Goal: Information Seeking & Learning: Learn about a topic

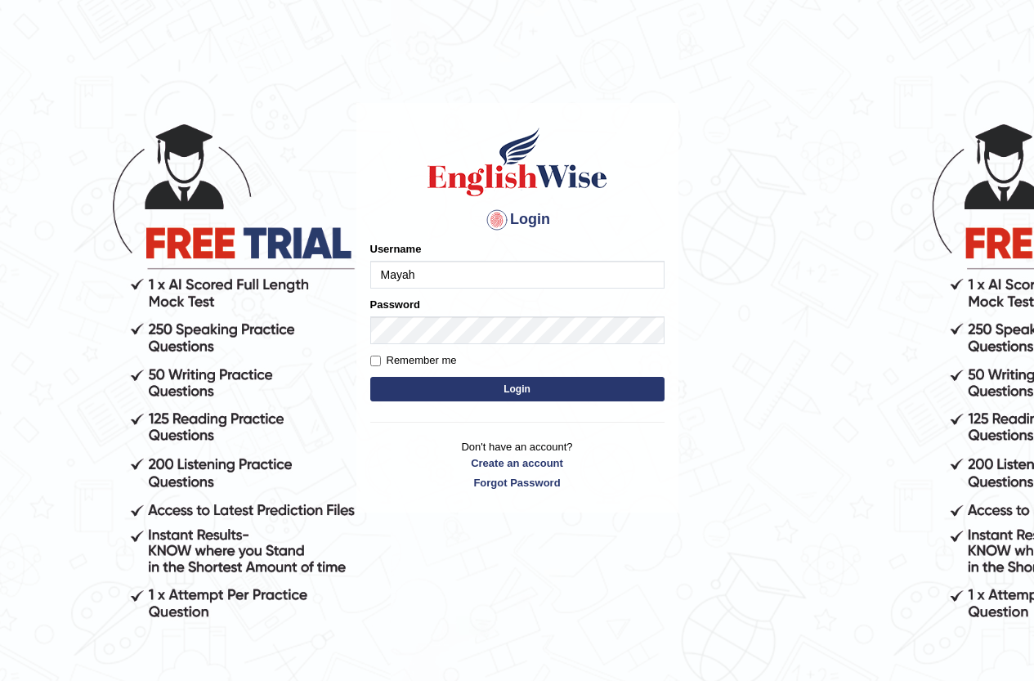
type input "Mayah"
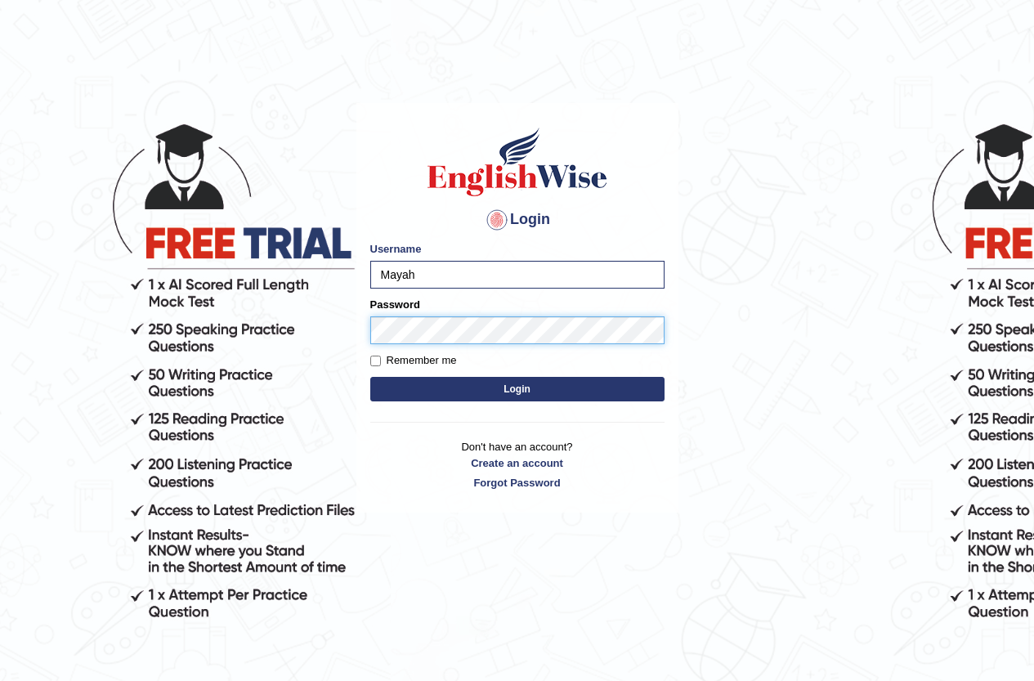
click at [370, 377] on button "Login" at bounding box center [517, 389] width 294 height 25
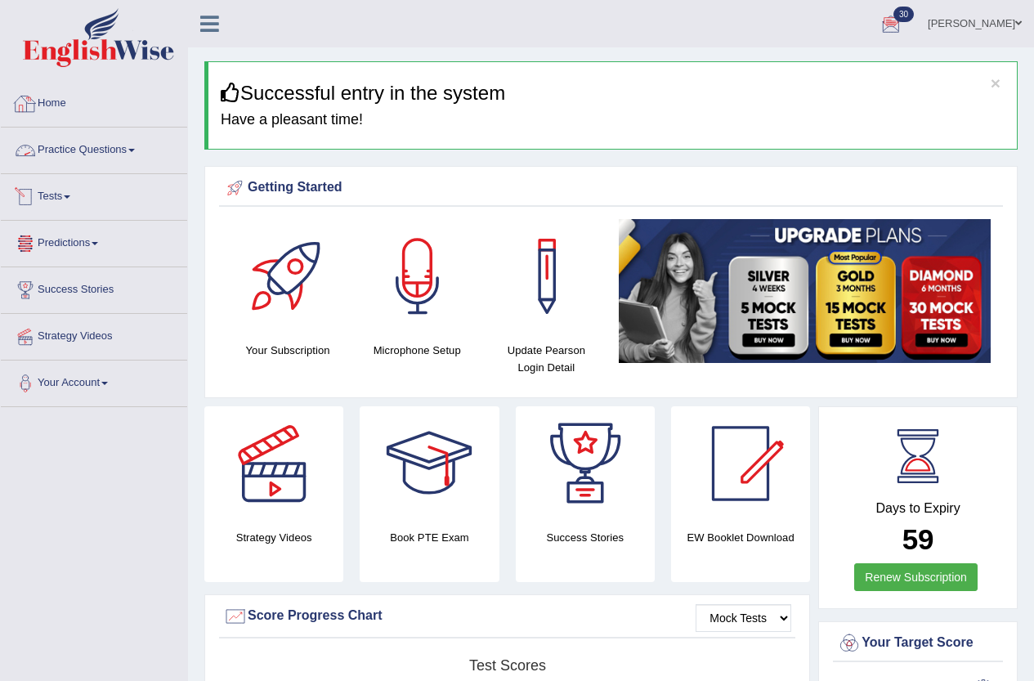
click at [89, 140] on link "Practice Questions" at bounding box center [94, 148] width 186 height 41
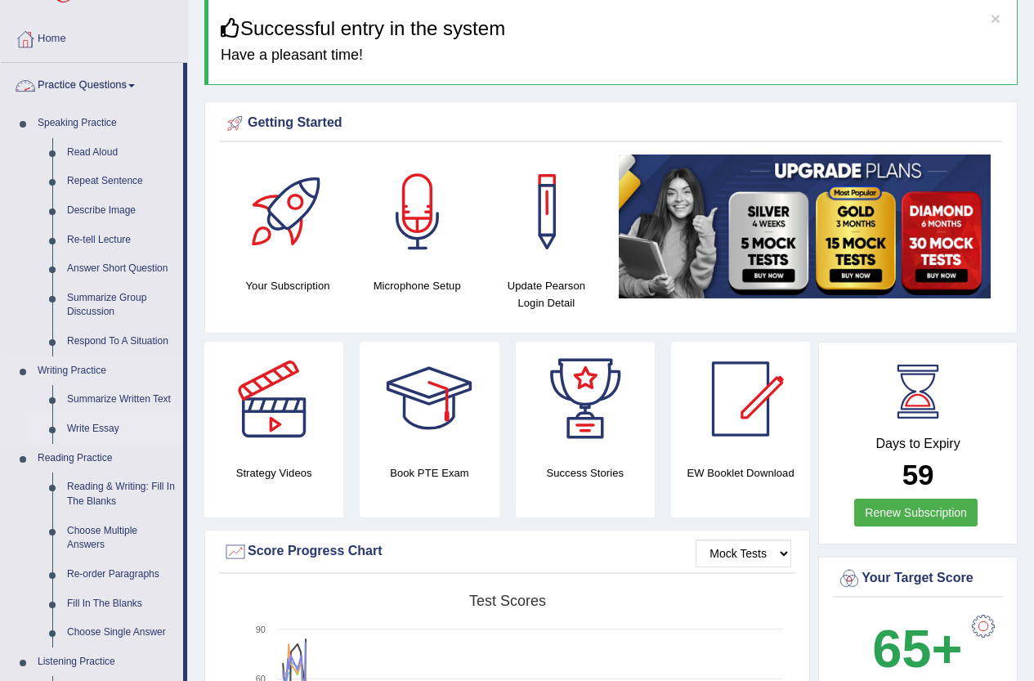
scroll to position [164, 0]
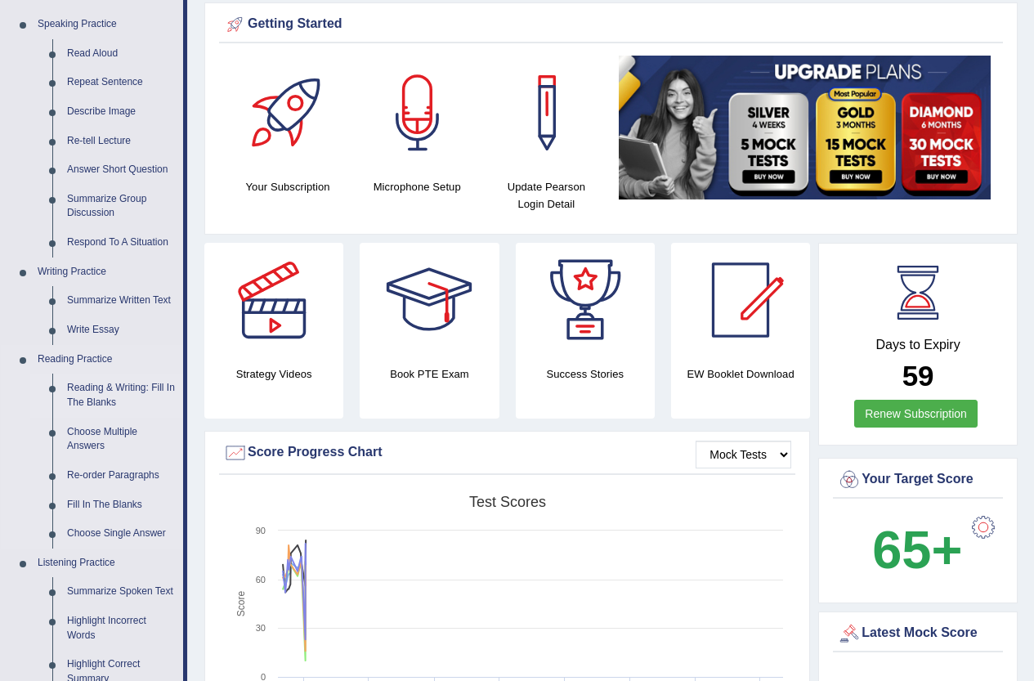
click at [94, 388] on link "Reading & Writing: Fill In The Blanks" at bounding box center [121, 395] width 123 height 43
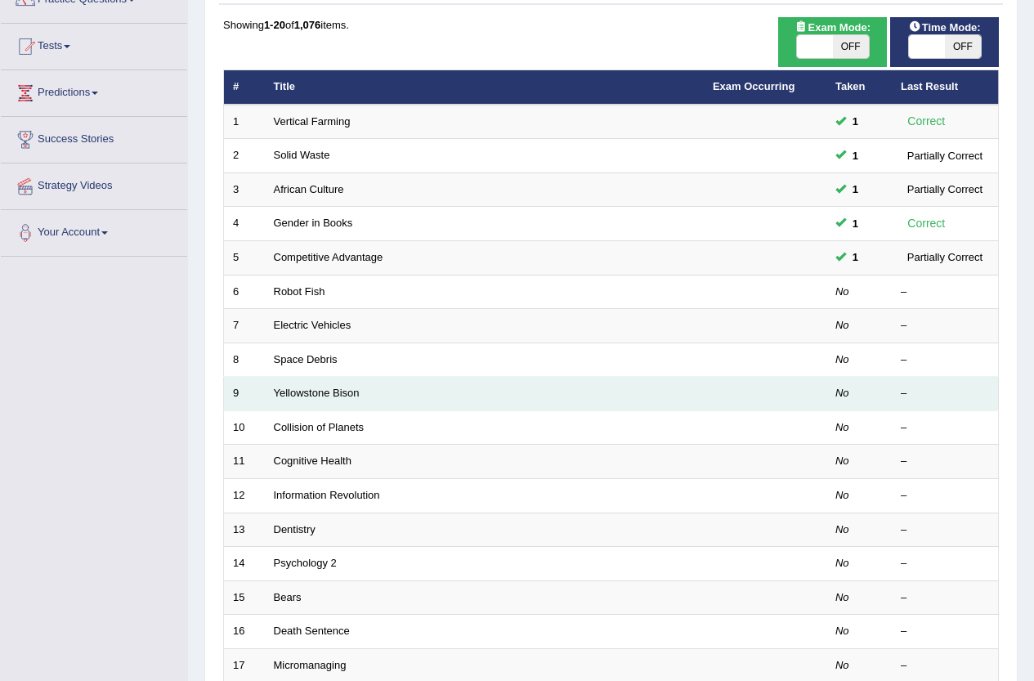
scroll to position [164, 0]
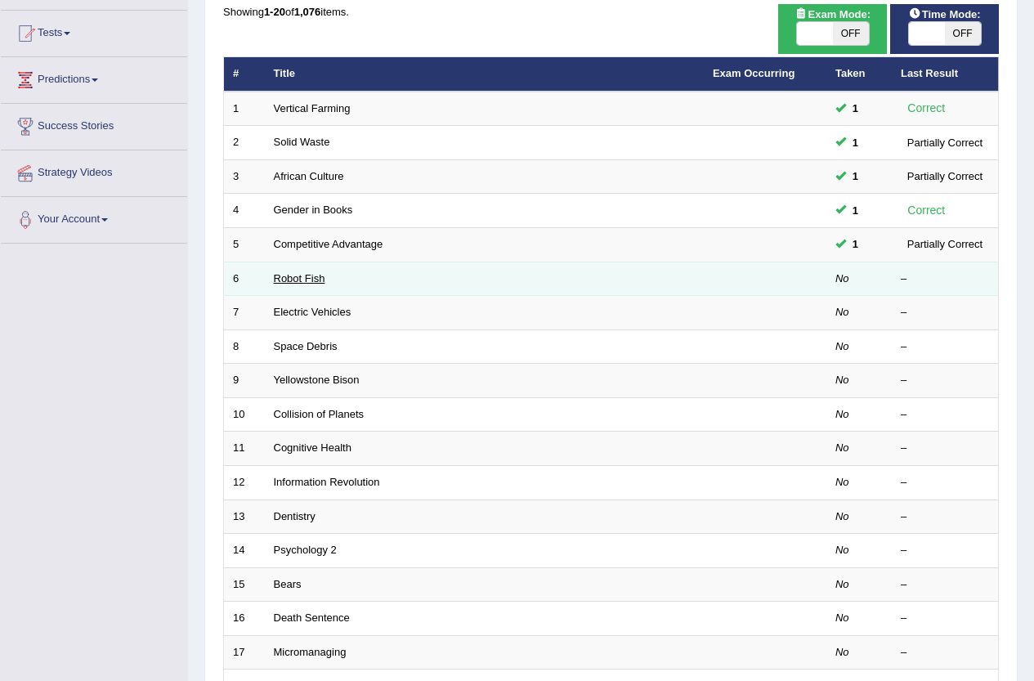
click at [310, 276] on link "Robot Fish" at bounding box center [300, 278] width 52 height 12
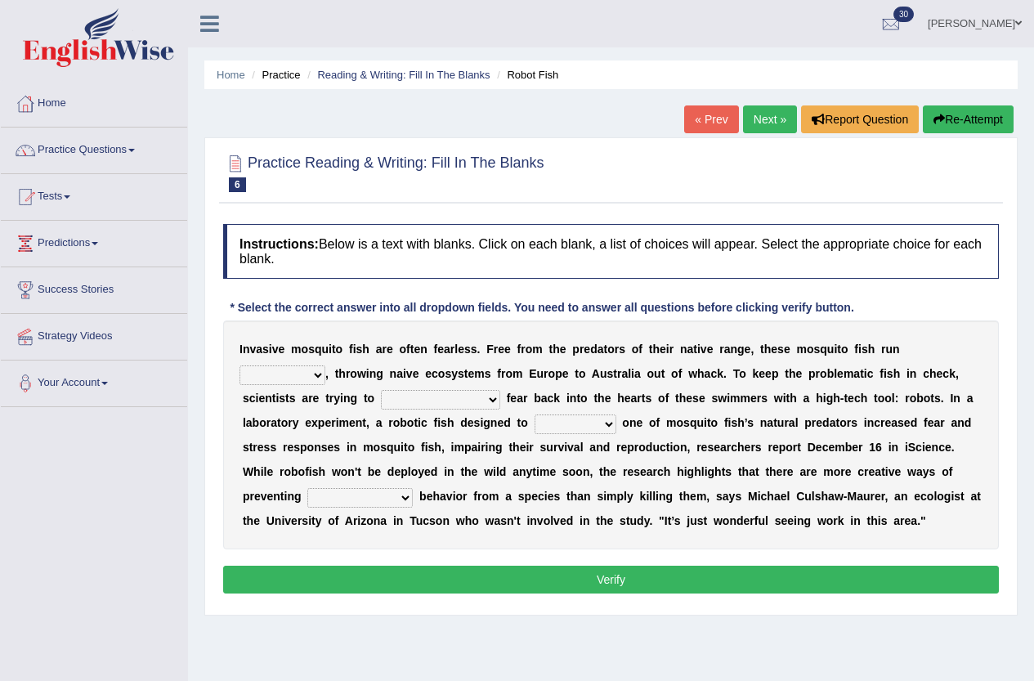
click at [307, 379] on select "occupant flippant rampant concordant" at bounding box center [283, 376] width 86 height 20
click at [308, 371] on select "occupant flippant rampant concordant" at bounding box center [283, 376] width 86 height 20
click at [308, 372] on select "occupant flippant rampant concordant" at bounding box center [283, 376] width 86 height 20
click at [331, 406] on div "I n v a s i v e m o s q u i t o f i s h a r e o f t e n f e a r l e s s . F r e…" at bounding box center [611, 435] width 776 height 229
click at [425, 398] on select "accept spike strike drake" at bounding box center [440, 400] width 119 height 20
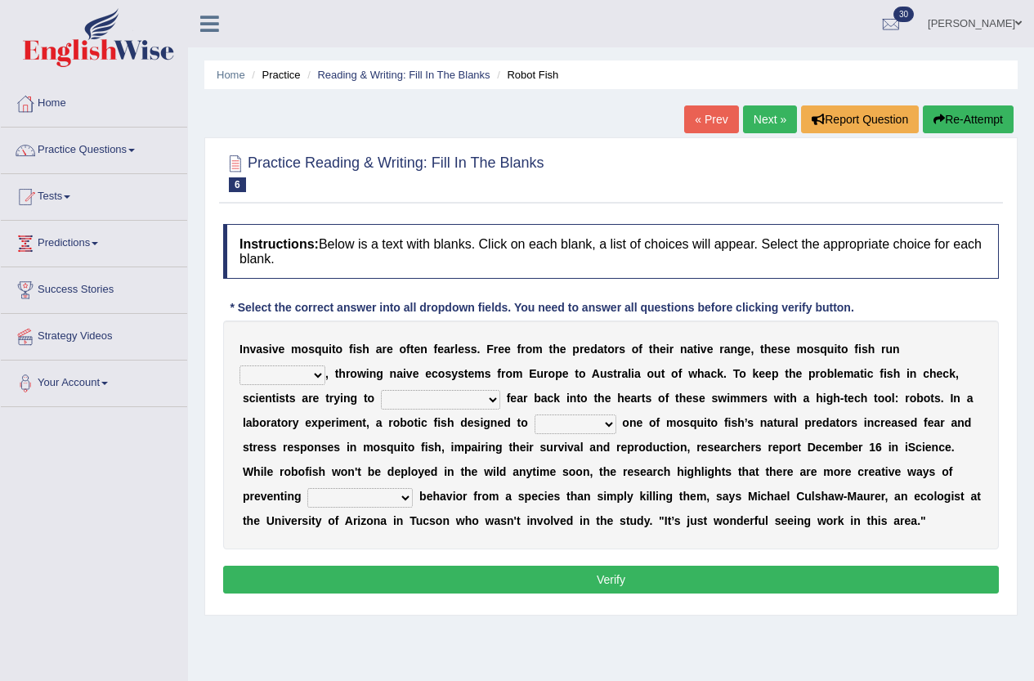
click at [419, 400] on select "accept spike strike drake" at bounding box center [440, 400] width 119 height 20
select select "spike"
click at [381, 390] on select "accept spike strike drake" at bounding box center [440, 400] width 119 height 20
click at [588, 425] on select "bequest mimic battle conquest" at bounding box center [576, 425] width 82 height 20
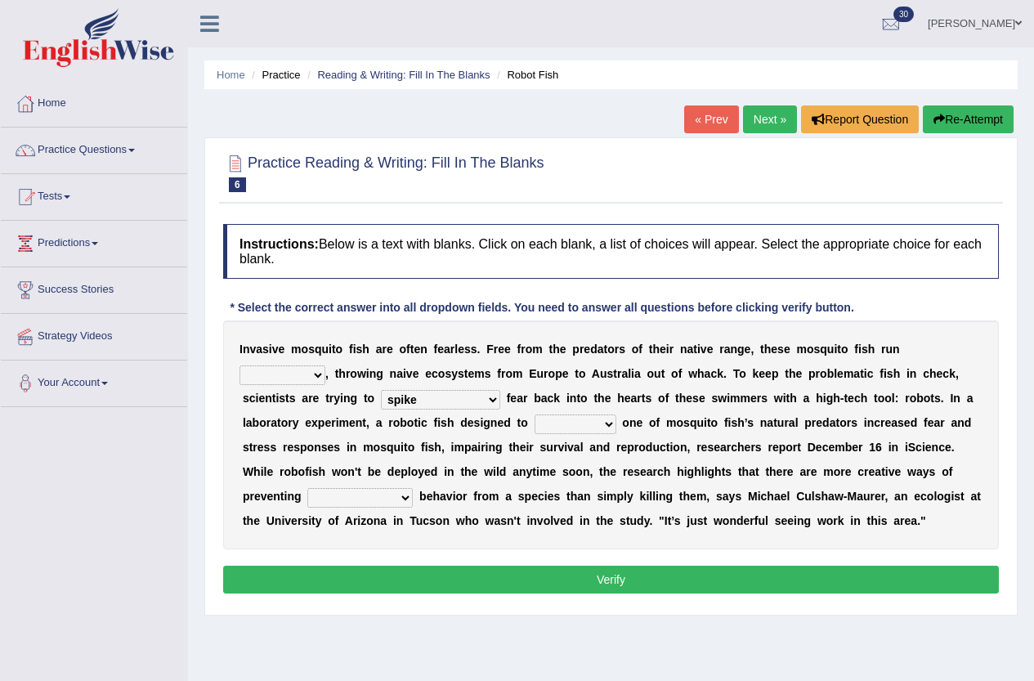
select select "mimic"
click at [535, 415] on select "bequest mimic battle conquest" at bounding box center [576, 425] width 82 height 20
click at [376, 493] on select "unprivileged unprecedented uncharted unwanted" at bounding box center [359, 498] width 105 height 20
click at [617, 483] on div "I n v a s i v e m o s q u i t o f i s h a r e o f t e n f e a r l e s s . F r e…" at bounding box center [611, 435] width 776 height 229
click at [393, 497] on select "unprivileged unprecedented uncharted unwanted" at bounding box center [359, 498] width 105 height 20
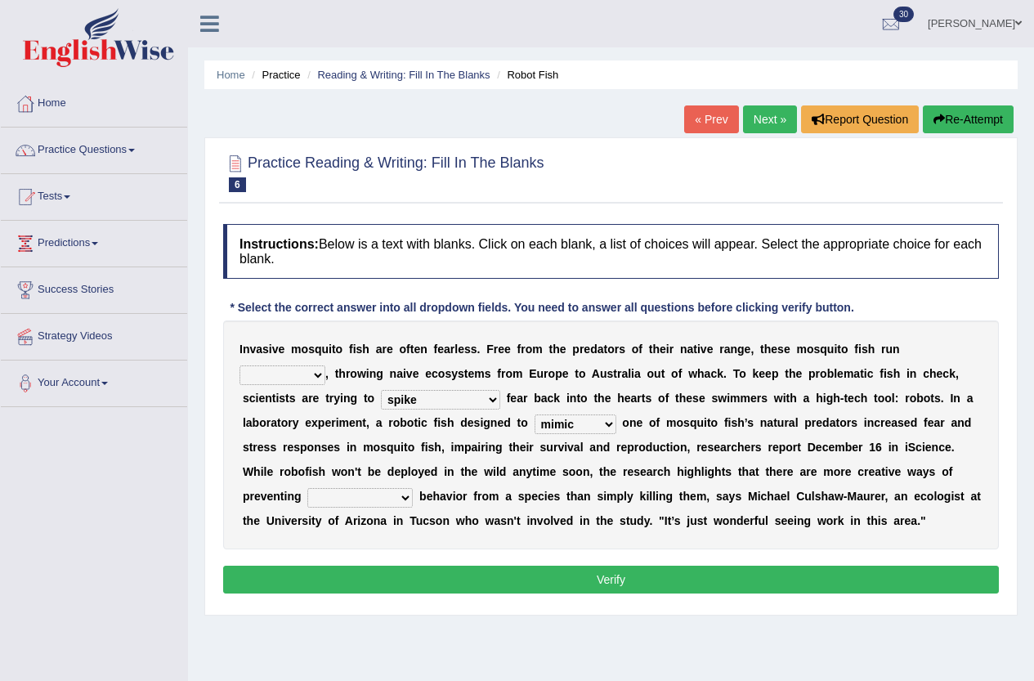
select select "unwanted"
click at [307, 488] on select "unprivileged unprecedented uncharted unwanted" at bounding box center [359, 498] width 105 height 20
click at [306, 376] on select "occupant flippant rampant concordant" at bounding box center [283, 376] width 86 height 20
select select "occupant"
click at [240, 366] on select "occupant flippant rampant concordant" at bounding box center [283, 376] width 86 height 20
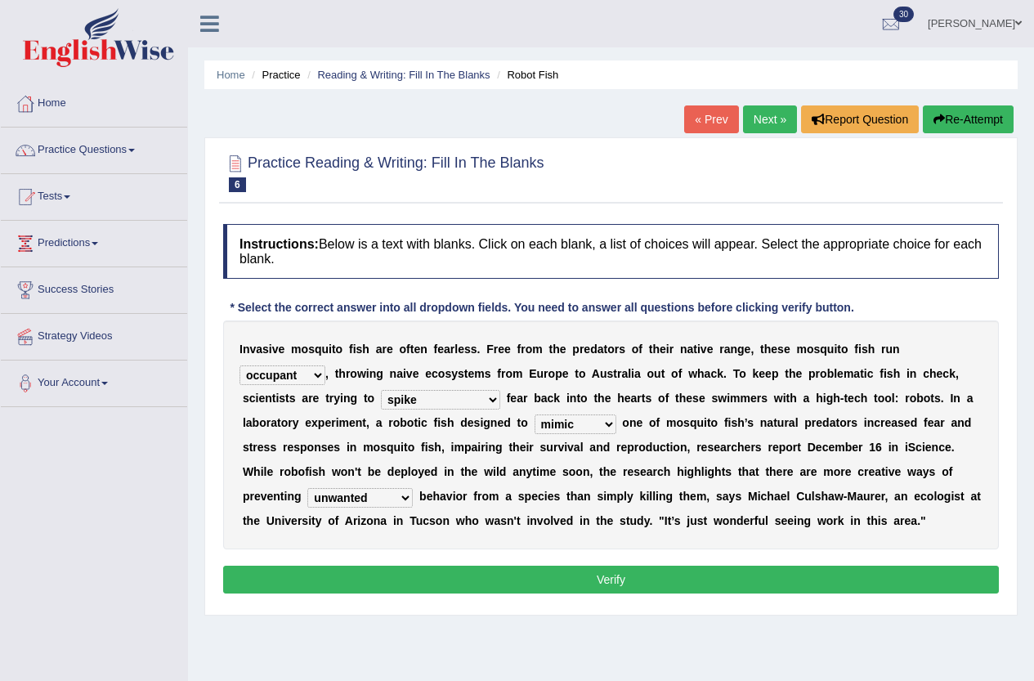
click at [565, 585] on button "Verify" at bounding box center [611, 580] width 776 height 28
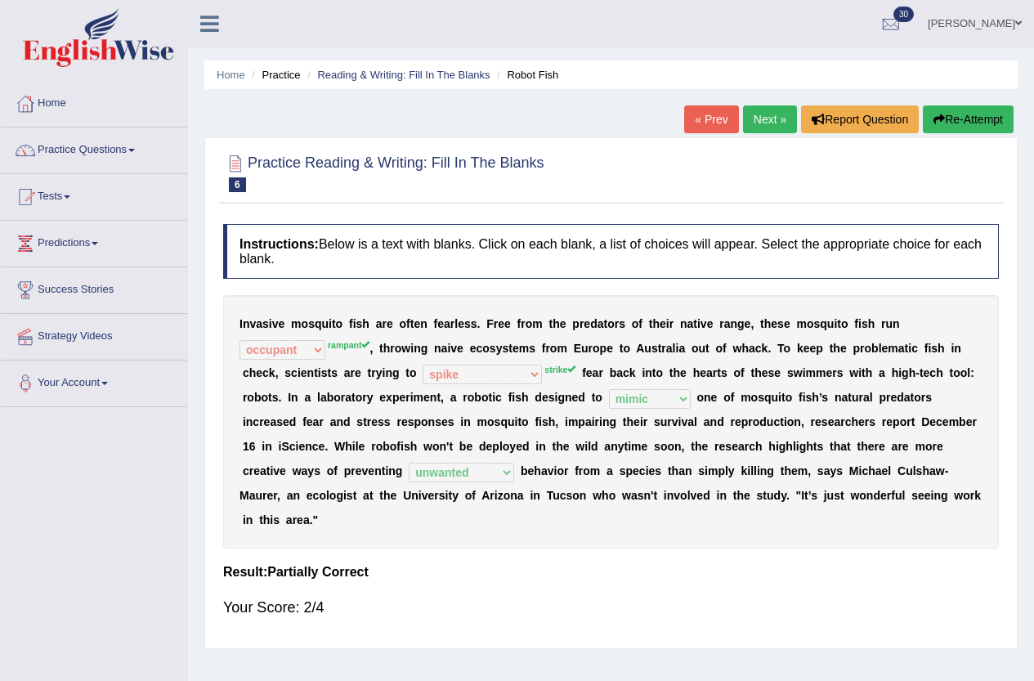
click at [760, 119] on link "Next »" at bounding box center [770, 119] width 54 height 28
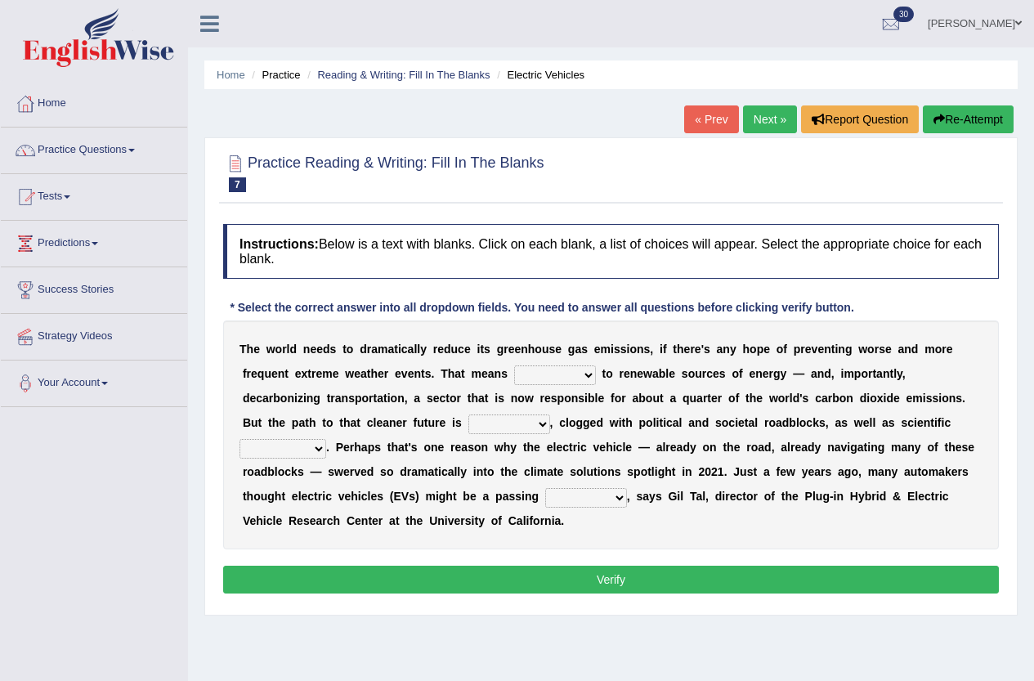
click at [586, 374] on select "grafting drafting crafting shifting" at bounding box center [555, 376] width 82 height 20
select select "shifting"
click at [514, 366] on select "grafting drafting crafting shifting" at bounding box center [555, 376] width 82 height 20
click at [523, 425] on select "daunting daunted daunt dauntless" at bounding box center [510, 425] width 82 height 20
select select "daunted"
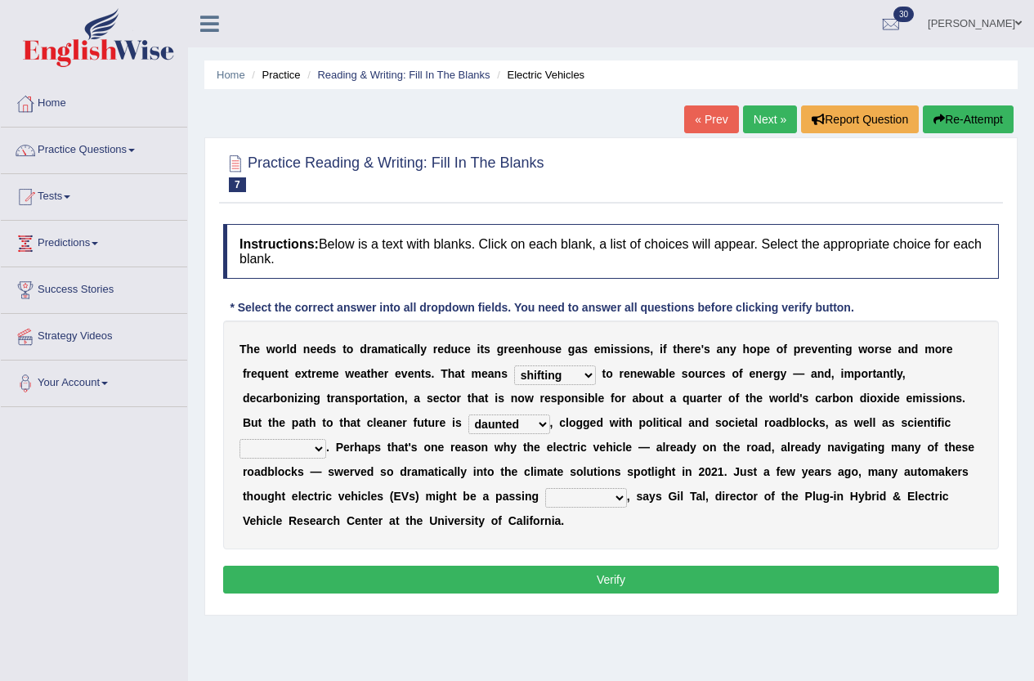
click at [469, 415] on select "daunting daunted daunt dauntless" at bounding box center [510, 425] width 82 height 20
click at [322, 455] on select "spectacles obstacles tentacles receptacles" at bounding box center [283, 449] width 87 height 20
select select "obstacles"
click at [240, 439] on select "spectacles obstacles tentacles receptacles" at bounding box center [283, 449] width 87 height 20
click at [621, 498] on select "fad gad tad lad" at bounding box center [586, 498] width 82 height 20
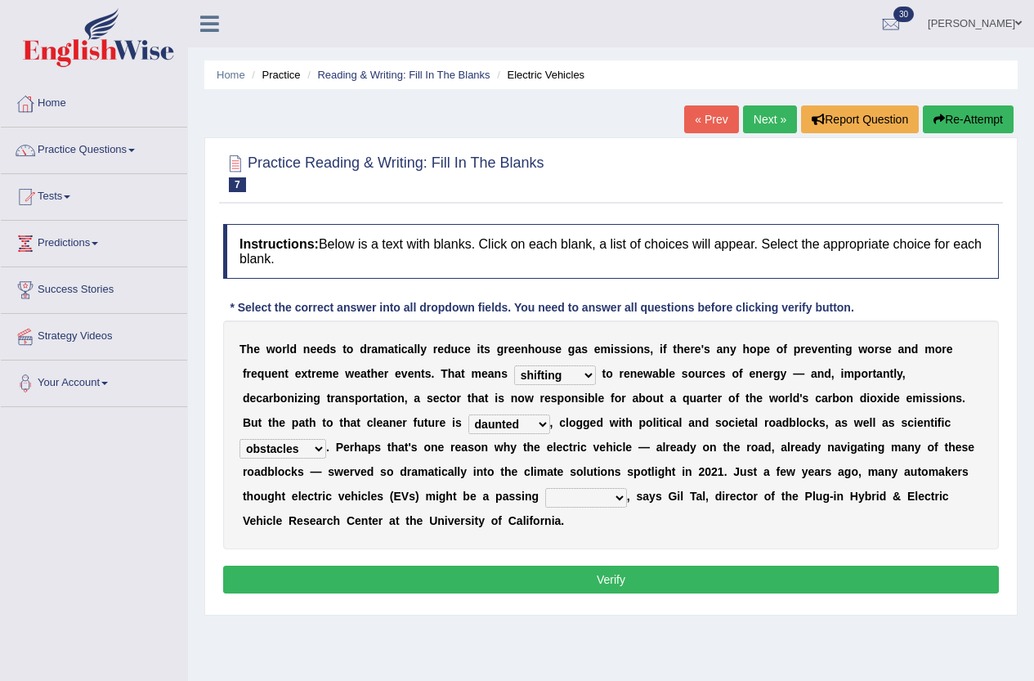
select select "tad"
click at [545, 488] on select "fad gad tad lad" at bounding box center [586, 498] width 82 height 20
click at [558, 581] on button "Verify" at bounding box center [611, 580] width 776 height 28
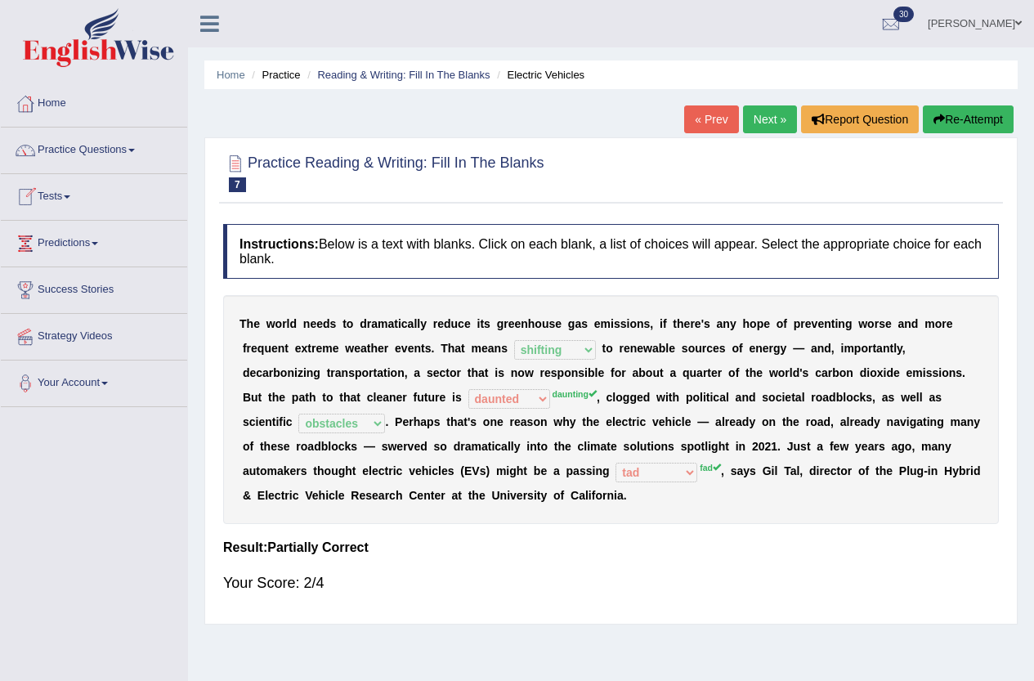
click at [751, 117] on link "Next »" at bounding box center [770, 119] width 54 height 28
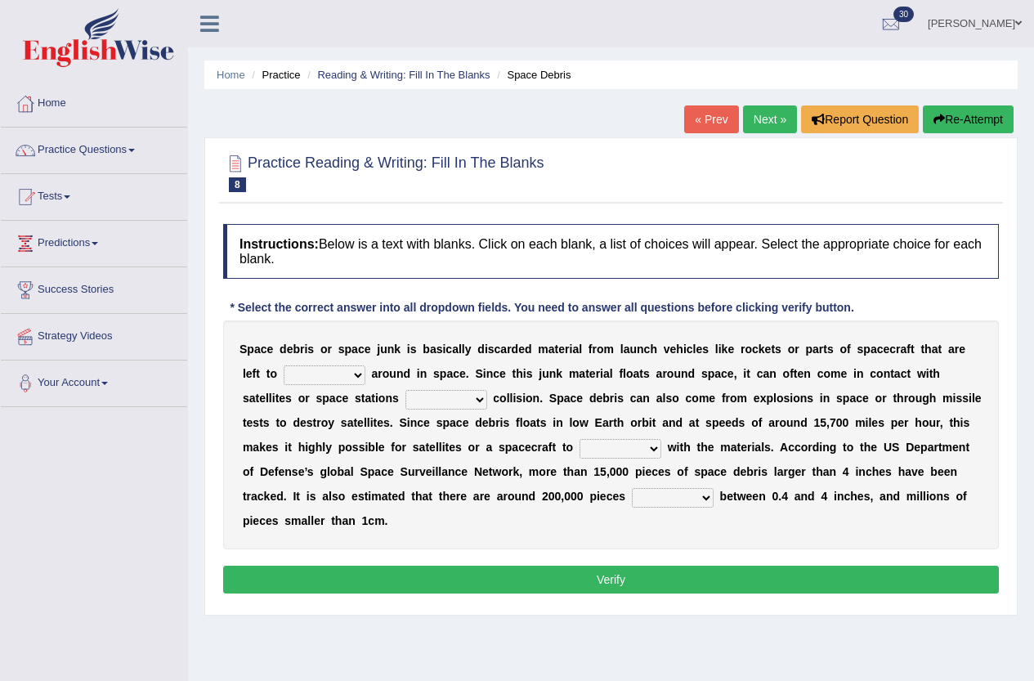
click at [352, 370] on select "twist center roam loll" at bounding box center [325, 376] width 82 height 20
click at [361, 369] on select "twist center roam loll" at bounding box center [325, 376] width 82 height 20
click at [324, 370] on select "twist center roam loll" at bounding box center [325, 376] width 82 height 20
select select "roam"
click at [284, 366] on select "twist center roam loll" at bounding box center [325, 376] width 82 height 20
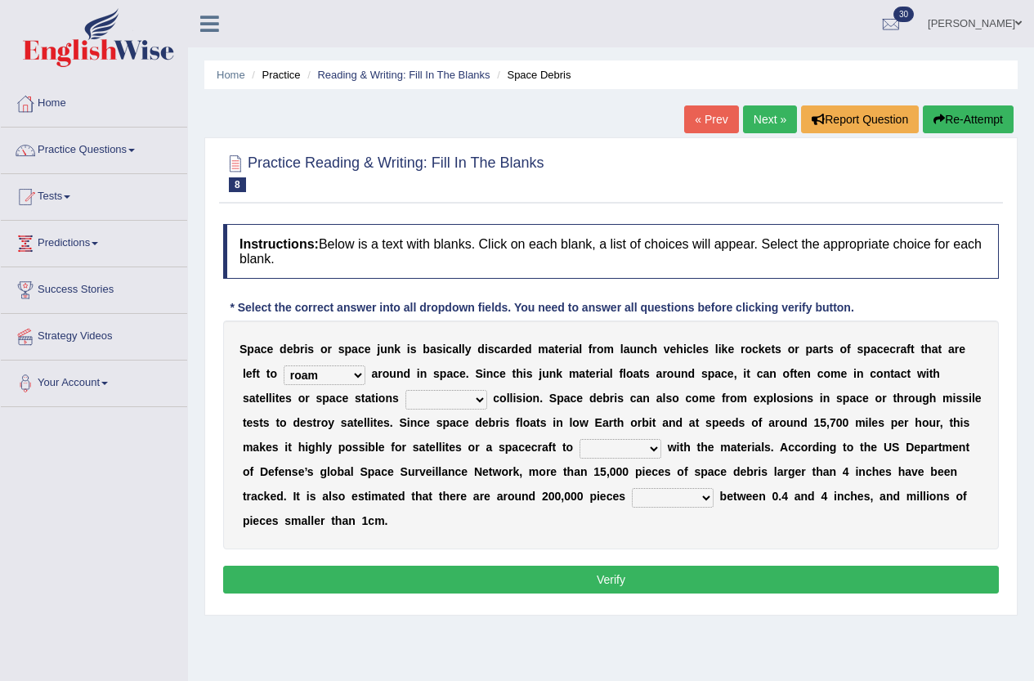
click at [455, 393] on select "risks risk risked risking" at bounding box center [447, 400] width 82 height 20
select select "risking"
click at [406, 390] on select "risks risk risked risking" at bounding box center [447, 400] width 82 height 20
click at [617, 447] on select "collect collate collide collocate" at bounding box center [621, 449] width 82 height 20
select select "collide"
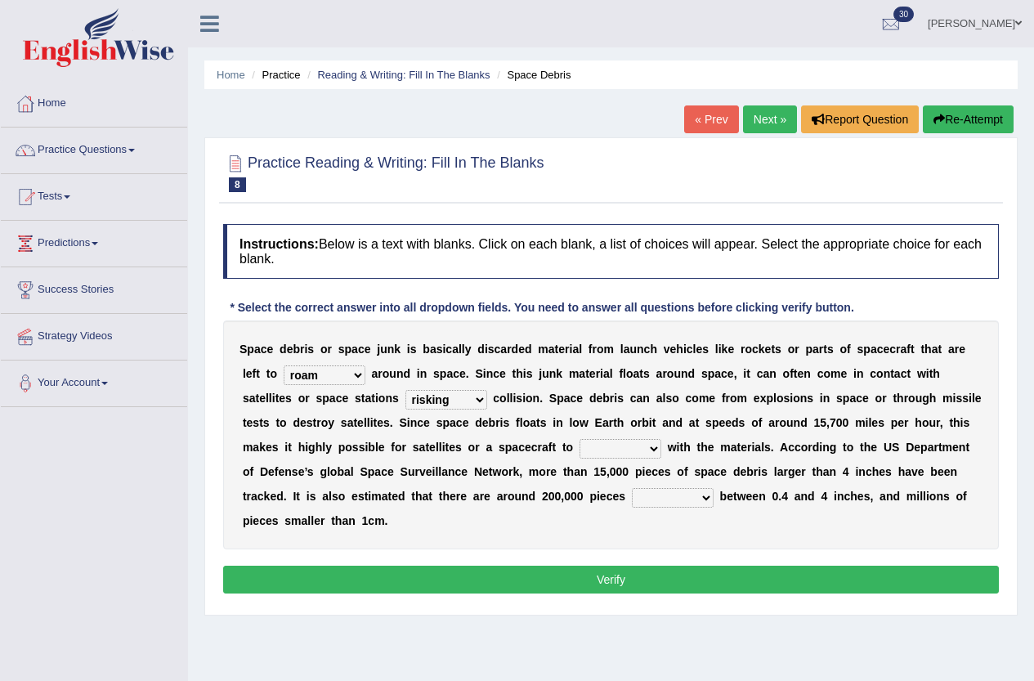
click at [580, 439] on select "collect collate collide collocate" at bounding box center [621, 449] width 82 height 20
click at [702, 494] on select "sized sizing size sizes" at bounding box center [673, 498] width 82 height 20
select select "sized"
click at [632, 488] on select "sized sizing size sizes" at bounding box center [673, 498] width 82 height 20
click at [657, 575] on button "Verify" at bounding box center [611, 580] width 776 height 28
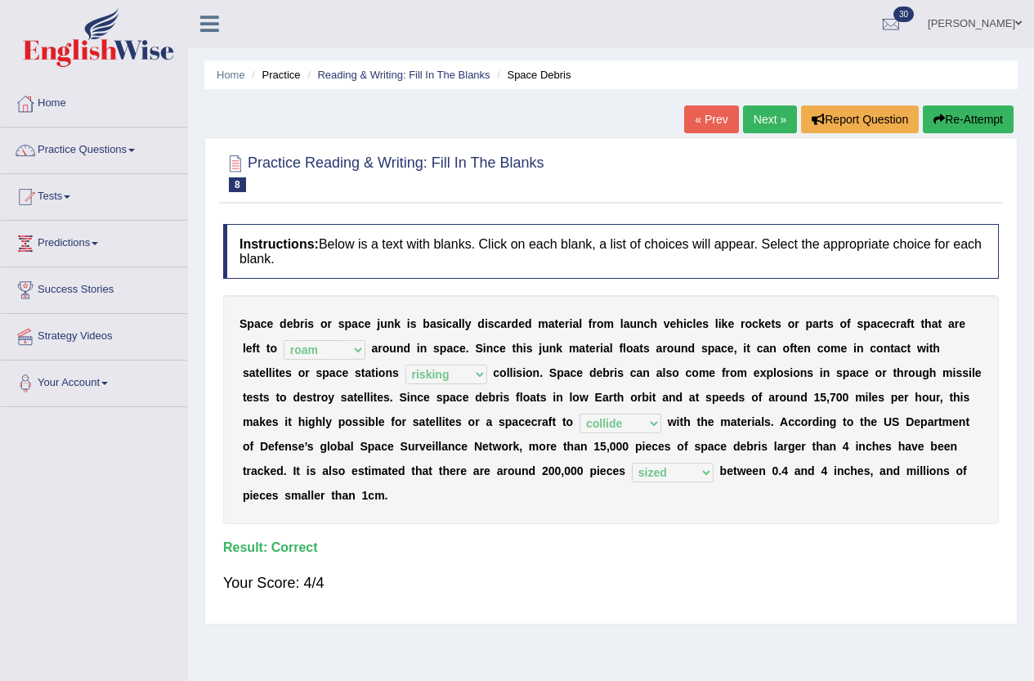
click at [774, 113] on link "Next »" at bounding box center [770, 119] width 54 height 28
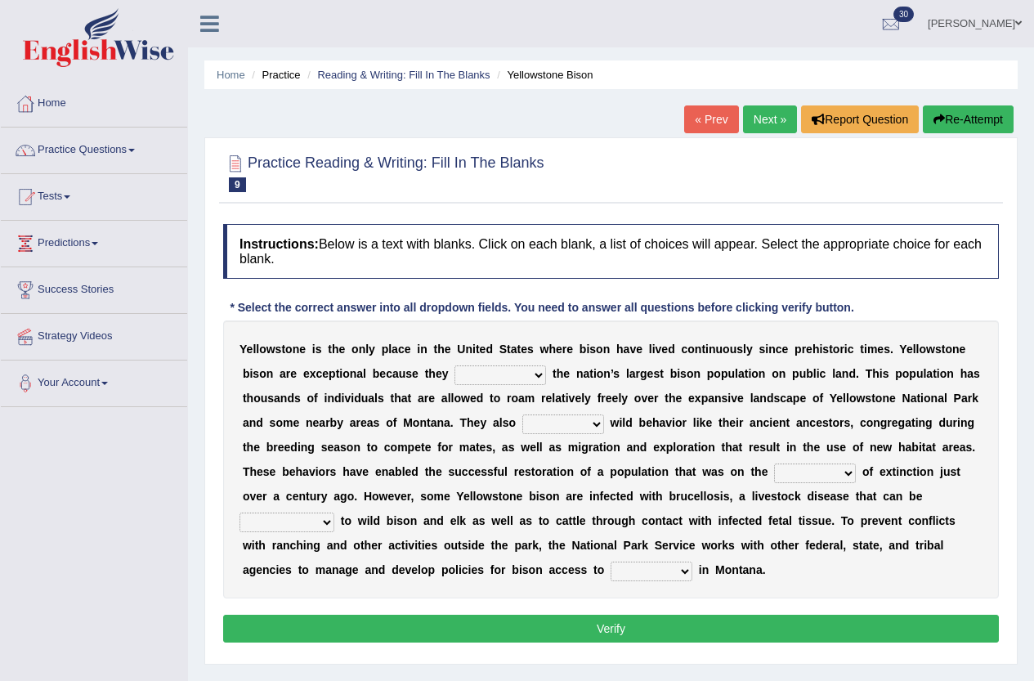
click at [491, 377] on select "congregate comprise consist compromise" at bounding box center [501, 376] width 92 height 20
select select "comprise"
click at [455, 366] on select "congregate comprise consist compromise" at bounding box center [501, 376] width 92 height 20
drag, startPoint x: 581, startPoint y: 430, endPoint x: 566, endPoint y: 419, distance: 18.2
click at [577, 430] on select "exhibit disregard resist encourage" at bounding box center [564, 425] width 82 height 20
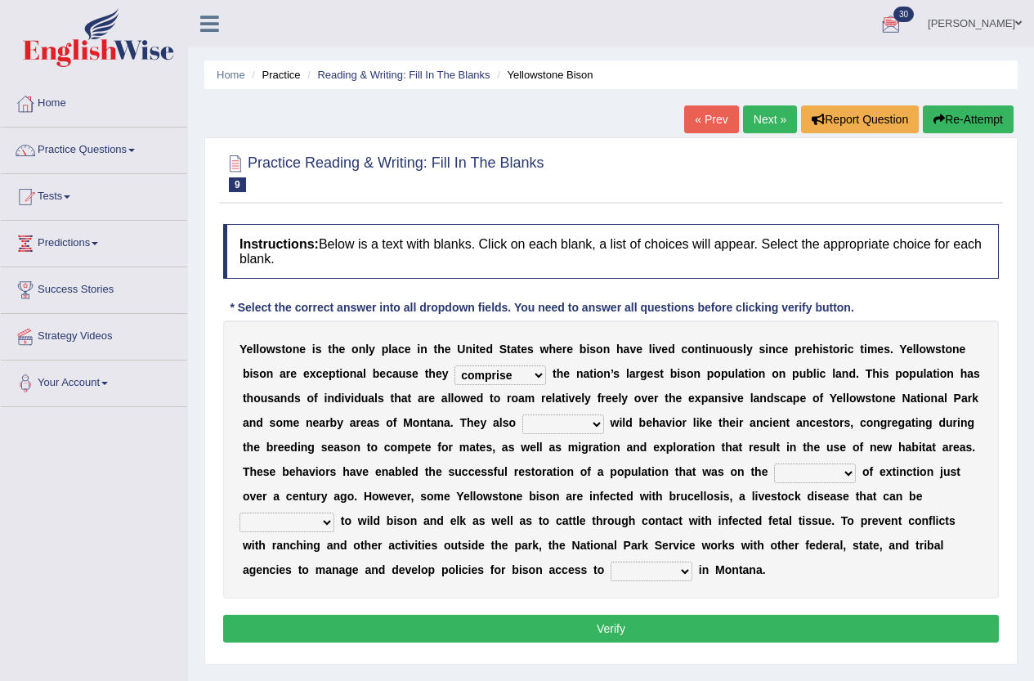
click at [570, 418] on select "exhibit disregard resist encourage" at bounding box center [564, 425] width 82 height 20
click at [584, 420] on select "exhibit disregard resist encourage" at bounding box center [564, 425] width 82 height 20
select select "exhibit"
click at [523, 415] on select "exhibit disregard resist encourage" at bounding box center [564, 425] width 82 height 20
click at [823, 472] on select "brine brink danger brindle" at bounding box center [815, 474] width 82 height 20
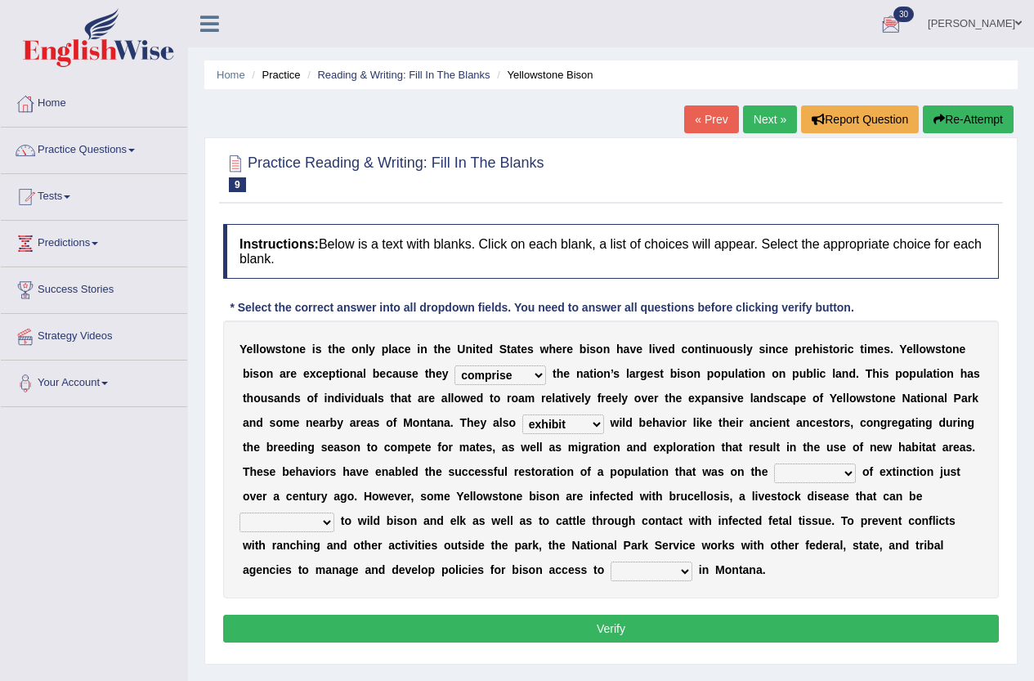
select select "brink"
click at [774, 464] on select "brine brink danger brindle" at bounding box center [815, 474] width 82 height 20
click at [315, 522] on select "transplanted transported transgressed transmitted" at bounding box center [287, 523] width 95 height 20
select select "transmitted"
click at [240, 513] on select "transplanted transported transgressed transmitted" at bounding box center [287, 523] width 95 height 20
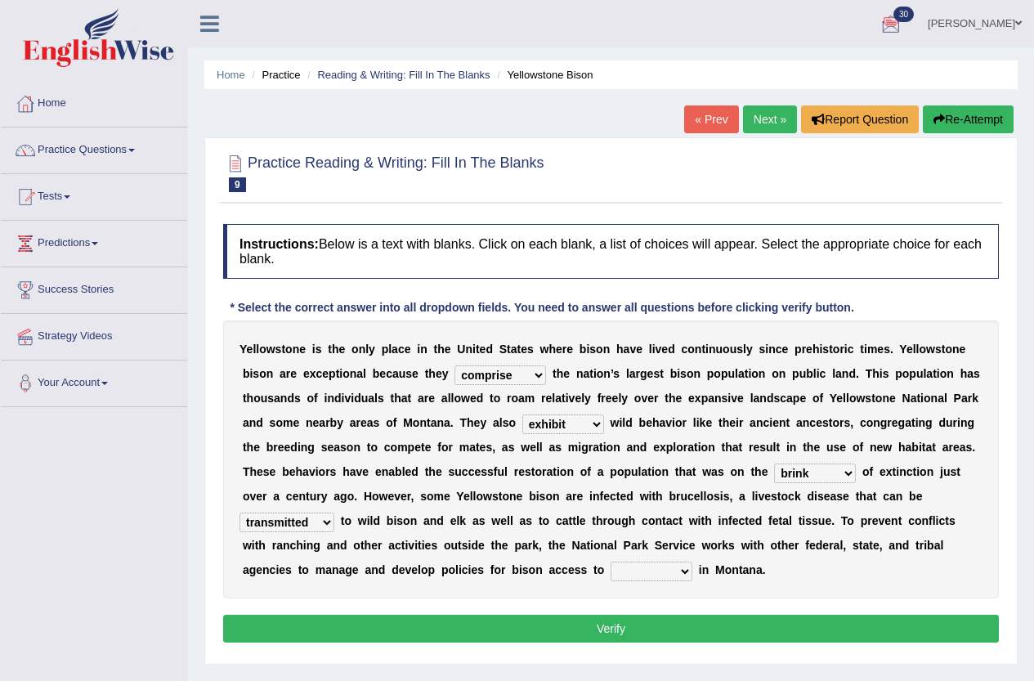
click at [636, 570] on select "habitat habitat habitant food" at bounding box center [652, 572] width 82 height 20
select select "habitat"
click at [611, 562] on select "habitat habitat habitant food" at bounding box center [652, 572] width 82 height 20
click at [671, 624] on button "Verify" at bounding box center [611, 629] width 776 height 28
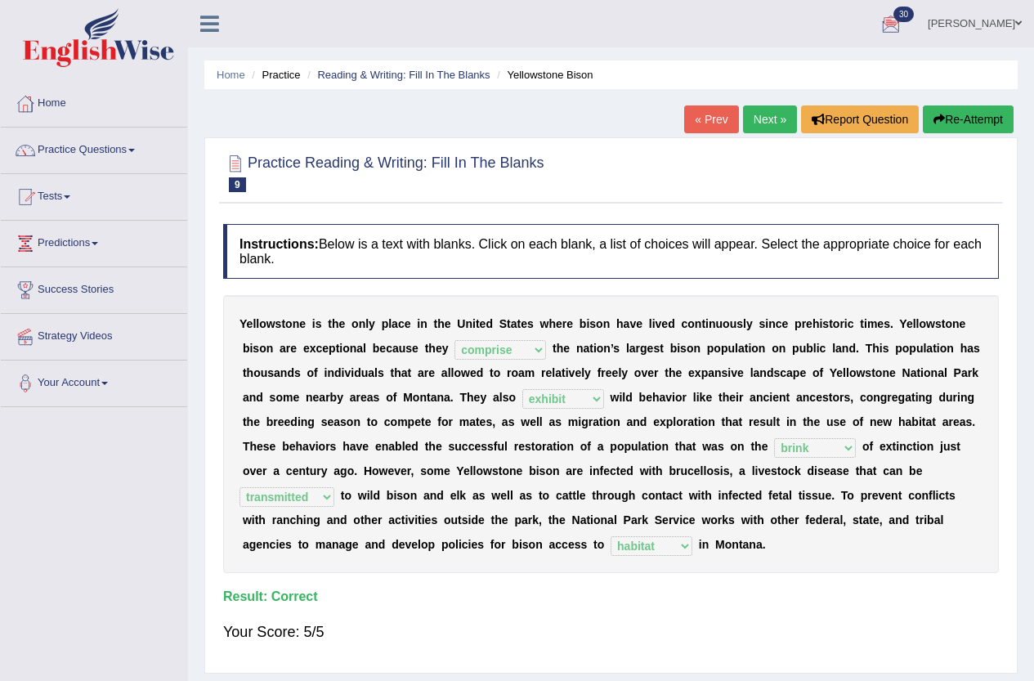
click at [758, 123] on link "Next »" at bounding box center [770, 119] width 54 height 28
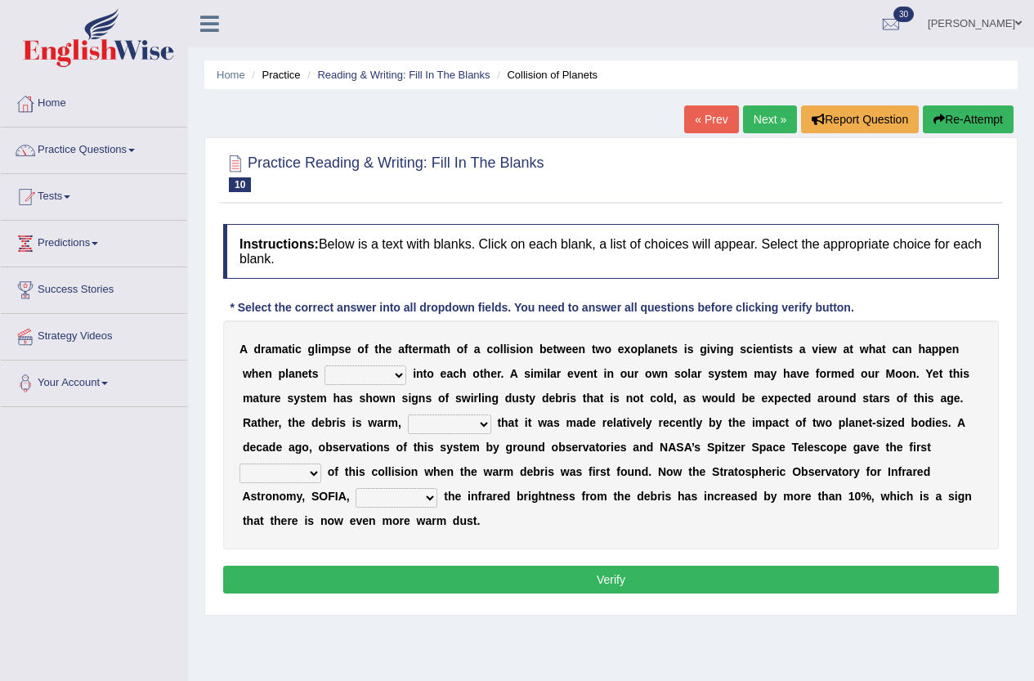
click at [368, 370] on select "crash explore roam implode" at bounding box center [366, 376] width 82 height 20
select select "crash"
click at [325, 366] on select "crash explore roam implode" at bounding box center [366, 376] width 82 height 20
click at [467, 419] on select "reinforcing sentencing forging conducing" at bounding box center [449, 425] width 83 height 20
click at [460, 426] on select "reinforcing sentencing forging conducing" at bounding box center [449, 425] width 83 height 20
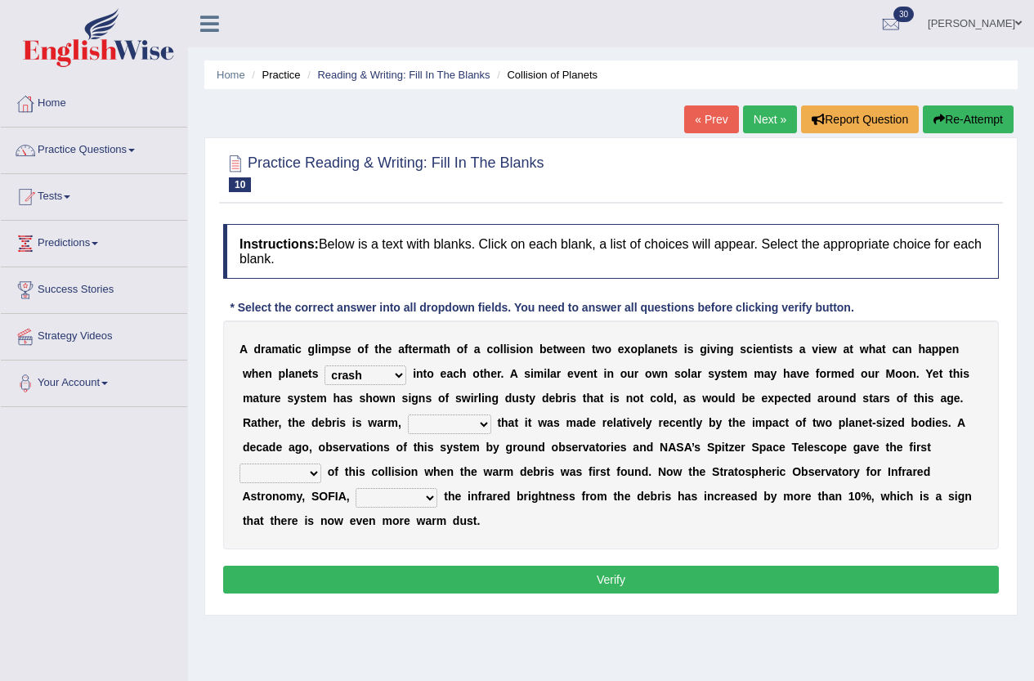
click at [460, 426] on select "reinforcing sentencing forging conducing" at bounding box center [449, 425] width 83 height 20
select select "forging"
click at [408, 415] on select "reinforcing sentencing forging conducing" at bounding box center [449, 425] width 83 height 20
click at [309, 473] on select "pints faints hints taints" at bounding box center [281, 474] width 82 height 20
select select "hints"
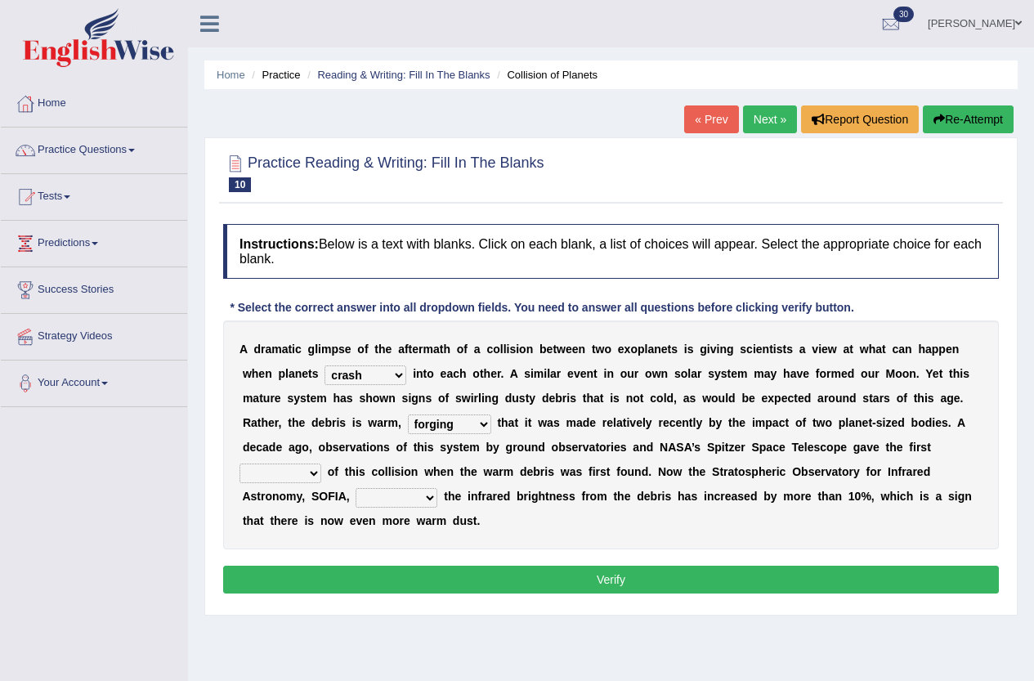
click at [240, 464] on select "pints faints hints taints" at bounding box center [281, 474] width 82 height 20
click at [421, 496] on select "concealed revealed repealed unsealed" at bounding box center [397, 498] width 82 height 20
click at [447, 540] on div "A d r a m a t i c g l i m p s e o f t h e a f t e r m a t h o f a c o l l i s i…" at bounding box center [611, 435] width 776 height 229
click at [415, 494] on select "concealed revealed repealed unsealed" at bounding box center [397, 498] width 82 height 20
click at [523, 534] on div "A d r a m a t i c g l i m p s e o f t h e a f t e r m a t h o f a c o l l i s i…" at bounding box center [611, 435] width 776 height 229
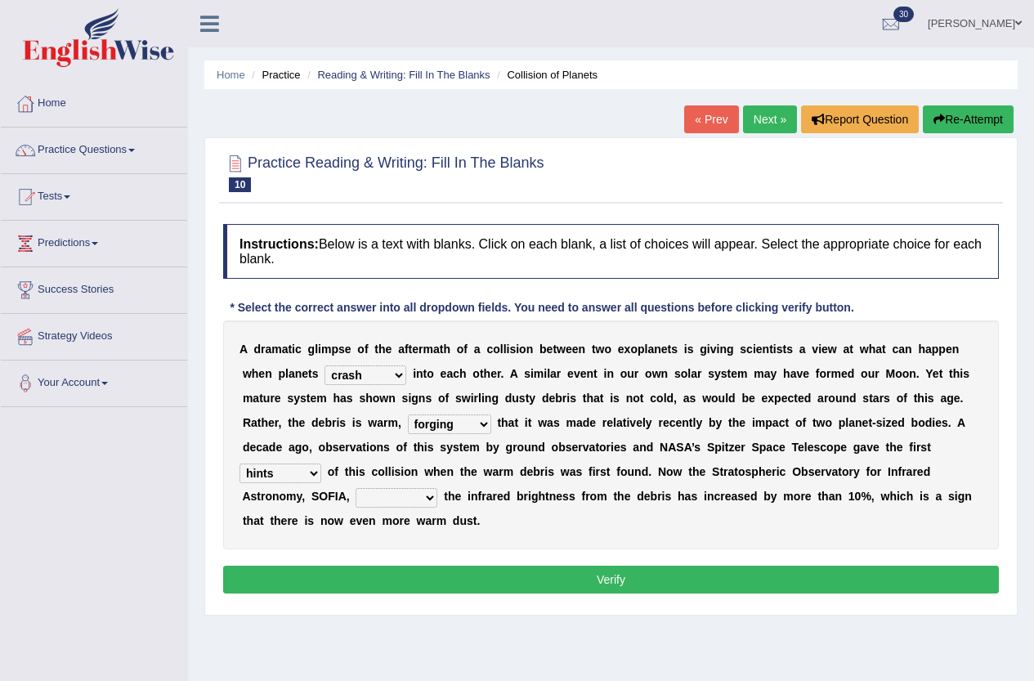
click at [413, 496] on select "concealed revealed repealed unsealed" at bounding box center [397, 498] width 82 height 20
select select "revealed"
click at [356, 488] on select "concealed revealed repealed unsealed" at bounding box center [397, 498] width 82 height 20
drag, startPoint x: 506, startPoint y: 598, endPoint x: 501, endPoint y: 582, distance: 16.3
click at [504, 590] on div "Instructions: Below is a text with blanks. Click on each blank, a list of choic…" at bounding box center [611, 411] width 784 height 391
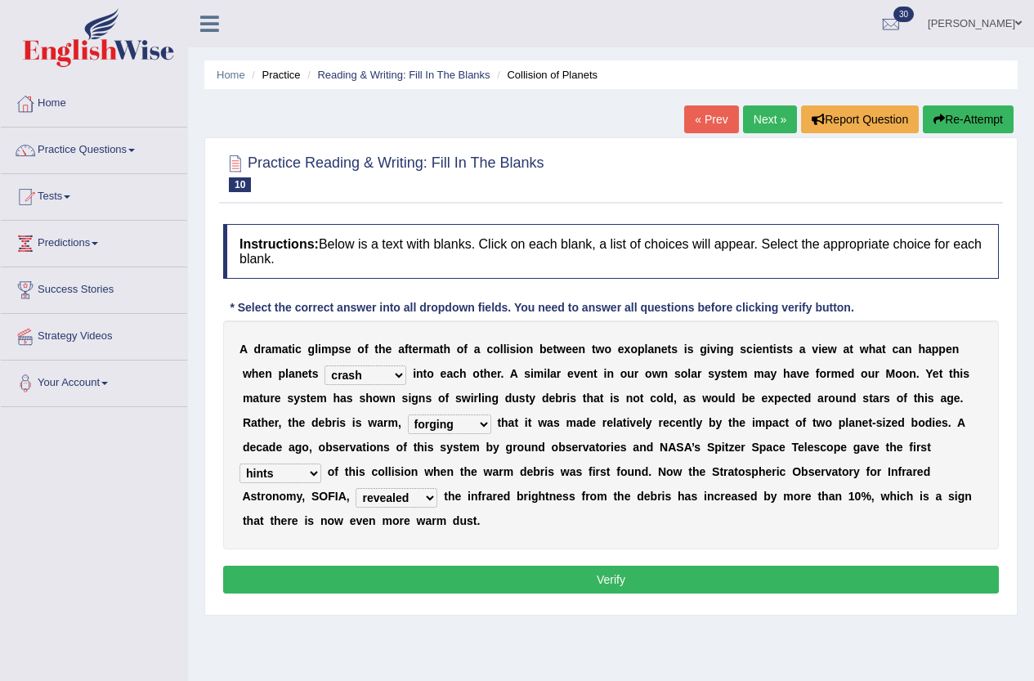
click at [501, 582] on button "Verify" at bounding box center [611, 580] width 776 height 28
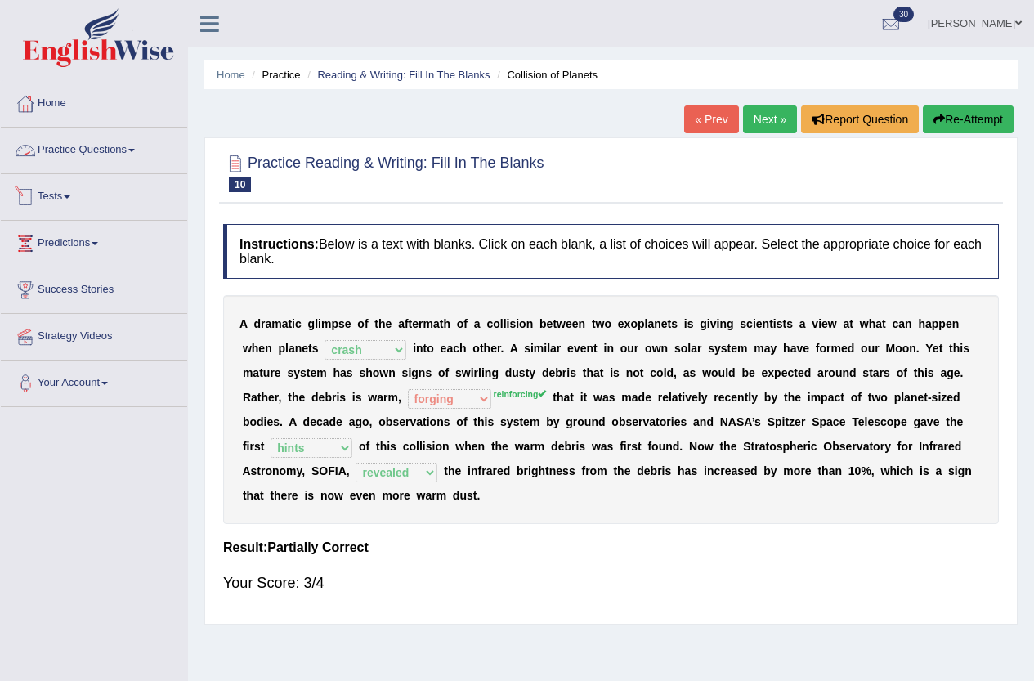
click at [82, 158] on link "Practice Questions" at bounding box center [94, 148] width 186 height 41
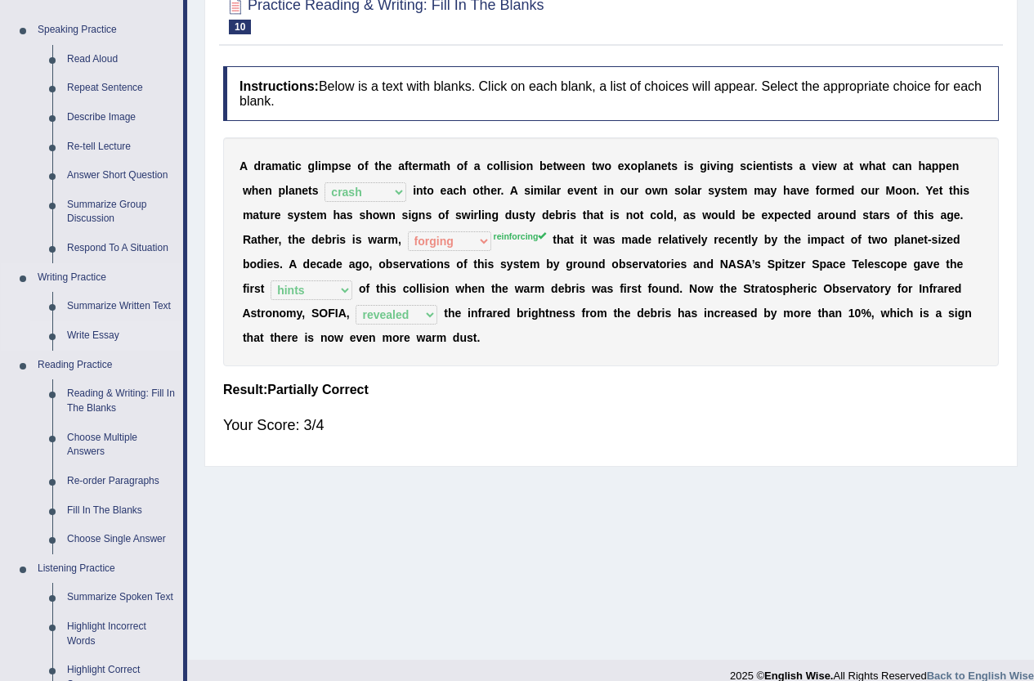
scroll to position [164, 0]
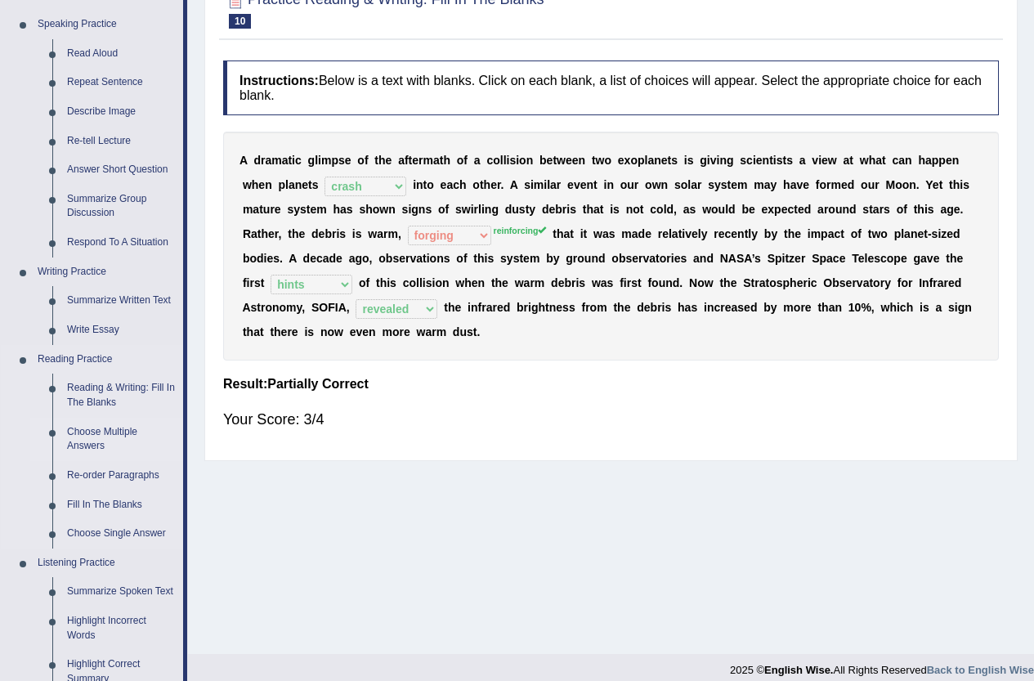
click at [112, 433] on link "Choose Multiple Answers" at bounding box center [121, 439] width 123 height 43
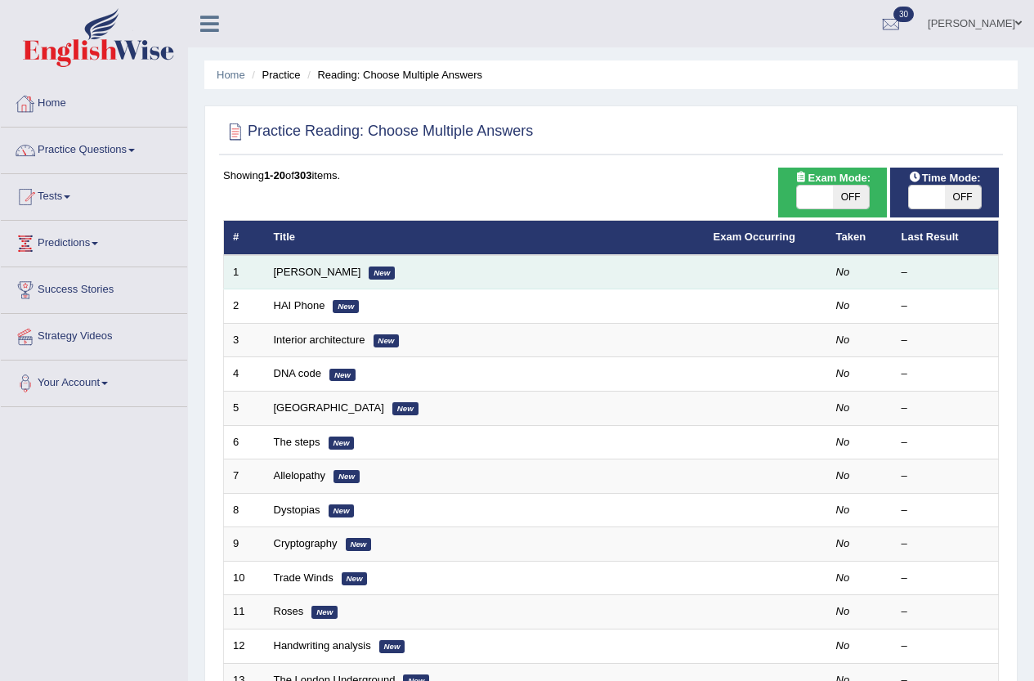
click at [443, 274] on td "[PERSON_NAME] New" at bounding box center [485, 272] width 440 height 34
click at [324, 269] on link "[PERSON_NAME]" at bounding box center [317, 272] width 87 height 12
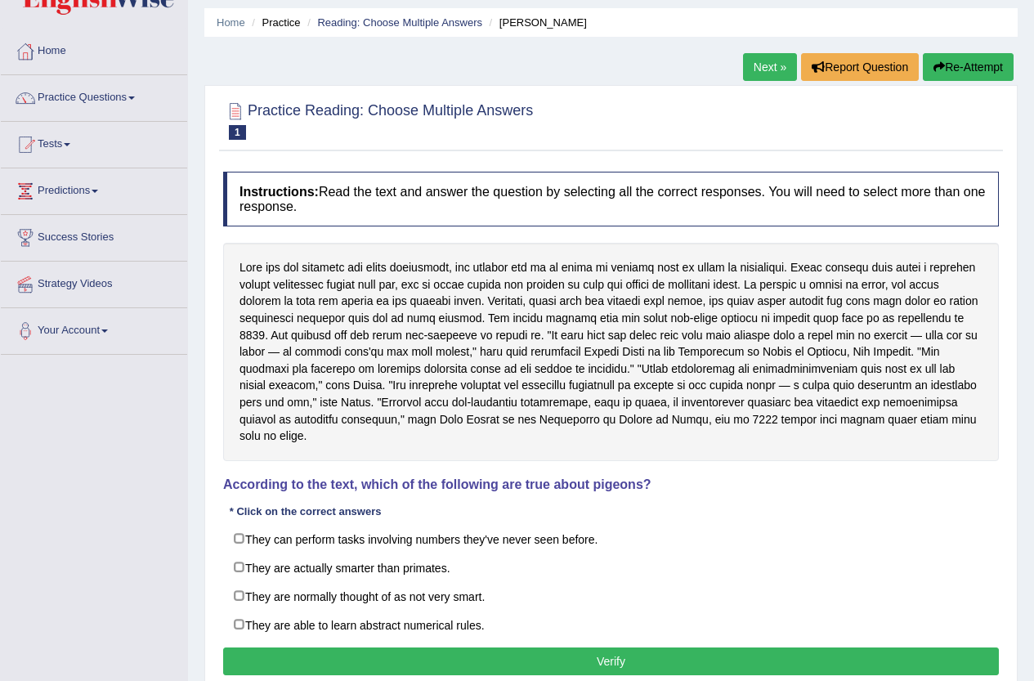
scroll to position [82, 0]
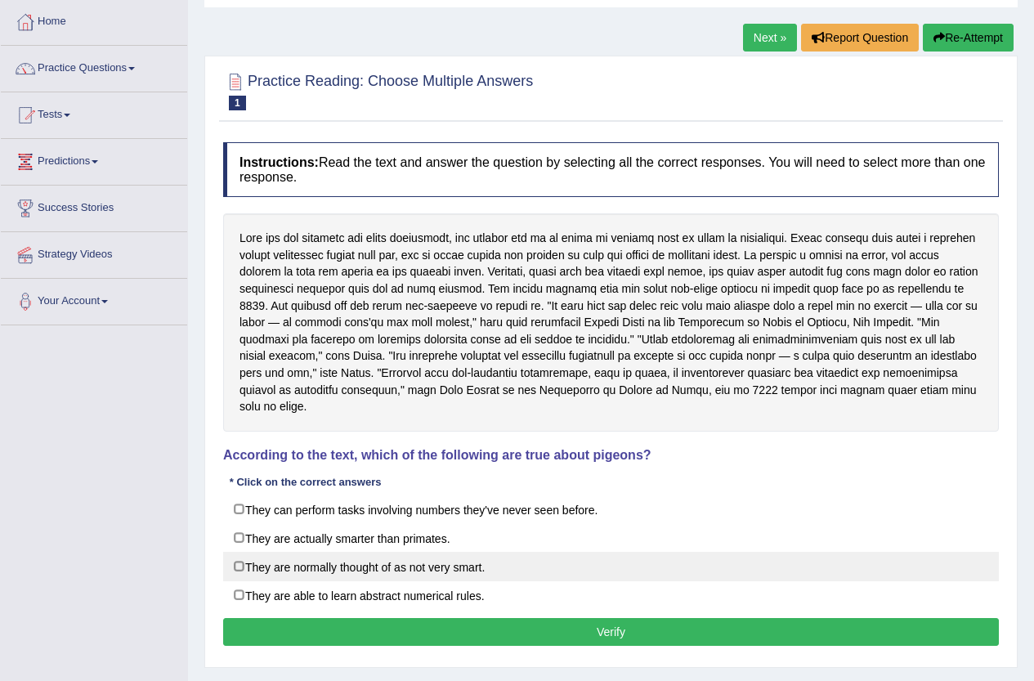
click at [305, 552] on label "They are normally thought of as not very smart." at bounding box center [611, 566] width 776 height 29
checkbox input "true"
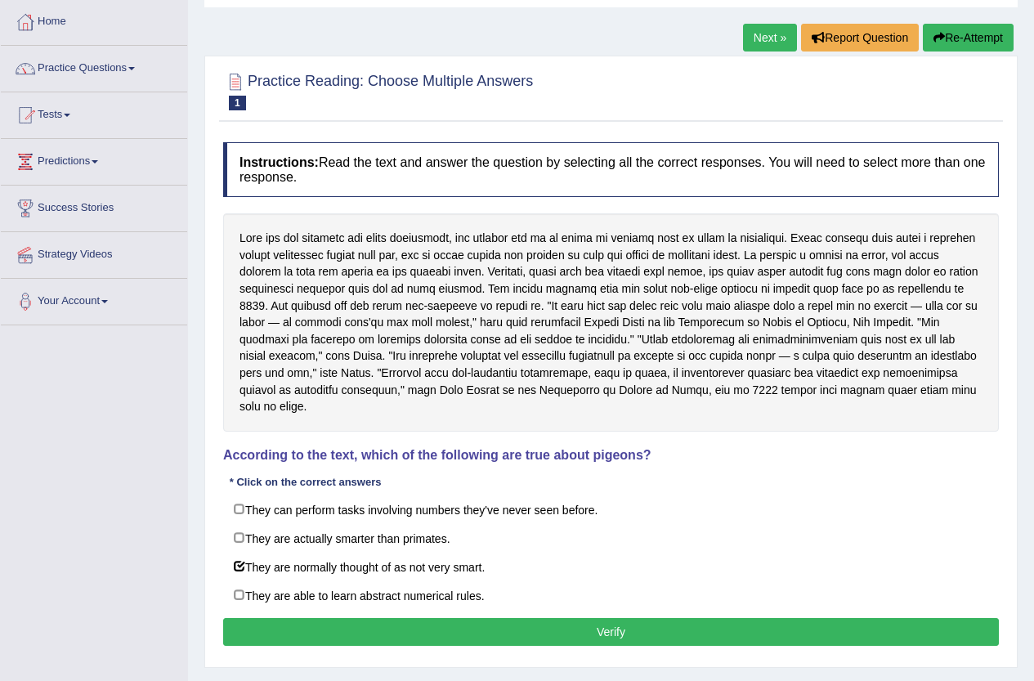
click at [370, 599] on div "Instructions: Read the text and answer the question by selecting all the correc…" at bounding box center [611, 396] width 784 height 525
click at [370, 618] on button "Verify" at bounding box center [611, 632] width 776 height 28
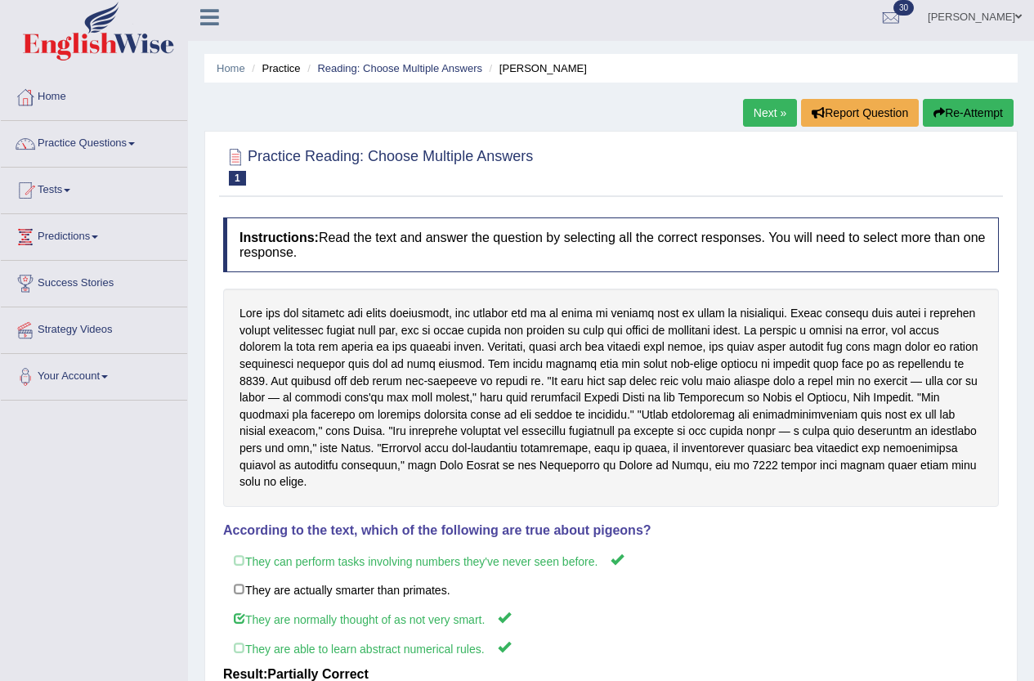
scroll to position [0, 0]
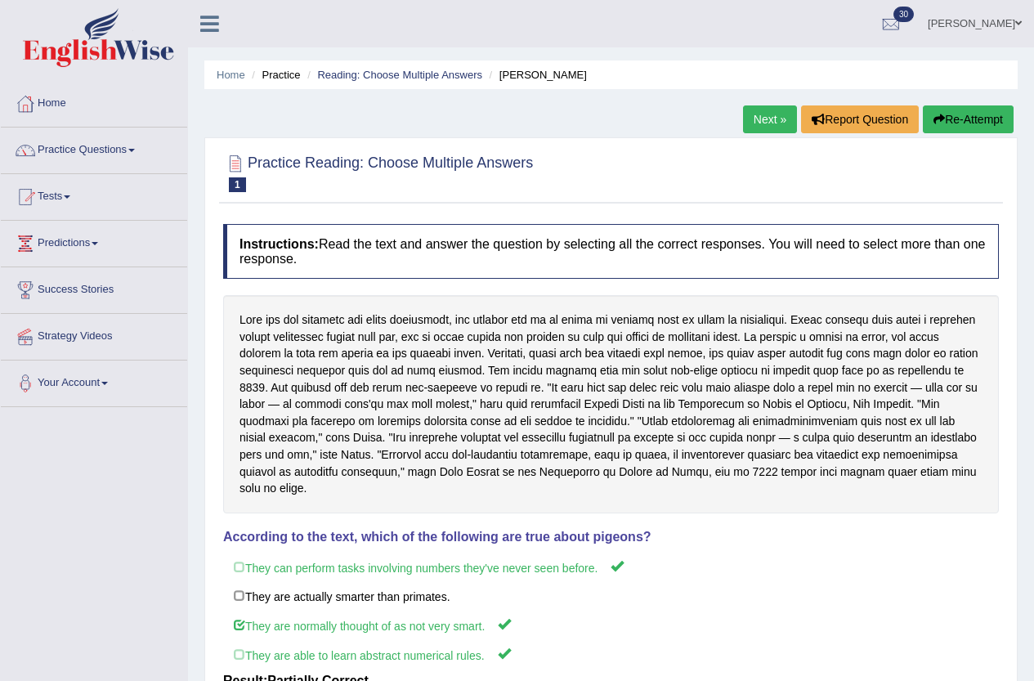
click at [752, 115] on link "Next »" at bounding box center [770, 119] width 54 height 28
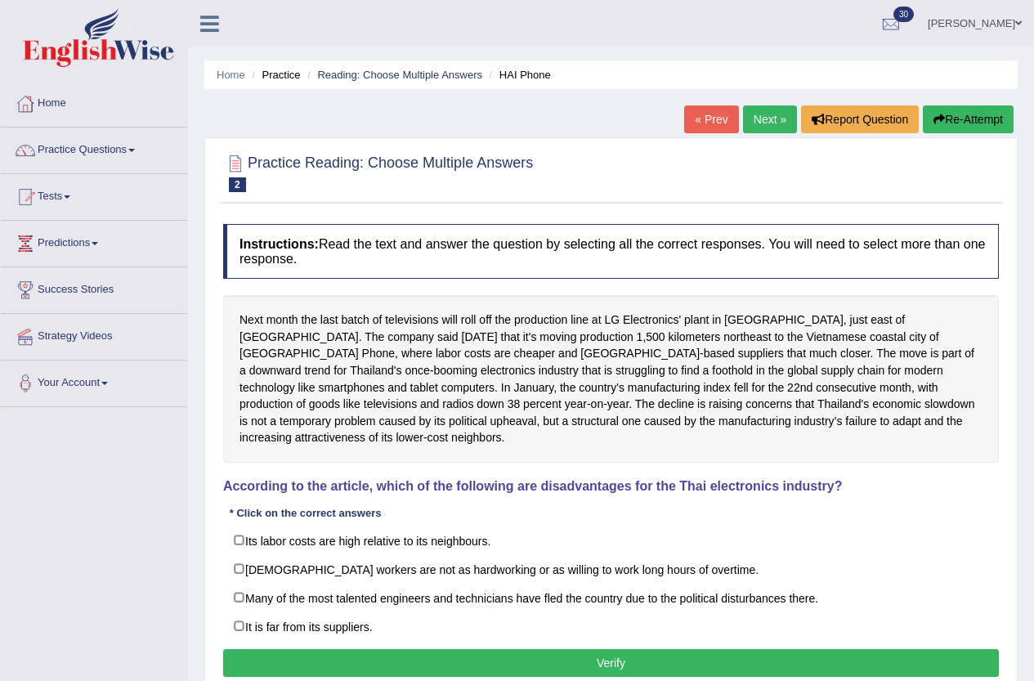
click at [257, 554] on label "Thai workers are not as hardworking or as willing to work long hours of overtim…" at bounding box center [611, 568] width 776 height 29
checkbox input "true"
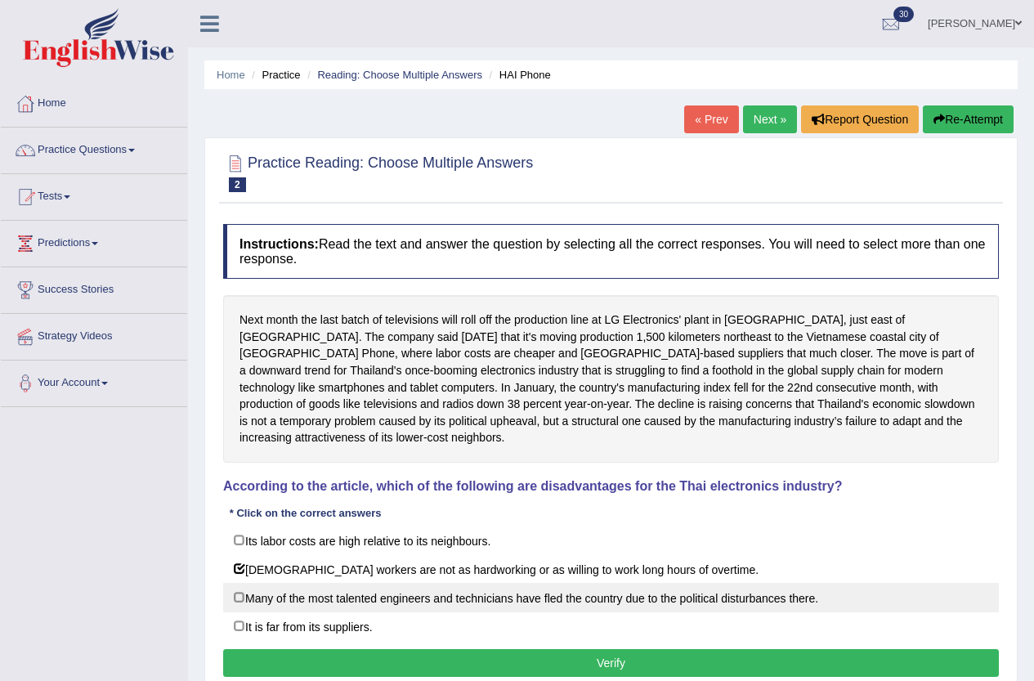
click at [276, 584] on label "Many of the most talented engineers and technicians have fled the country due t…" at bounding box center [611, 597] width 776 height 29
checkbox input "true"
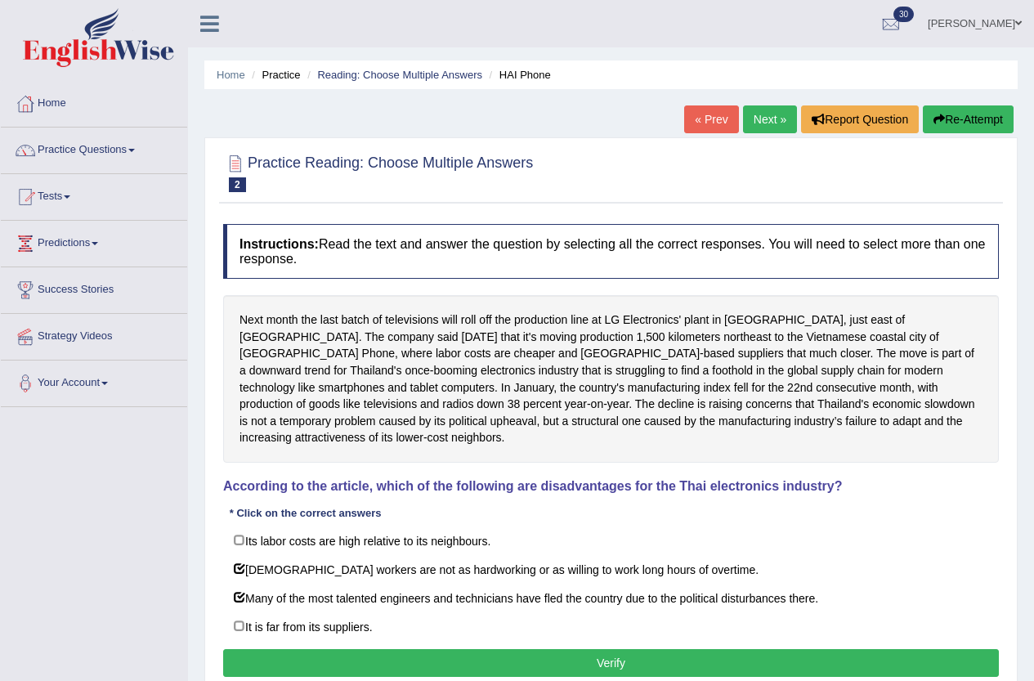
click at [359, 649] on button "Verify" at bounding box center [611, 663] width 776 height 28
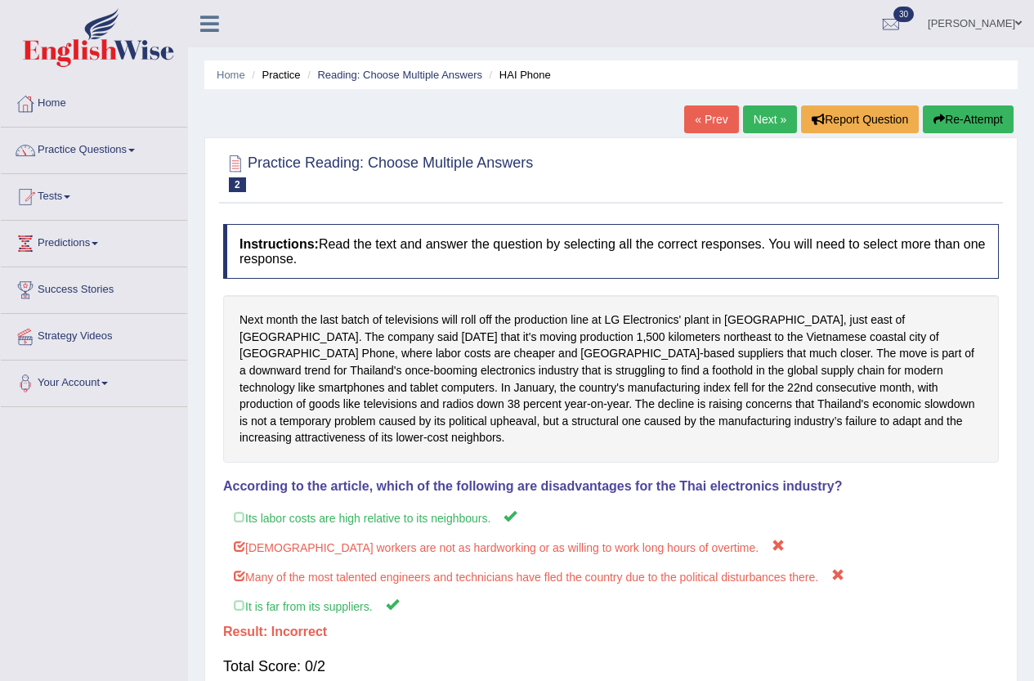
click at [773, 106] on link "Next »" at bounding box center [770, 119] width 54 height 28
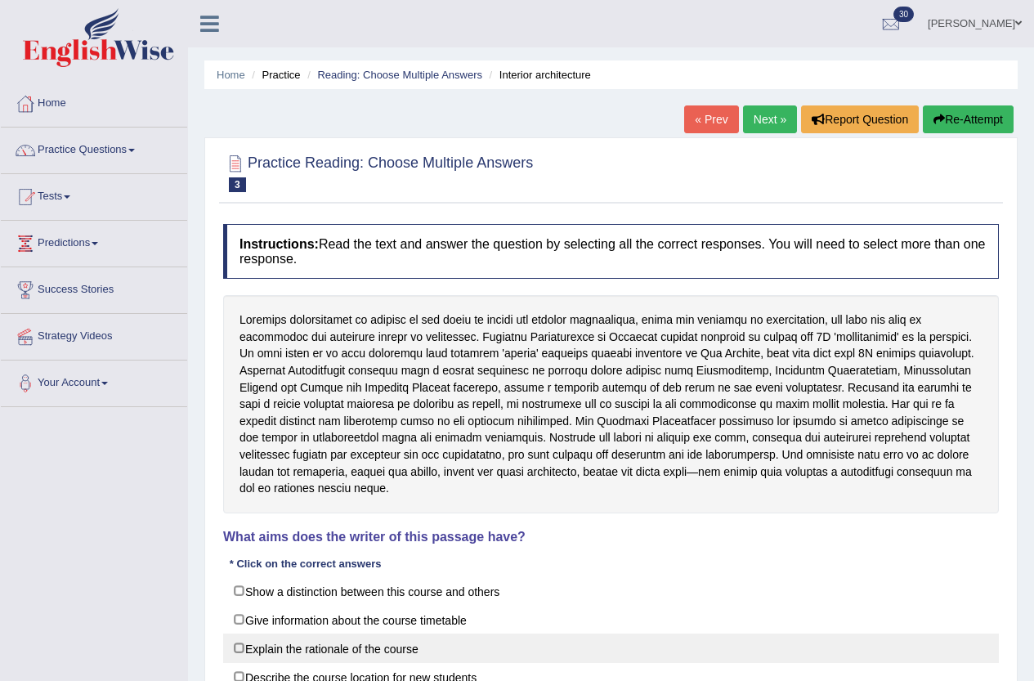
click at [294, 634] on label "Explain the rationale of the course" at bounding box center [611, 648] width 776 height 29
checkbox input "true"
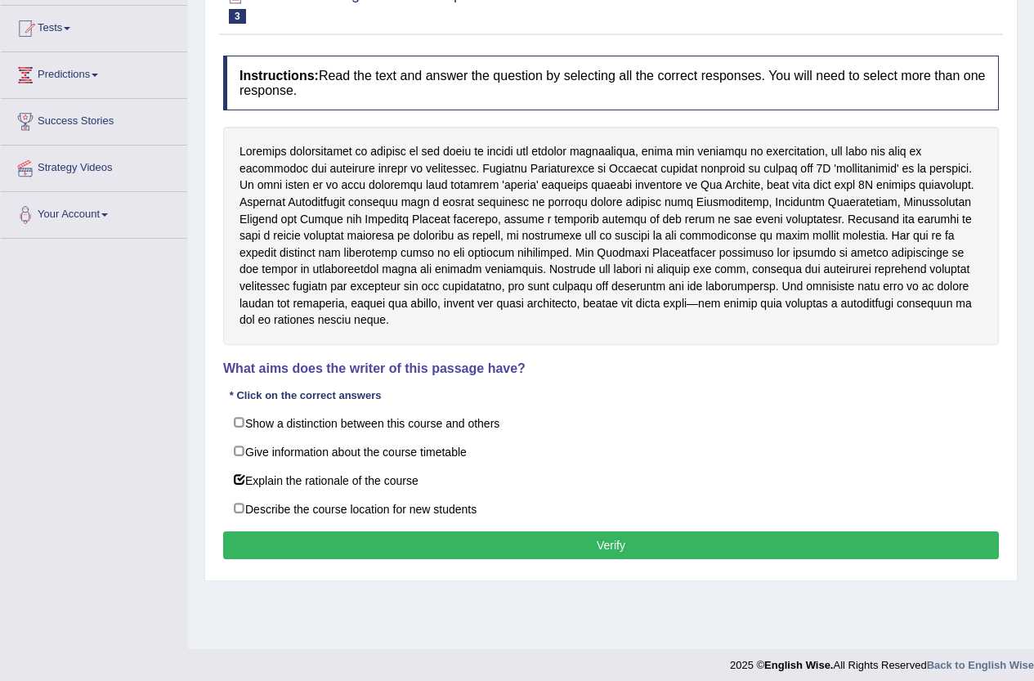
scroll to position [177, 0]
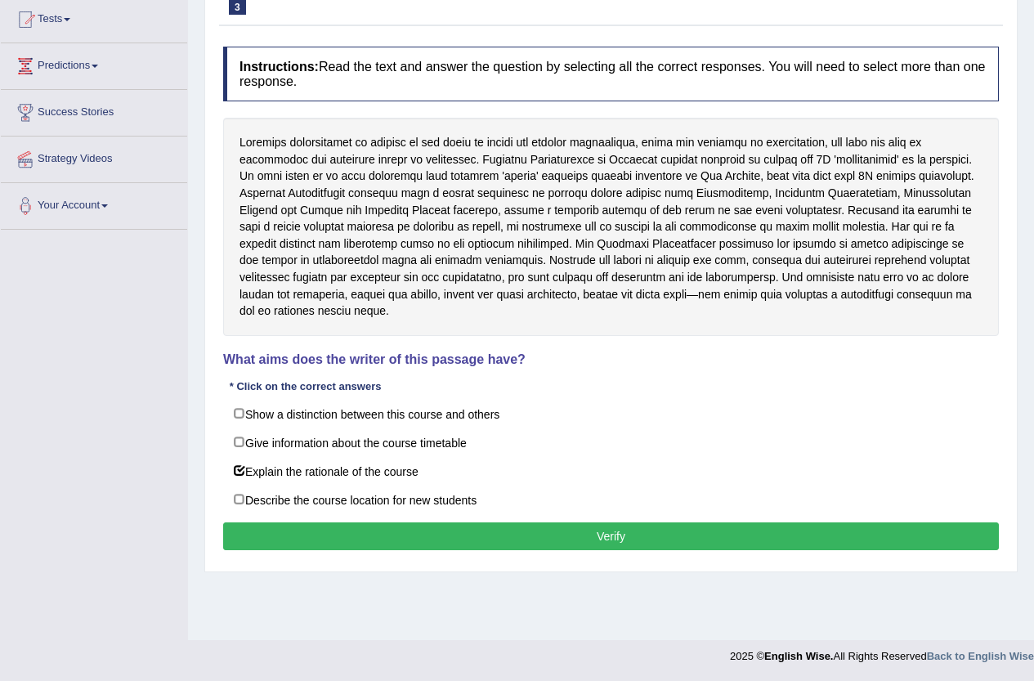
click at [523, 523] on button "Verify" at bounding box center [611, 537] width 776 height 28
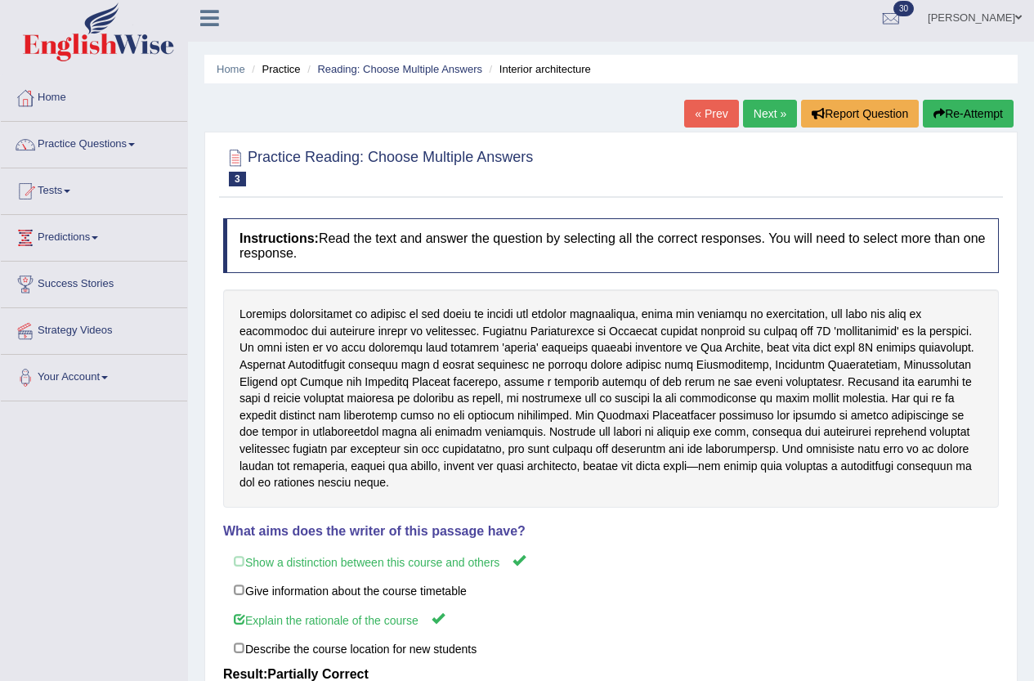
scroll to position [0, 0]
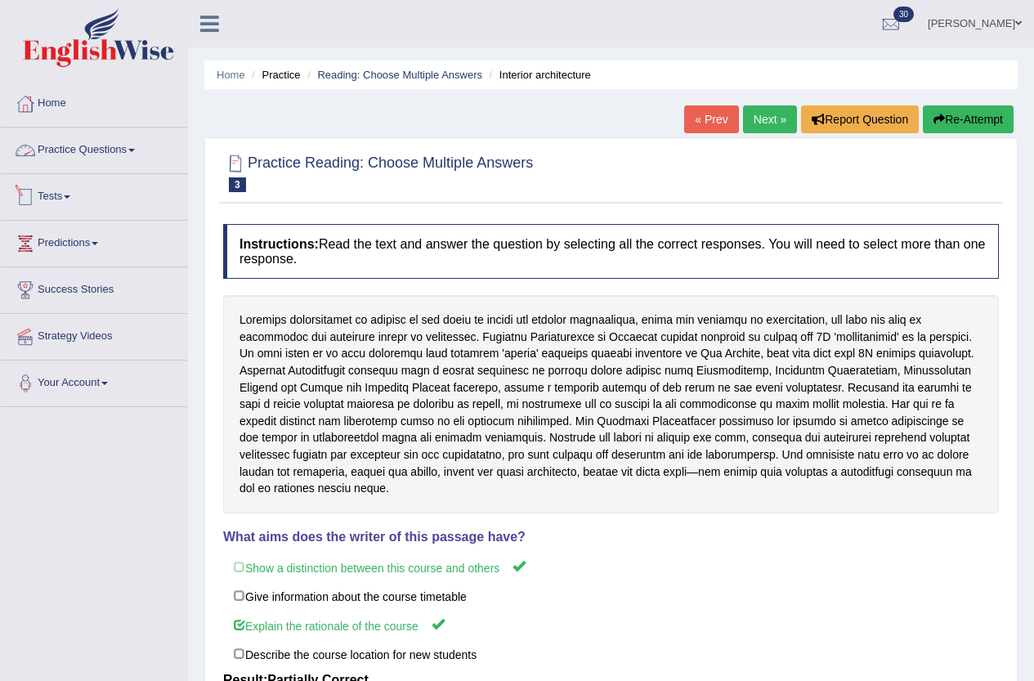
click at [114, 159] on link "Practice Questions" at bounding box center [94, 148] width 186 height 41
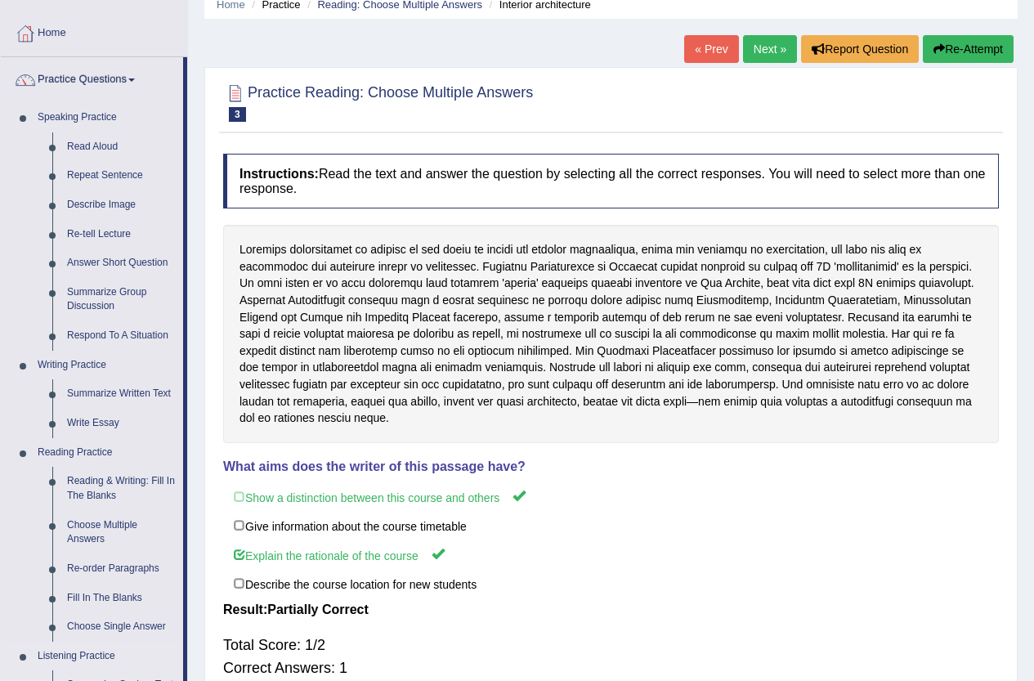
scroll to position [164, 0]
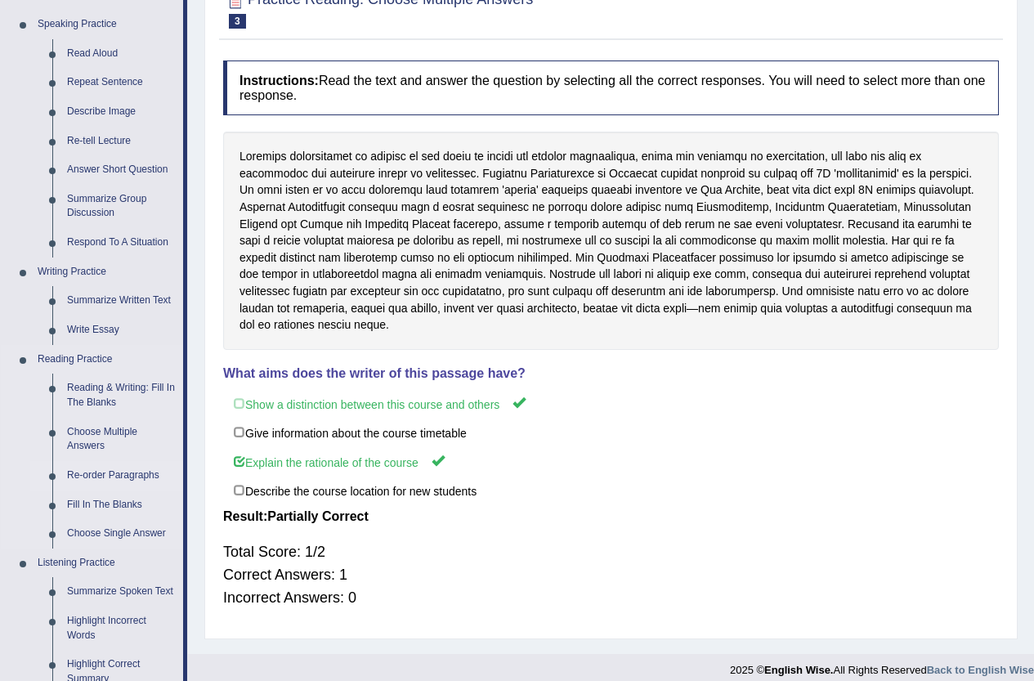
click at [106, 475] on link "Re-order Paragraphs" at bounding box center [121, 475] width 123 height 29
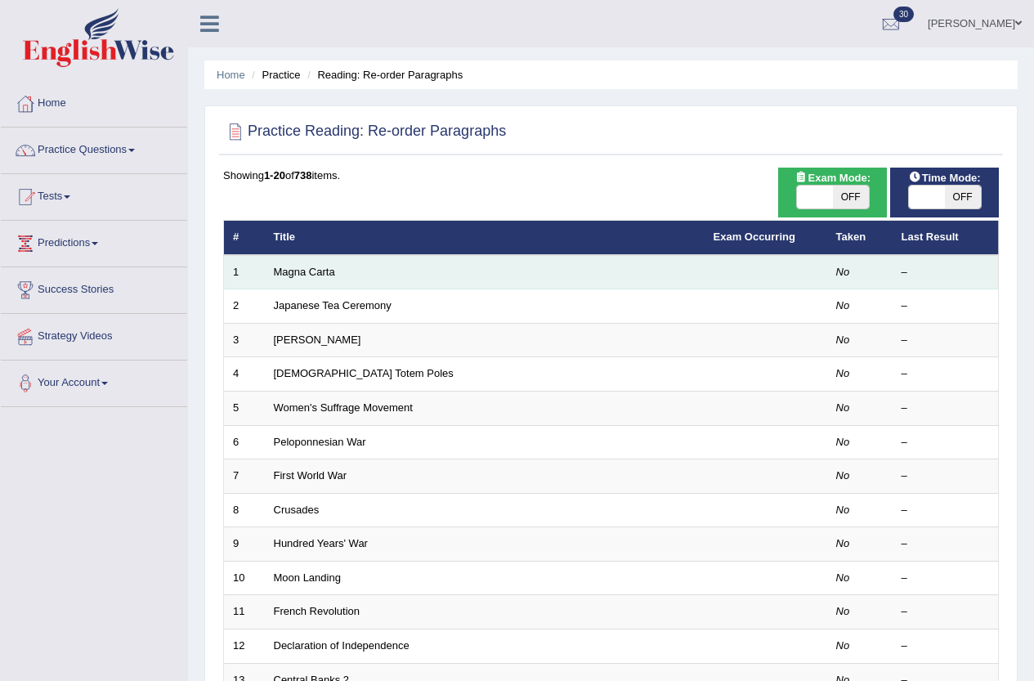
click at [452, 272] on td "Magna Carta" at bounding box center [485, 272] width 440 height 34
click at [292, 267] on link "Magna Carta" at bounding box center [304, 272] width 61 height 12
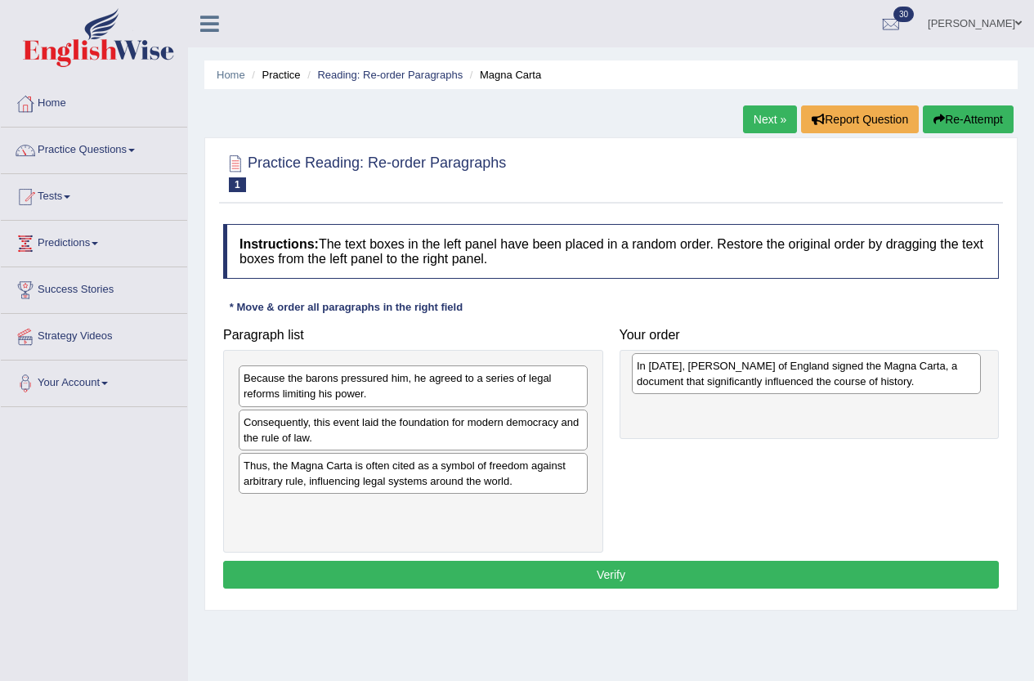
drag, startPoint x: 304, startPoint y: 434, endPoint x: 697, endPoint y: 378, distance: 397.3
click at [697, 378] on div "In [DATE], [PERSON_NAME] of England signed the Magna Carta, a document that sig…" at bounding box center [806, 373] width 349 height 41
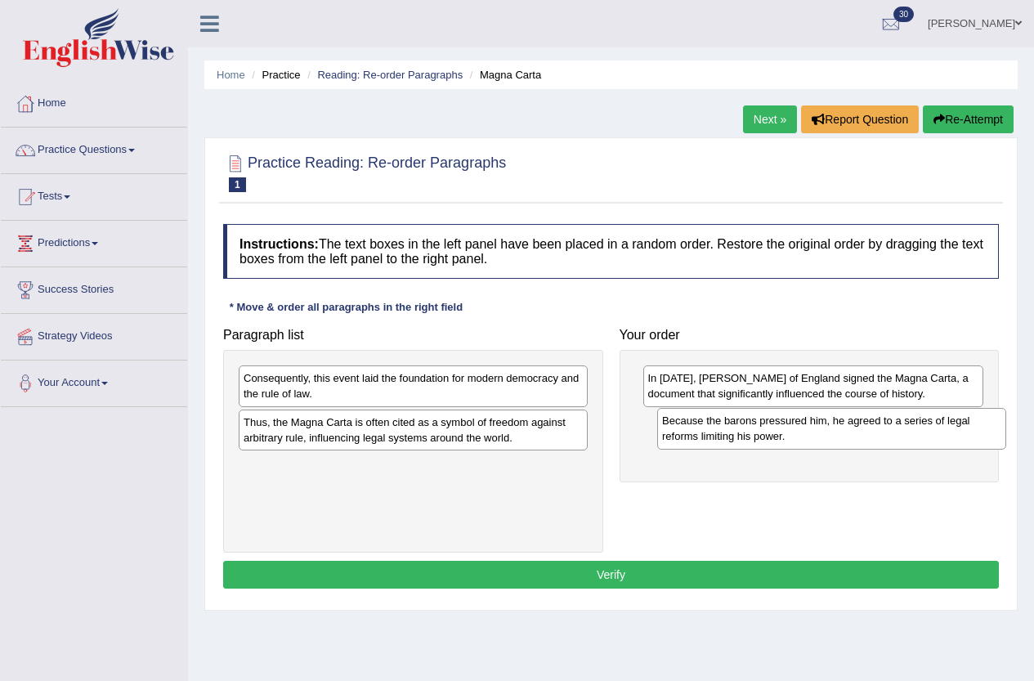
drag, startPoint x: 391, startPoint y: 393, endPoint x: 810, endPoint y: 436, distance: 420.8
click at [810, 436] on div "Because the barons pressured him, he agreed to a series of legal reforms limiti…" at bounding box center [831, 428] width 349 height 41
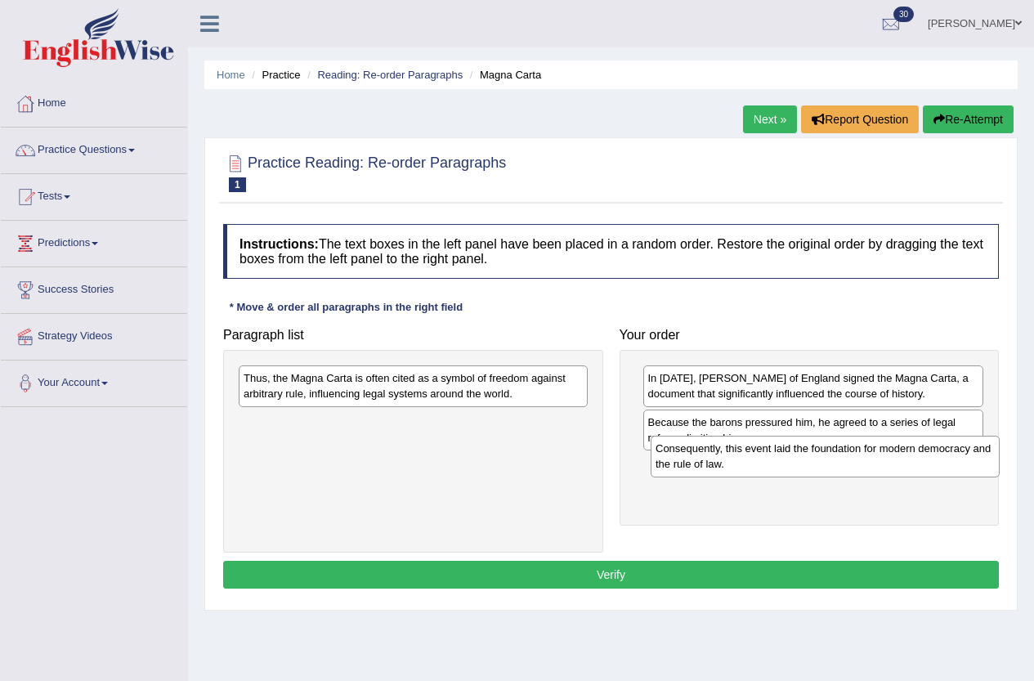
drag, startPoint x: 455, startPoint y: 389, endPoint x: 868, endPoint y: 460, distance: 418.1
click at [868, 460] on div "Consequently, this event laid the foundation for modern democracy and the rule …" at bounding box center [825, 456] width 349 height 41
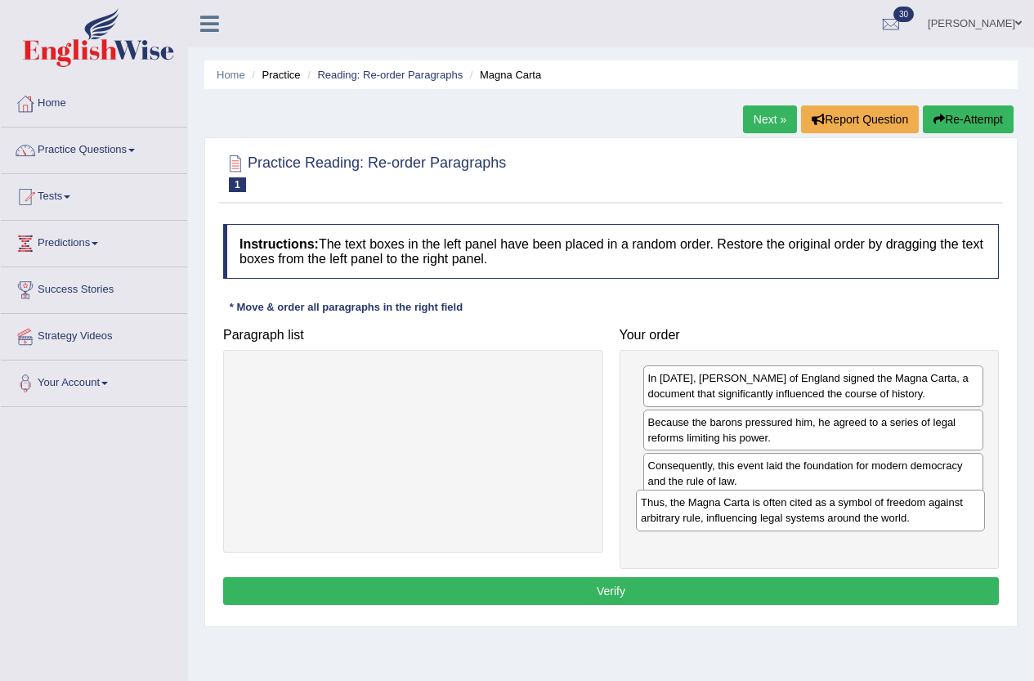
drag, startPoint x: 419, startPoint y: 384, endPoint x: 816, endPoint y: 509, distance: 416.4
click at [816, 509] on div "Thus, the Magna Carta is often cited as a symbol of freedom against arbitrary r…" at bounding box center [810, 510] width 349 height 41
click at [756, 596] on button "Verify" at bounding box center [611, 591] width 776 height 28
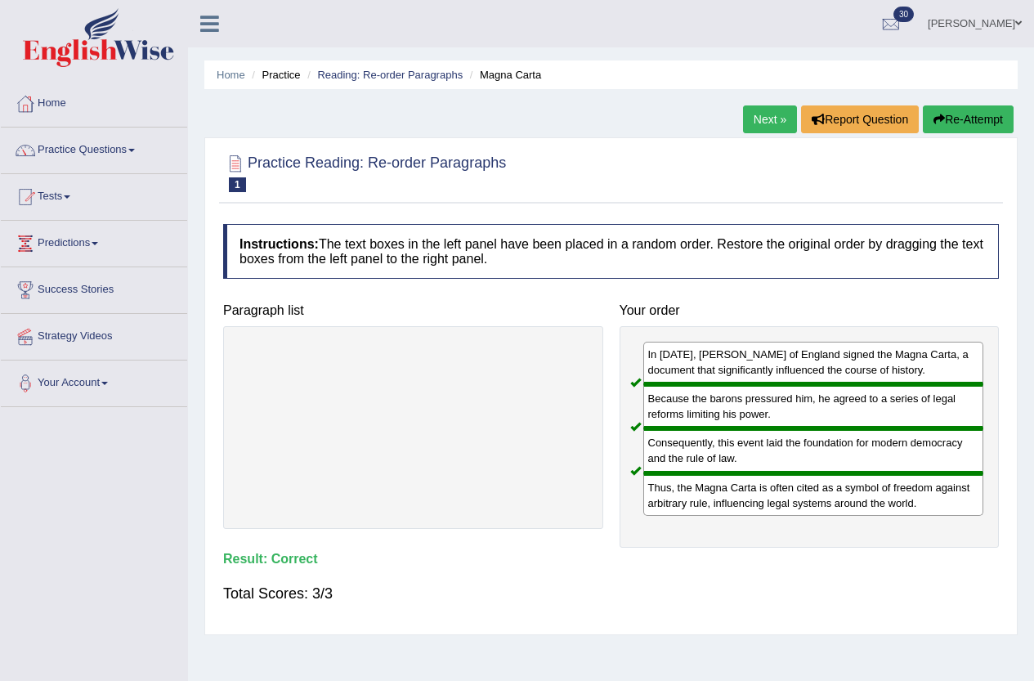
click at [778, 123] on link "Next »" at bounding box center [770, 119] width 54 height 28
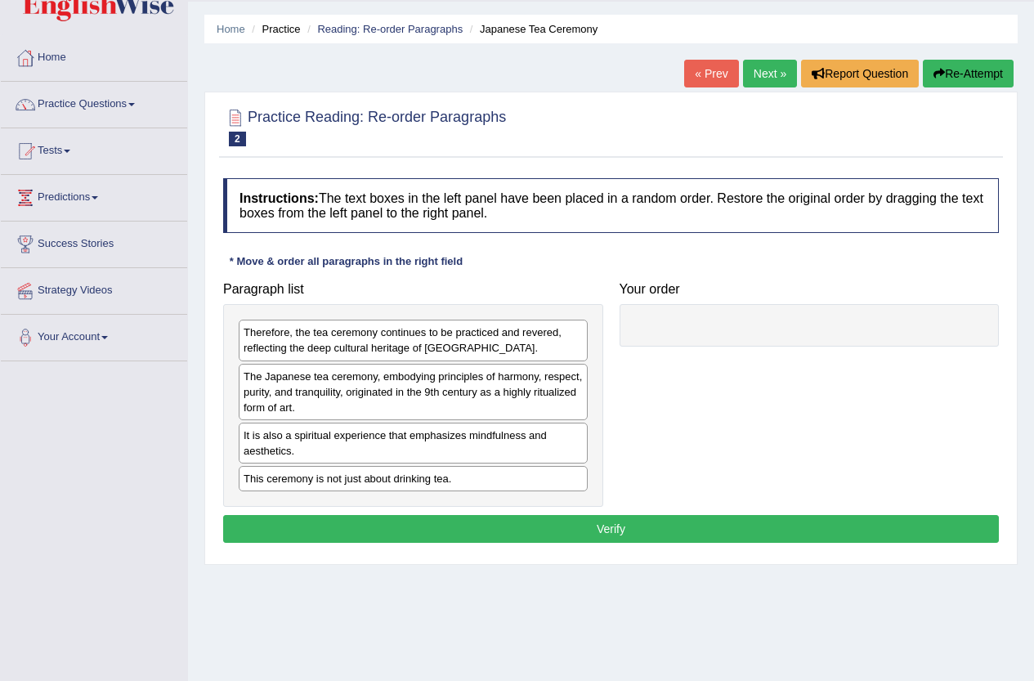
scroll to position [82, 0]
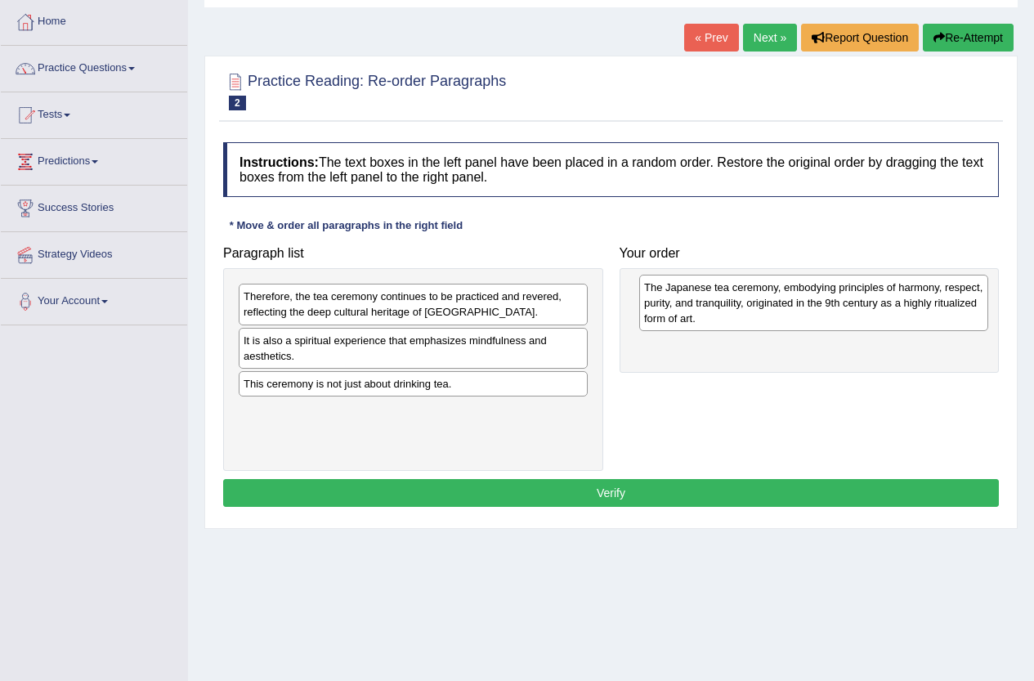
drag, startPoint x: 392, startPoint y: 362, endPoint x: 792, endPoint y: 309, distance: 404.2
click at [792, 309] on div "The Japanese tea ceremony, embodying principles of harmony, respect, purity, an…" at bounding box center [813, 303] width 349 height 56
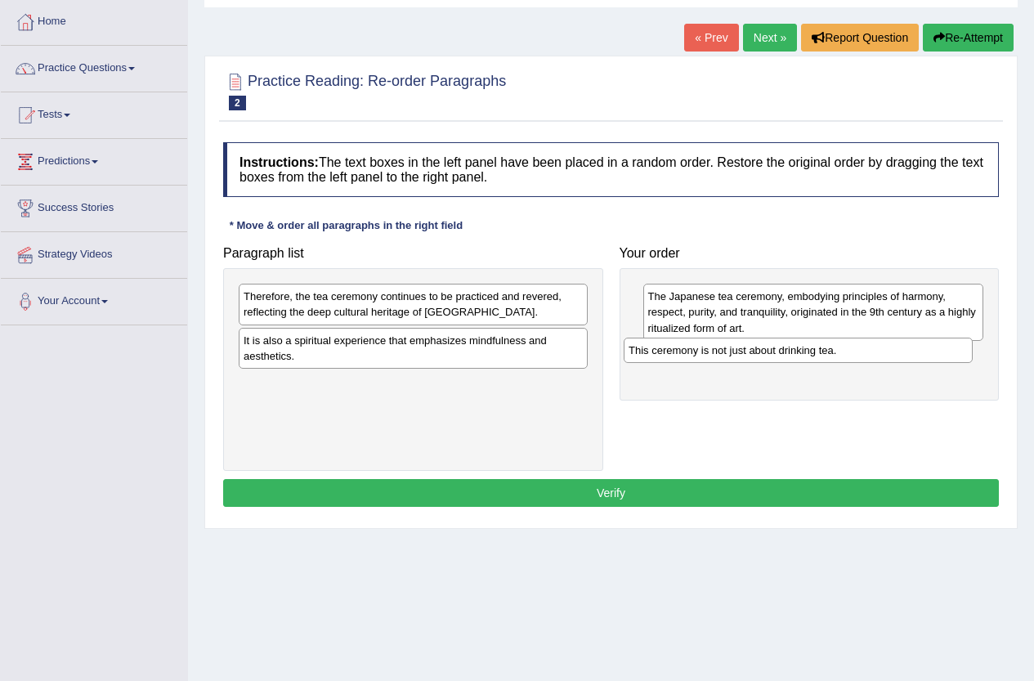
drag, startPoint x: 379, startPoint y: 389, endPoint x: 764, endPoint y: 356, distance: 386.6
click at [764, 356] on div "This ceremony is not just about drinking tea." at bounding box center [798, 350] width 349 height 25
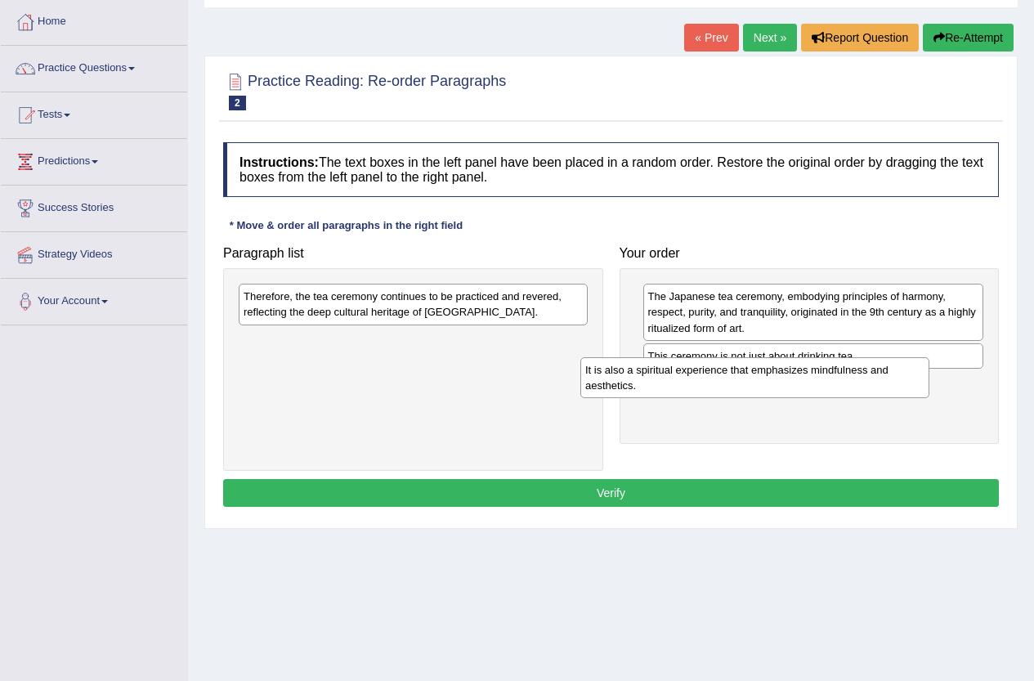
drag, startPoint x: 482, startPoint y: 352, endPoint x: 823, endPoint y: 382, distance: 342.2
click at [823, 382] on div "It is also a spiritual experience that emphasizes mindfulness and aesthetics." at bounding box center [755, 377] width 349 height 41
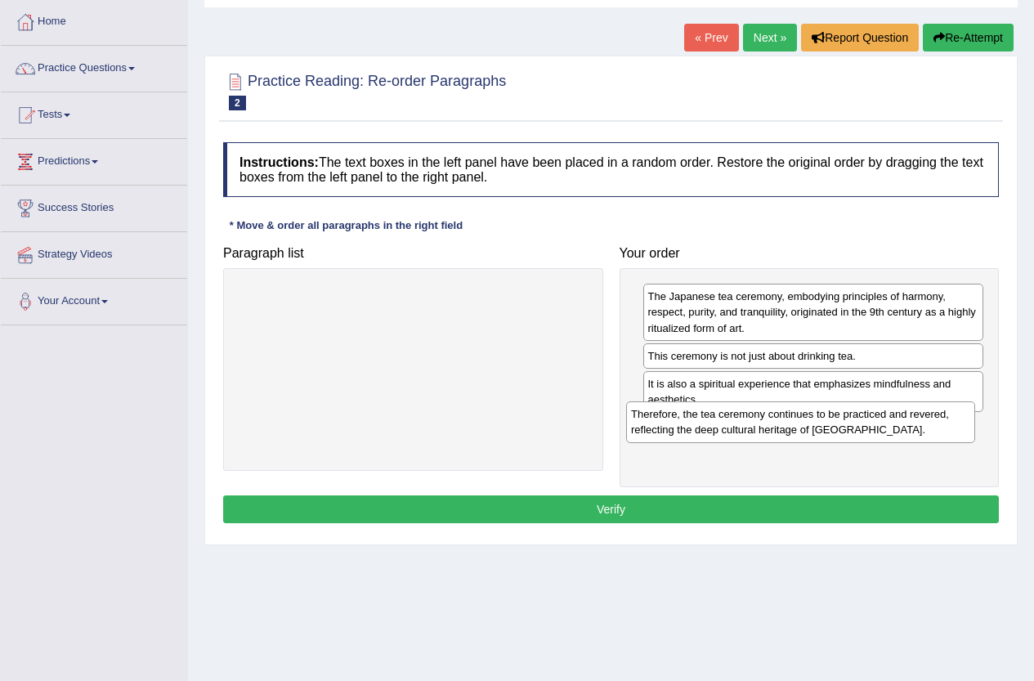
drag, startPoint x: 496, startPoint y: 297, endPoint x: 883, endPoint y: 415, distance: 405.1
click at [883, 415] on div "Therefore, the tea ceremony continues to be practiced and revered, reflecting t…" at bounding box center [800, 421] width 349 height 41
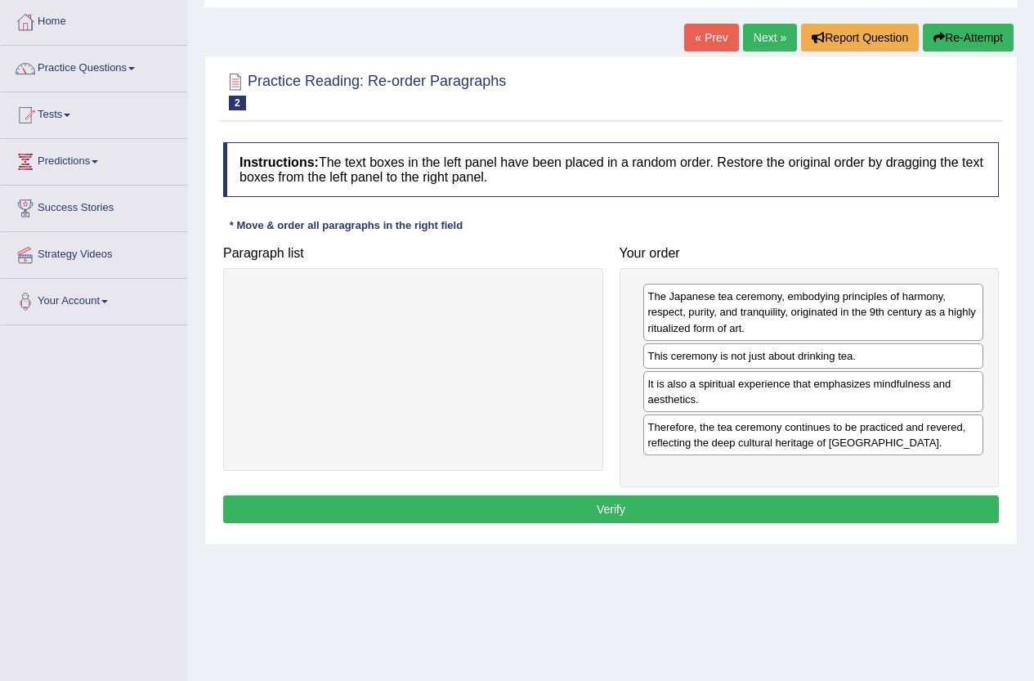
click at [796, 506] on button "Verify" at bounding box center [611, 510] width 776 height 28
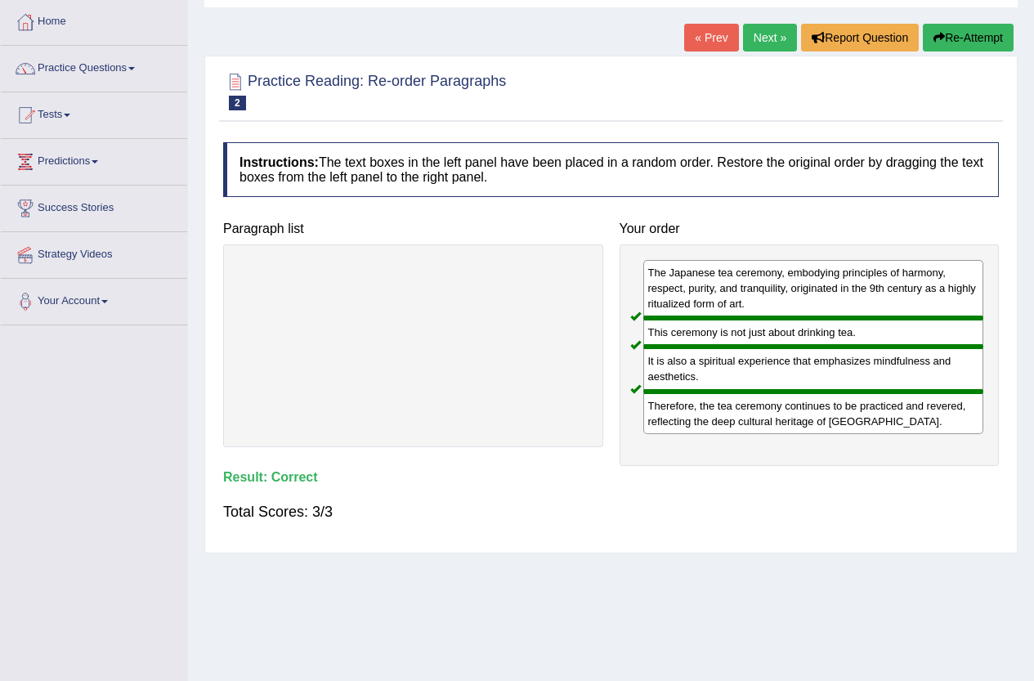
click at [769, 38] on link "Next »" at bounding box center [770, 38] width 54 height 28
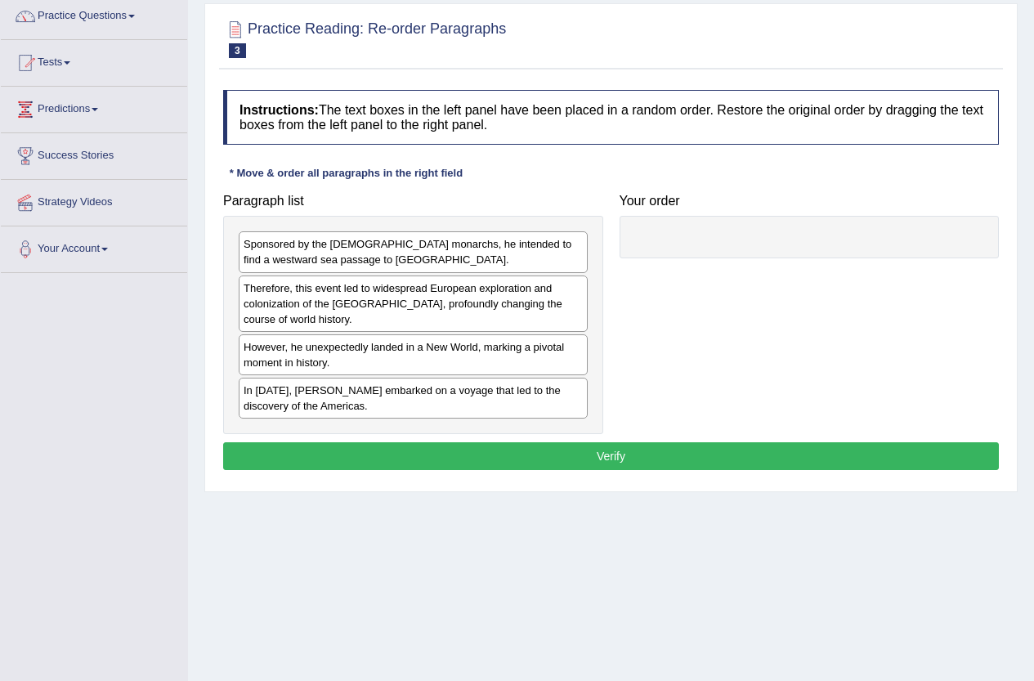
scroll to position [164, 0]
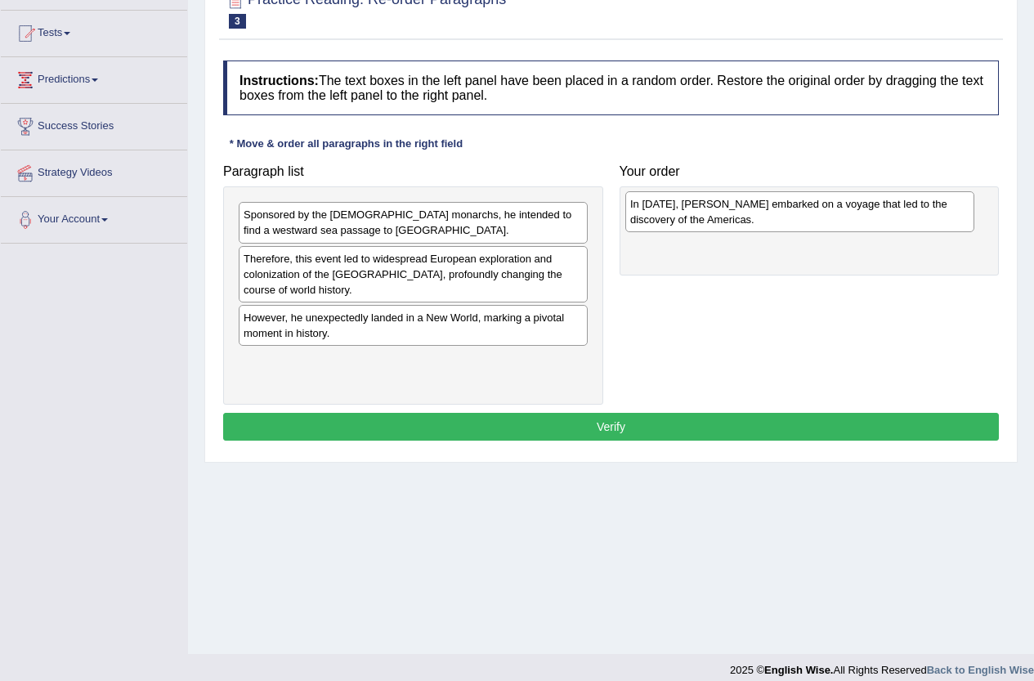
drag, startPoint x: 392, startPoint y: 372, endPoint x: 778, endPoint y: 215, distance: 417.4
click at [778, 215] on div "In 1492, Christopher Columbus embarked on a voyage that led to the discovery of…" at bounding box center [800, 211] width 349 height 41
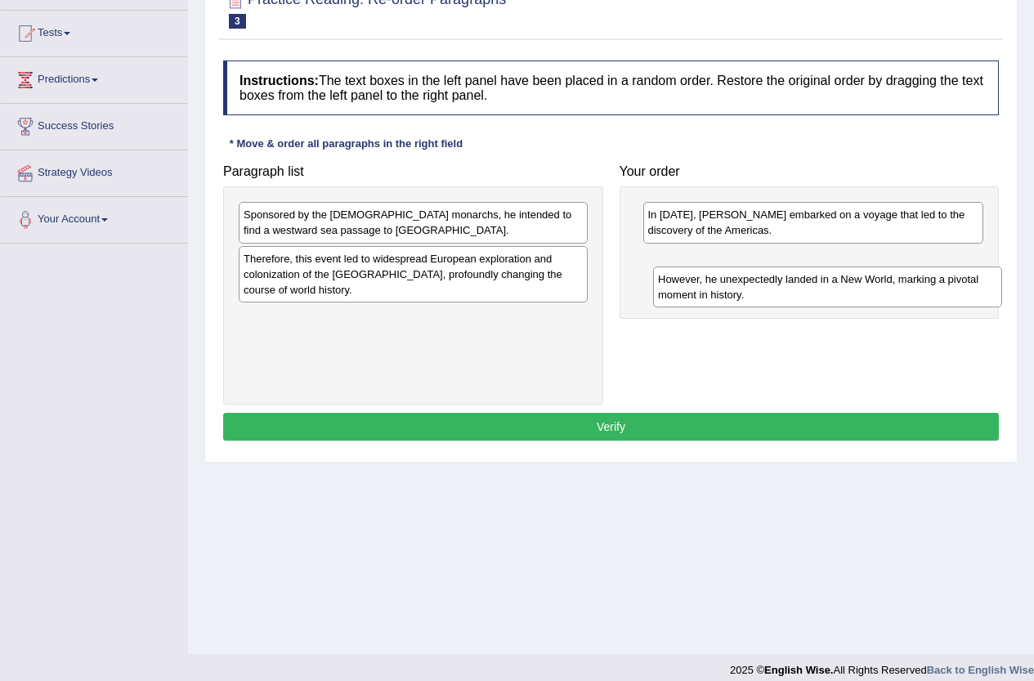
drag, startPoint x: 413, startPoint y: 332, endPoint x: 822, endPoint y: 289, distance: 411.1
click at [822, 289] on div "However, he unexpectedly landed in a New World, marking a pivotal moment in his…" at bounding box center [827, 287] width 349 height 41
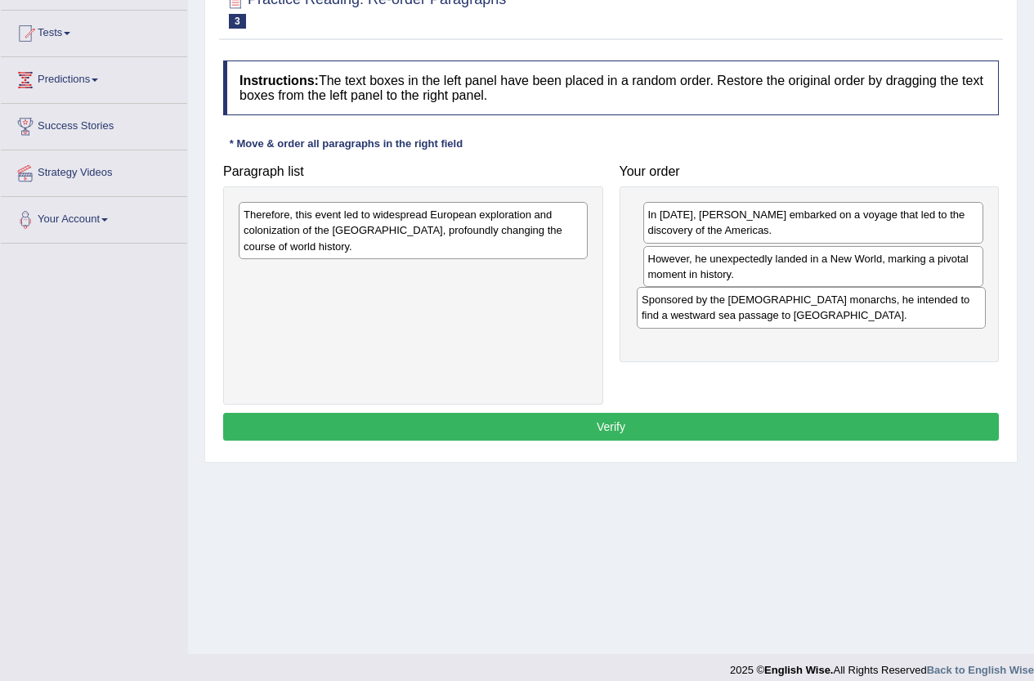
drag, startPoint x: 373, startPoint y: 227, endPoint x: 771, endPoint y: 312, distance: 407.2
click at [771, 312] on div "Sponsored by the Spanish monarchs, he intended to find a westward sea passage t…" at bounding box center [811, 307] width 349 height 41
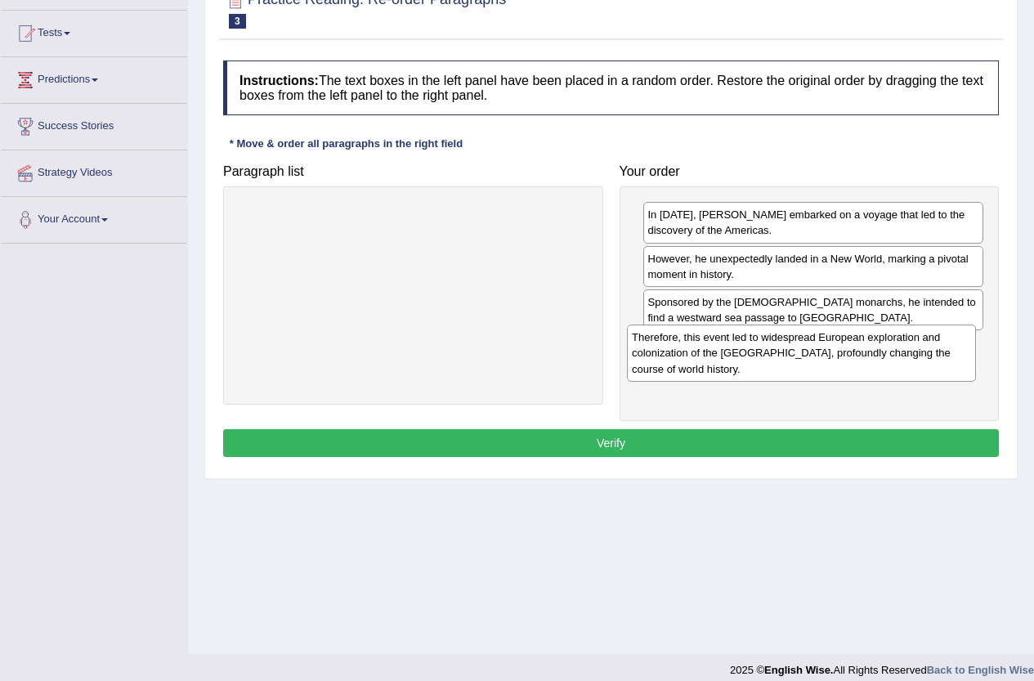
drag, startPoint x: 334, startPoint y: 227, endPoint x: 723, endPoint y: 350, distance: 408.3
click at [723, 350] on div "Therefore, this event led to widespread European exploration and colonization o…" at bounding box center [801, 353] width 349 height 56
click at [658, 446] on button "Verify" at bounding box center [611, 443] width 776 height 28
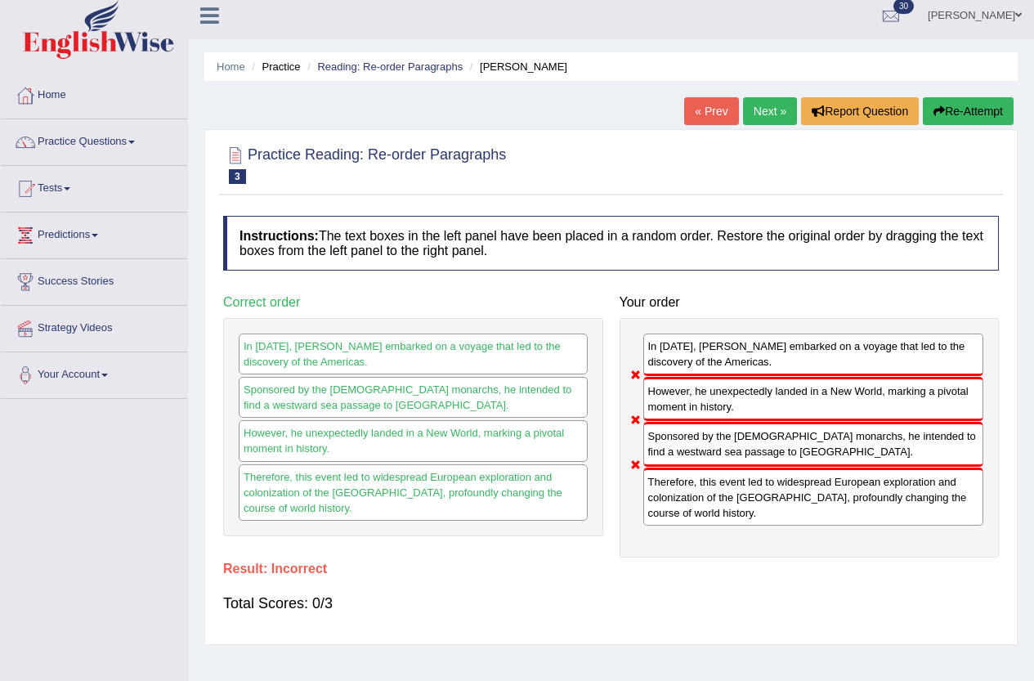
scroll to position [0, 0]
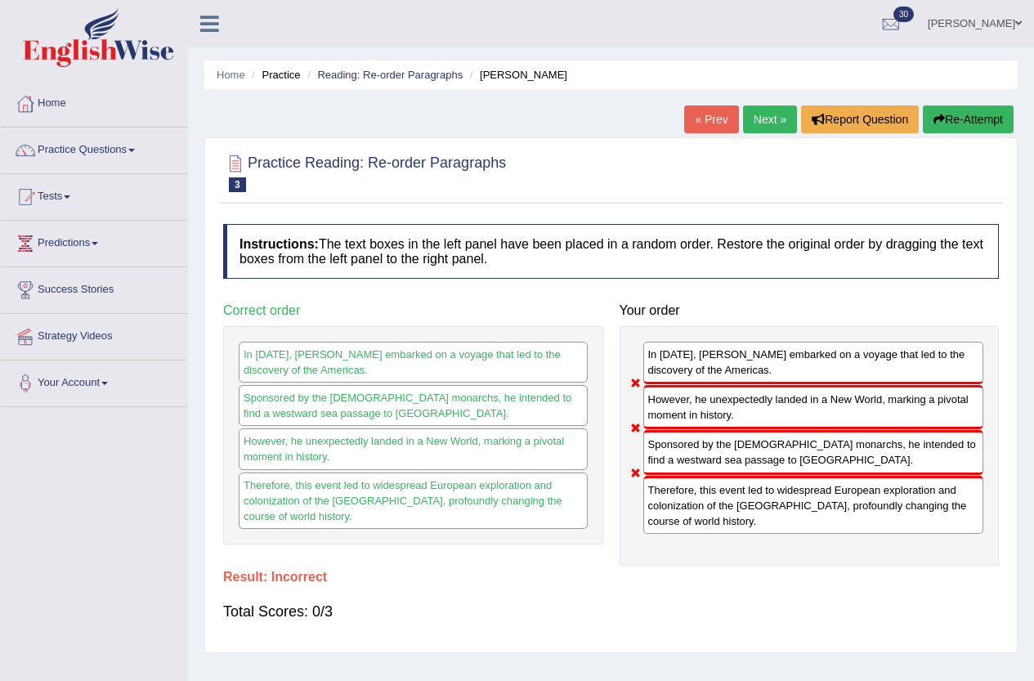
click at [941, 112] on button "Re-Attempt" at bounding box center [968, 119] width 91 height 28
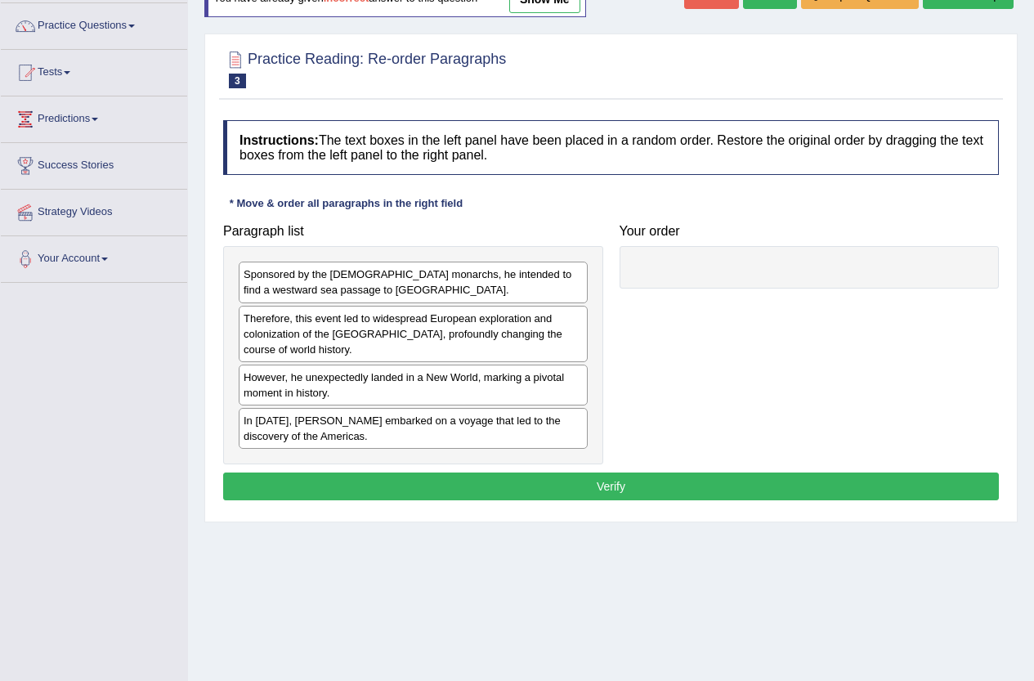
scroll to position [164, 0]
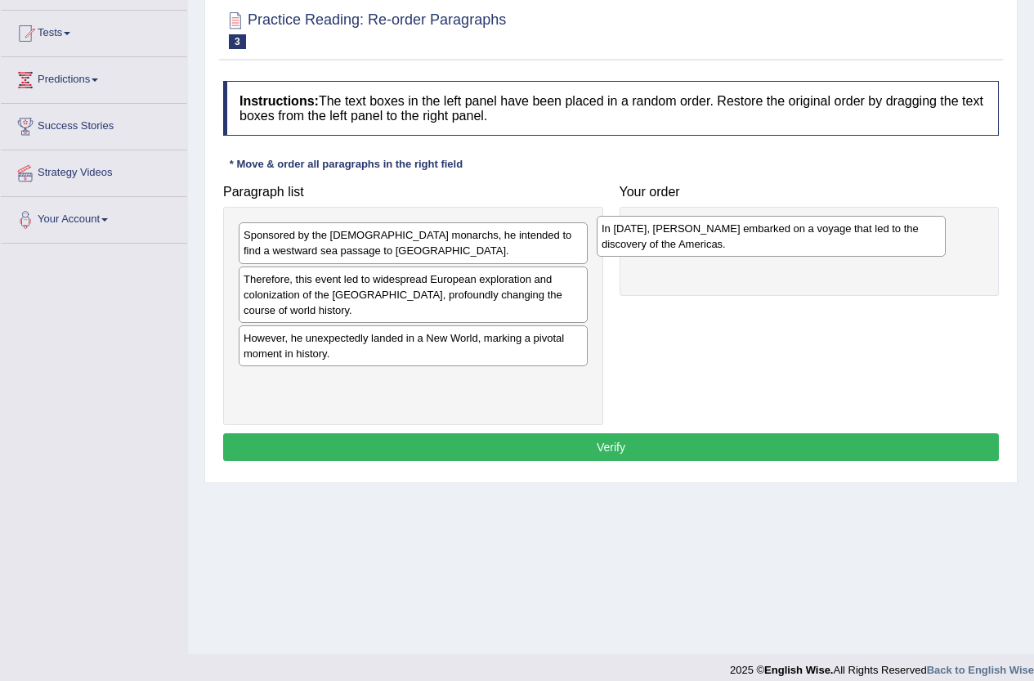
drag, startPoint x: 380, startPoint y: 389, endPoint x: 738, endPoint y: 236, distance: 389.4
click at [738, 236] on div "In [DATE], [PERSON_NAME] embarked on a voyage that led to the discovery of the …" at bounding box center [771, 236] width 349 height 41
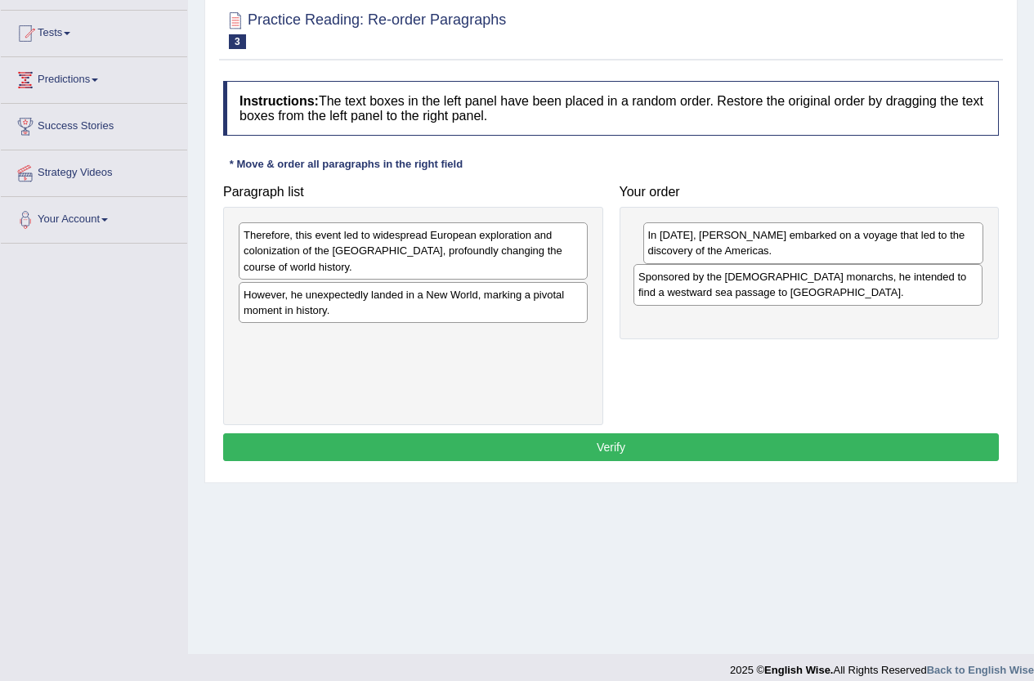
drag, startPoint x: 525, startPoint y: 243, endPoint x: 921, endPoint y: 285, distance: 398.0
click at [921, 285] on div "Sponsored by the Spanish monarchs, he intended to find a westward sea passage t…" at bounding box center [808, 284] width 349 height 41
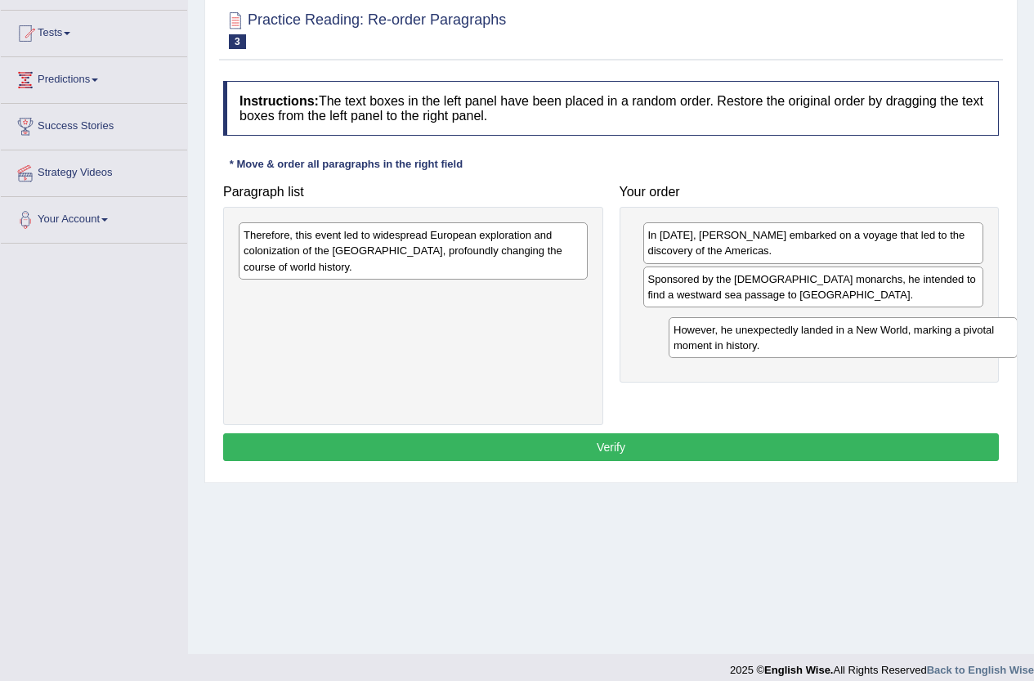
drag, startPoint x: 380, startPoint y: 305, endPoint x: 644, endPoint y: 312, distance: 263.4
click at [807, 340] on div "However, he unexpectedly landed in a New World, marking a pivotal moment in his…" at bounding box center [843, 337] width 349 height 41
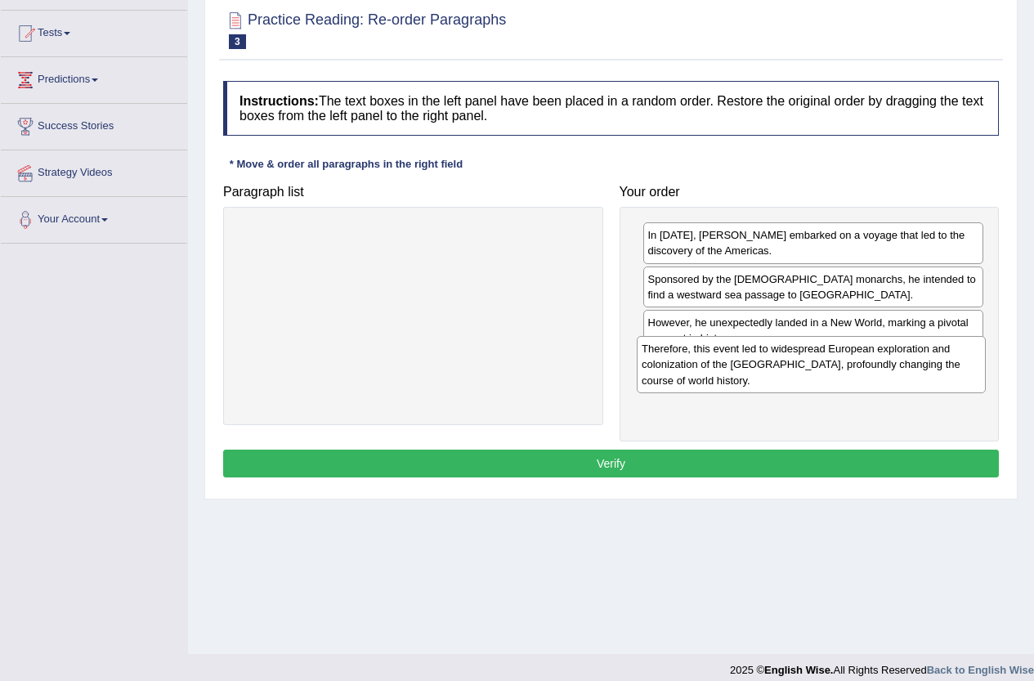
drag, startPoint x: 539, startPoint y: 250, endPoint x: 939, endPoint y: 364, distance: 415.7
click at [939, 364] on div "Therefore, this event led to widespread European exploration and colonization o…" at bounding box center [811, 364] width 349 height 56
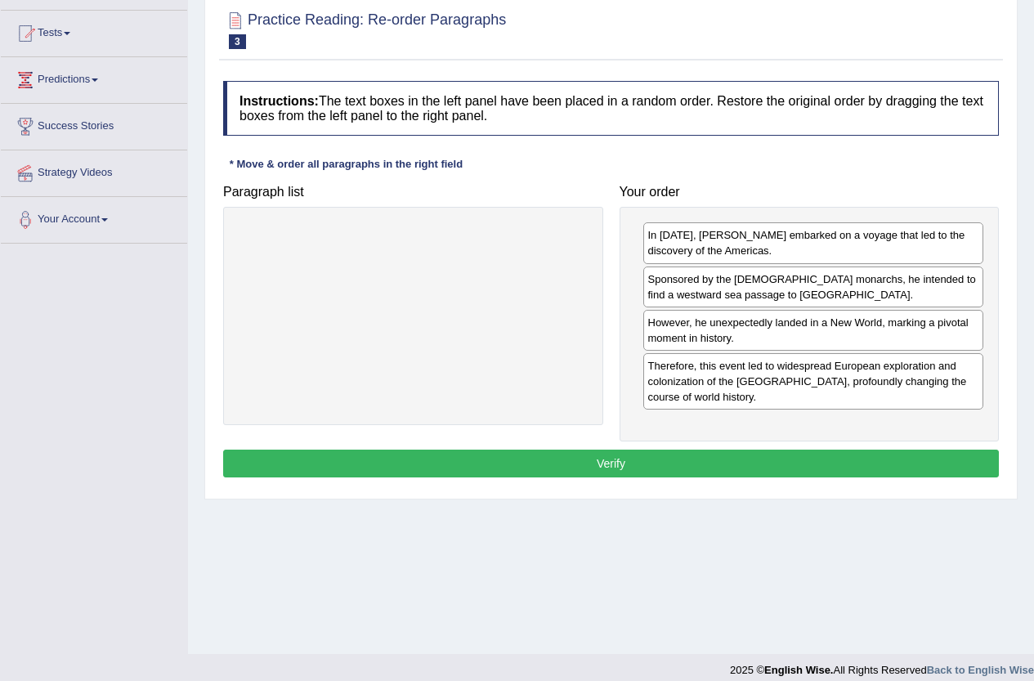
click at [819, 454] on button "Verify" at bounding box center [611, 464] width 776 height 28
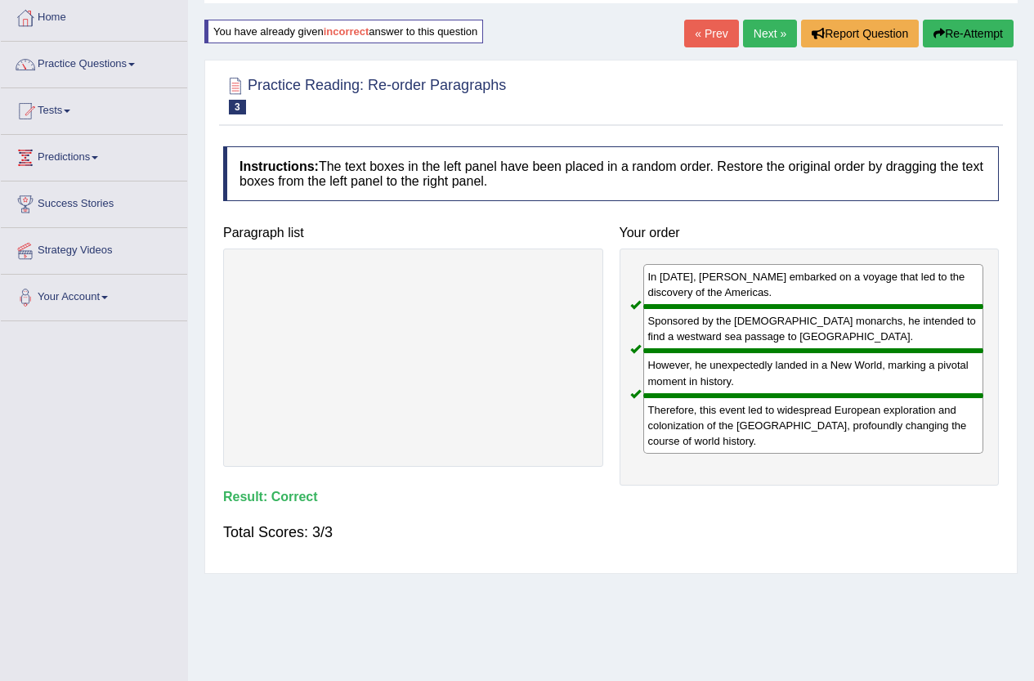
scroll to position [0, 0]
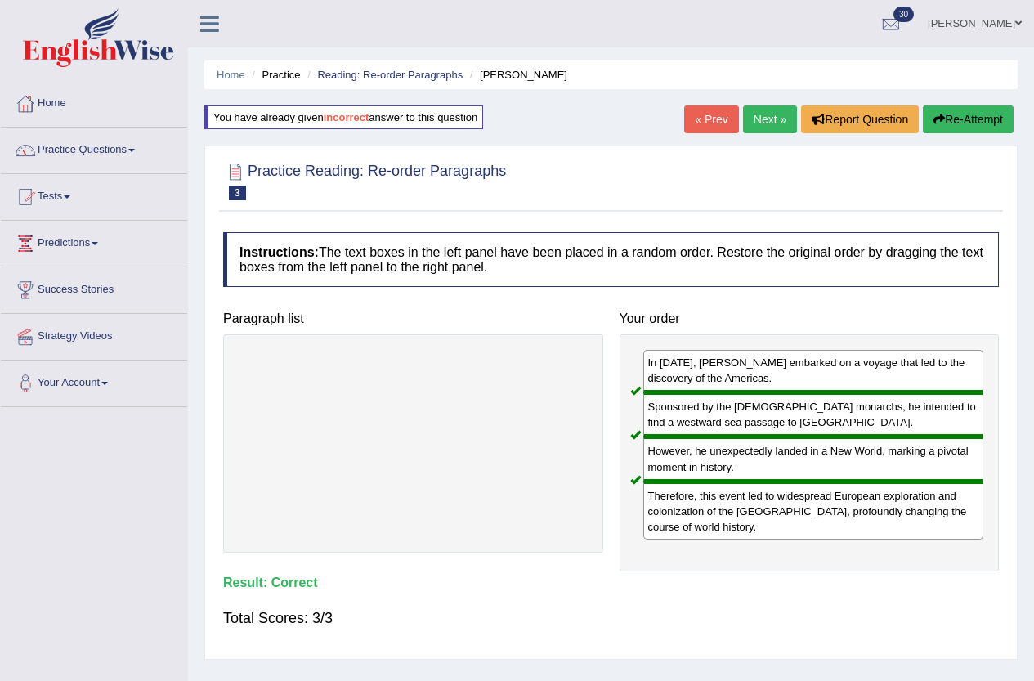
click at [787, 127] on link "Next »" at bounding box center [770, 119] width 54 height 28
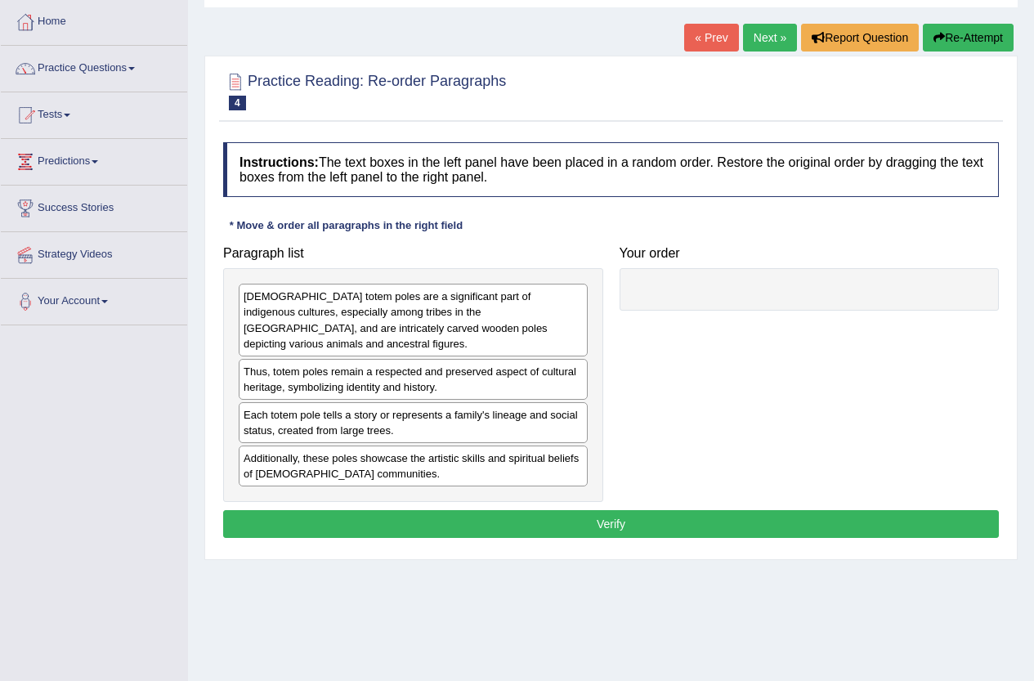
scroll to position [164, 0]
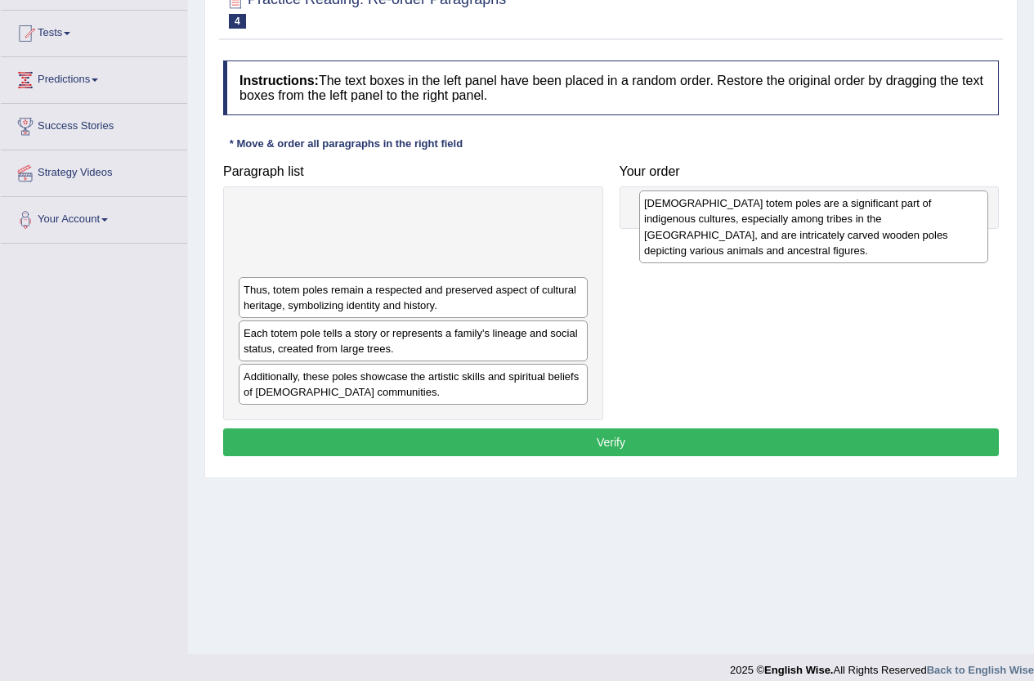
drag, startPoint x: 425, startPoint y: 252, endPoint x: 826, endPoint y: 240, distance: 400.8
click at [826, 240] on div "[DEMOGRAPHIC_DATA] totem poles are a significant part of indigenous cultures, e…" at bounding box center [813, 227] width 349 height 72
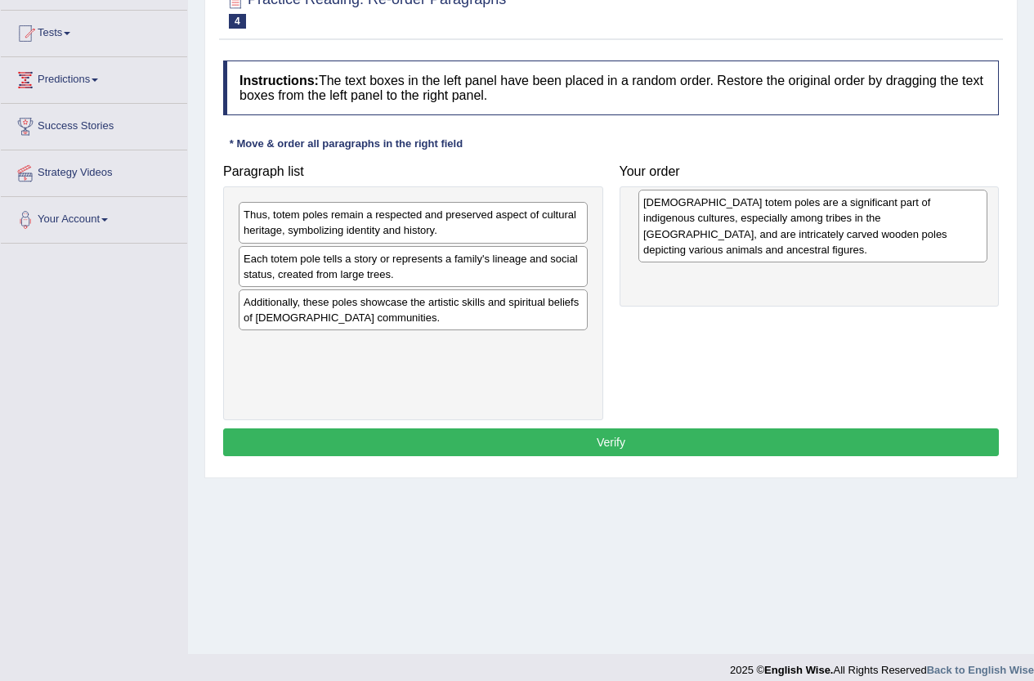
drag, startPoint x: 505, startPoint y: 240, endPoint x: 905, endPoint y: 227, distance: 400.9
click at [905, 227] on div "[DEMOGRAPHIC_DATA] totem poles are a significant part of indigenous cultures, e…" at bounding box center [813, 226] width 349 height 72
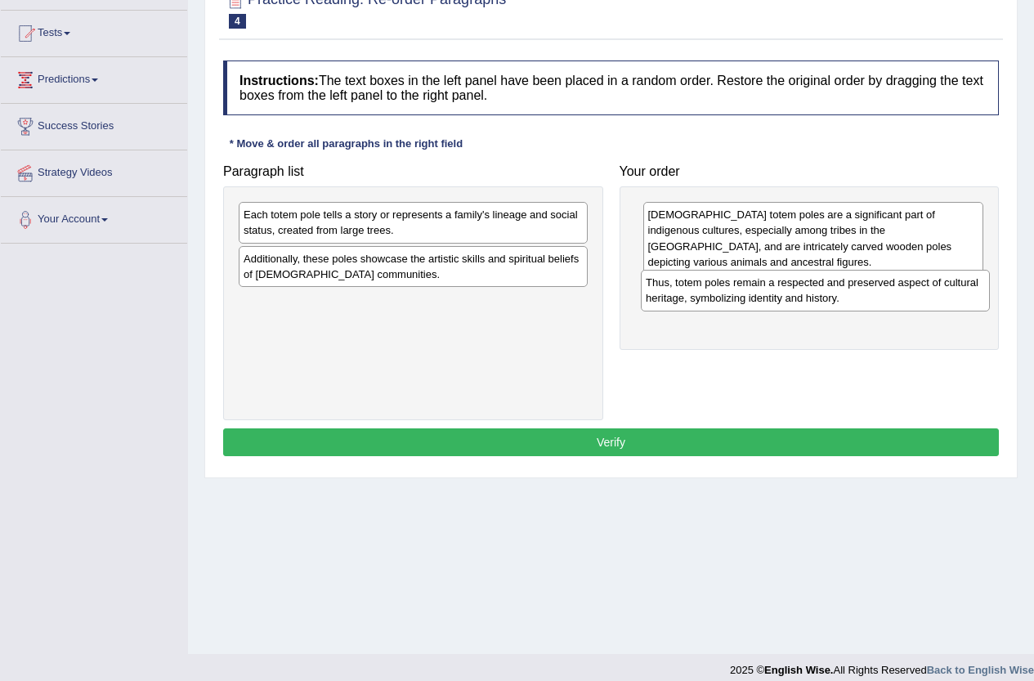
drag, startPoint x: 428, startPoint y: 232, endPoint x: 831, endPoint y: 300, distance: 408.0
click at [831, 300] on div "Thus, totem poles remain a respected and preserved aspect of cultural heritage,…" at bounding box center [815, 290] width 349 height 41
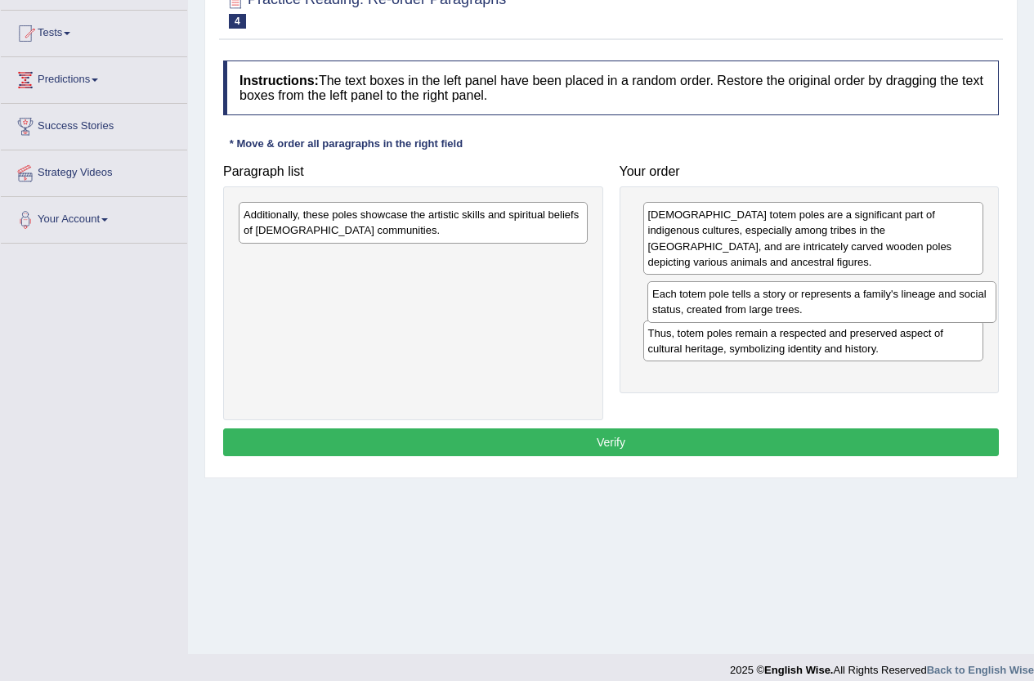
drag, startPoint x: 383, startPoint y: 227, endPoint x: 792, endPoint y: 307, distance: 416.5
click at [792, 307] on div "Each totem pole tells a story or represents a family's lineage and social statu…" at bounding box center [822, 301] width 349 height 41
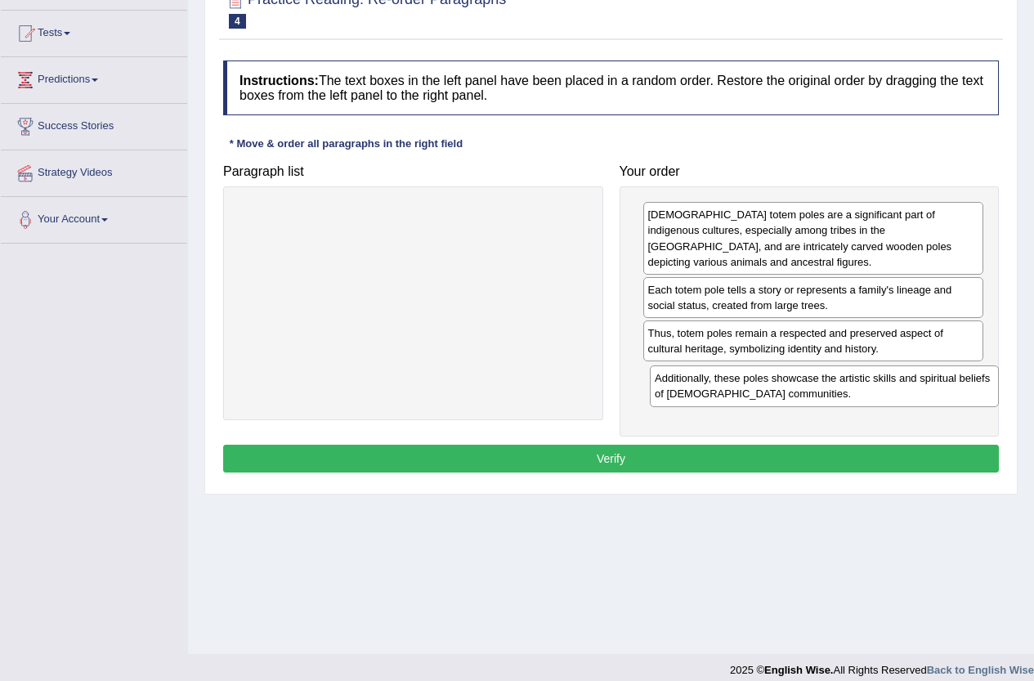
drag, startPoint x: 455, startPoint y: 227, endPoint x: 866, endPoint y: 391, distance: 442.6
click at [866, 391] on div "Additionally, these poles showcase the artistic skills and spiritual beliefs of…" at bounding box center [824, 386] width 349 height 41
click at [778, 456] on button "Verify" at bounding box center [611, 459] width 776 height 28
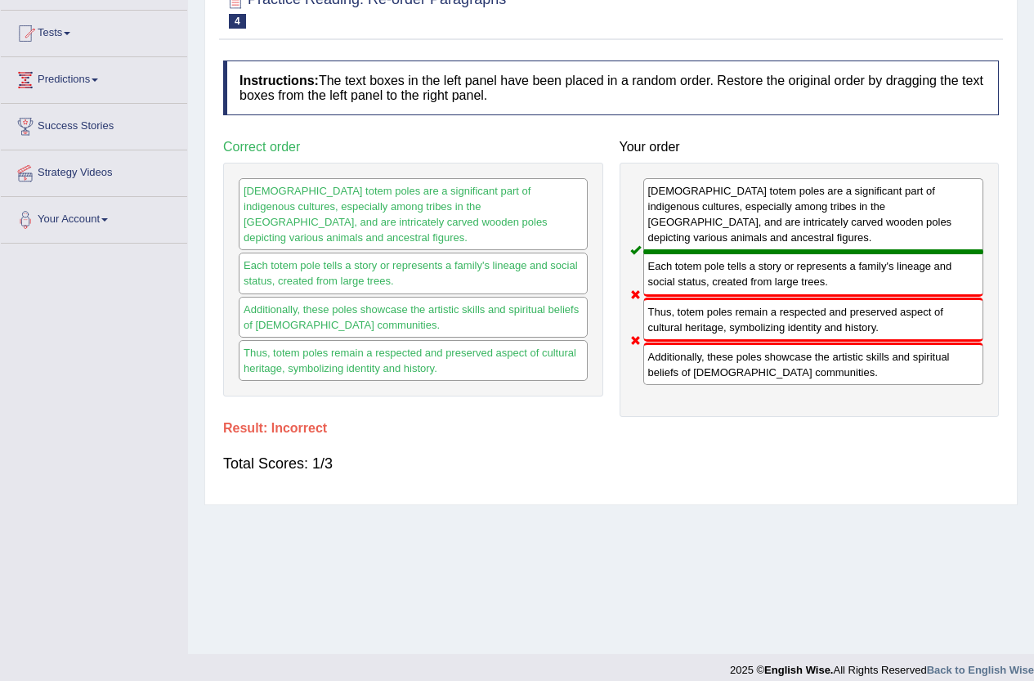
scroll to position [0, 0]
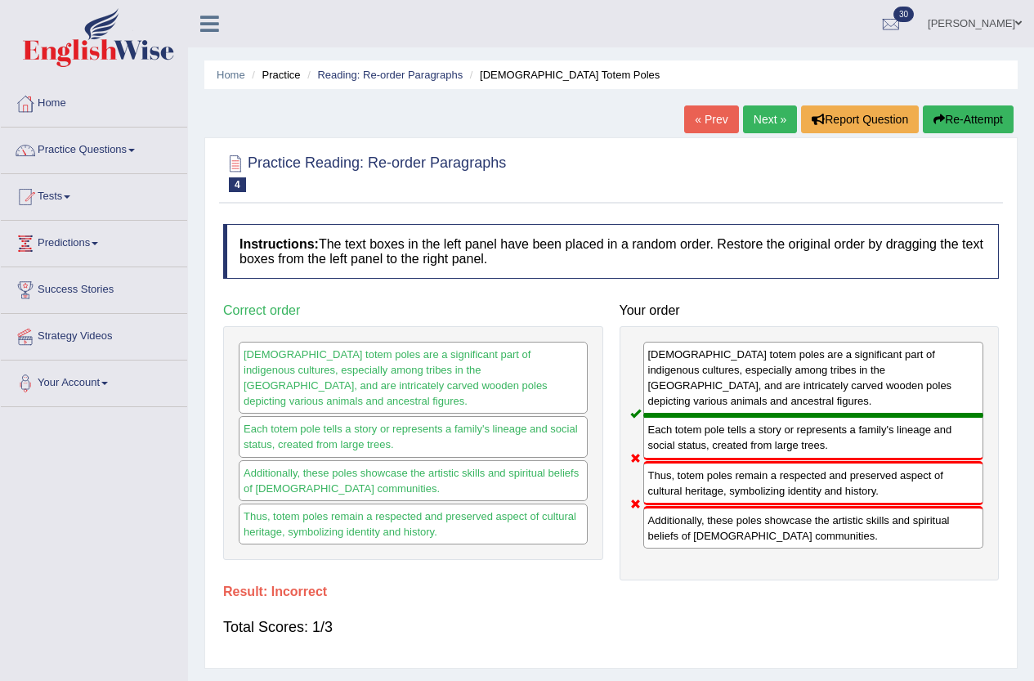
click at [961, 117] on button "Re-Attempt" at bounding box center [968, 119] width 91 height 28
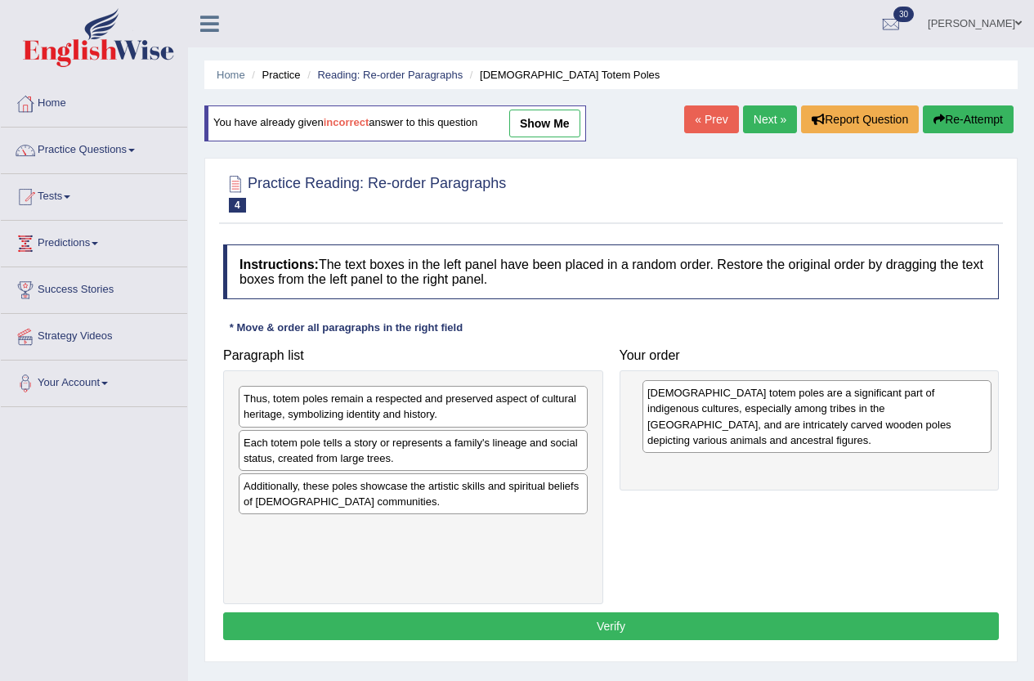
drag, startPoint x: 336, startPoint y: 426, endPoint x: 741, endPoint y: 420, distance: 404.8
click at [741, 420] on div "Native American totem poles are a significant part of indigenous cultures, espe…" at bounding box center [817, 416] width 349 height 72
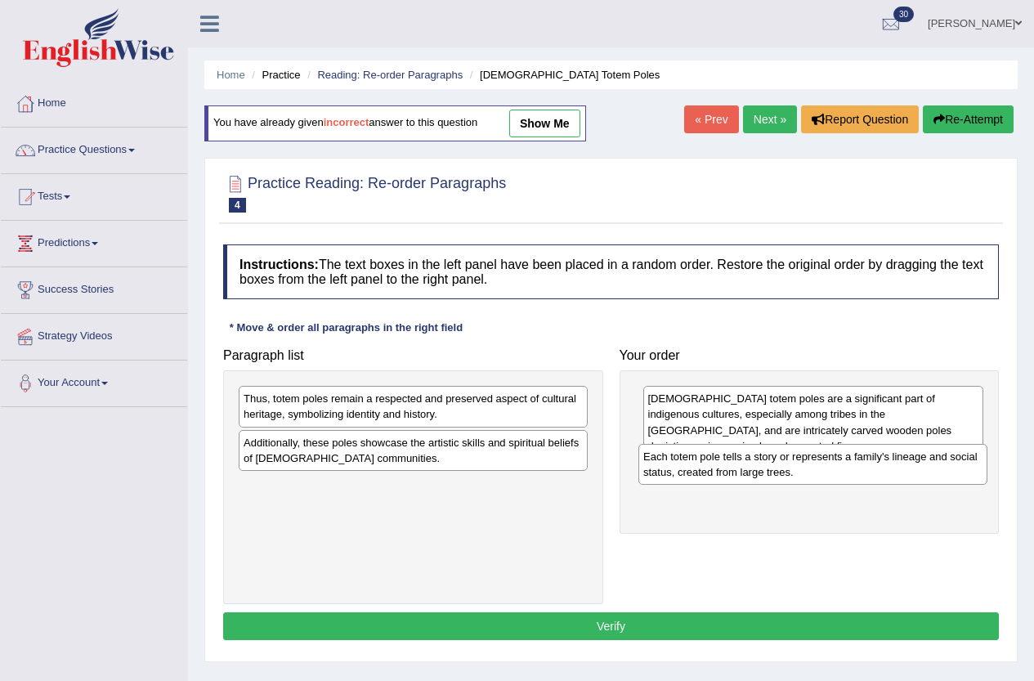
drag, startPoint x: 424, startPoint y: 459, endPoint x: 824, endPoint y: 473, distance: 400.1
click at [824, 473] on div "Each totem pole tells a story or represents a family's lineage and social statu…" at bounding box center [813, 464] width 349 height 41
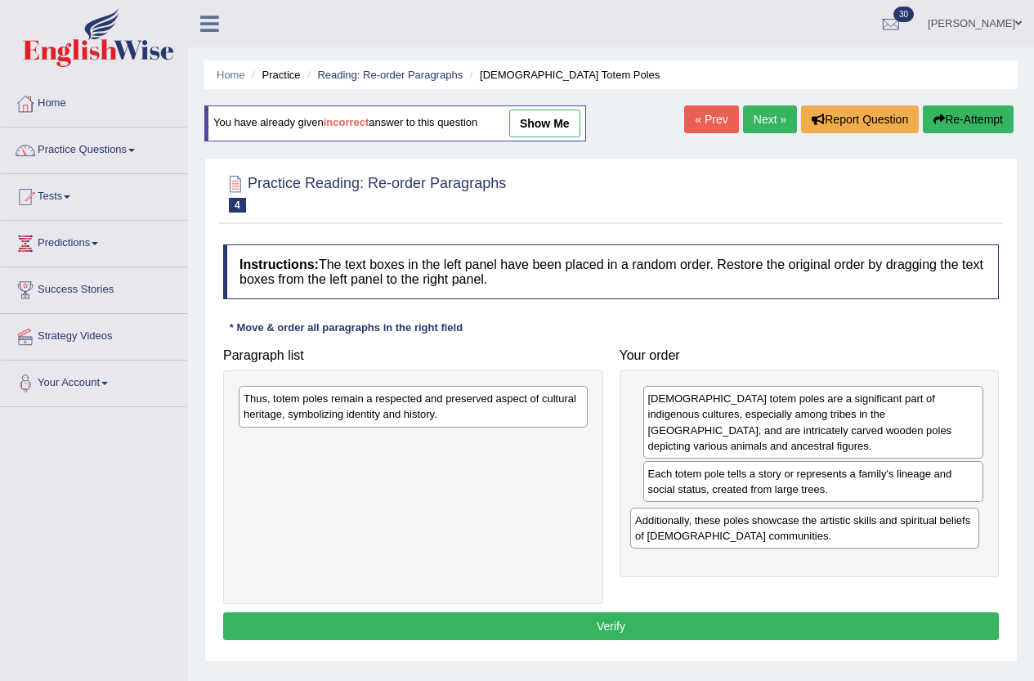
drag, startPoint x: 465, startPoint y: 451, endPoint x: 857, endPoint y: 529, distance: 399.3
click at [857, 529] on div "Additionally, these poles showcase the artistic skills and spiritual beliefs of…" at bounding box center [804, 528] width 349 height 41
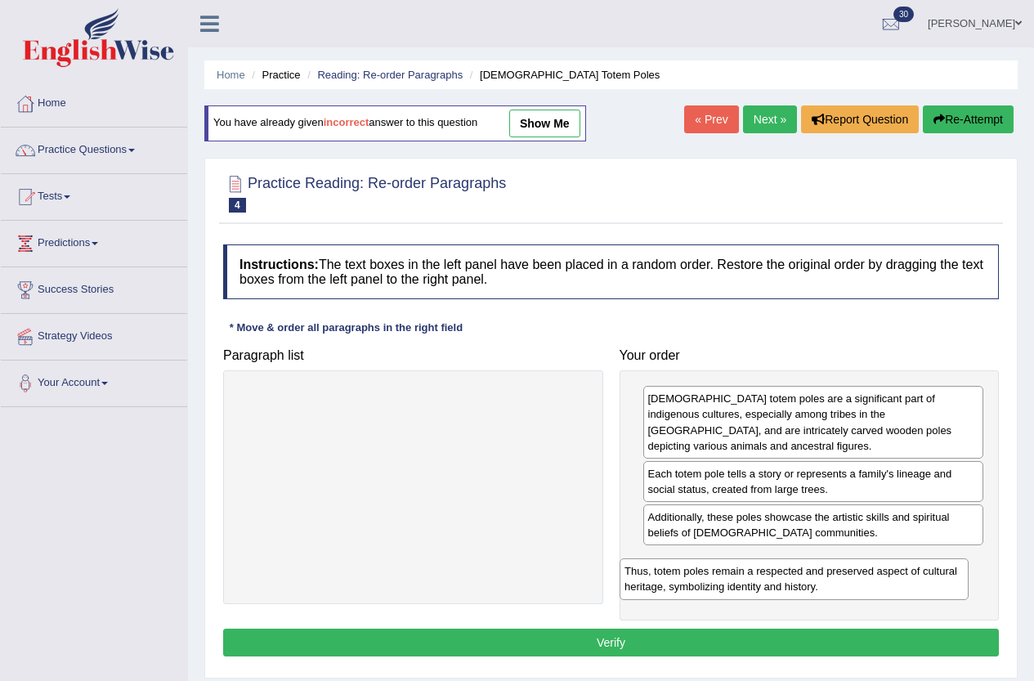
drag, startPoint x: 531, startPoint y: 408, endPoint x: 912, endPoint y: 581, distance: 418.3
click at [912, 581] on div "Thus, totem poles remain a respected and preserved aspect of cultural heritage,…" at bounding box center [794, 578] width 349 height 41
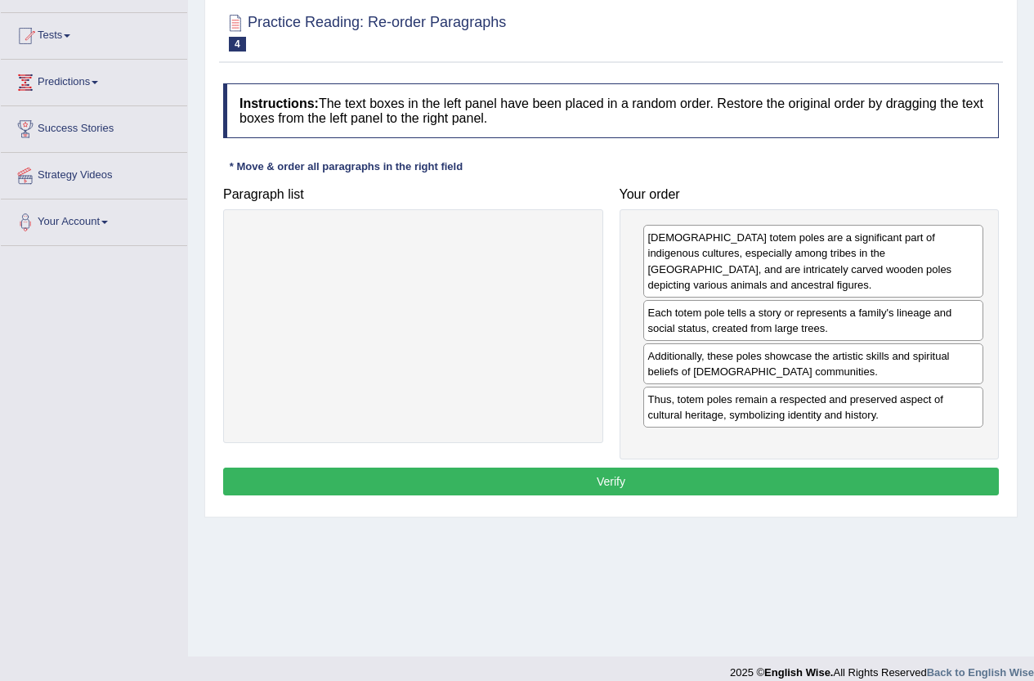
scroll to position [164, 0]
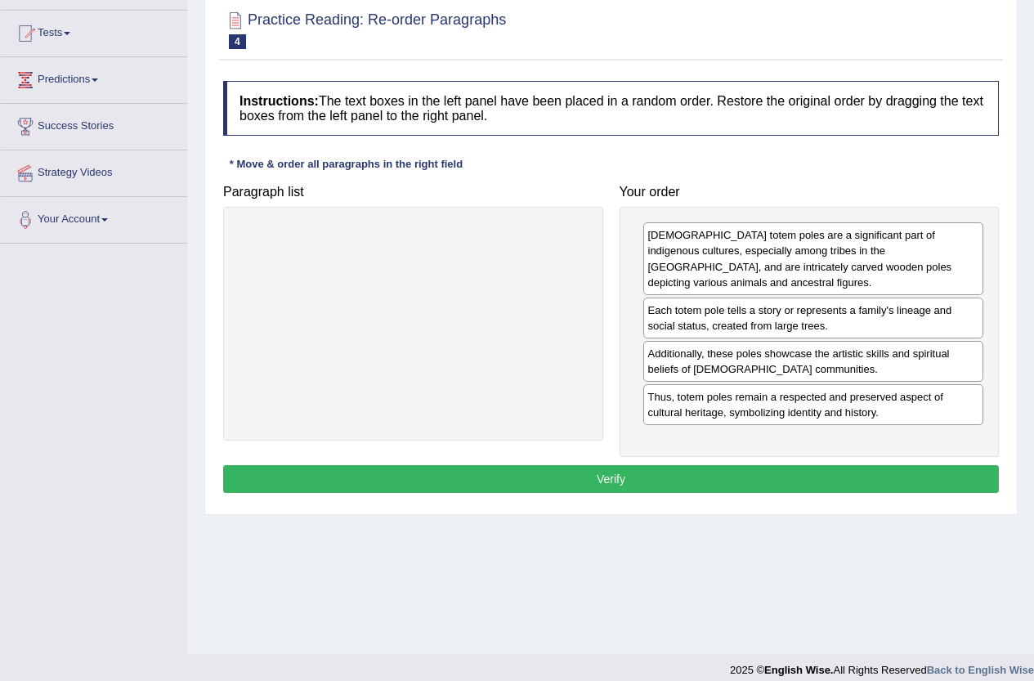
click at [634, 491] on button "Verify" at bounding box center [611, 479] width 776 height 28
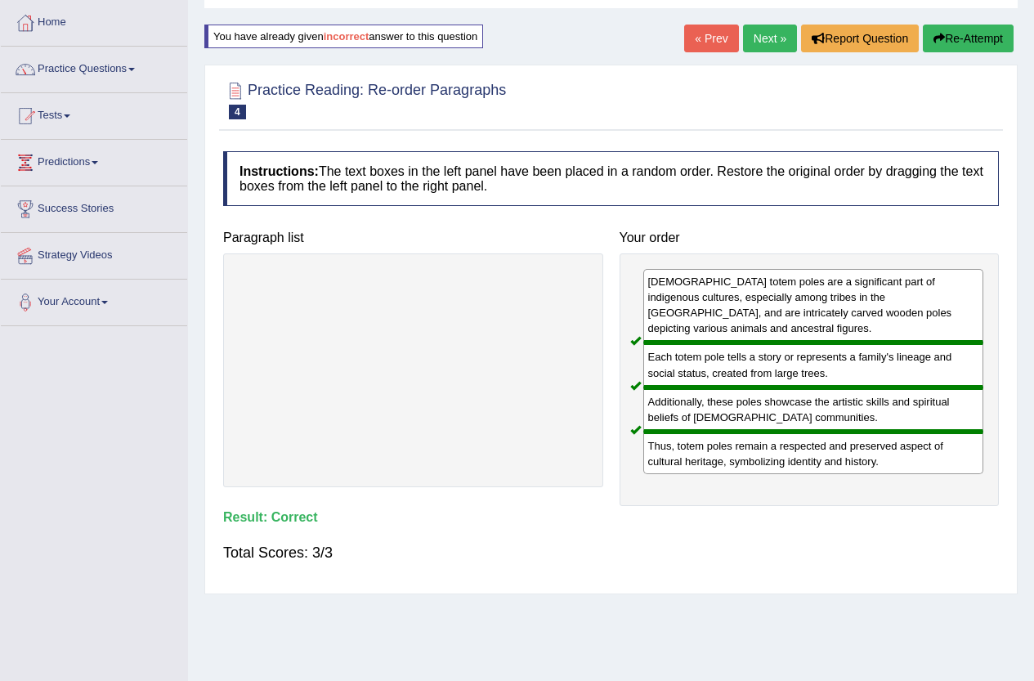
scroll to position [0, 0]
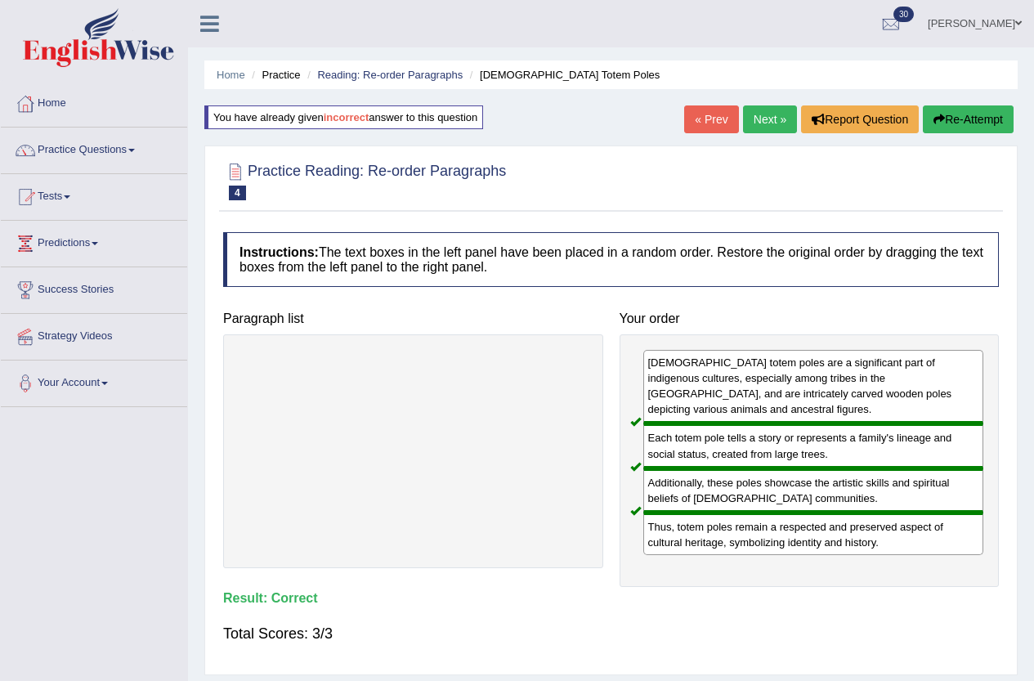
click at [755, 127] on link "Next »" at bounding box center [770, 119] width 54 height 28
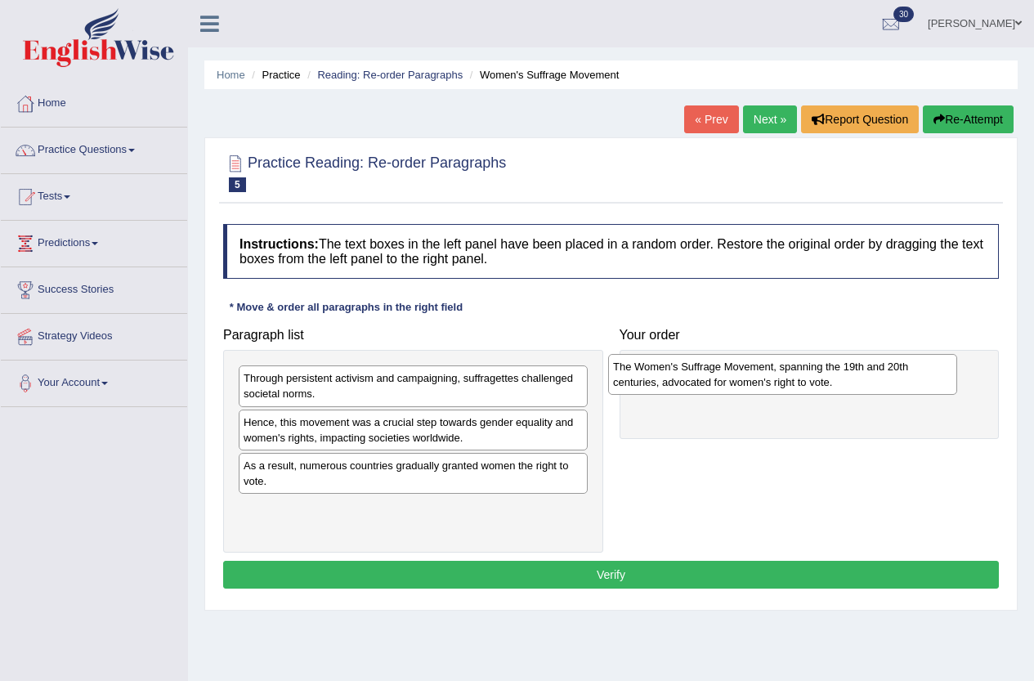
drag, startPoint x: 406, startPoint y: 527, endPoint x: 776, endPoint y: 384, distance: 396.0
click at [776, 384] on div "The Women's Suffrage Movement, spanning the 19th and 20th centuries, advocated …" at bounding box center [782, 374] width 349 height 41
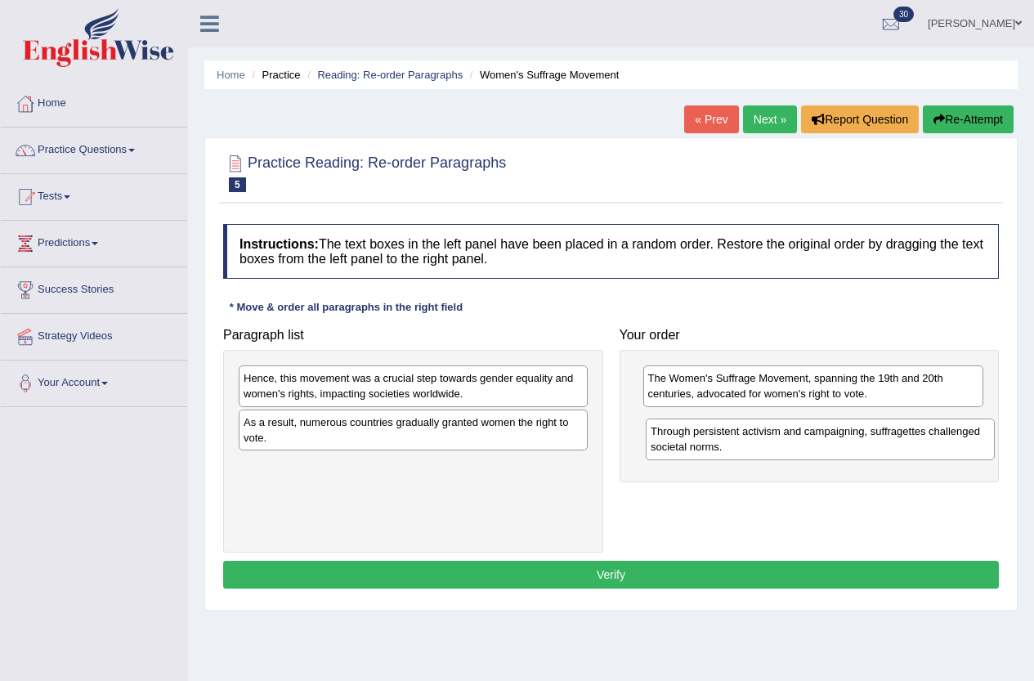
drag, startPoint x: 496, startPoint y: 389, endPoint x: 904, endPoint y: 442, distance: 410.7
click at [904, 442] on div "Through persistent activism and campaigning, suffragettes challenged societal n…" at bounding box center [820, 439] width 349 height 41
click at [398, 397] on div "Hence, this movement was a crucial step towards gender equality and women's rig…" at bounding box center [413, 386] width 349 height 41
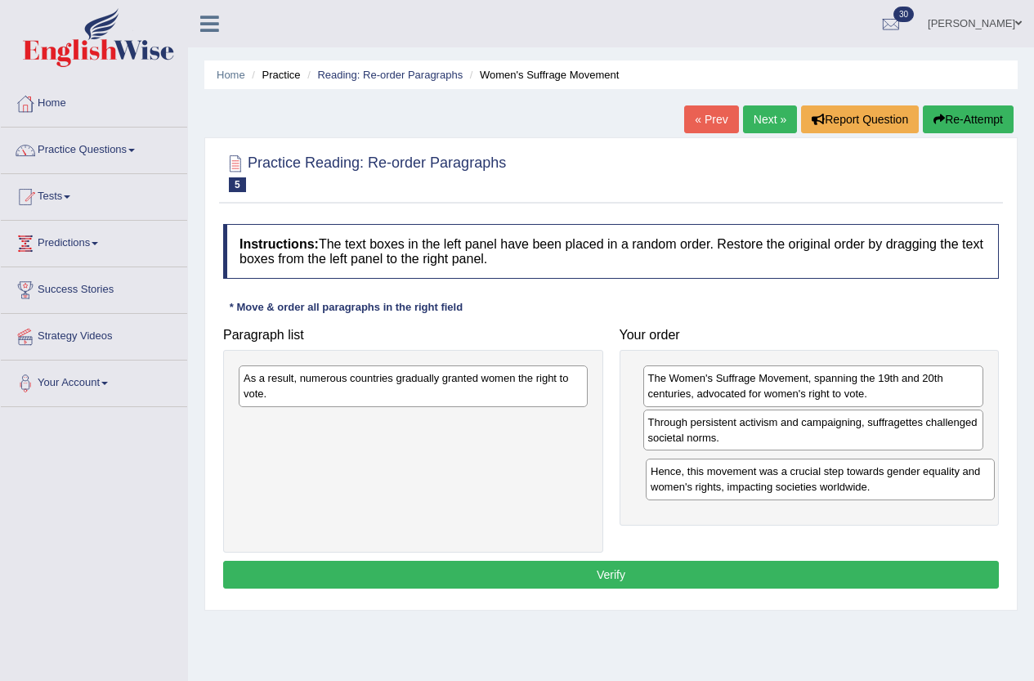
drag, startPoint x: 407, startPoint y: 392, endPoint x: 814, endPoint y: 485, distance: 417.7
click at [814, 485] on div "Hence, this movement was a crucial step towards gender equality and women's rig…" at bounding box center [820, 479] width 349 height 41
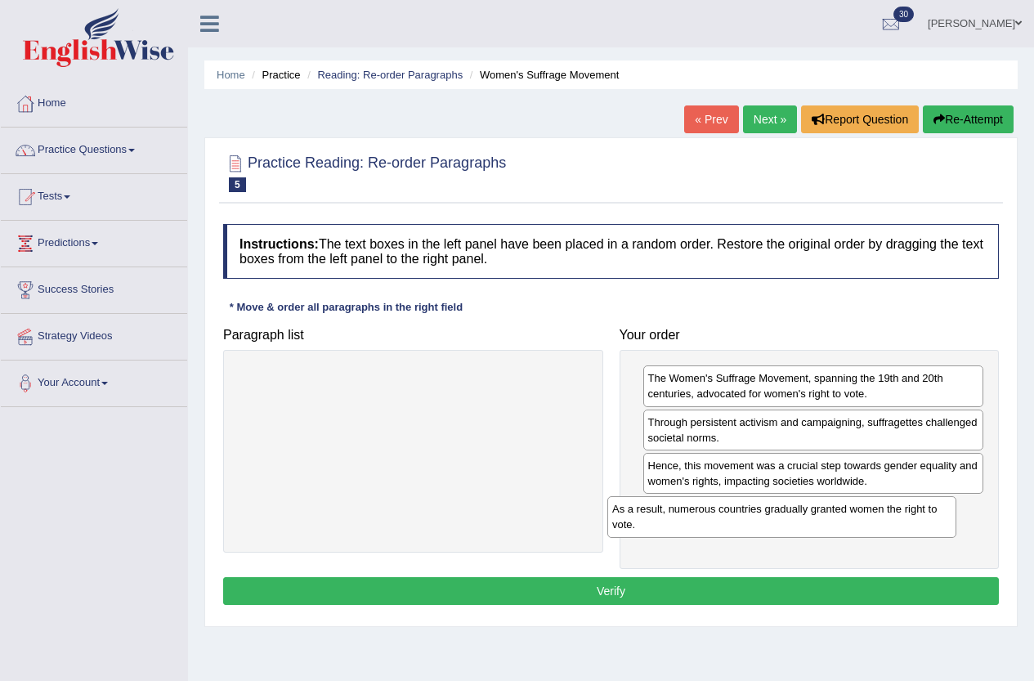
drag, startPoint x: 544, startPoint y: 400, endPoint x: 913, endPoint y: 531, distance: 391.3
click at [913, 531] on div "As a result, numerous countries gradually granted women the right to vote." at bounding box center [782, 516] width 349 height 41
click at [791, 591] on button "Verify" at bounding box center [611, 591] width 776 height 28
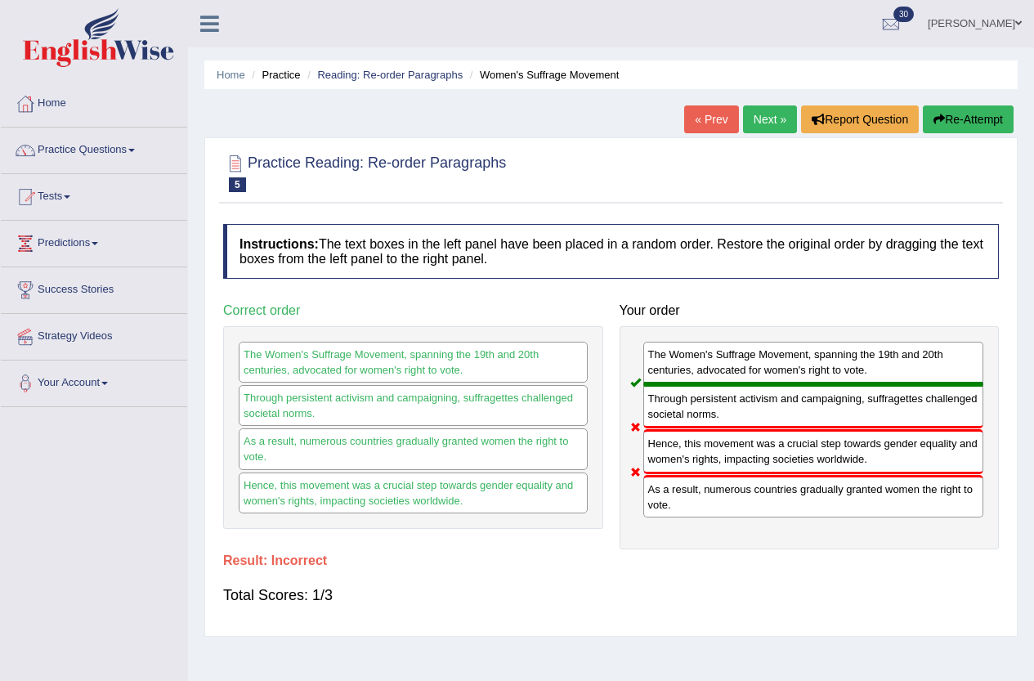
drag, startPoint x: 988, startPoint y: 118, endPoint x: 976, endPoint y: 126, distance: 14.7
click at [984, 121] on button "Re-Attempt" at bounding box center [968, 119] width 91 height 28
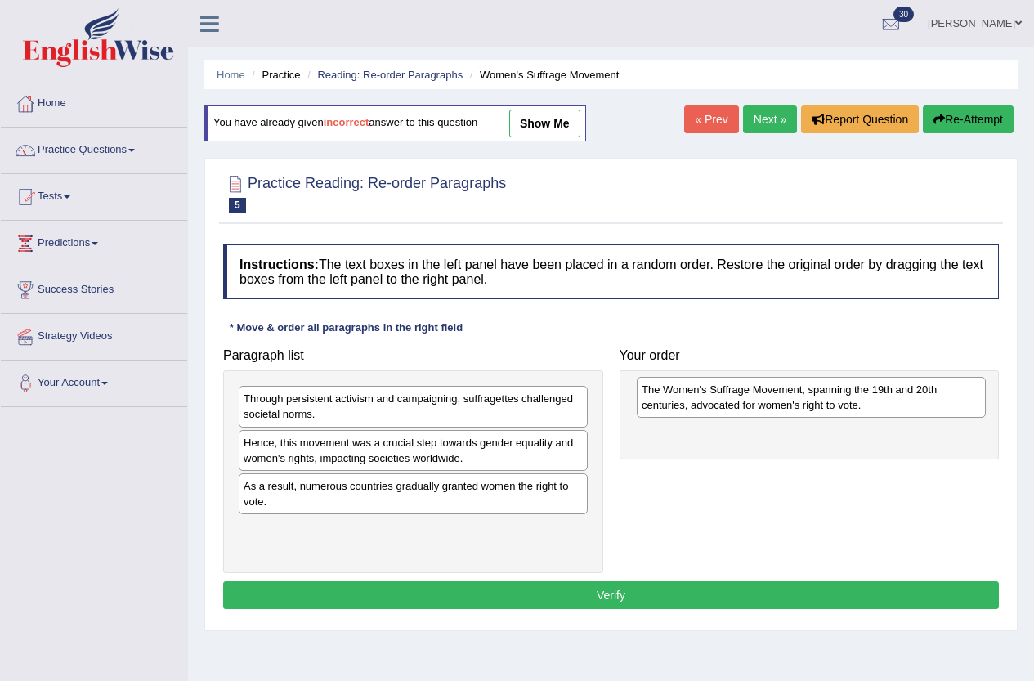
drag, startPoint x: 482, startPoint y: 549, endPoint x: 880, endPoint y: 410, distance: 422.1
click at [880, 410] on div "The Women's Suffrage Movement, spanning the 19th and 20th centuries, advocated …" at bounding box center [811, 397] width 349 height 41
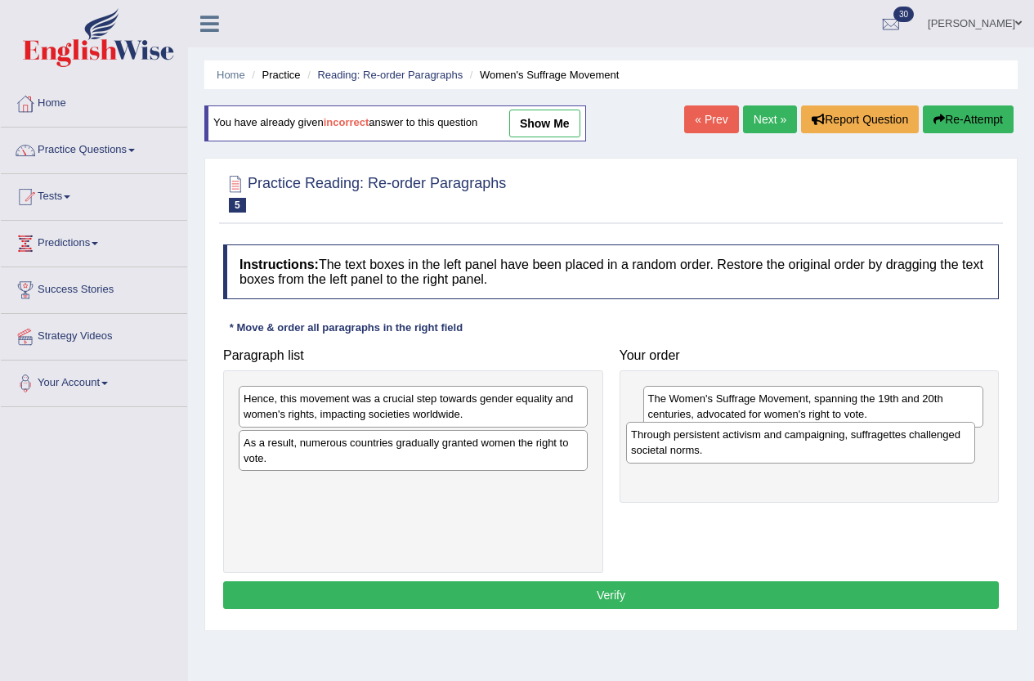
drag, startPoint x: 513, startPoint y: 411, endPoint x: 900, endPoint y: 447, distance: 389.3
click at [900, 447] on div "Through persistent activism and campaigning, suffragettes challenged societal n…" at bounding box center [800, 442] width 349 height 41
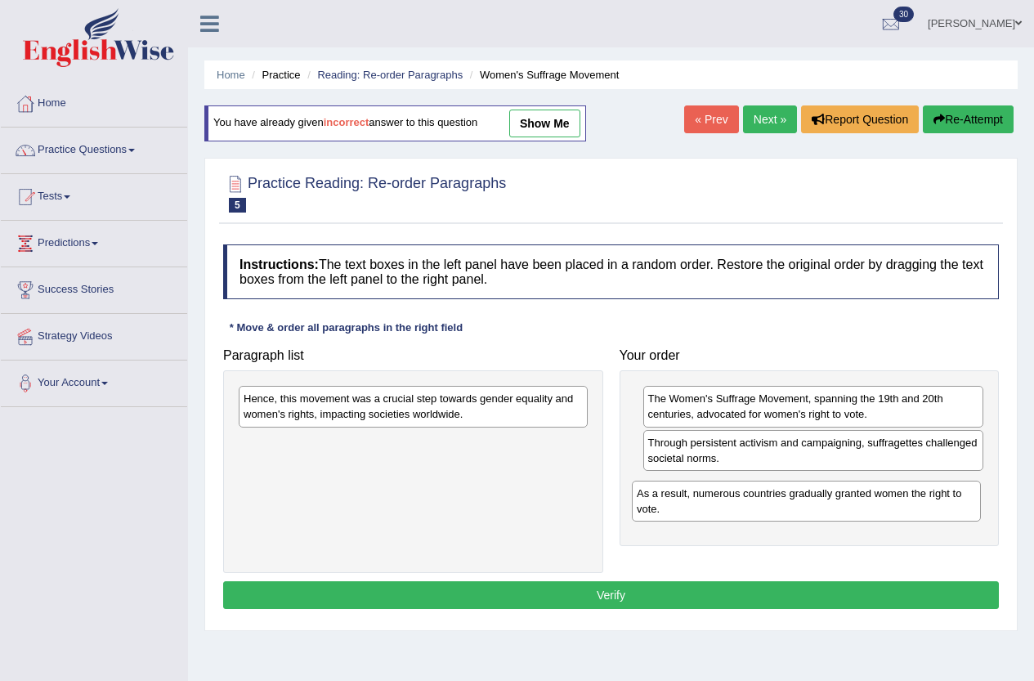
drag, startPoint x: 558, startPoint y: 453, endPoint x: 951, endPoint y: 504, distance: 396.6
click at [951, 504] on div "As a result, numerous countries gradually granted women the right to vote." at bounding box center [806, 501] width 349 height 41
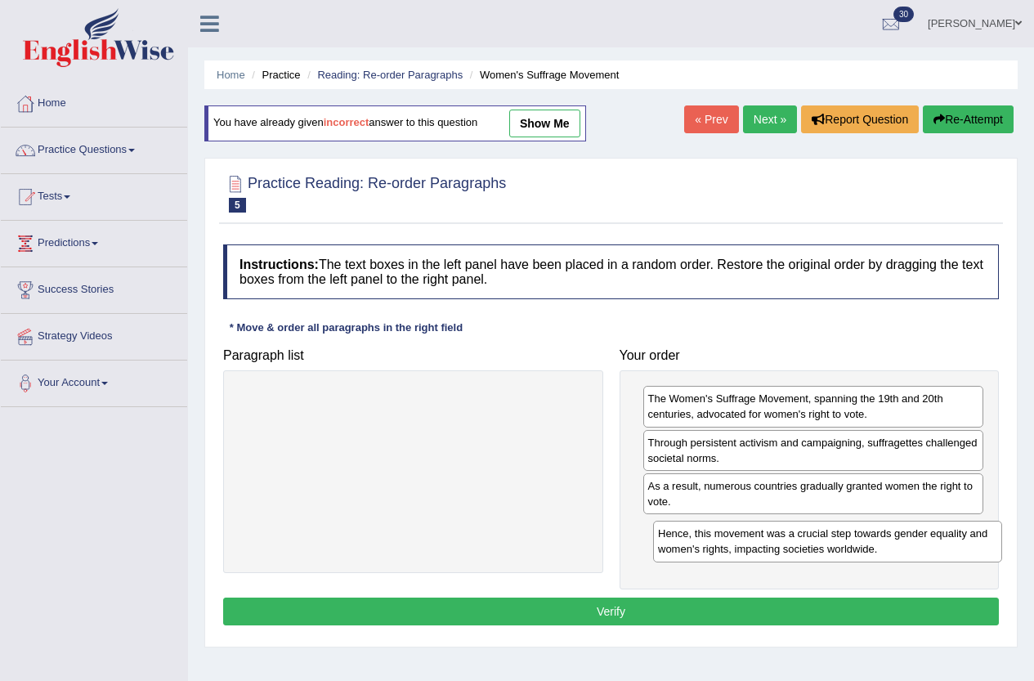
drag, startPoint x: 545, startPoint y: 412, endPoint x: 959, endPoint y: 547, distance: 436.0
click at [959, 547] on div "Hence, this movement was a crucial step towards gender equality and women's rig…" at bounding box center [827, 541] width 349 height 41
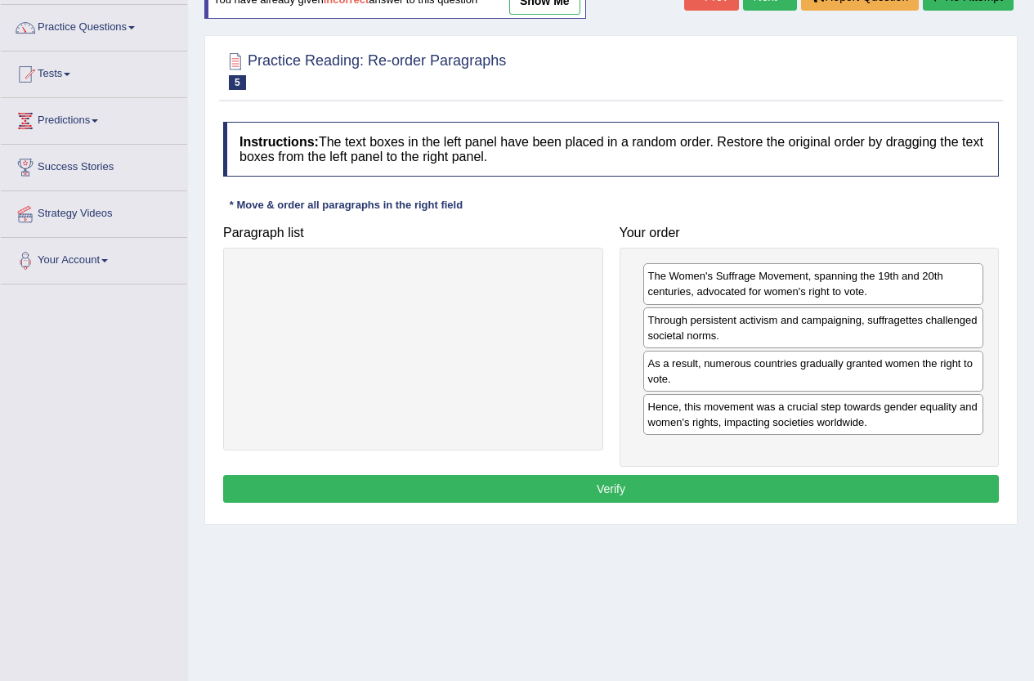
scroll to position [82, 0]
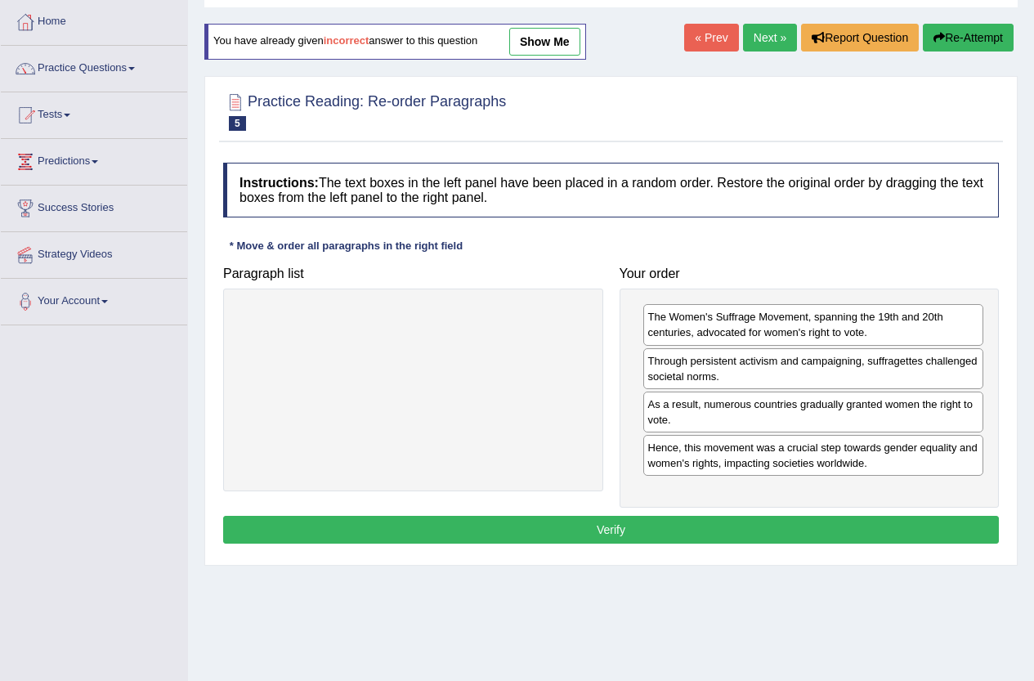
click at [647, 531] on button "Verify" at bounding box center [611, 530] width 776 height 28
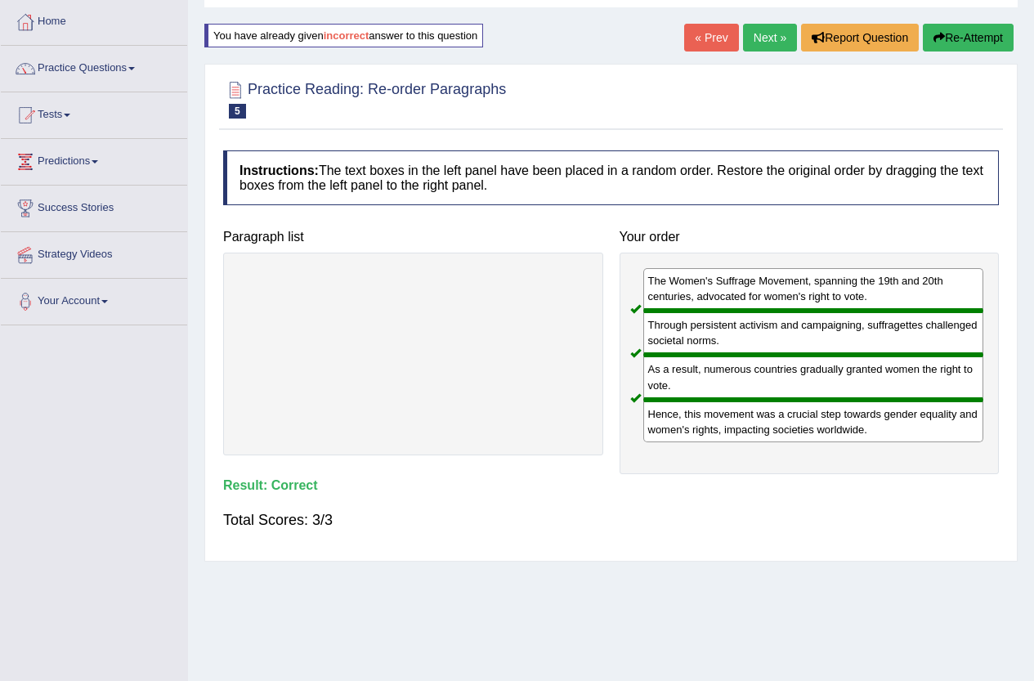
scroll to position [0, 0]
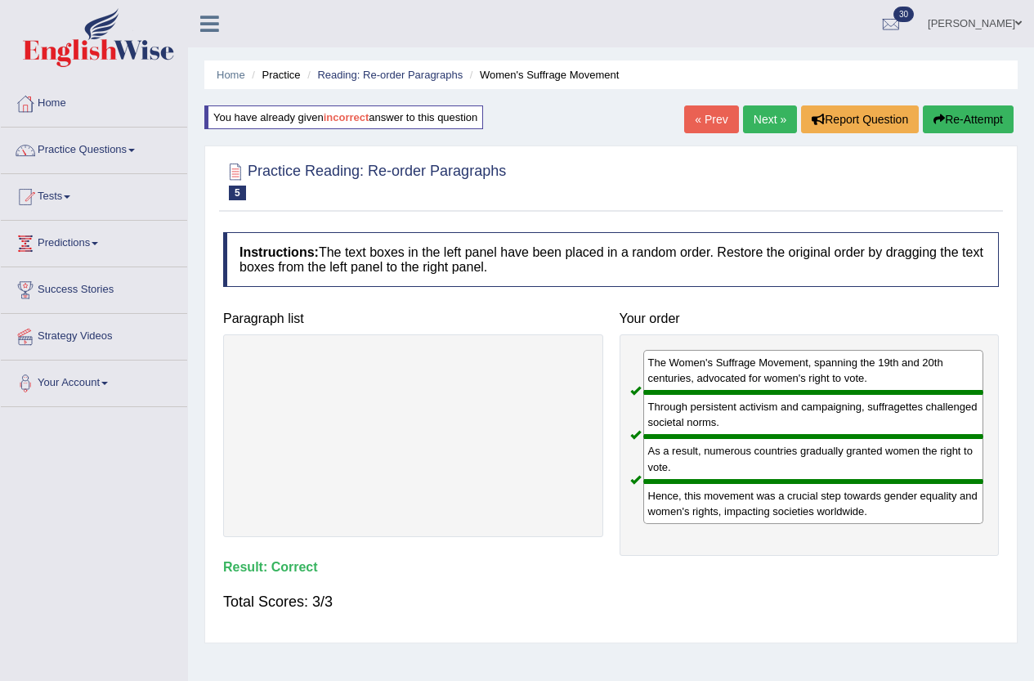
click at [775, 110] on link "Next »" at bounding box center [770, 119] width 54 height 28
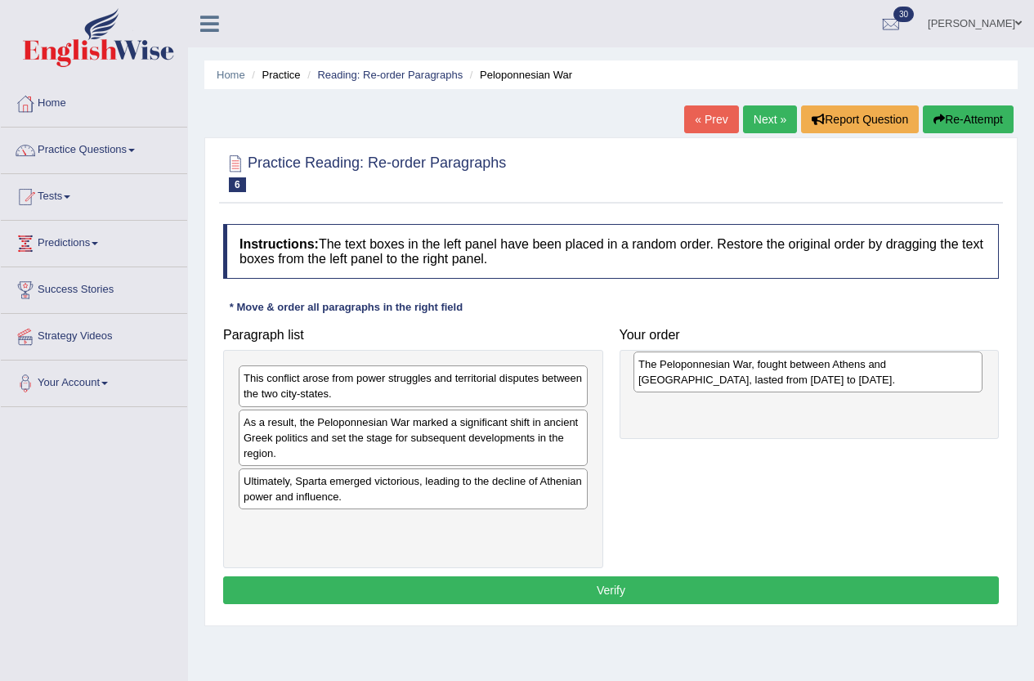
drag, startPoint x: 424, startPoint y: 540, endPoint x: 819, endPoint y: 380, distance: 426.2
click at [819, 380] on div "The Peloponnesian War, fought between Athens and [GEOGRAPHIC_DATA], lasted from…" at bounding box center [808, 372] width 349 height 41
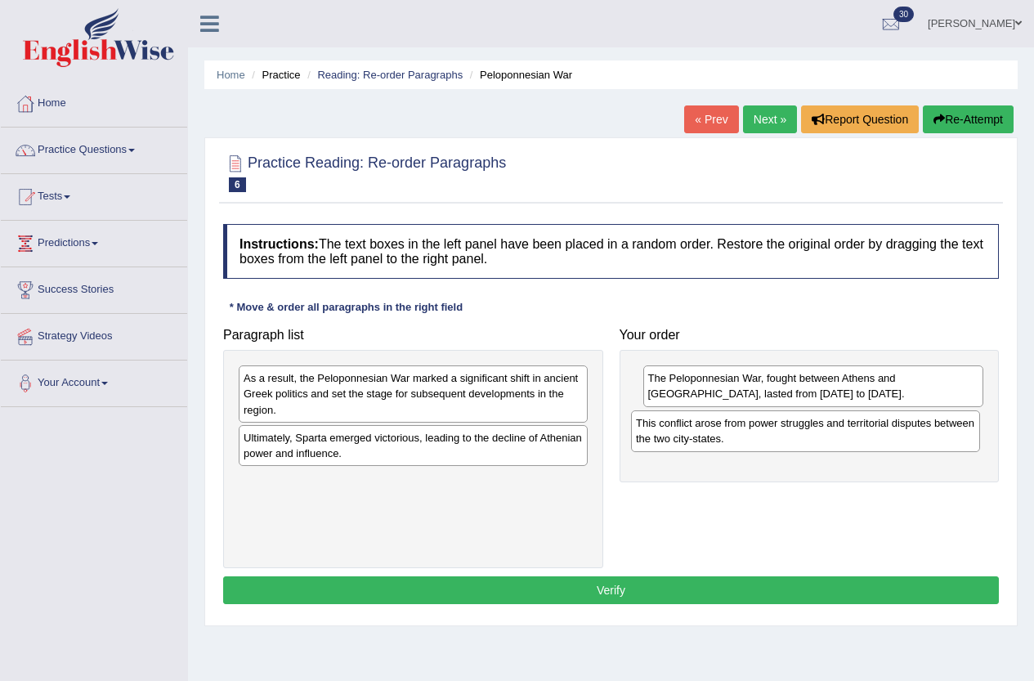
drag, startPoint x: 343, startPoint y: 386, endPoint x: 736, endPoint y: 431, distance: 395.1
click at [736, 431] on div "This conflict arose from power struggles and territorial disputes between the t…" at bounding box center [805, 430] width 349 height 41
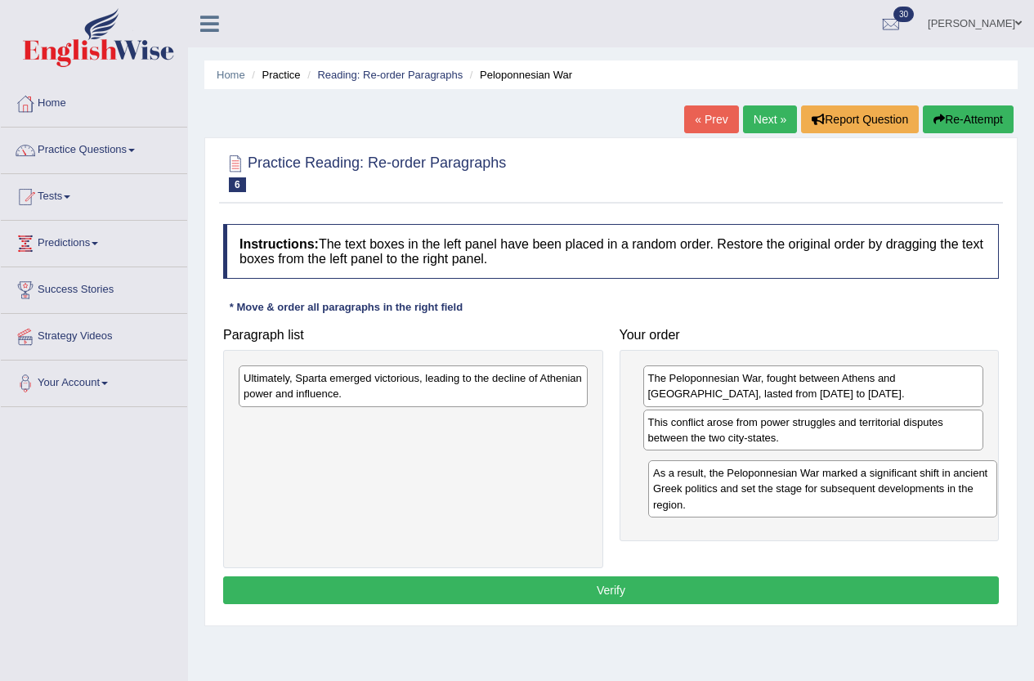
drag, startPoint x: 410, startPoint y: 395, endPoint x: 817, endPoint y: 490, distance: 418.1
click at [817, 490] on div "As a result, the Peloponnesian War marked a significant shift in ancient Greek …" at bounding box center [822, 488] width 349 height 56
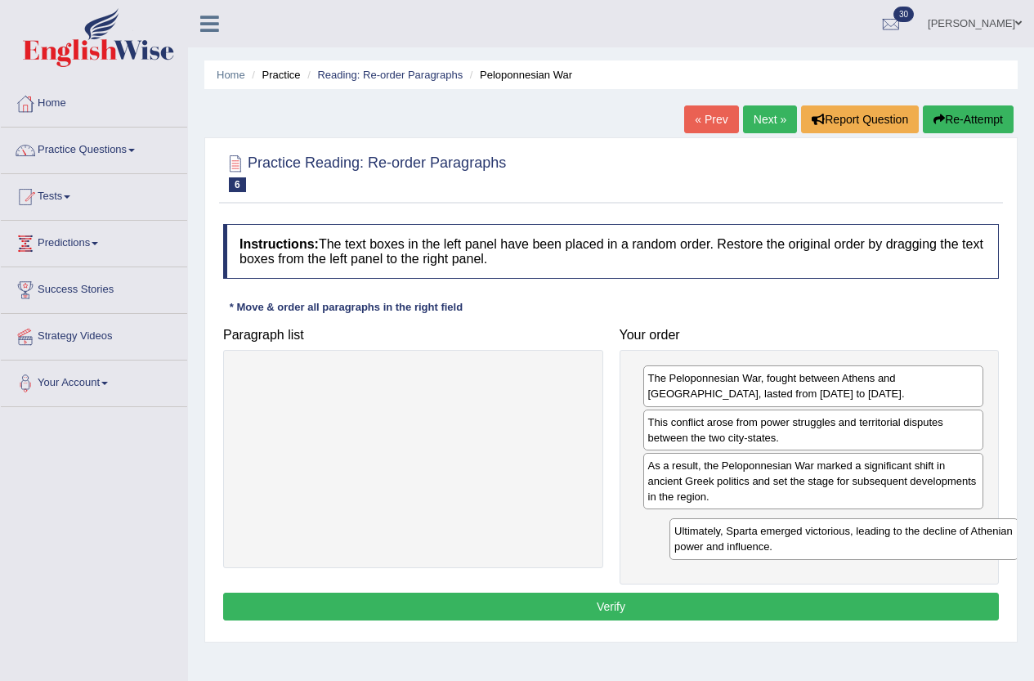
drag, startPoint x: 496, startPoint y: 386, endPoint x: 906, endPoint y: 541, distance: 438.1
click at [913, 541] on div "Ultimately, Sparta emerged victorious, leading to the decline of Athenian power…" at bounding box center [844, 538] width 349 height 41
click at [769, 609] on button "Verify" at bounding box center [611, 607] width 776 height 28
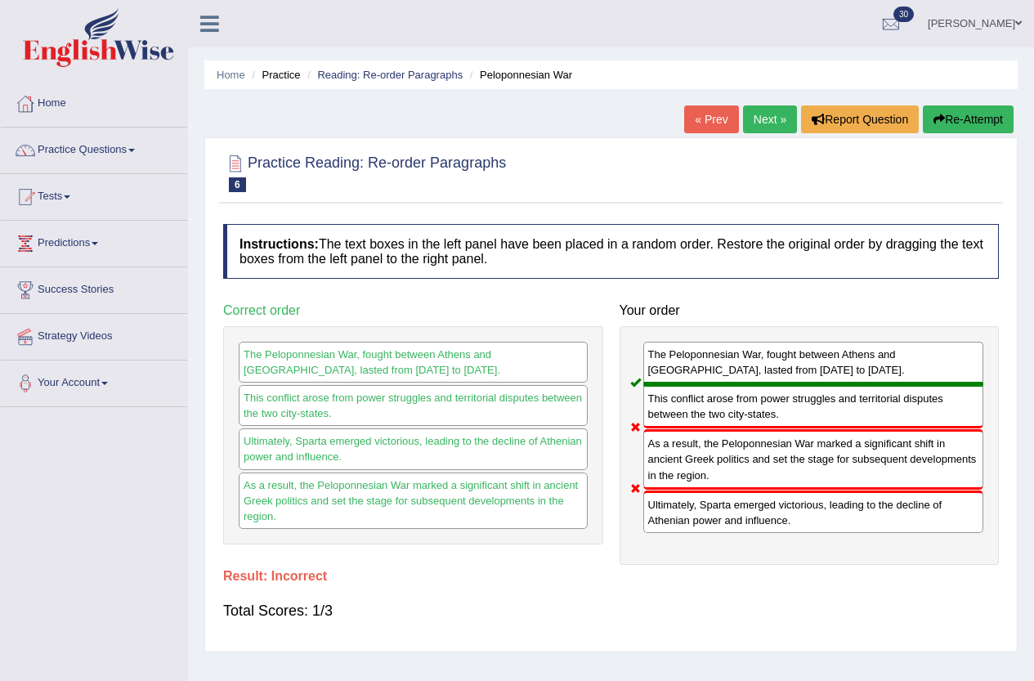
click at [936, 113] on button "Re-Attempt" at bounding box center [968, 119] width 91 height 28
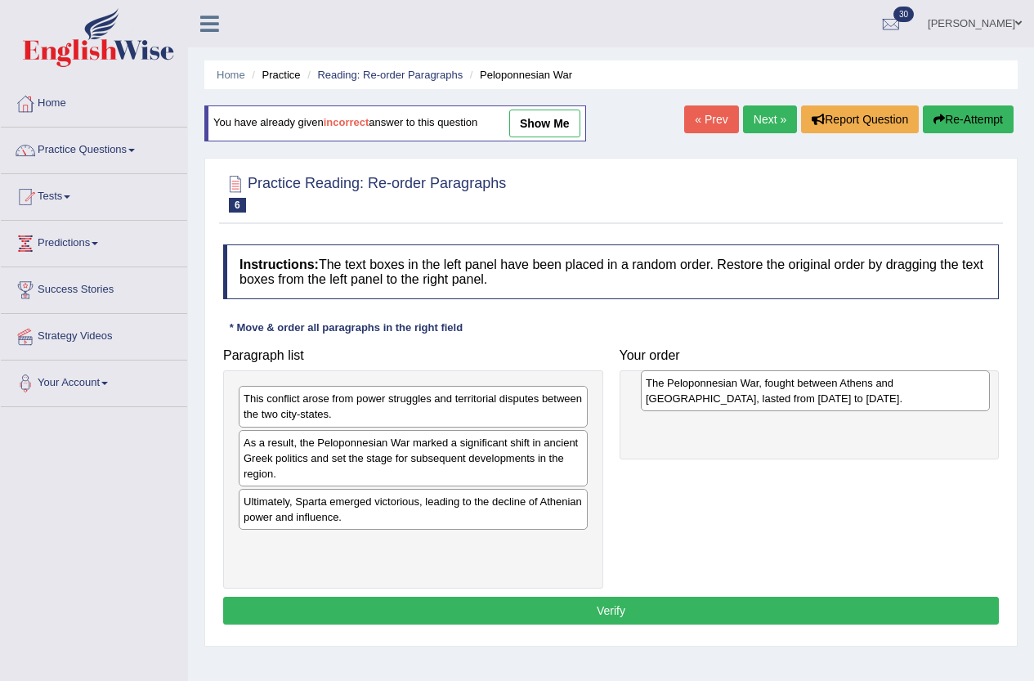
drag, startPoint x: 358, startPoint y: 560, endPoint x: 759, endPoint y: 398, distance: 432.1
click at [759, 398] on div "The Peloponnesian War, fought between Athens and Sparta, lasted from 431 to 404…" at bounding box center [815, 390] width 349 height 41
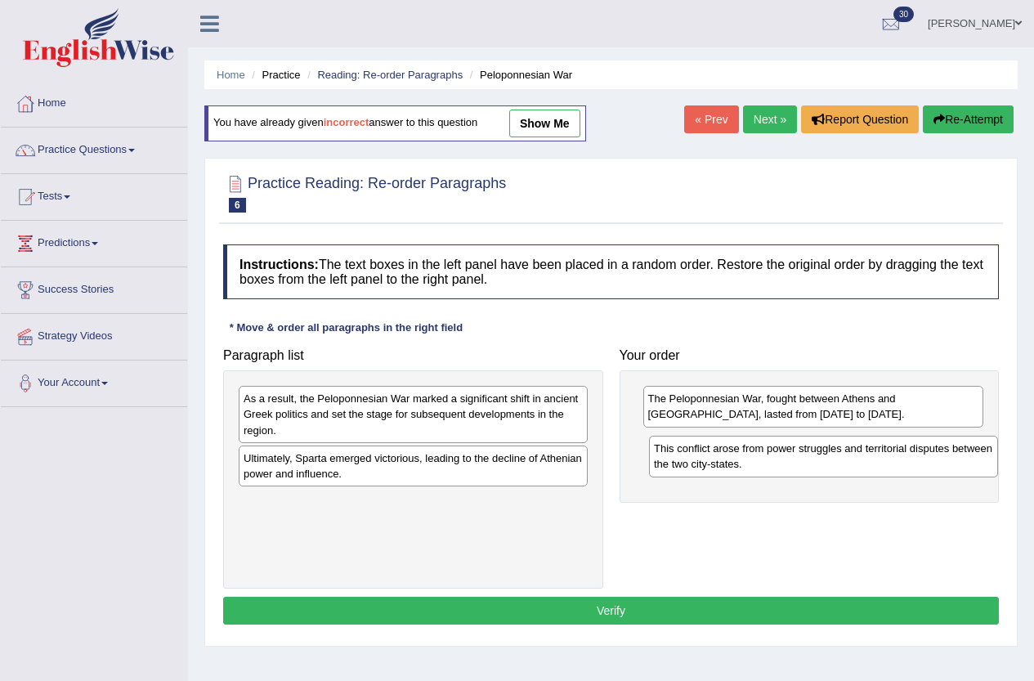
drag, startPoint x: 383, startPoint y: 415, endPoint x: 793, endPoint y: 464, distance: 413.5
click at [793, 464] on div "This conflict arose from power struggles and territorial disputes between the t…" at bounding box center [823, 456] width 349 height 41
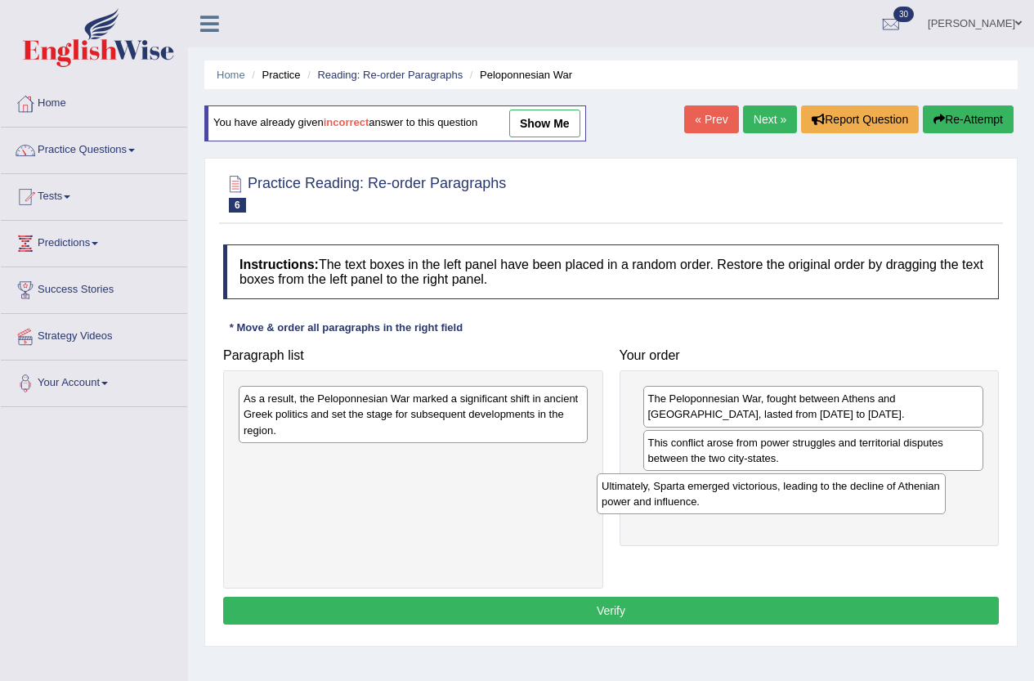
drag, startPoint x: 487, startPoint y: 464, endPoint x: 845, endPoint y: 492, distance: 359.2
click at [845, 492] on div "Ultimately, Sparta emerged victorious, leading to the decline of Athenian power…" at bounding box center [771, 493] width 349 height 41
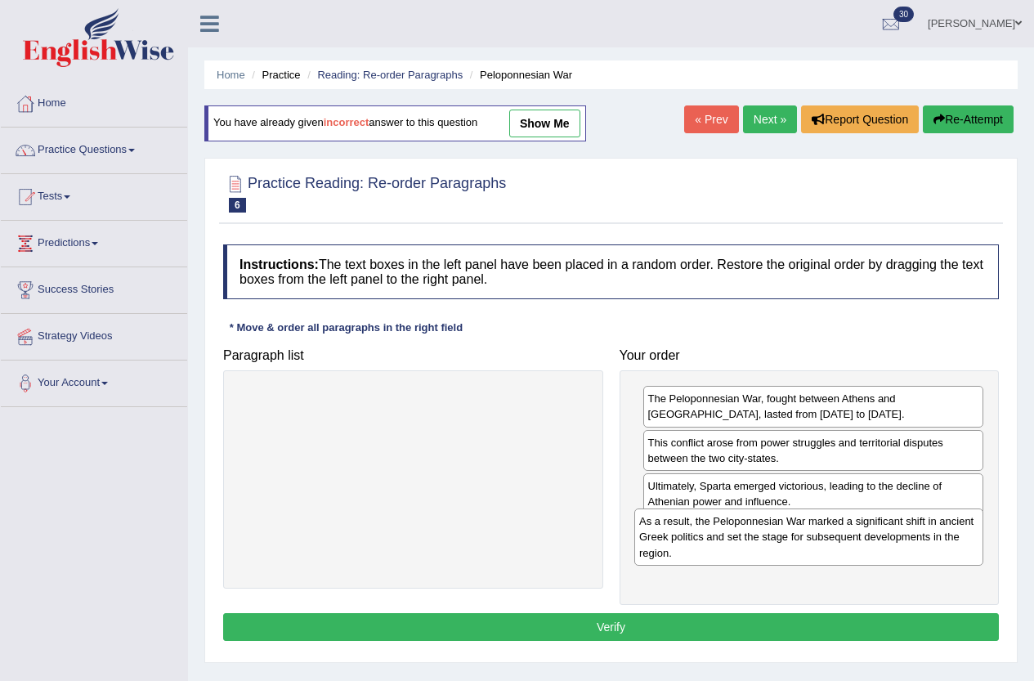
drag, startPoint x: 487, startPoint y: 413, endPoint x: 883, endPoint y: 536, distance: 414.3
click at [883, 536] on div "As a result, the Peloponnesian War marked a significant shift in ancient Greek …" at bounding box center [809, 537] width 349 height 56
click at [821, 622] on button "Verify" at bounding box center [611, 627] width 776 height 28
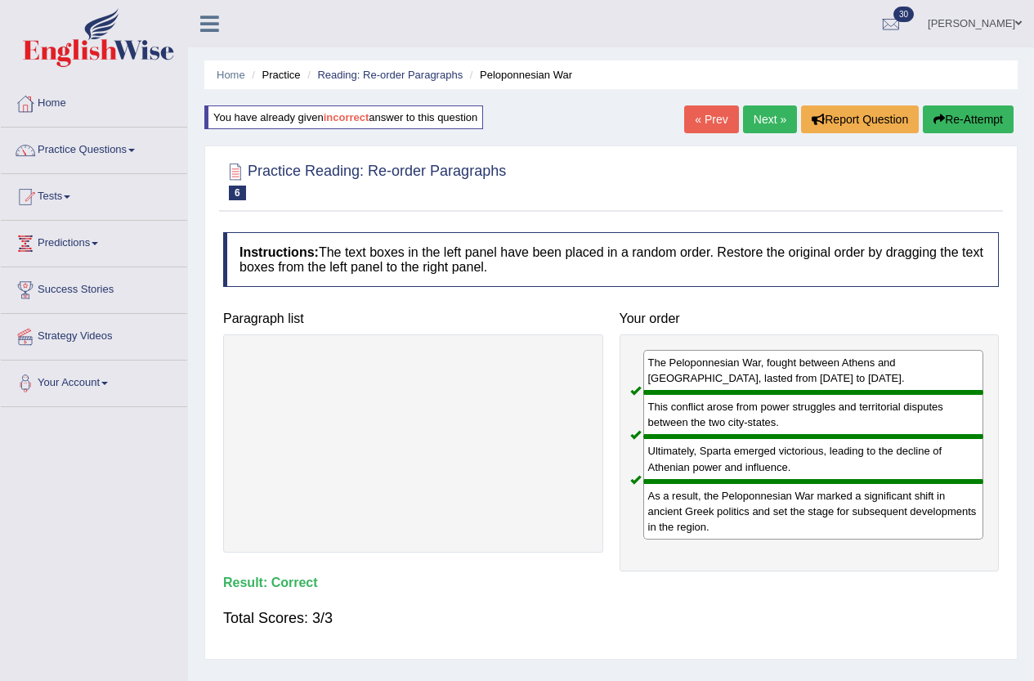
click at [765, 108] on link "Next »" at bounding box center [770, 119] width 54 height 28
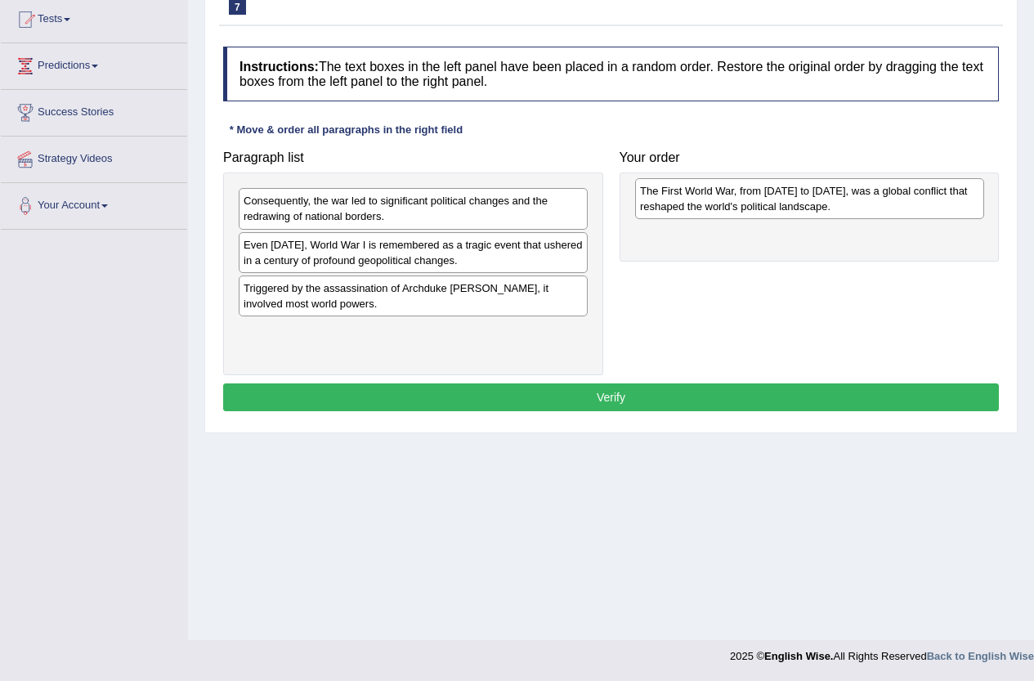
drag, startPoint x: 424, startPoint y: 347, endPoint x: 819, endPoint y: 206, distance: 418.5
click at [819, 206] on div "The First World War, from [DATE] to [DATE], was a global conflict that reshaped…" at bounding box center [809, 198] width 349 height 41
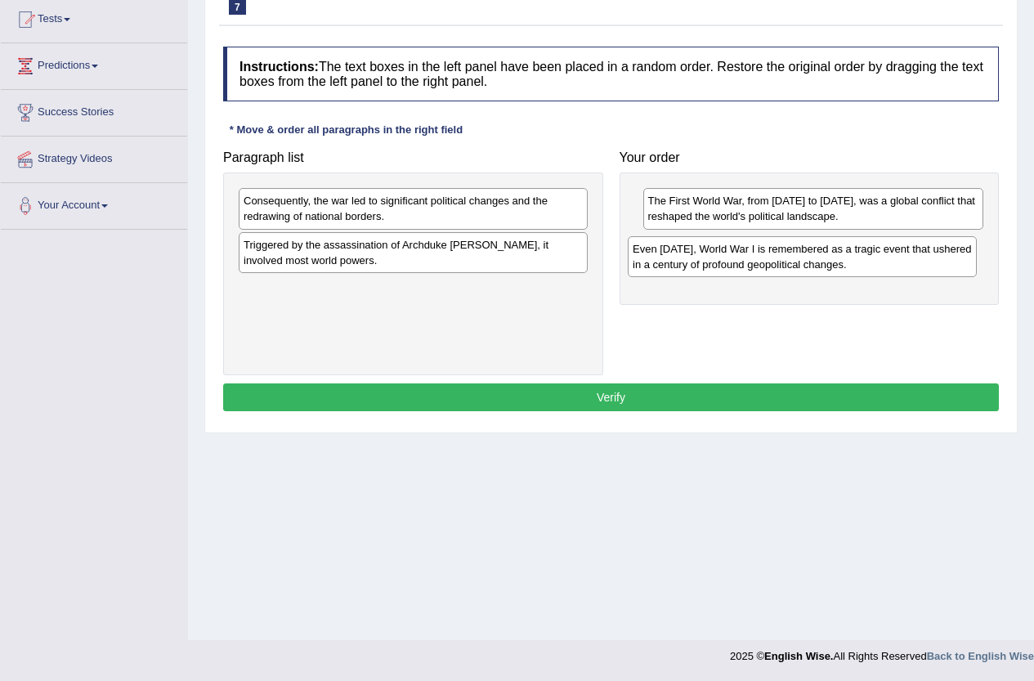
drag, startPoint x: 312, startPoint y: 258, endPoint x: 700, endPoint y: 262, distance: 388.4
click at [700, 262] on div "Even [DATE], World War I is remembered as a tragic event that ushered in a cent…" at bounding box center [802, 256] width 349 height 41
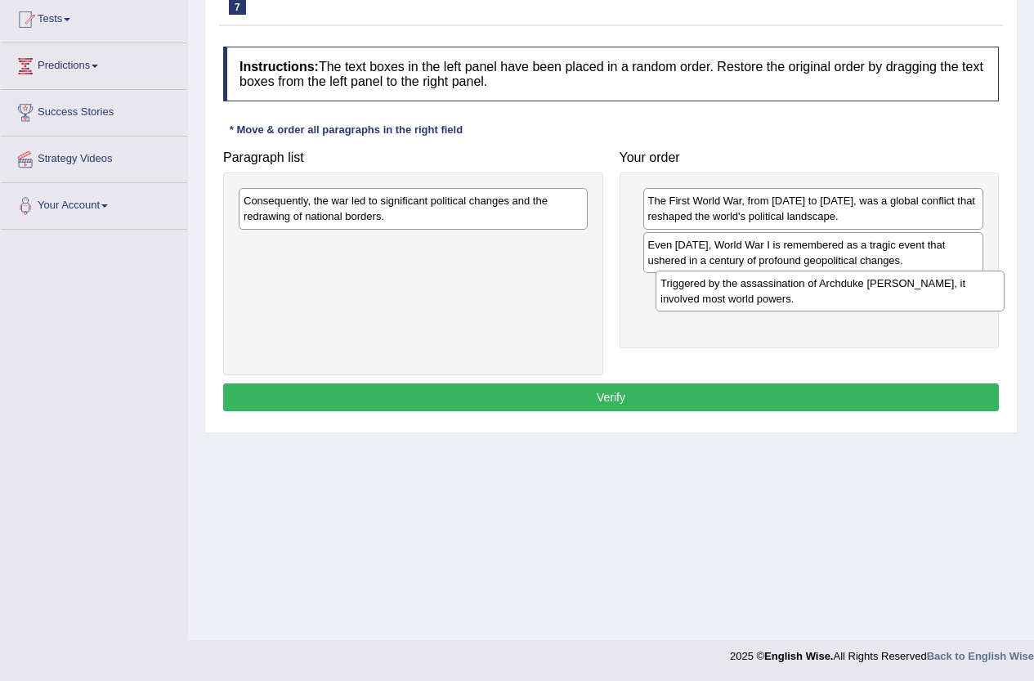
drag, startPoint x: 359, startPoint y: 253, endPoint x: 764, endPoint y: 292, distance: 406.7
click at [774, 291] on div "Triggered by the assassination of Archduke [PERSON_NAME], it involved most worl…" at bounding box center [830, 291] width 349 height 41
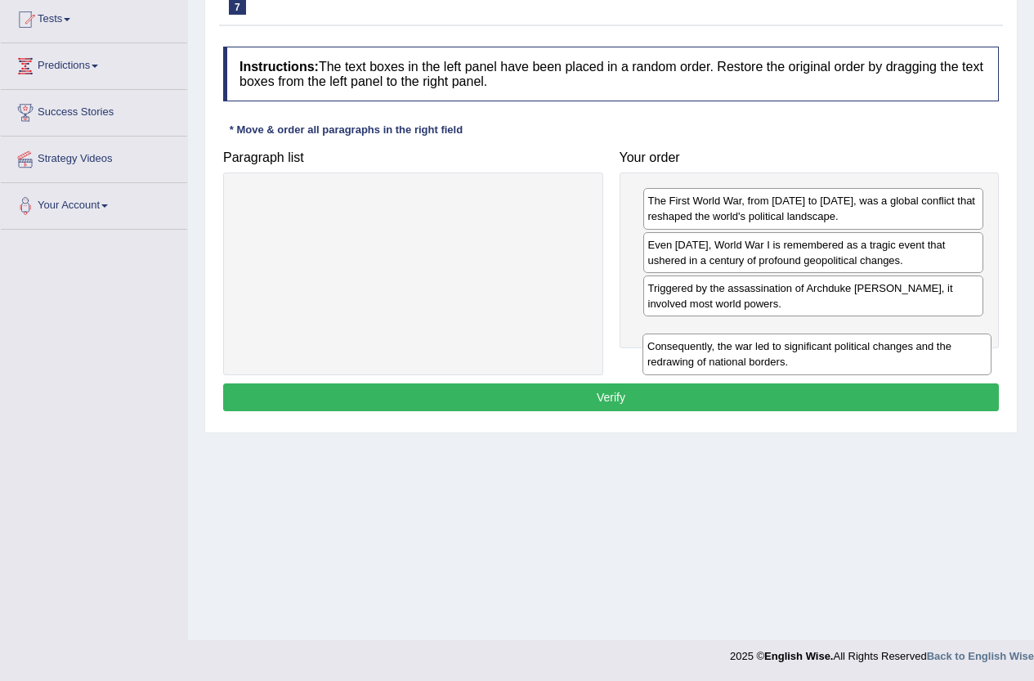
drag, startPoint x: 415, startPoint y: 215, endPoint x: 806, endPoint y: 343, distance: 411.9
click at [806, 343] on div "Consequently, the war led to significant political changes and the redrawing of…" at bounding box center [817, 354] width 349 height 41
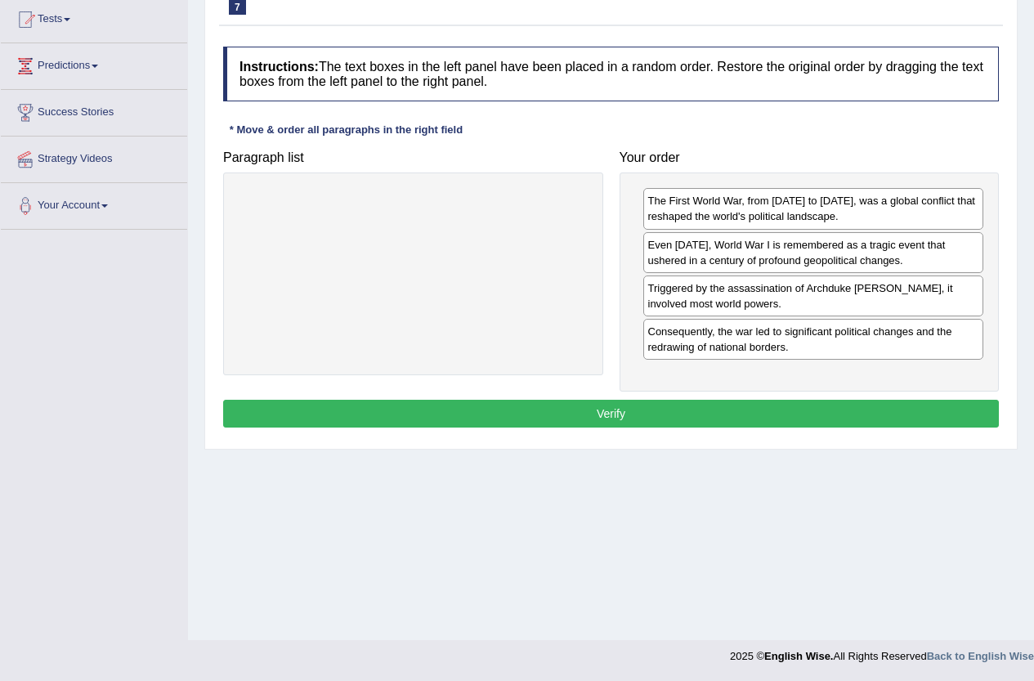
click at [742, 410] on button "Verify" at bounding box center [611, 414] width 776 height 28
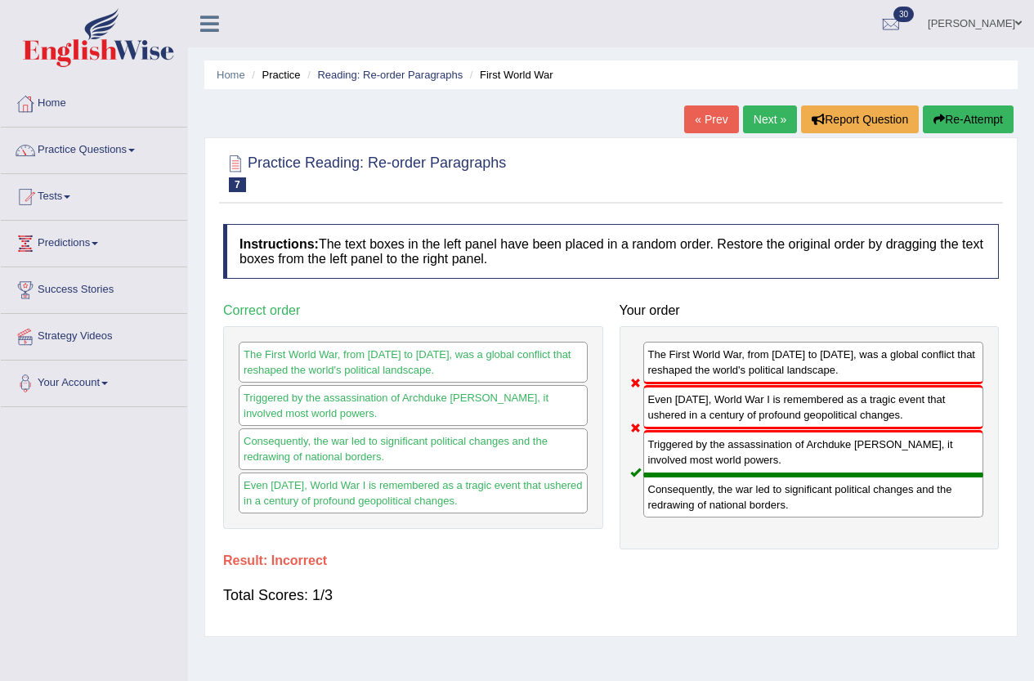
click at [944, 120] on button "Re-Attempt" at bounding box center [968, 119] width 91 height 28
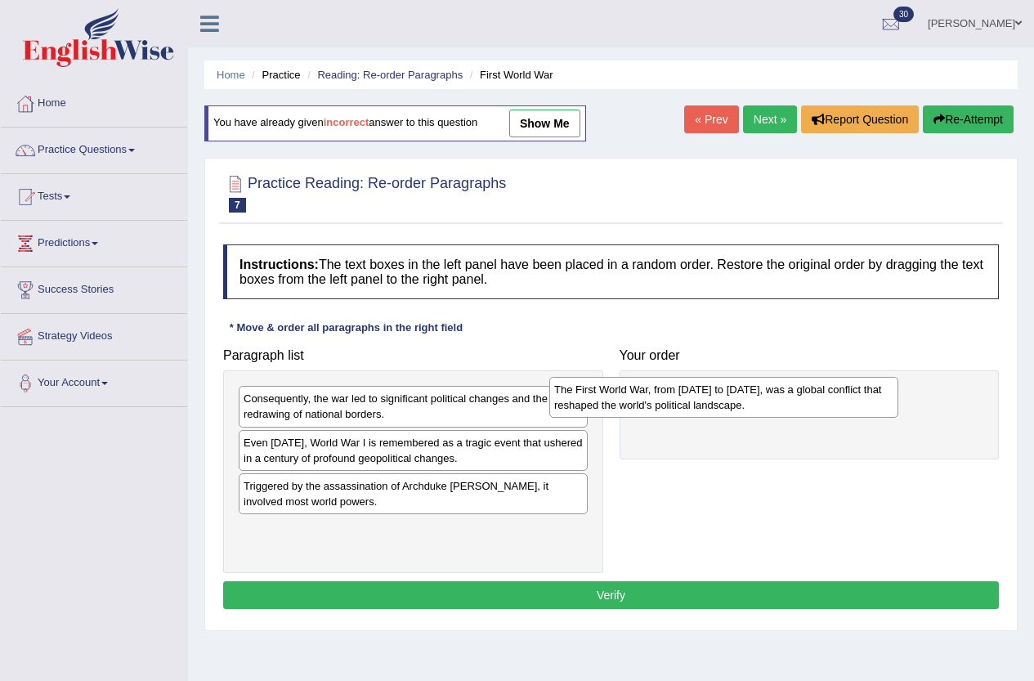
drag, startPoint x: 451, startPoint y: 536, endPoint x: 762, endPoint y: 397, distance: 340.7
click at [762, 397] on div "The First World War, from [DATE] to [DATE], was a global conflict that reshaped…" at bounding box center [723, 397] width 349 height 41
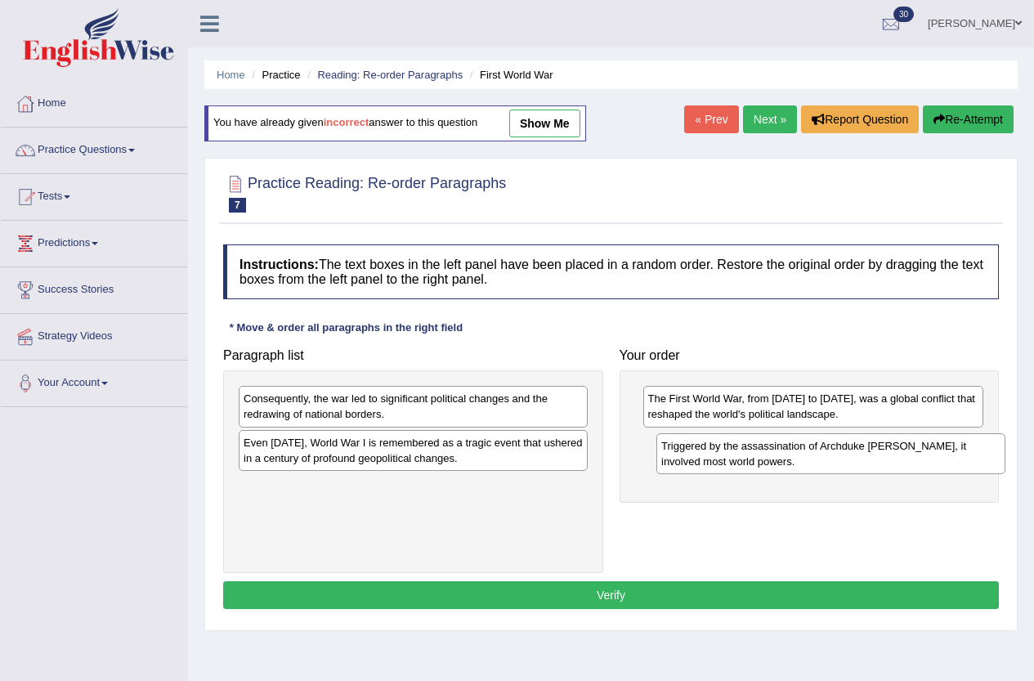
drag, startPoint x: 401, startPoint y: 498, endPoint x: 815, endPoint y: 459, distance: 415.6
click at [815, 459] on div "Triggered by the assassination of Archduke [PERSON_NAME], it involved most worl…" at bounding box center [831, 453] width 349 height 41
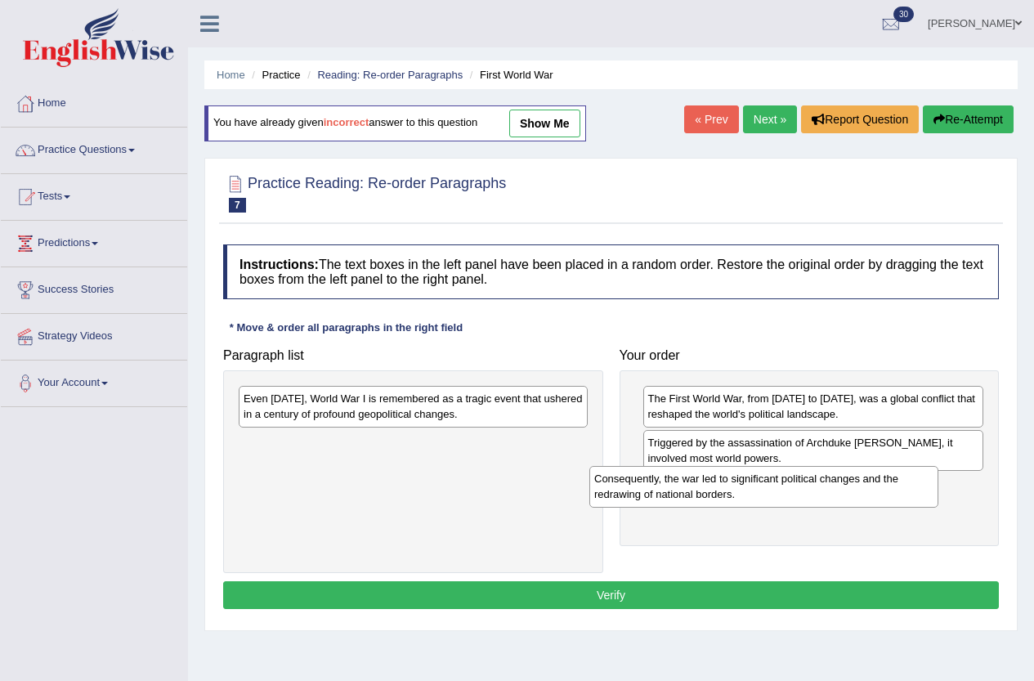
drag, startPoint x: 378, startPoint y: 415, endPoint x: 729, endPoint y: 495, distance: 359.8
click at [729, 495] on div "Consequently, the war led to significant political changes and the redrawing of…" at bounding box center [764, 486] width 349 height 41
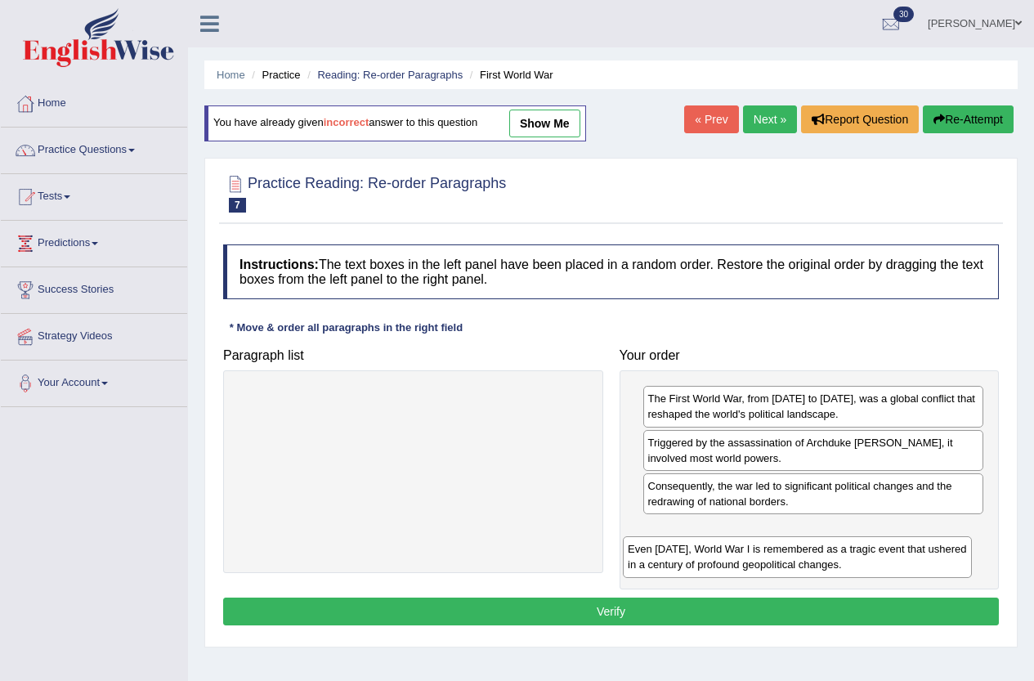
drag, startPoint x: 450, startPoint y: 395, endPoint x: 834, endPoint y: 545, distance: 412.7
click at [834, 545] on div "Even today, World War I is remembered as a tragic event that ushered in a centu…" at bounding box center [797, 556] width 349 height 41
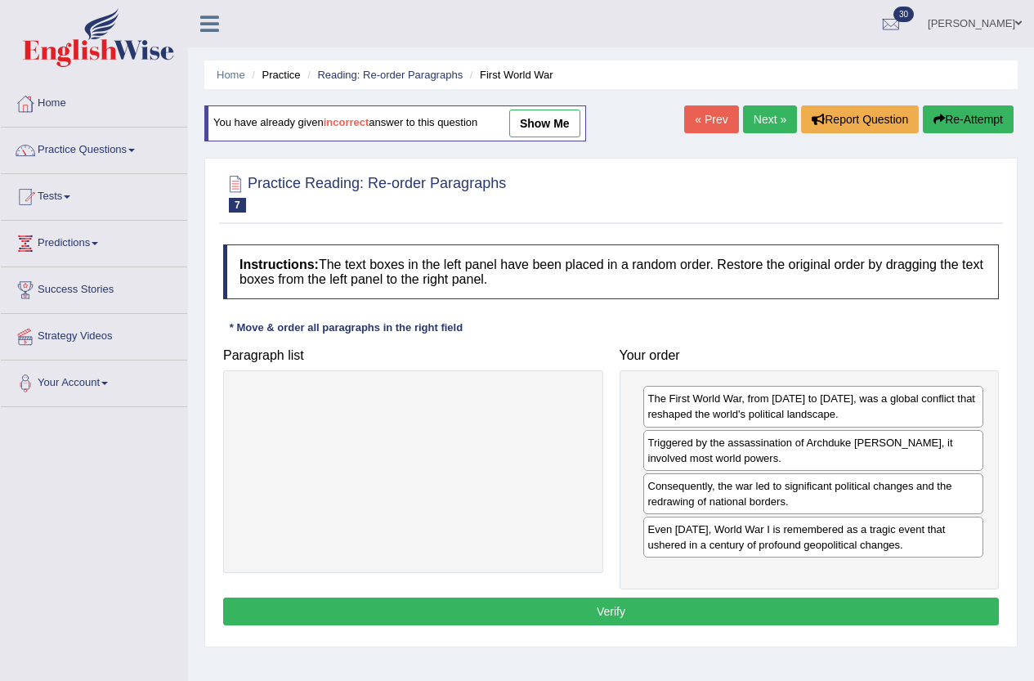
click at [694, 606] on button "Verify" at bounding box center [611, 612] width 776 height 28
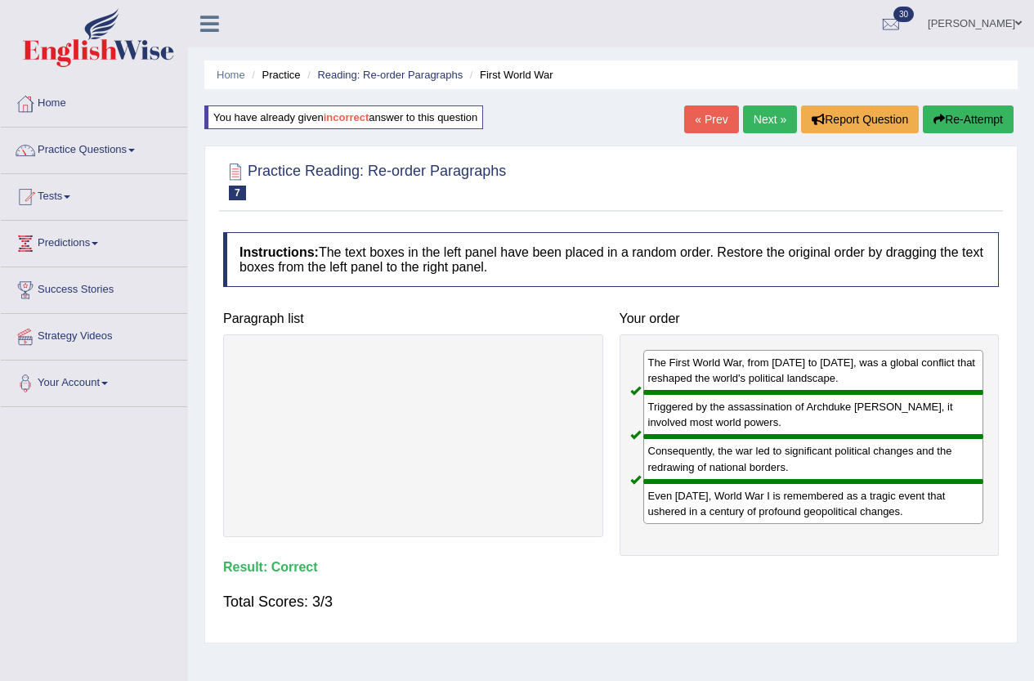
click at [126, 144] on link "Practice Questions" at bounding box center [94, 148] width 186 height 41
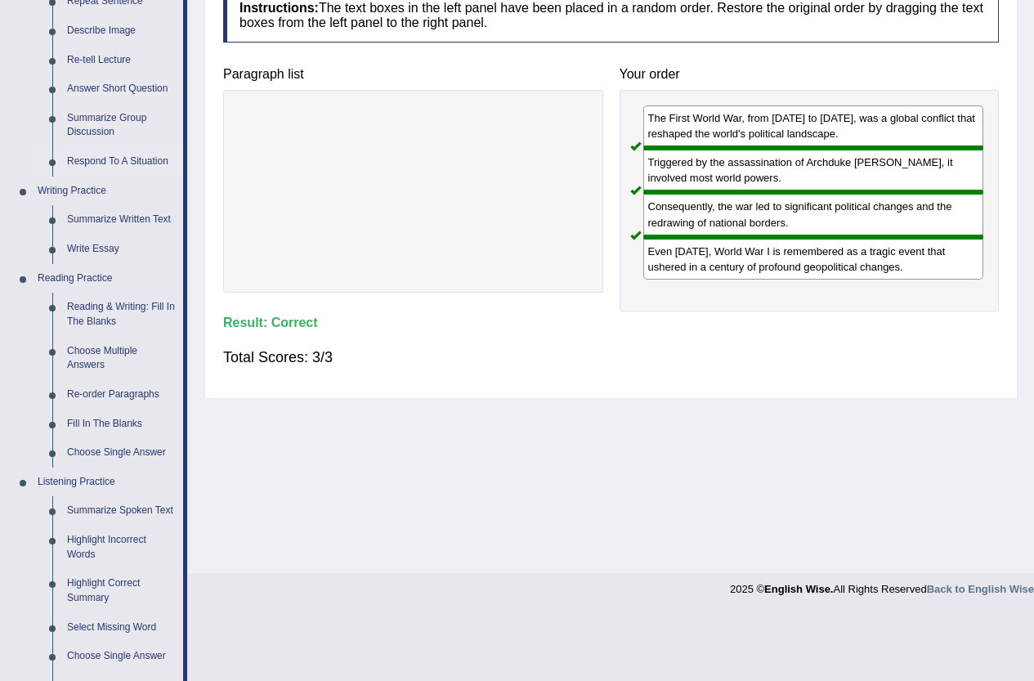
scroll to position [245, 0]
click at [97, 422] on link "Fill In The Blanks" at bounding box center [121, 423] width 123 height 29
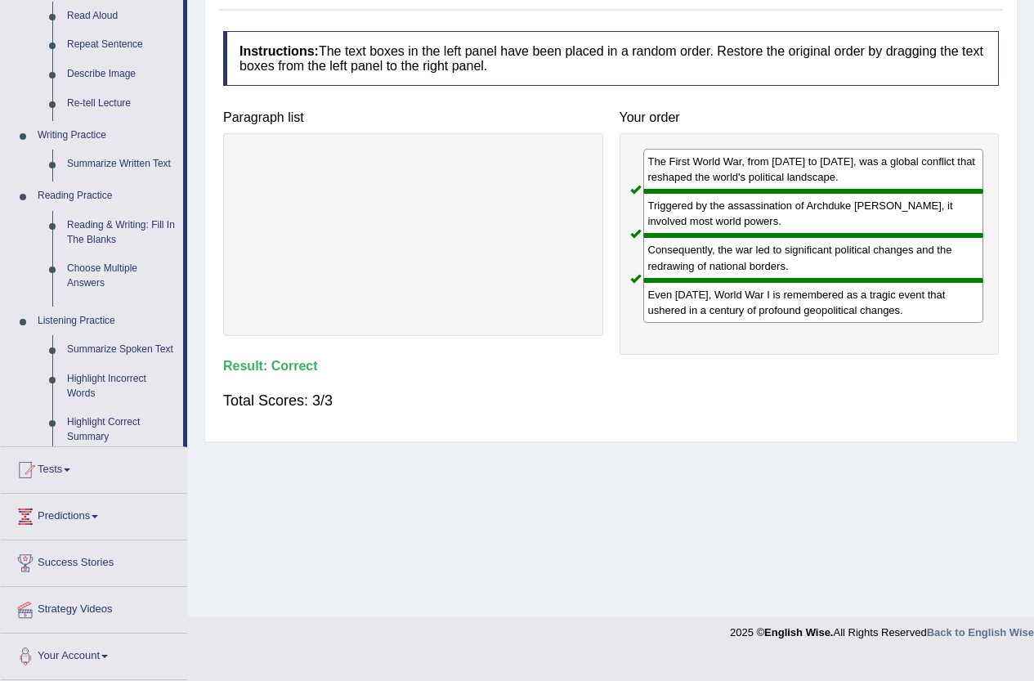
scroll to position [177, 0]
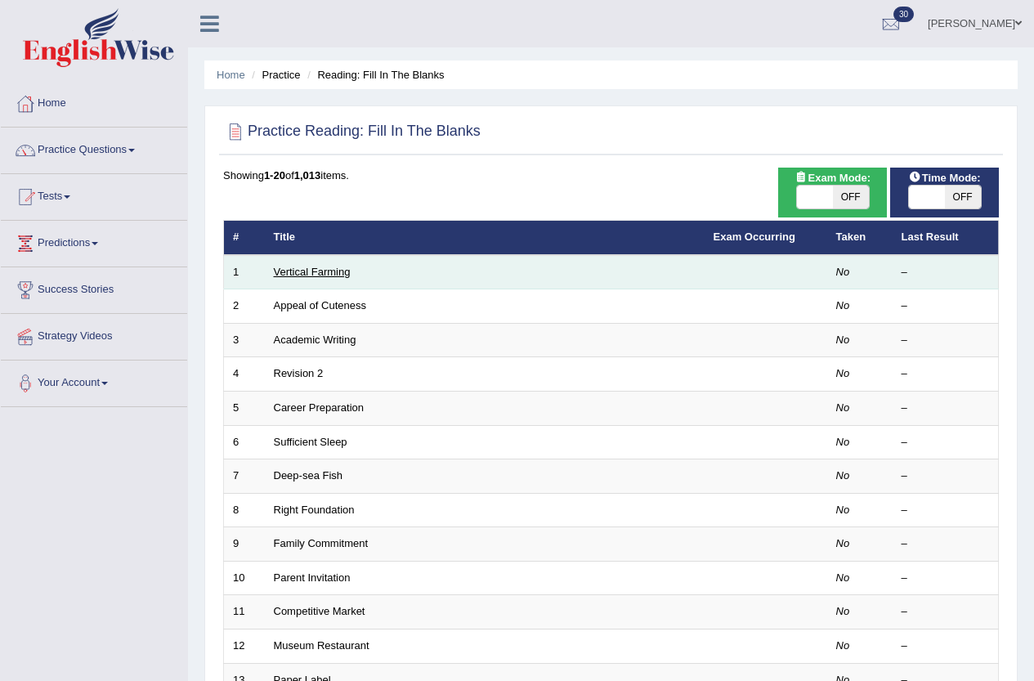
click at [317, 271] on link "Vertical Farming" at bounding box center [312, 272] width 77 height 12
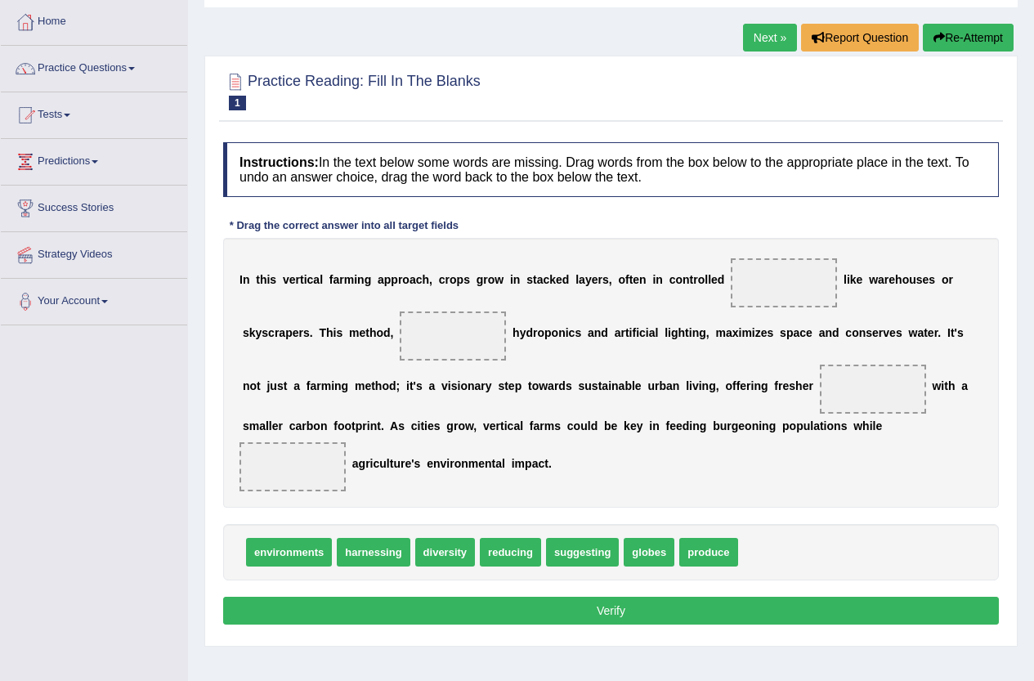
scroll to position [164, 0]
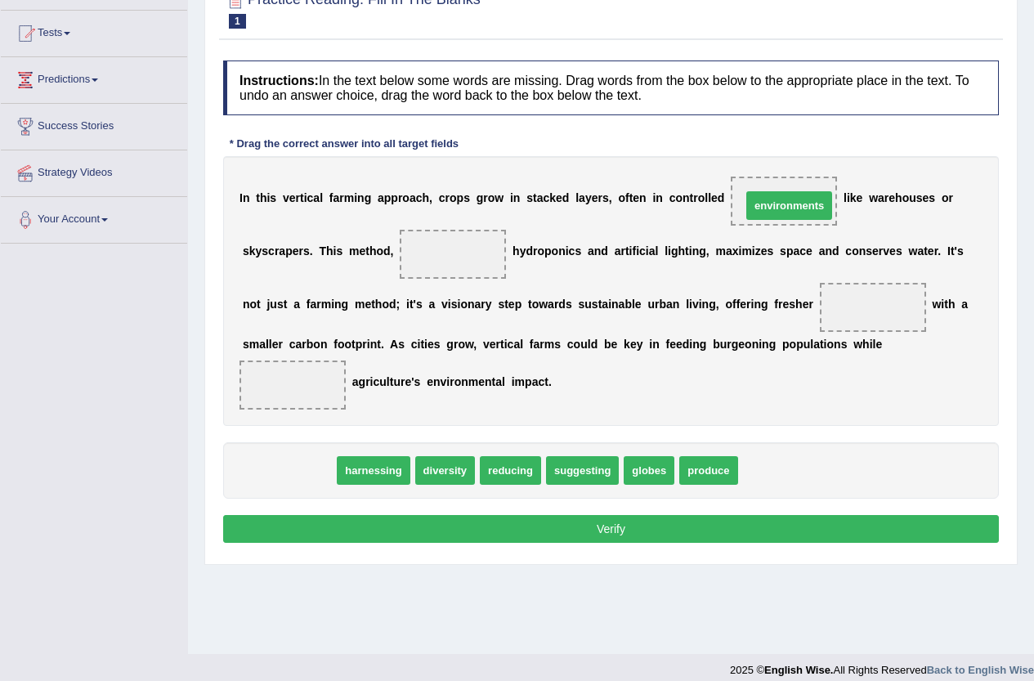
drag, startPoint x: 310, startPoint y: 474, endPoint x: 810, endPoint y: 209, distance: 566.2
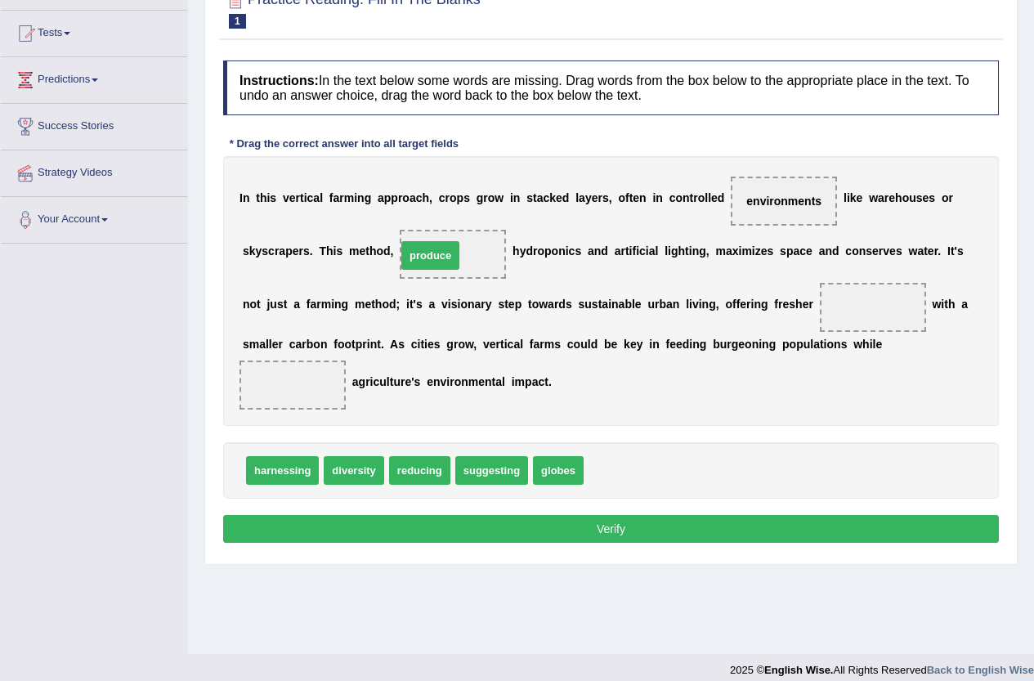
drag, startPoint x: 601, startPoint y: 466, endPoint x: 415, endPoint y: 251, distance: 284.6
drag, startPoint x: 549, startPoint y: 469, endPoint x: 879, endPoint y: 303, distance: 368.6
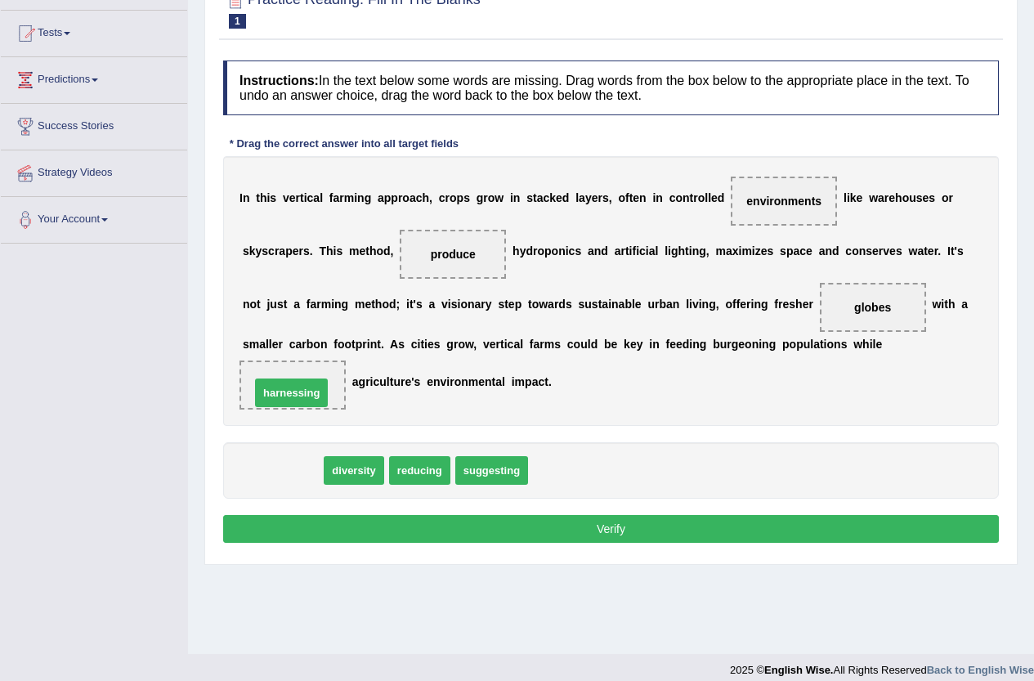
drag, startPoint x: 296, startPoint y: 469, endPoint x: 310, endPoint y: 384, distance: 85.4
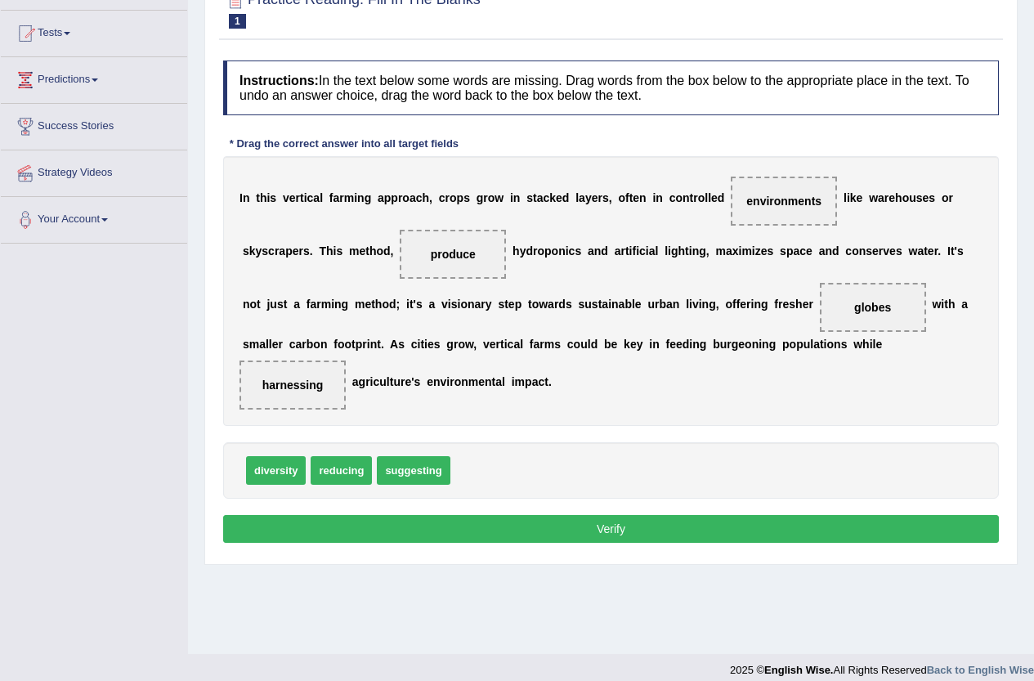
click at [409, 516] on button "Verify" at bounding box center [611, 529] width 776 height 28
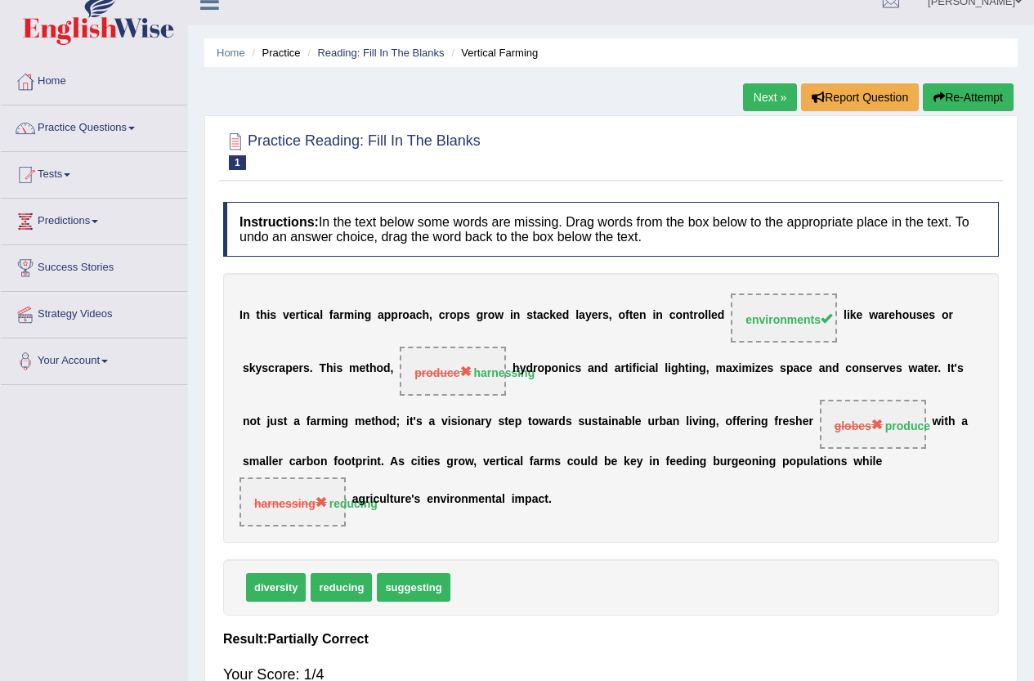
scroll to position [0, 0]
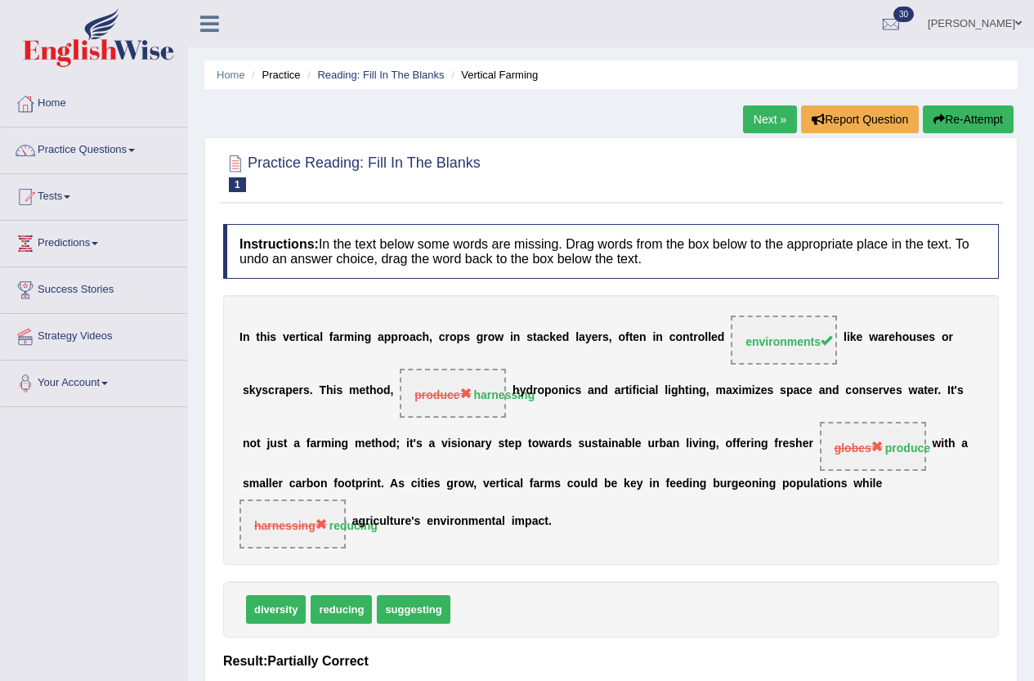
click at [965, 107] on button "Re-Attempt" at bounding box center [968, 119] width 91 height 28
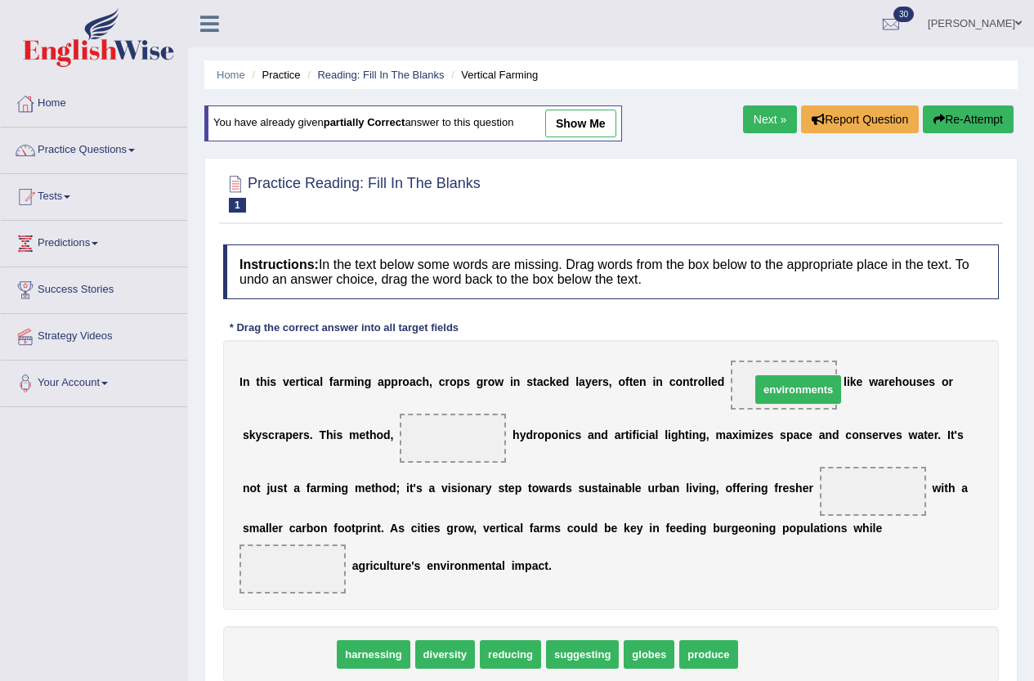
drag, startPoint x: 315, startPoint y: 655, endPoint x: 824, endPoint y: 390, distance: 574.2
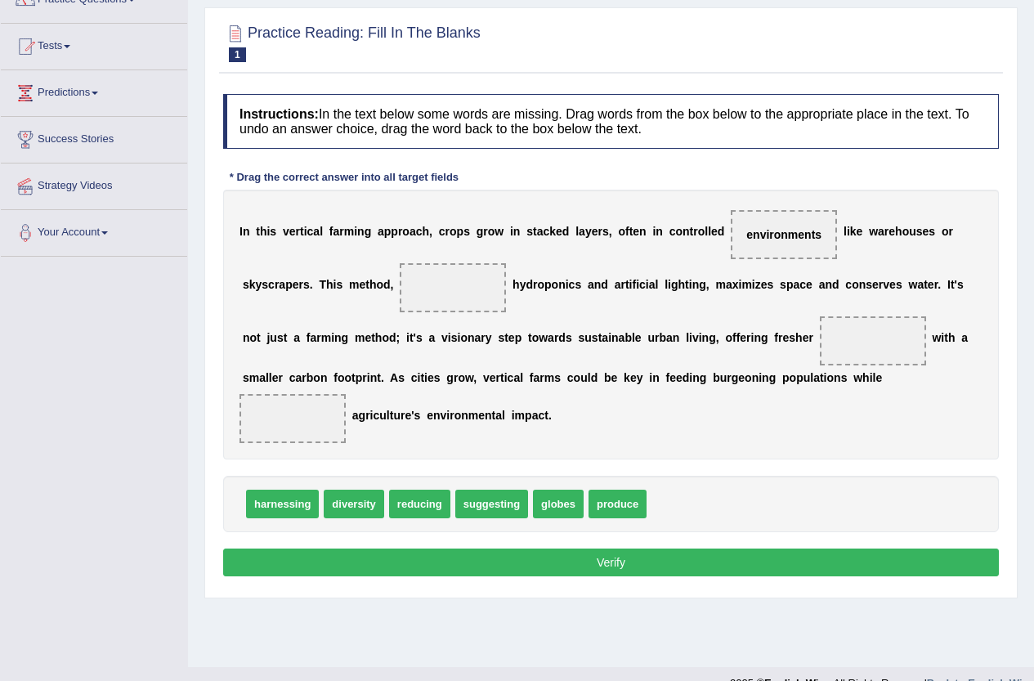
scroll to position [164, 0]
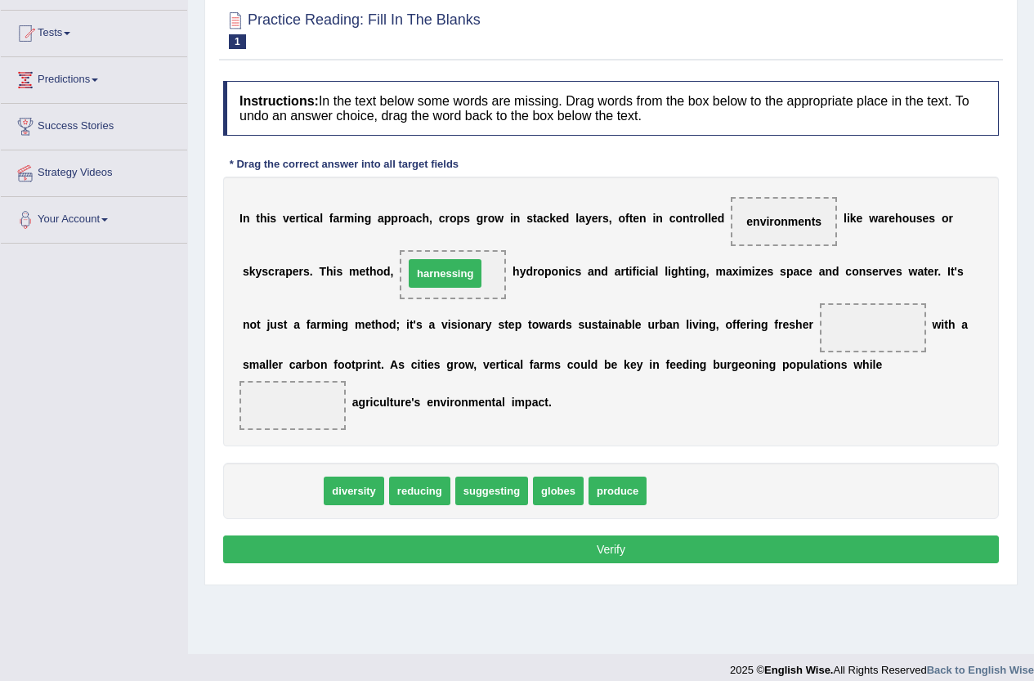
drag, startPoint x: 290, startPoint y: 497, endPoint x: 453, endPoint y: 280, distance: 271.6
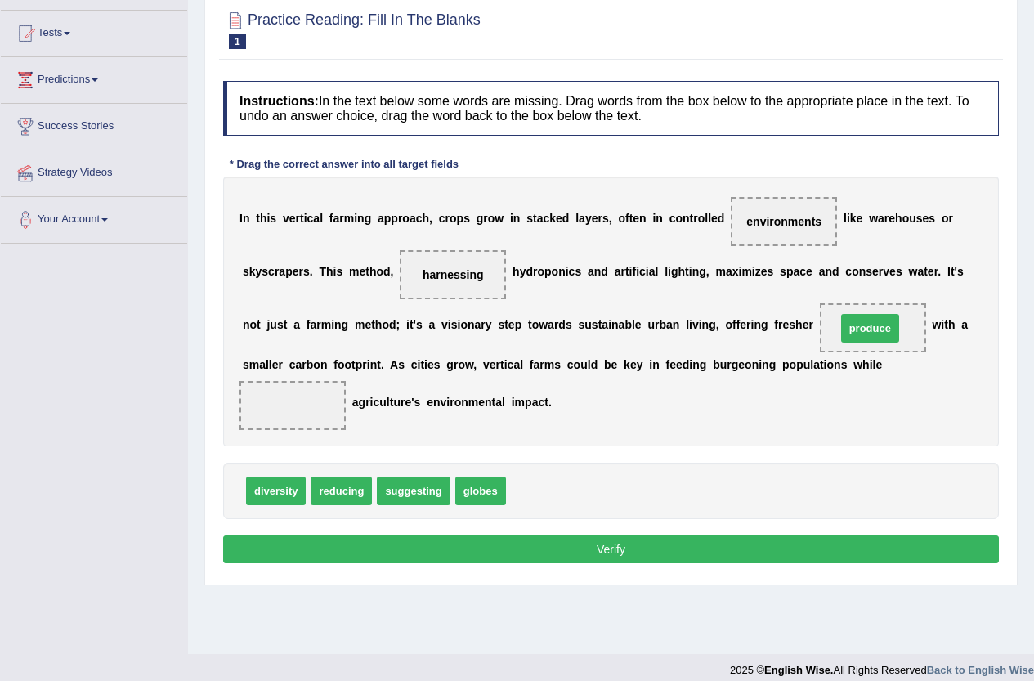
drag, startPoint x: 533, startPoint y: 491, endPoint x: 866, endPoint y: 329, distance: 370.5
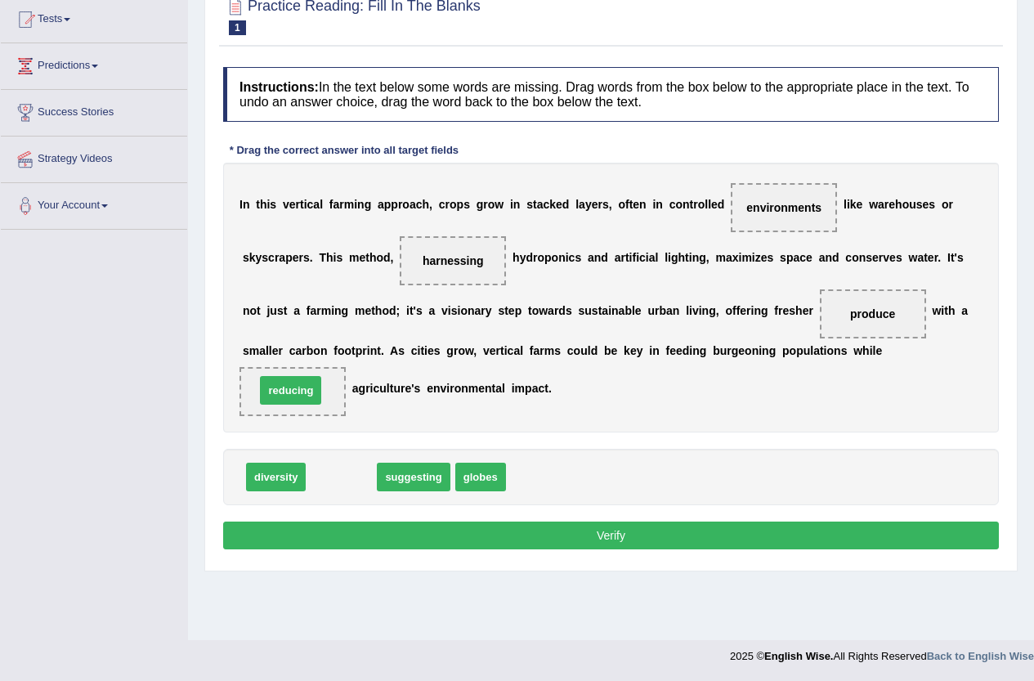
drag, startPoint x: 343, startPoint y: 478, endPoint x: 293, endPoint y: 391, distance: 100.0
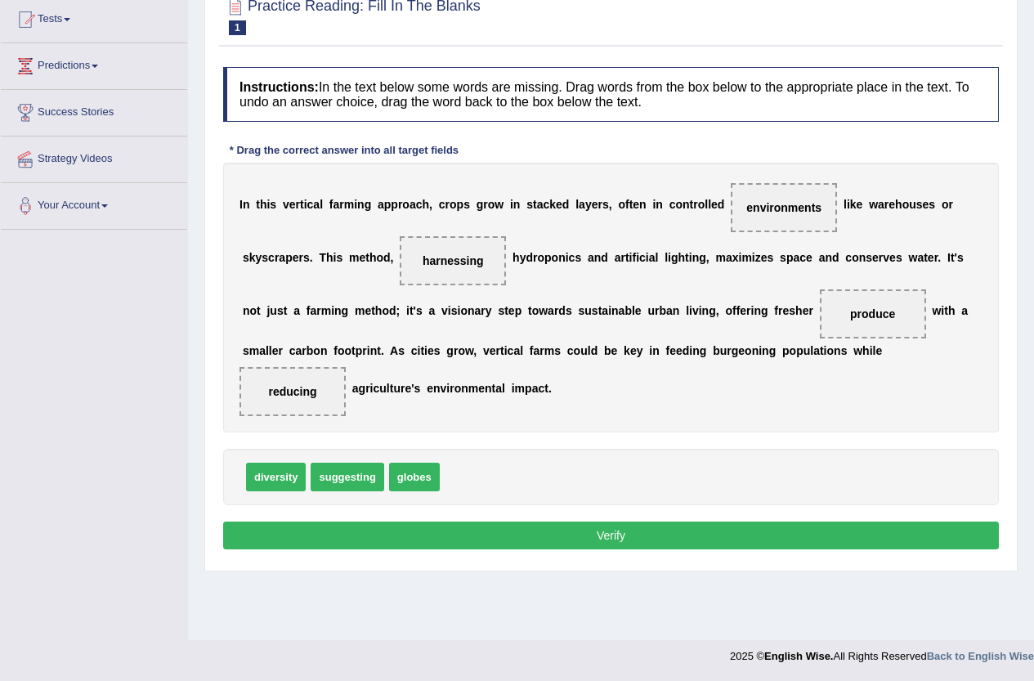
click at [656, 537] on button "Verify" at bounding box center [611, 536] width 776 height 28
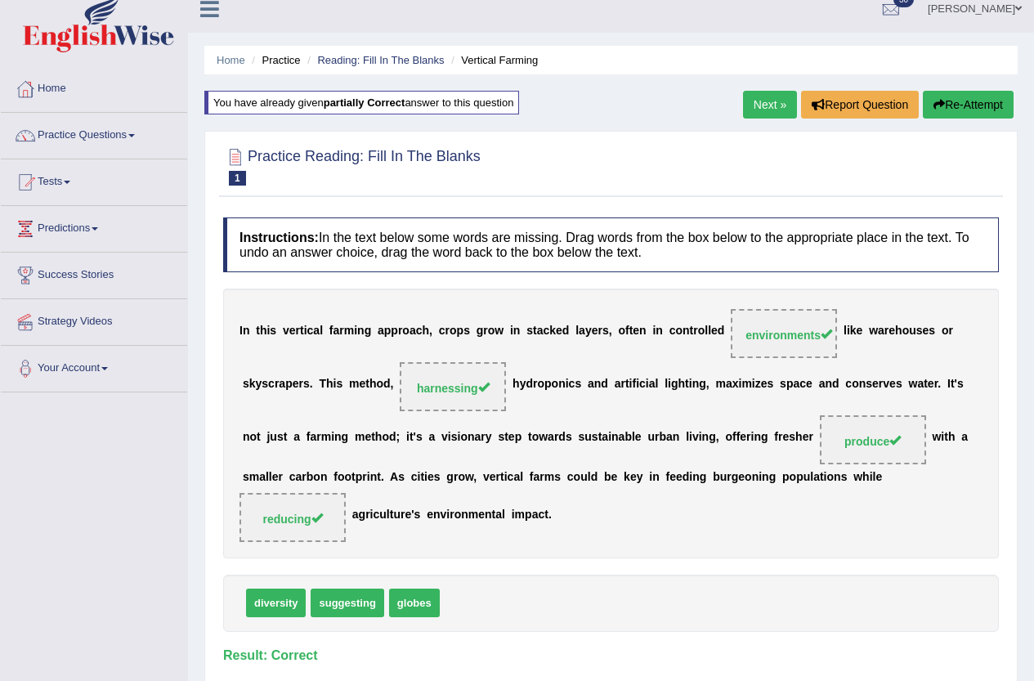
scroll to position [14, 0]
click at [777, 111] on link "Next »" at bounding box center [770, 106] width 54 height 28
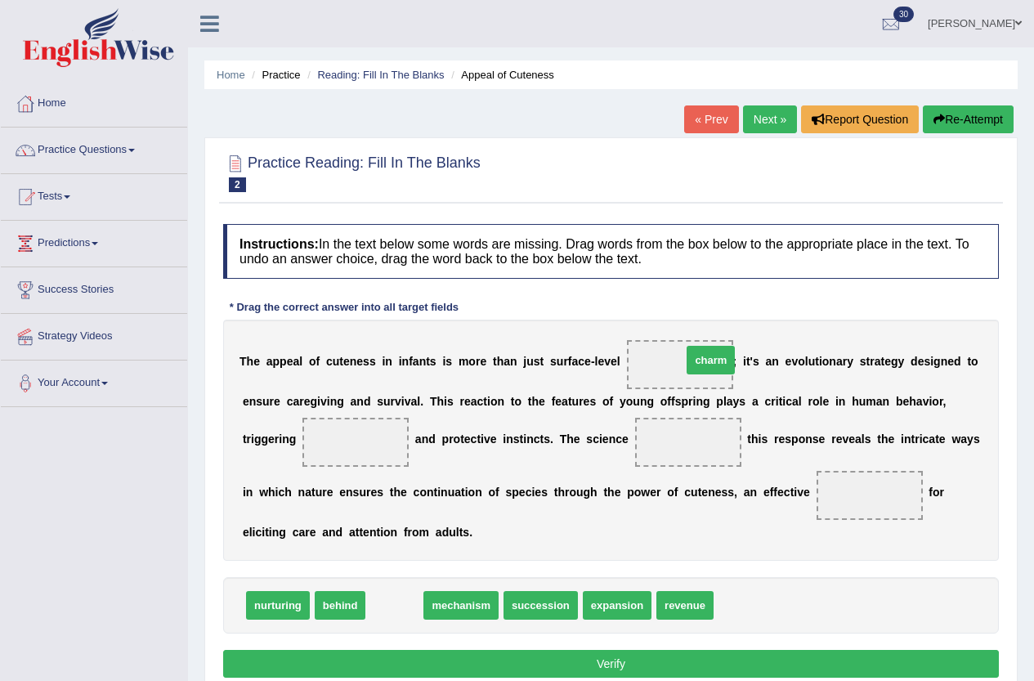
drag, startPoint x: 403, startPoint y: 605, endPoint x: 718, endPoint y: 360, distance: 399.1
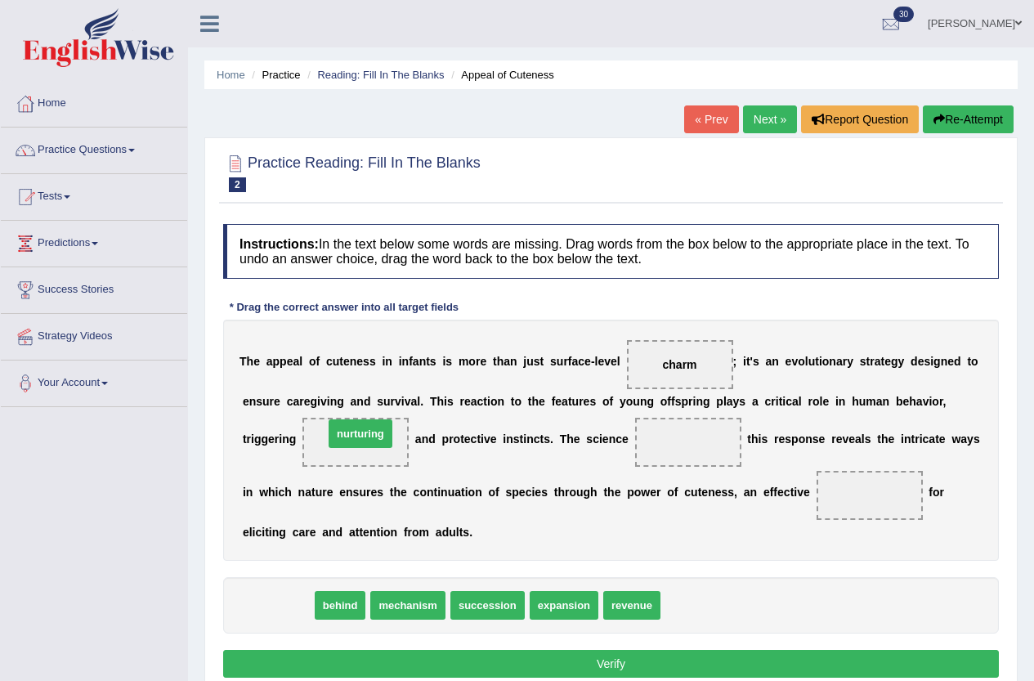
drag, startPoint x: 283, startPoint y: 611, endPoint x: 366, endPoint y: 439, distance: 190.5
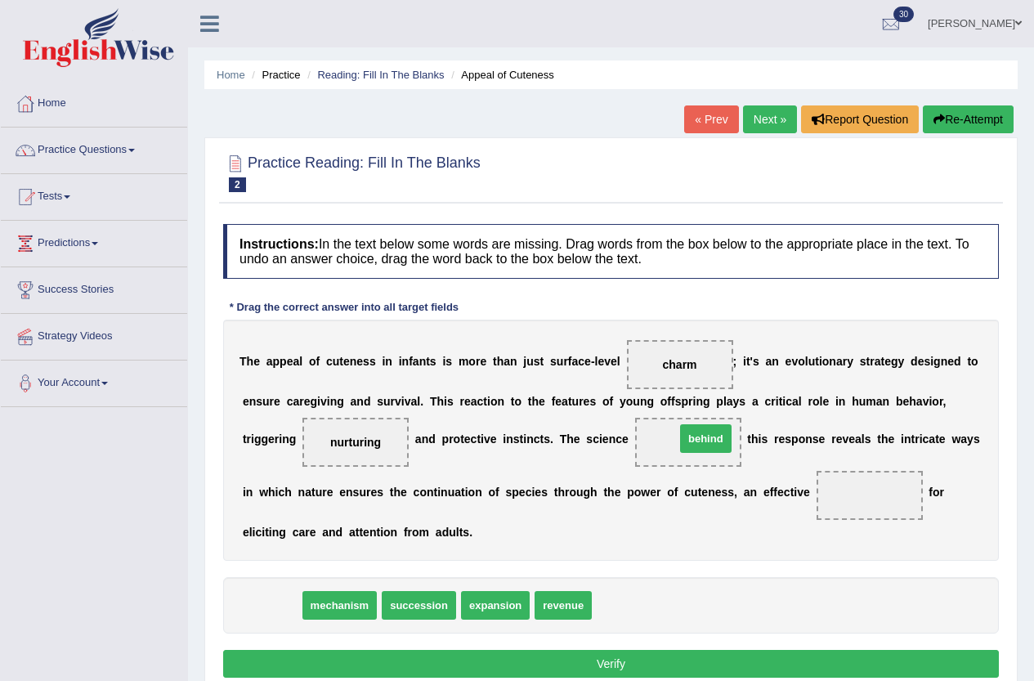
drag, startPoint x: 285, startPoint y: 605, endPoint x: 720, endPoint y: 439, distance: 464.8
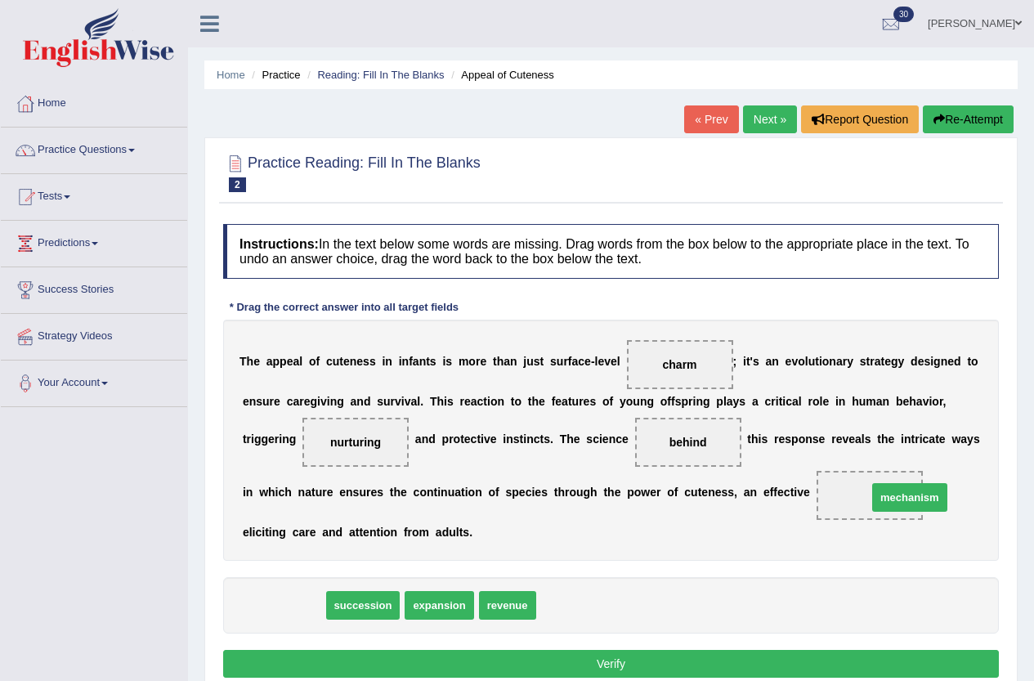
drag, startPoint x: 299, startPoint y: 599, endPoint x: 909, endPoint y: 498, distance: 618.4
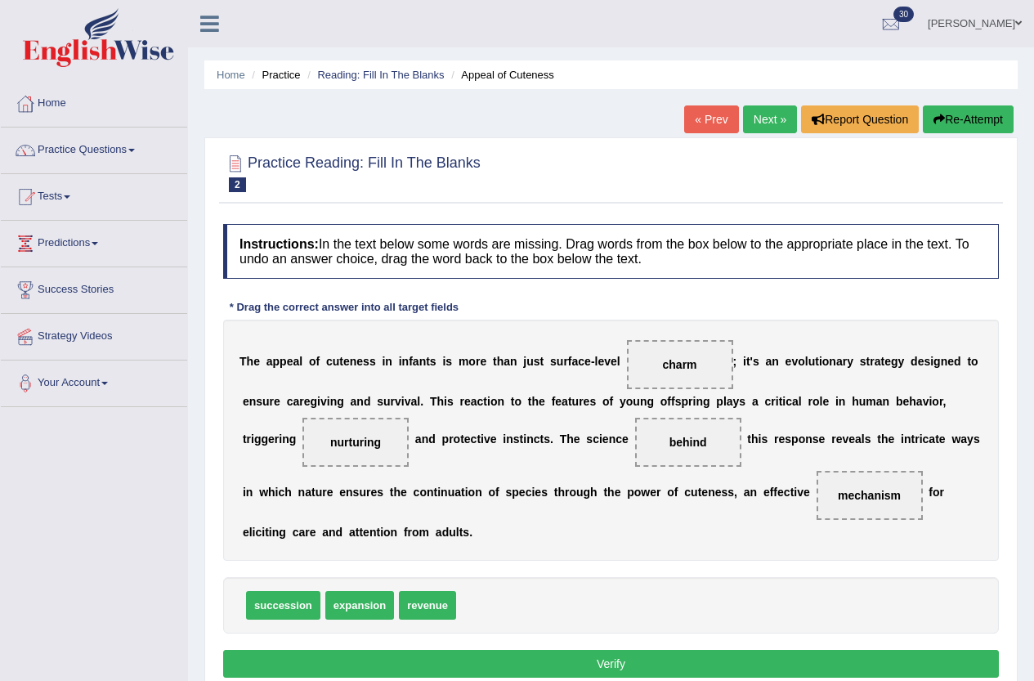
click at [593, 668] on button "Verify" at bounding box center [611, 664] width 776 height 28
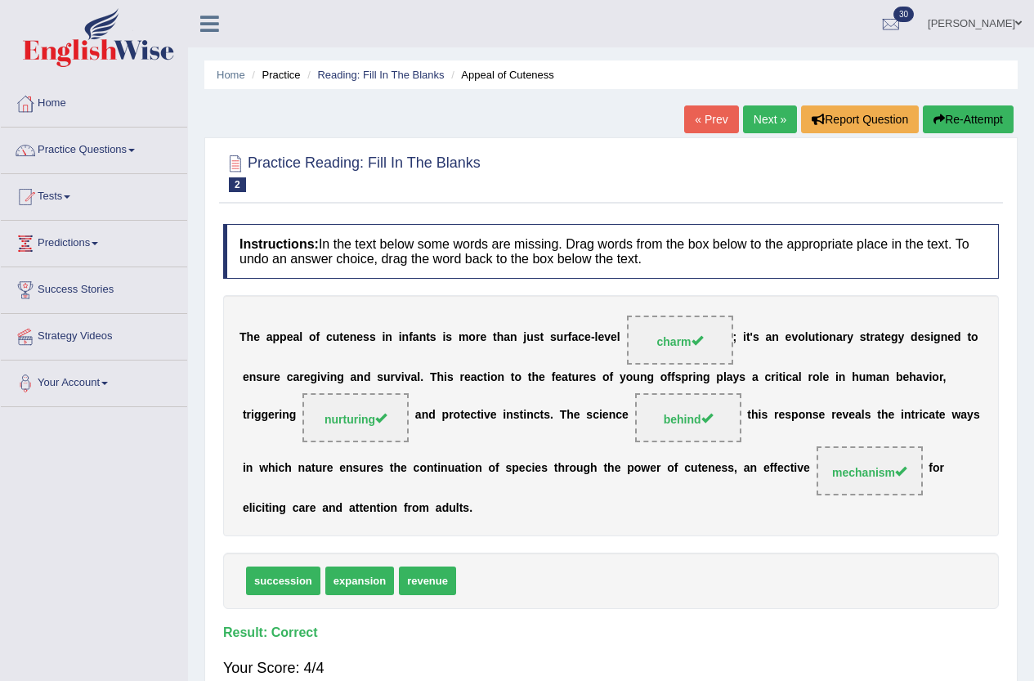
click at [779, 122] on link "Next »" at bounding box center [770, 119] width 54 height 28
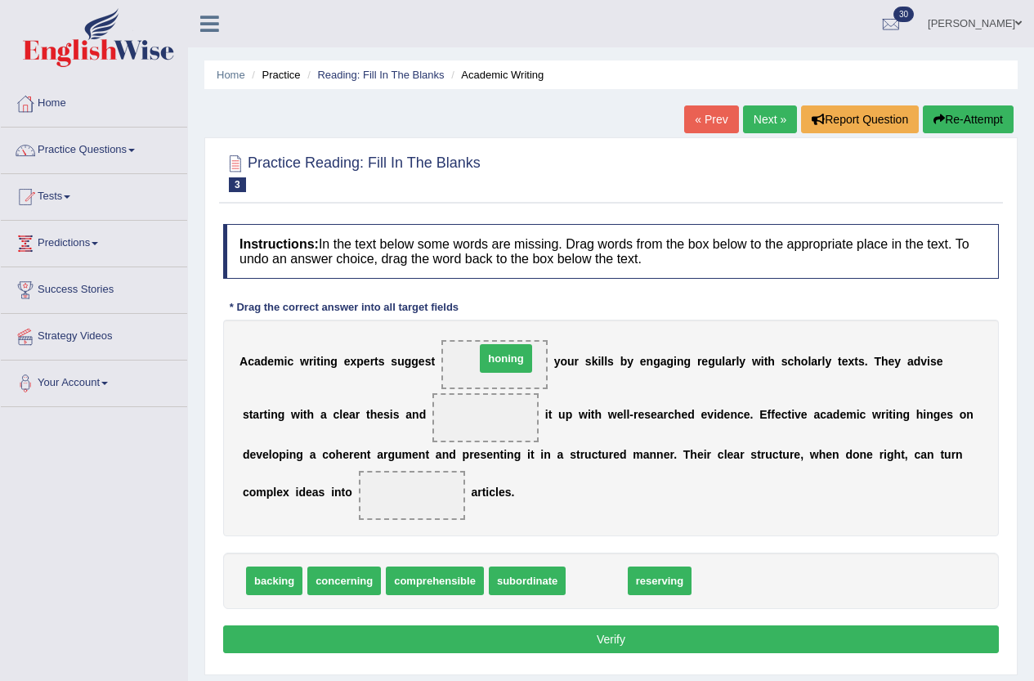
drag, startPoint x: 603, startPoint y: 580, endPoint x: 511, endPoint y: 357, distance: 240.8
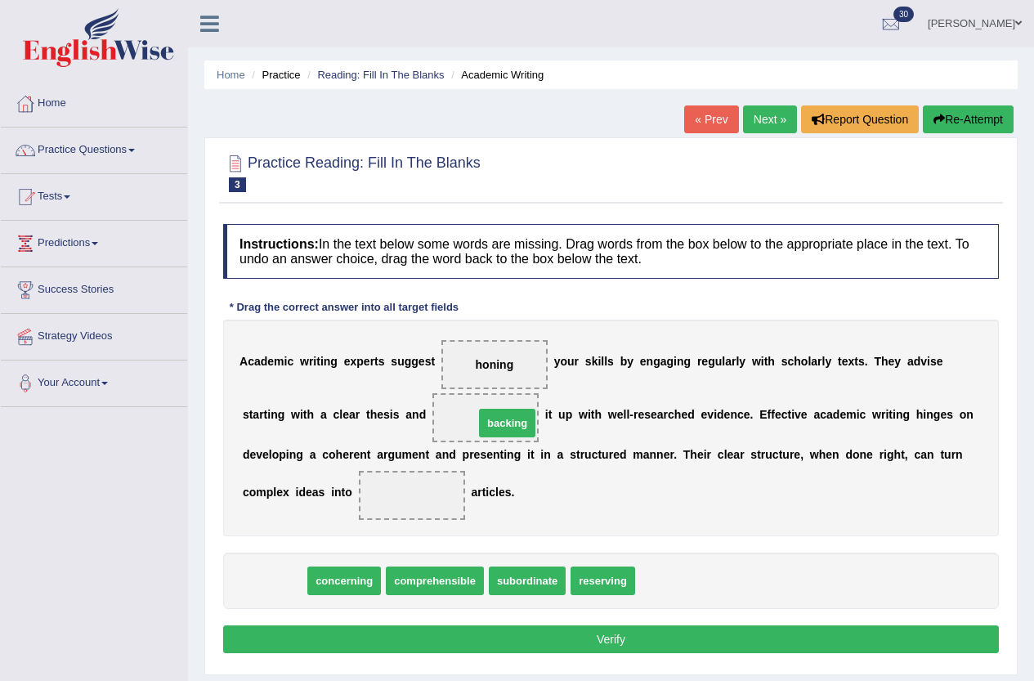
drag, startPoint x: 277, startPoint y: 580, endPoint x: 508, endPoint y: 422, distance: 279.4
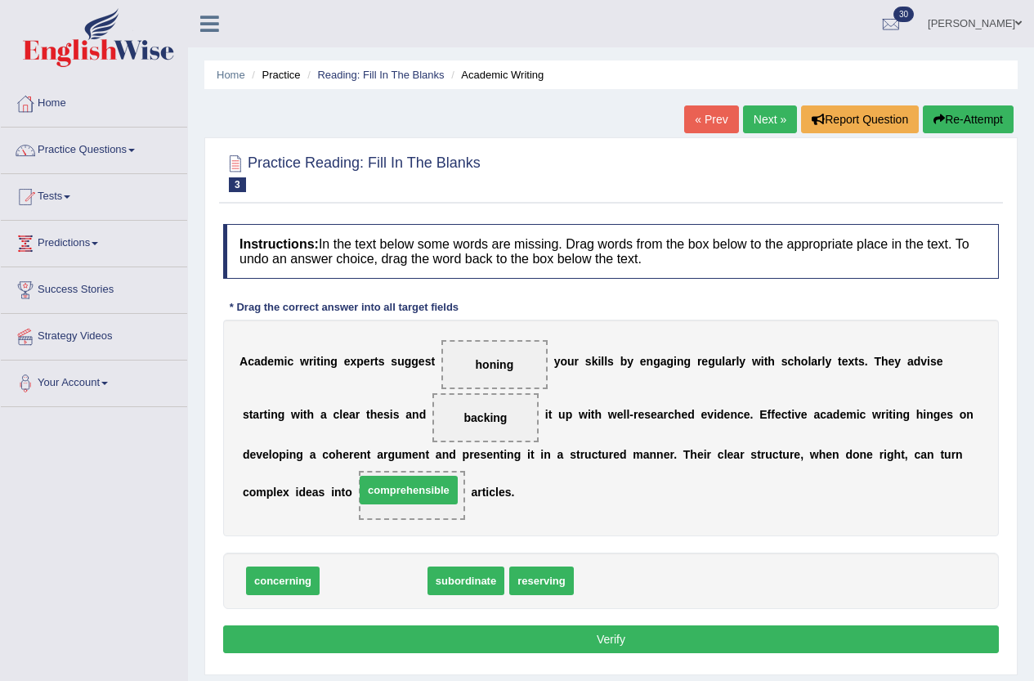
drag, startPoint x: 374, startPoint y: 577, endPoint x: 409, endPoint y: 487, distance: 97.3
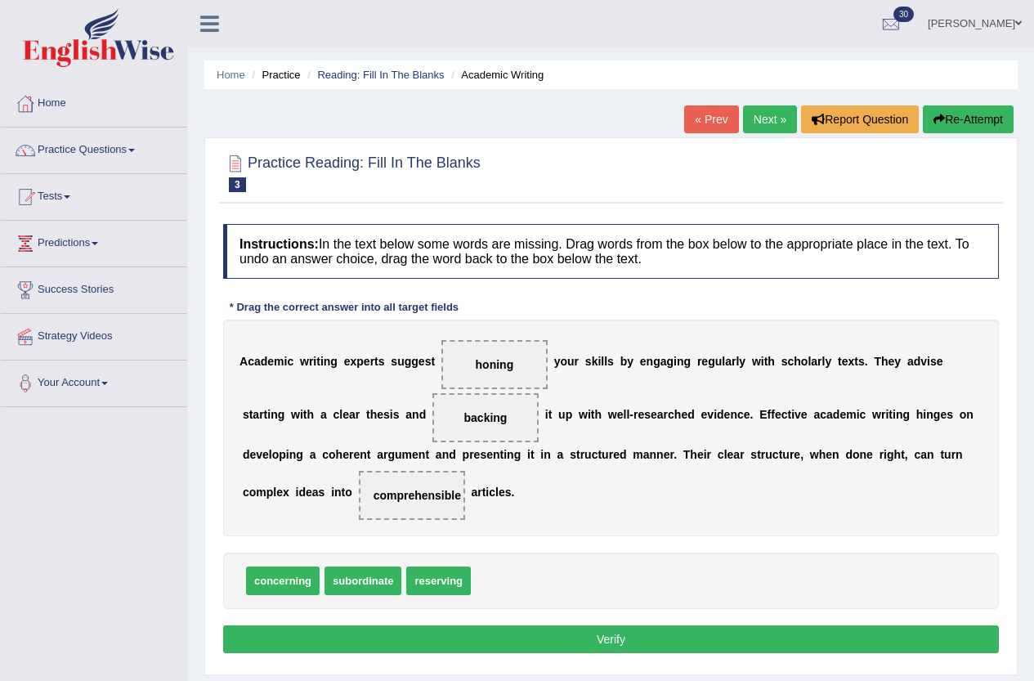
click at [576, 649] on button "Verify" at bounding box center [611, 640] width 776 height 28
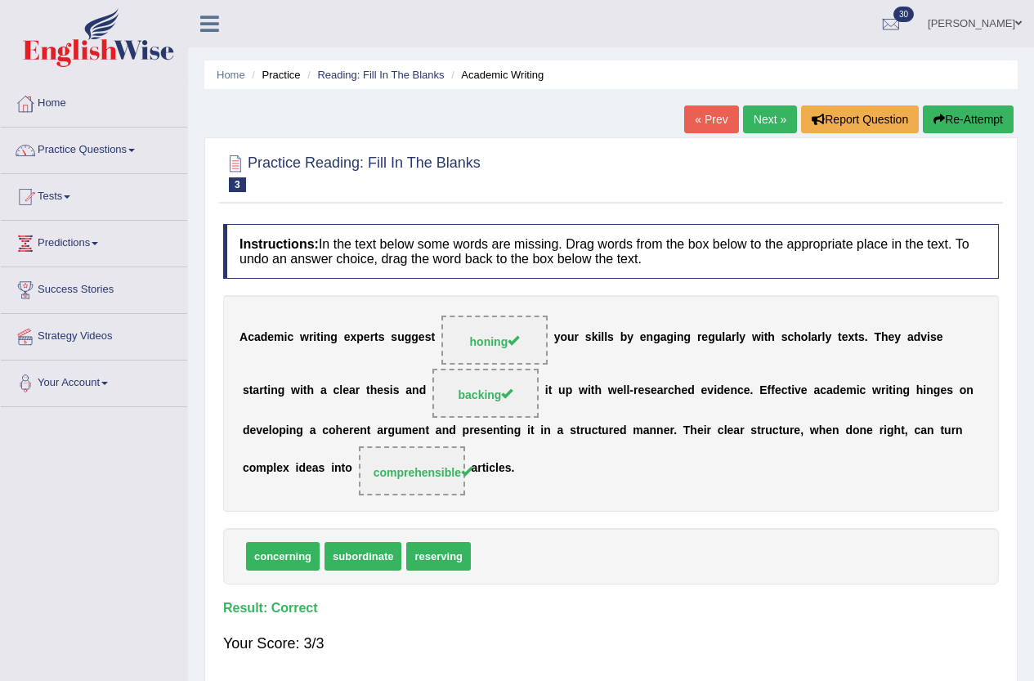
click at [753, 113] on link "Next »" at bounding box center [770, 119] width 54 height 28
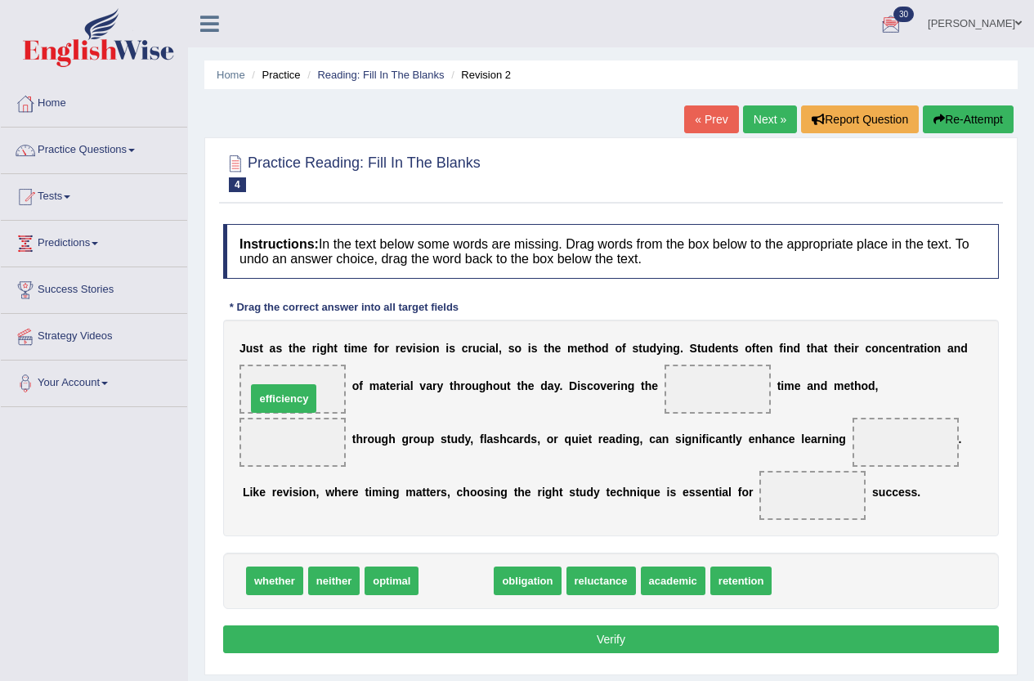
drag, startPoint x: 469, startPoint y: 576, endPoint x: 297, endPoint y: 393, distance: 251.0
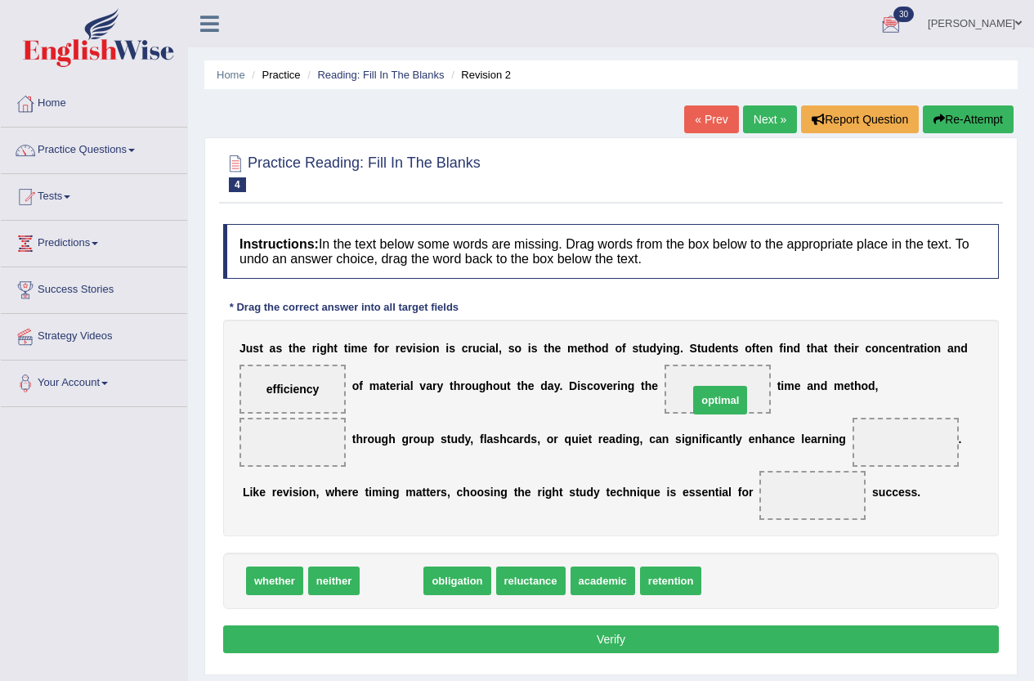
drag, startPoint x: 396, startPoint y: 585, endPoint x: 724, endPoint y: 405, distance: 375.1
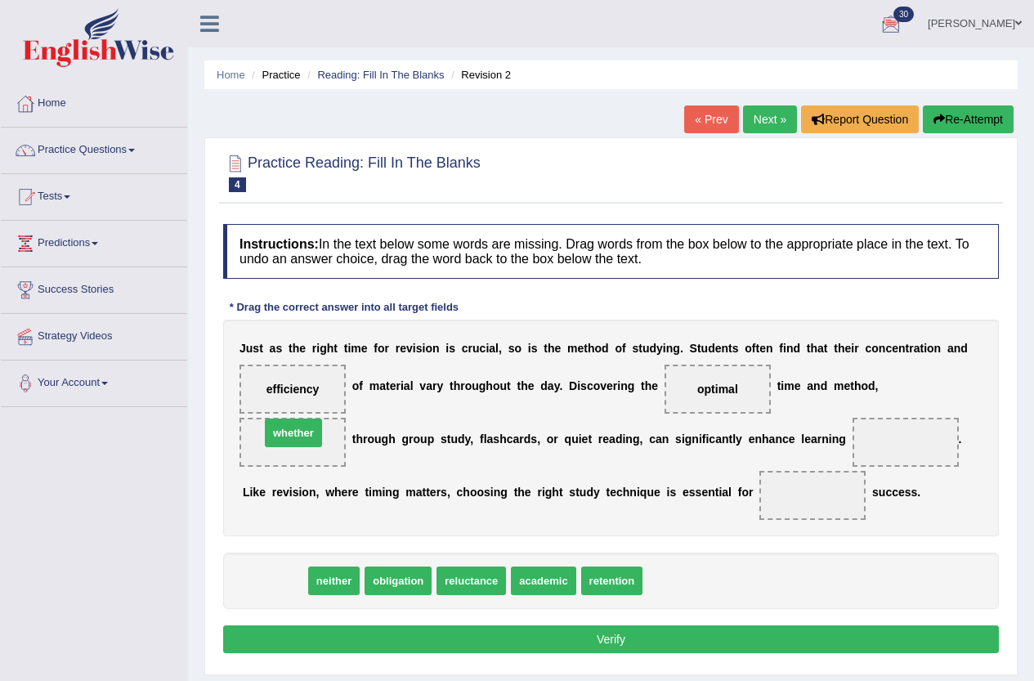
drag, startPoint x: 276, startPoint y: 585, endPoint x: 296, endPoint y: 437, distance: 149.3
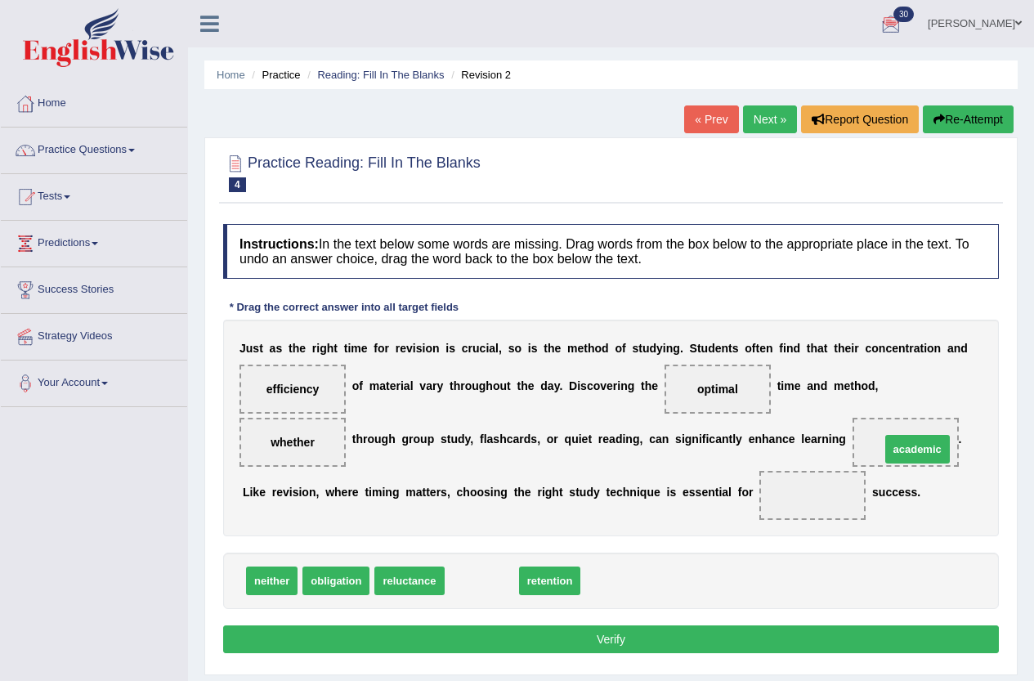
drag, startPoint x: 487, startPoint y: 578, endPoint x: 922, endPoint y: 446, distance: 454.5
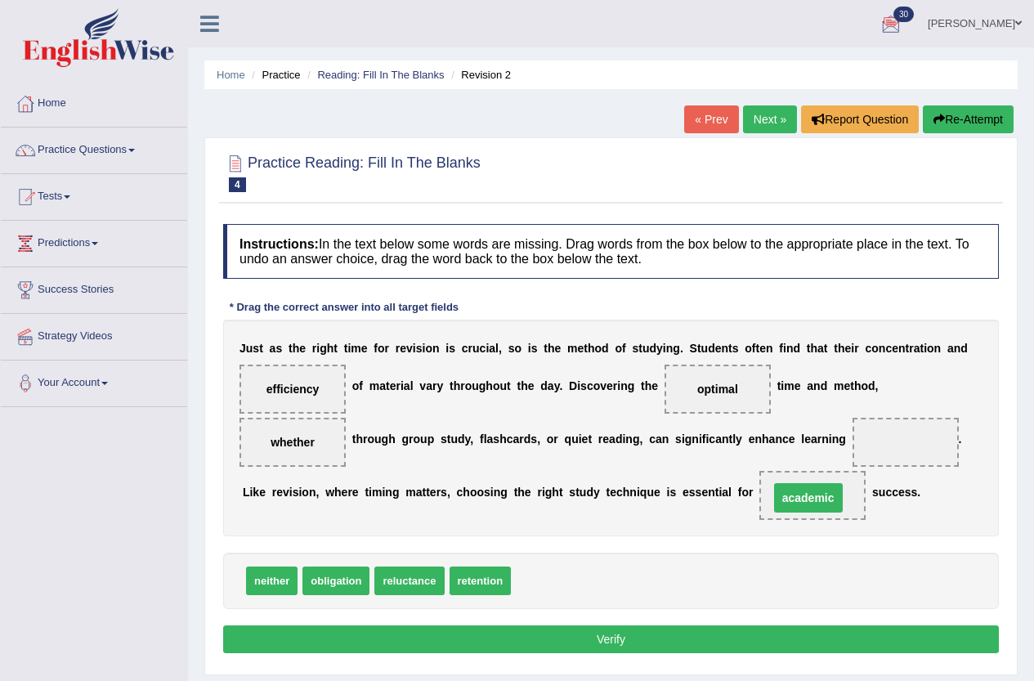
drag, startPoint x: 920, startPoint y: 438, endPoint x: 818, endPoint y: 490, distance: 114.5
drag, startPoint x: 288, startPoint y: 388, endPoint x: 902, endPoint y: 445, distance: 616.7
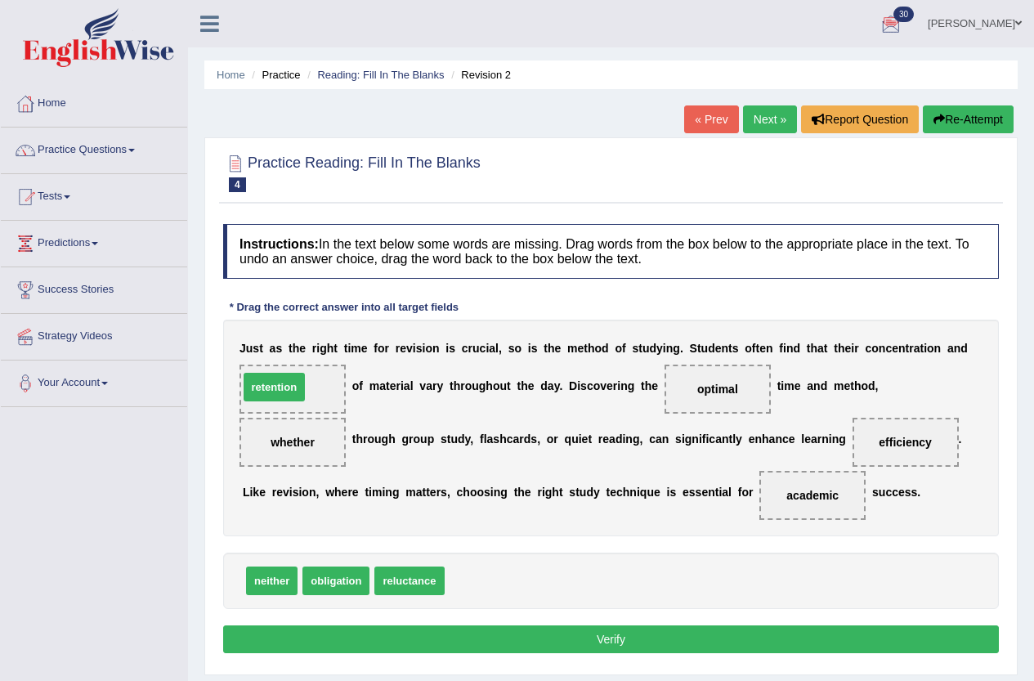
drag, startPoint x: 487, startPoint y: 576, endPoint x: 280, endPoint y: 383, distance: 282.9
click at [484, 626] on button "Verify" at bounding box center [611, 640] width 776 height 28
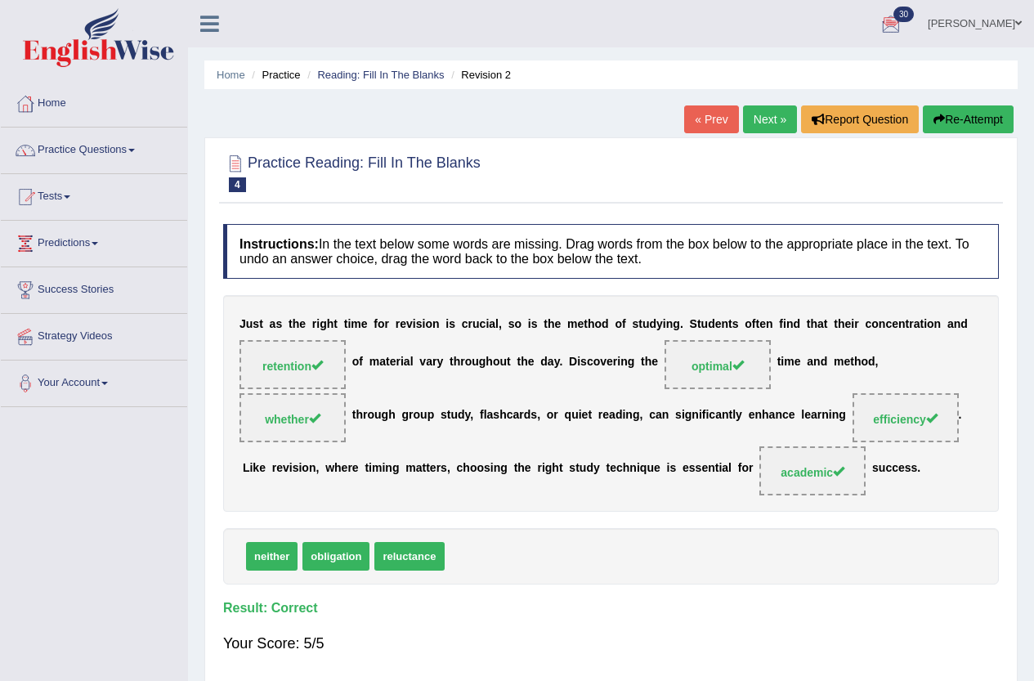
click at [765, 116] on link "Next »" at bounding box center [770, 119] width 54 height 28
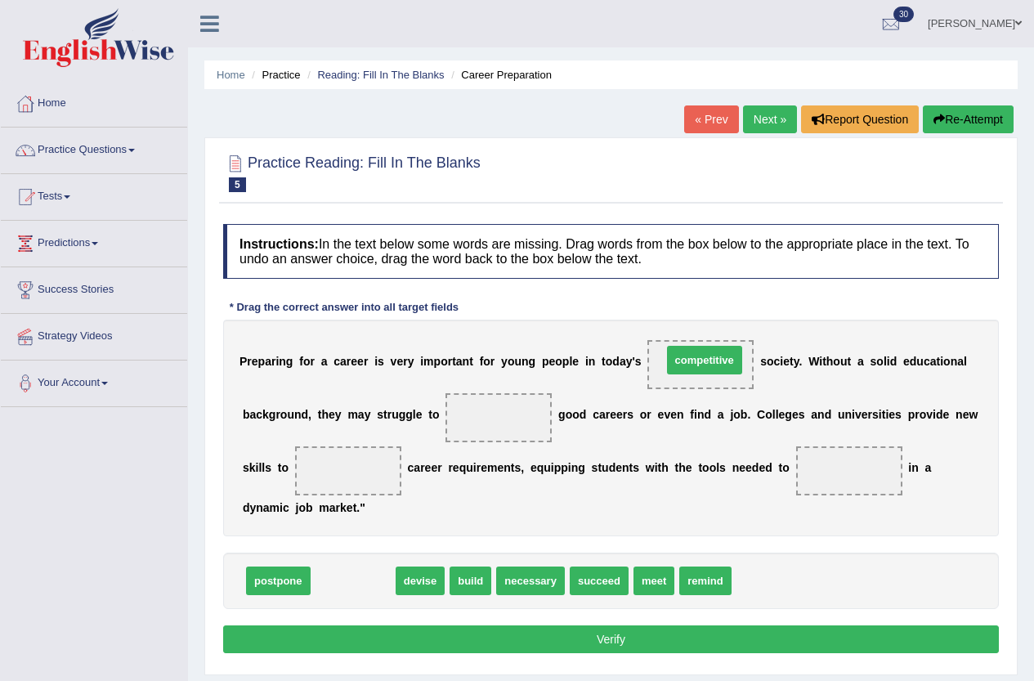
drag, startPoint x: 357, startPoint y: 583, endPoint x: 709, endPoint y: 362, distance: 415.2
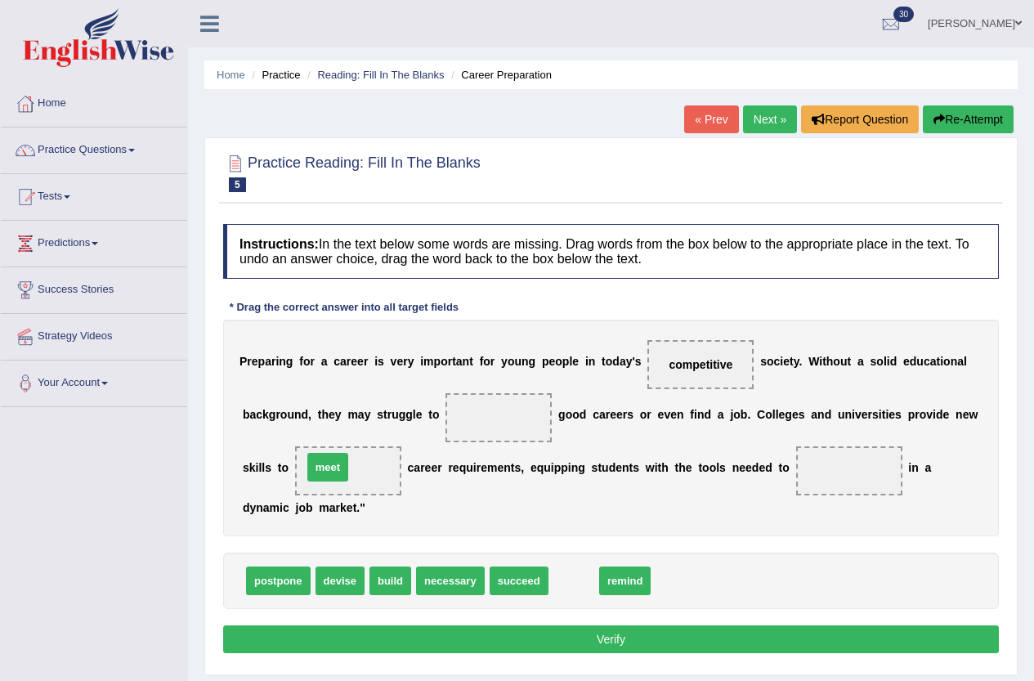
drag, startPoint x: 582, startPoint y: 581, endPoint x: 337, endPoint y: 472, distance: 268.7
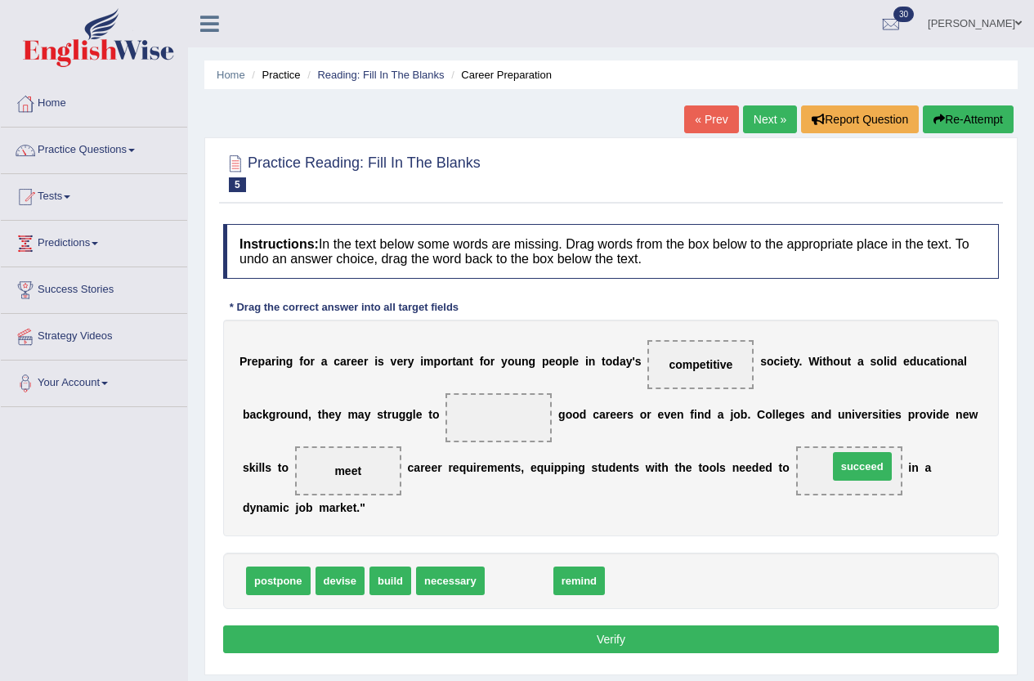
drag, startPoint x: 532, startPoint y: 577, endPoint x: 875, endPoint y: 463, distance: 362.0
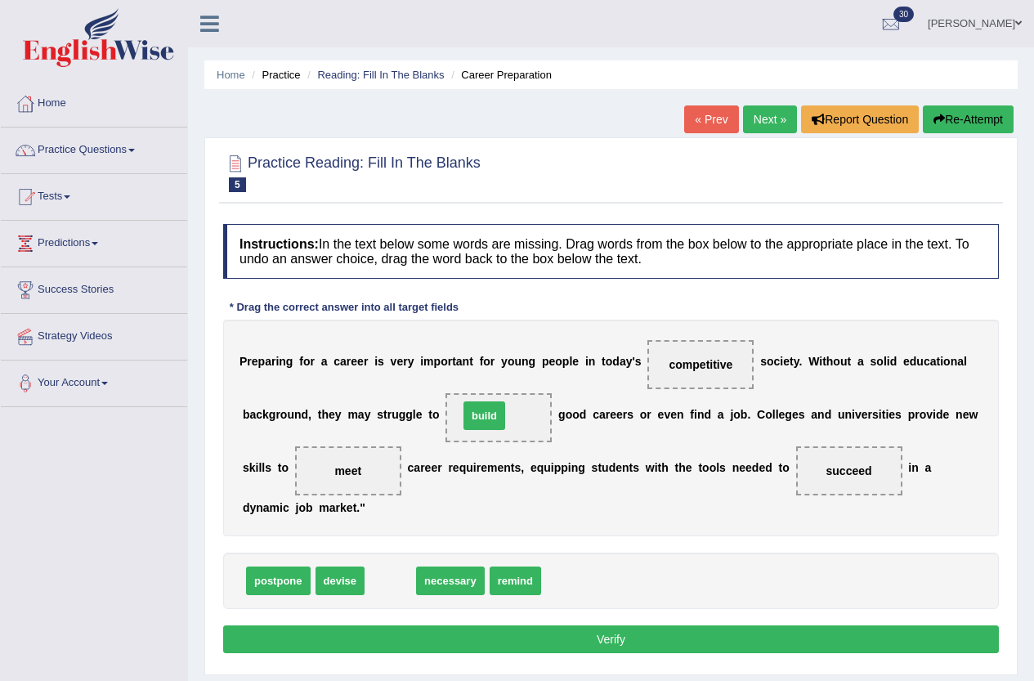
drag, startPoint x: 394, startPoint y: 576, endPoint x: 488, endPoint y: 410, distance: 190.1
click at [698, 640] on button "Verify" at bounding box center [611, 640] width 776 height 28
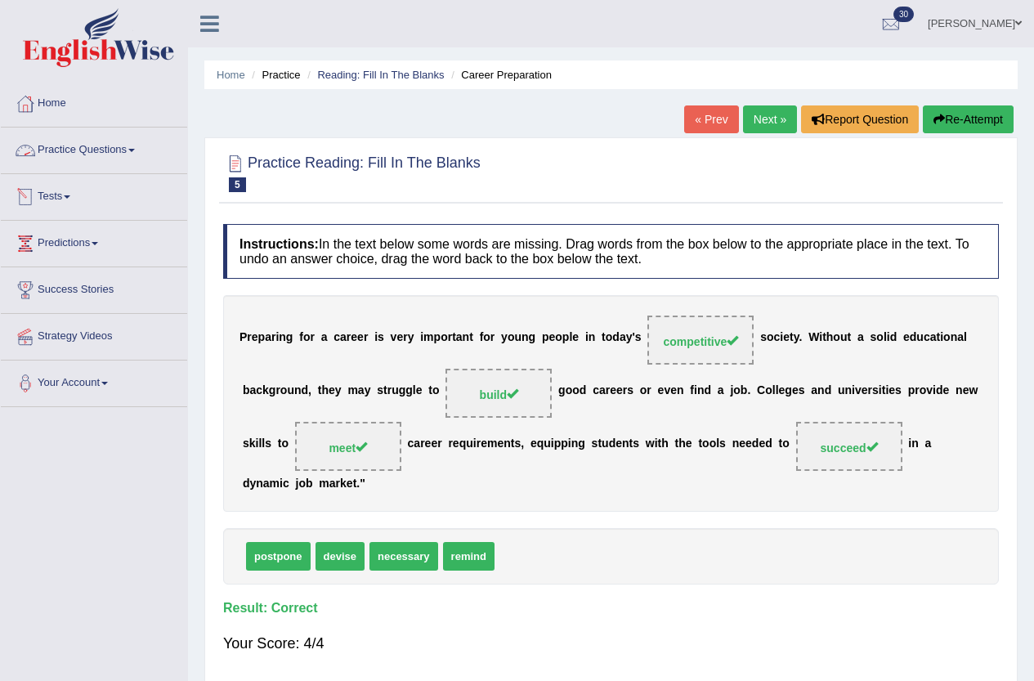
click at [130, 152] on link "Practice Questions" at bounding box center [94, 148] width 186 height 41
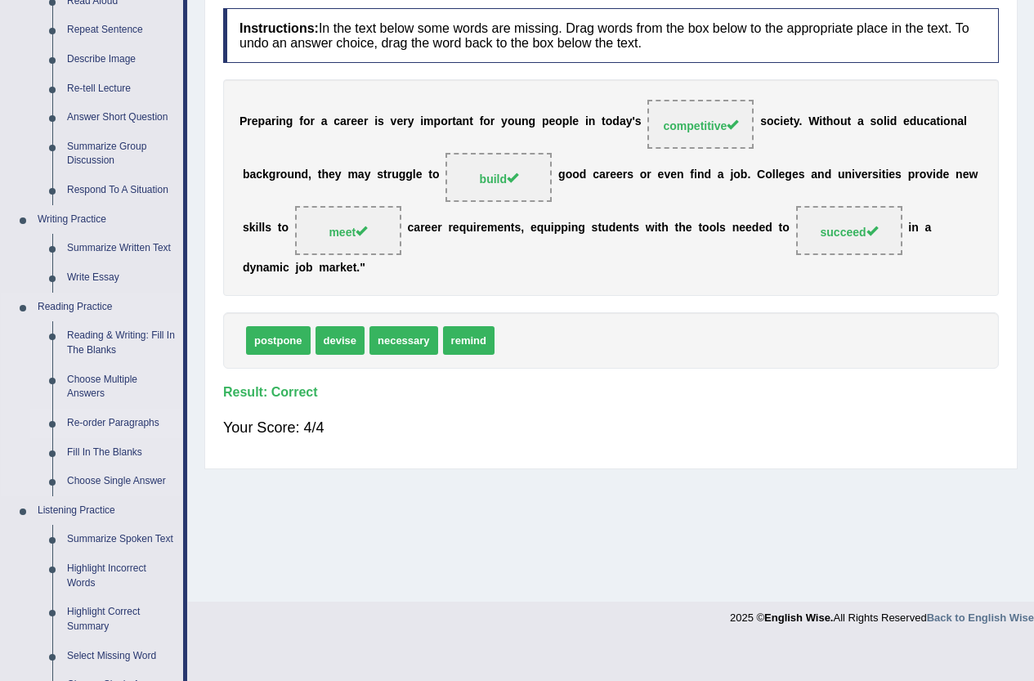
scroll to position [245, 0]
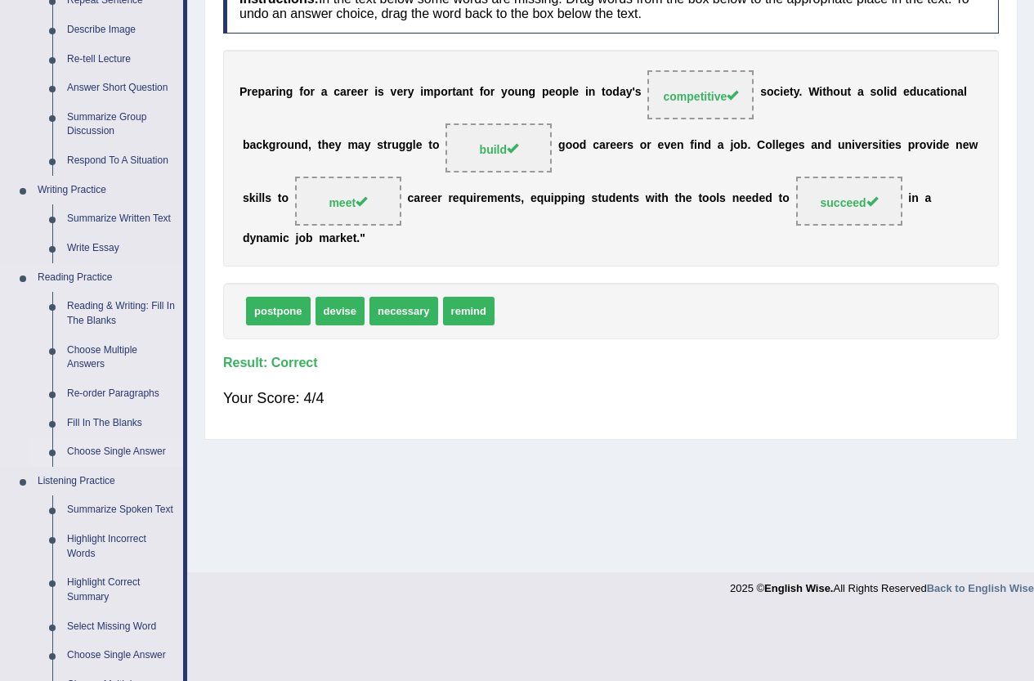
click at [119, 452] on link "Choose Single Answer" at bounding box center [121, 451] width 123 height 29
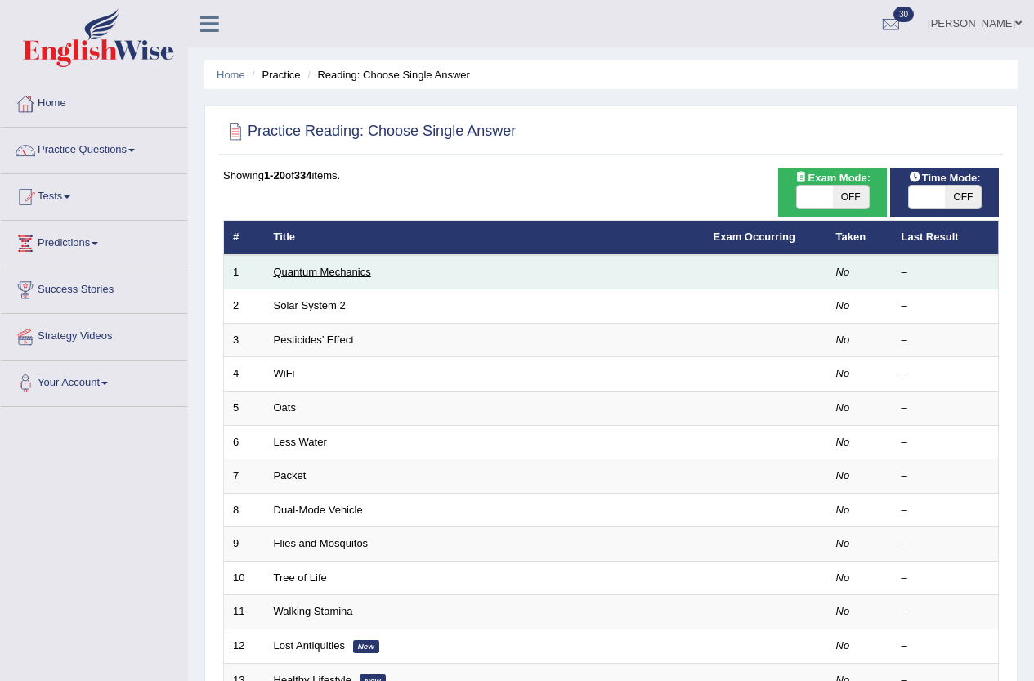
click at [320, 269] on link "Quantum Mechanics" at bounding box center [322, 272] width 97 height 12
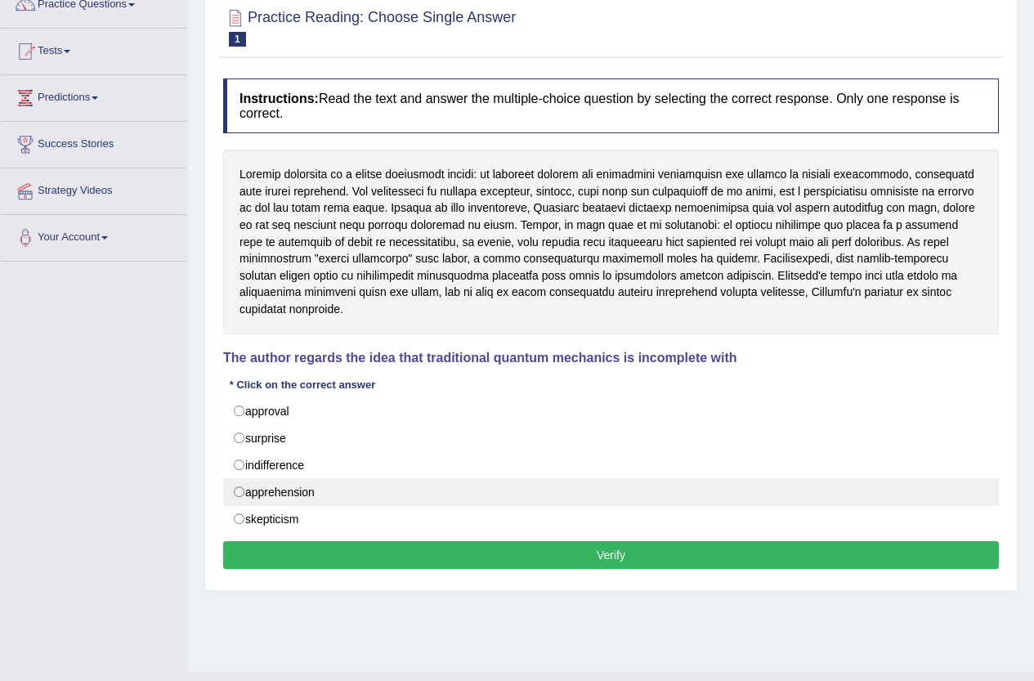
scroll to position [164, 0]
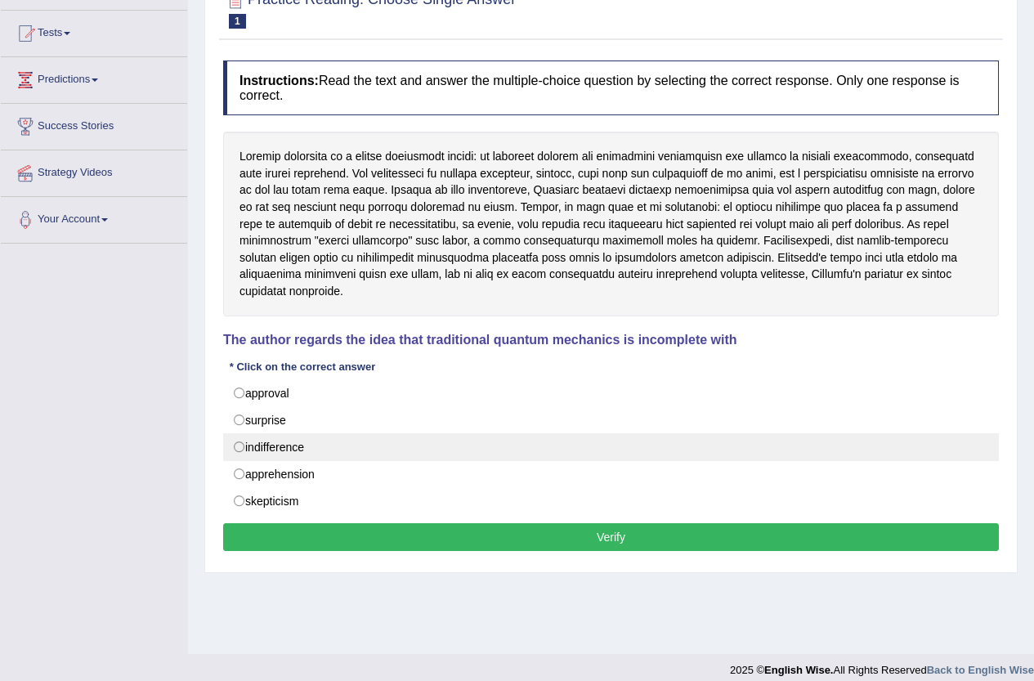
click at [277, 433] on label "indifference" at bounding box center [611, 447] width 776 height 28
radio input "true"
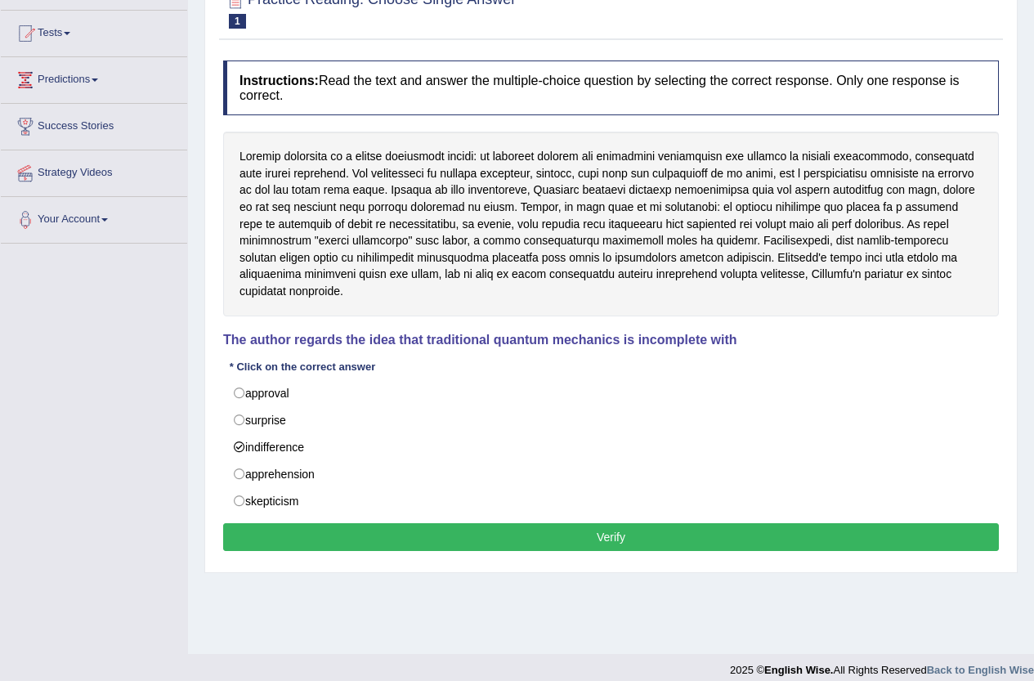
click at [496, 523] on button "Verify" at bounding box center [611, 537] width 776 height 28
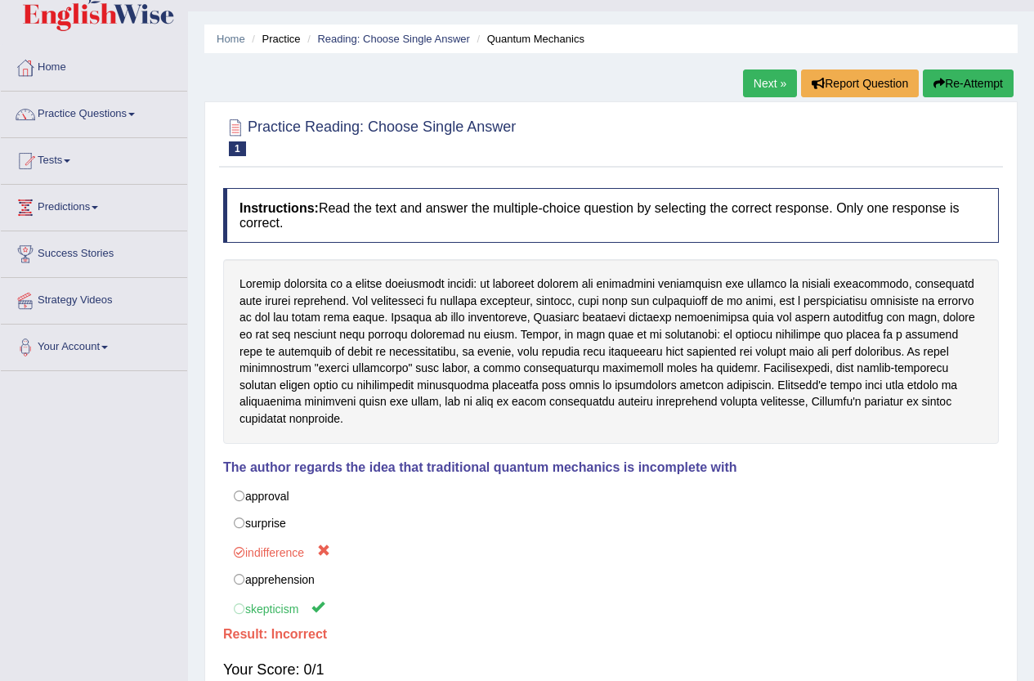
scroll to position [0, 0]
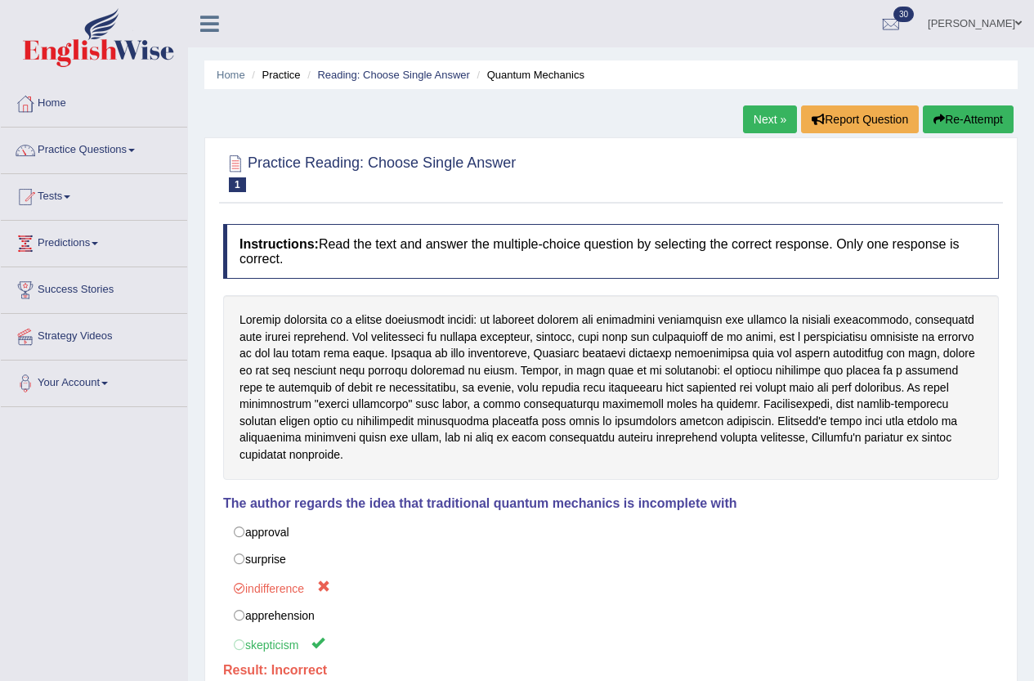
click at [760, 116] on link "Next »" at bounding box center [770, 119] width 54 height 28
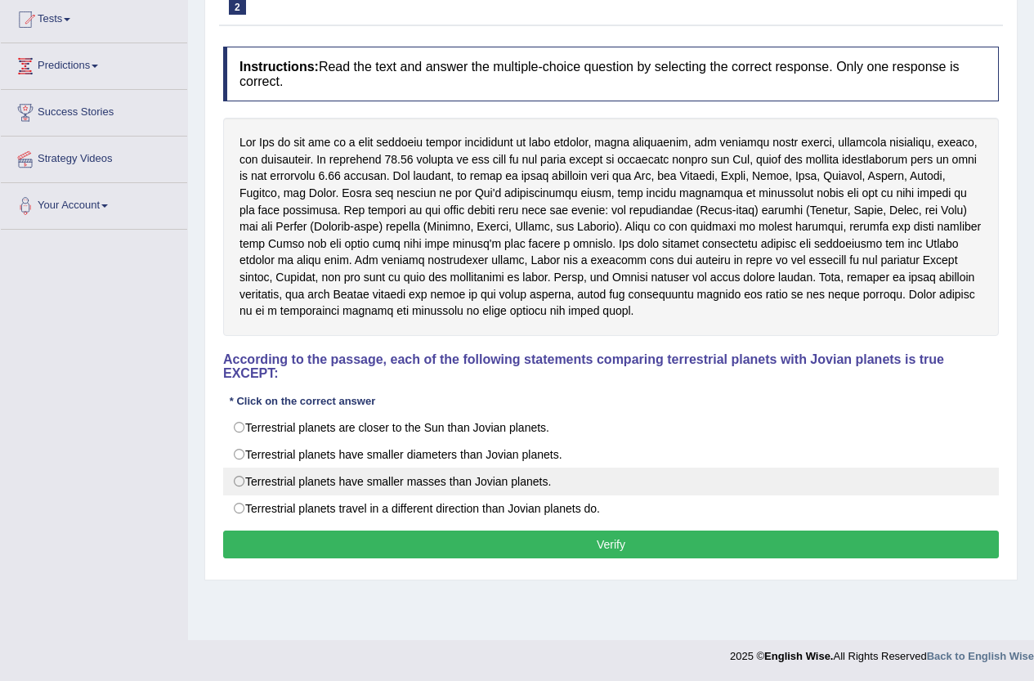
click at [258, 485] on label "Terrestrial planets have smaller masses than Jovian planets." at bounding box center [611, 482] width 776 height 28
radio input "true"
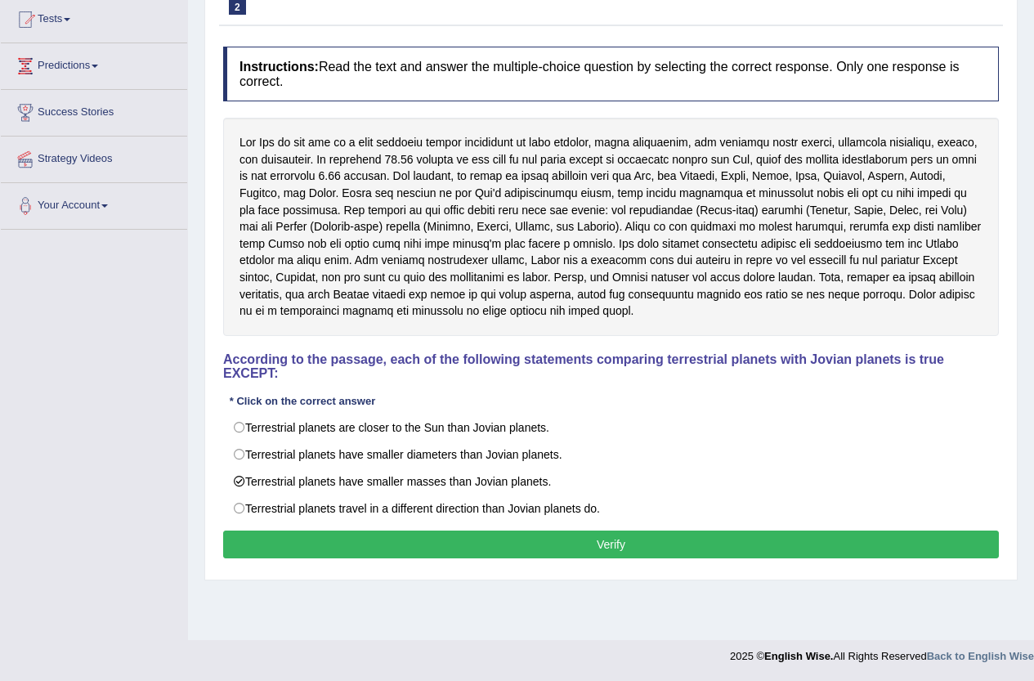
click at [376, 540] on button "Verify" at bounding box center [611, 545] width 776 height 28
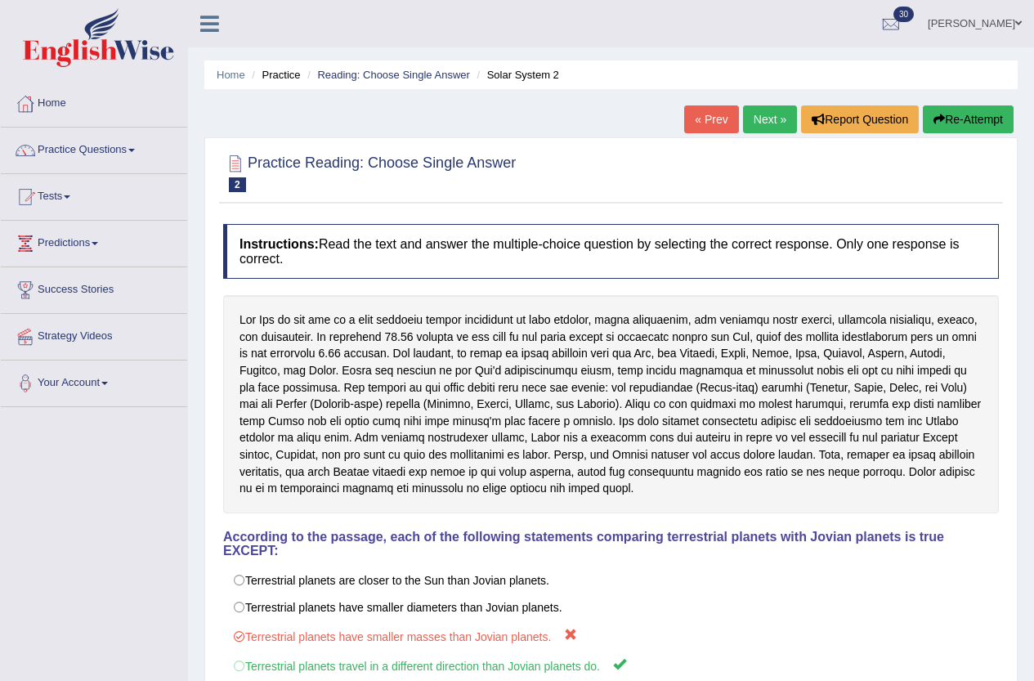
click at [767, 115] on link "Next »" at bounding box center [770, 119] width 54 height 28
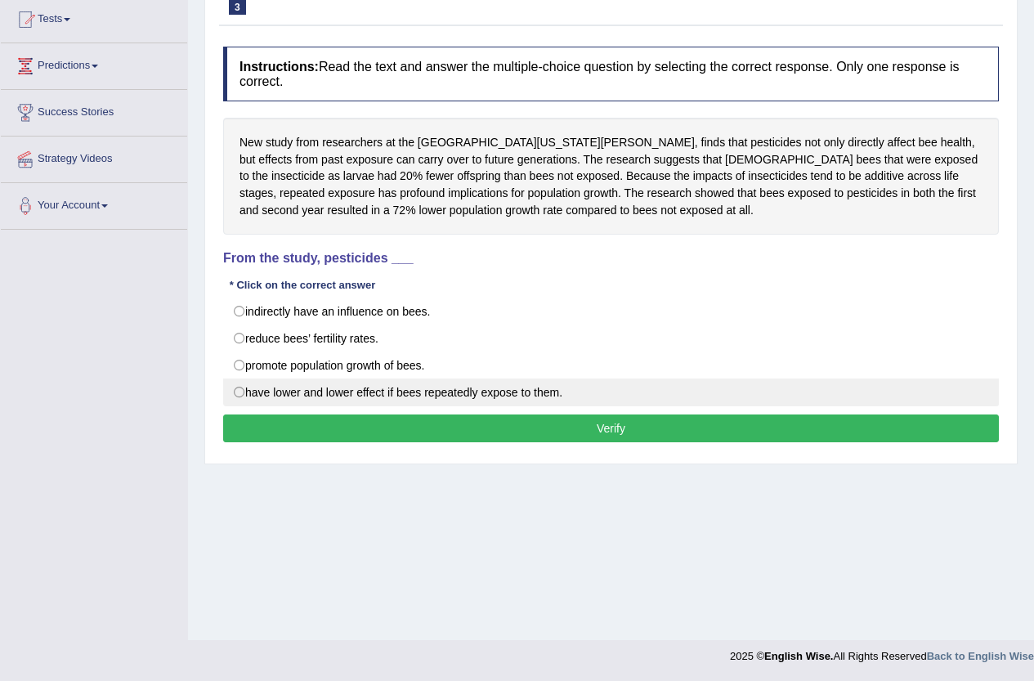
click at [349, 394] on label "have lower and lower effect if bees repeatedly expose to them." at bounding box center [611, 393] width 776 height 28
radio input "true"
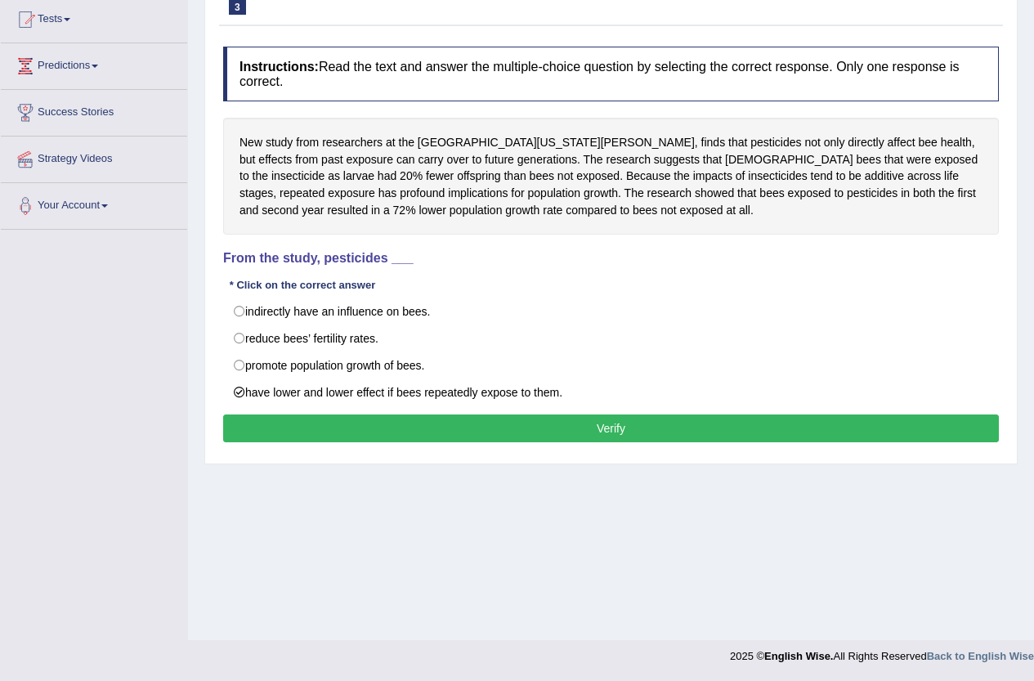
click at [449, 418] on button "Verify" at bounding box center [611, 429] width 776 height 28
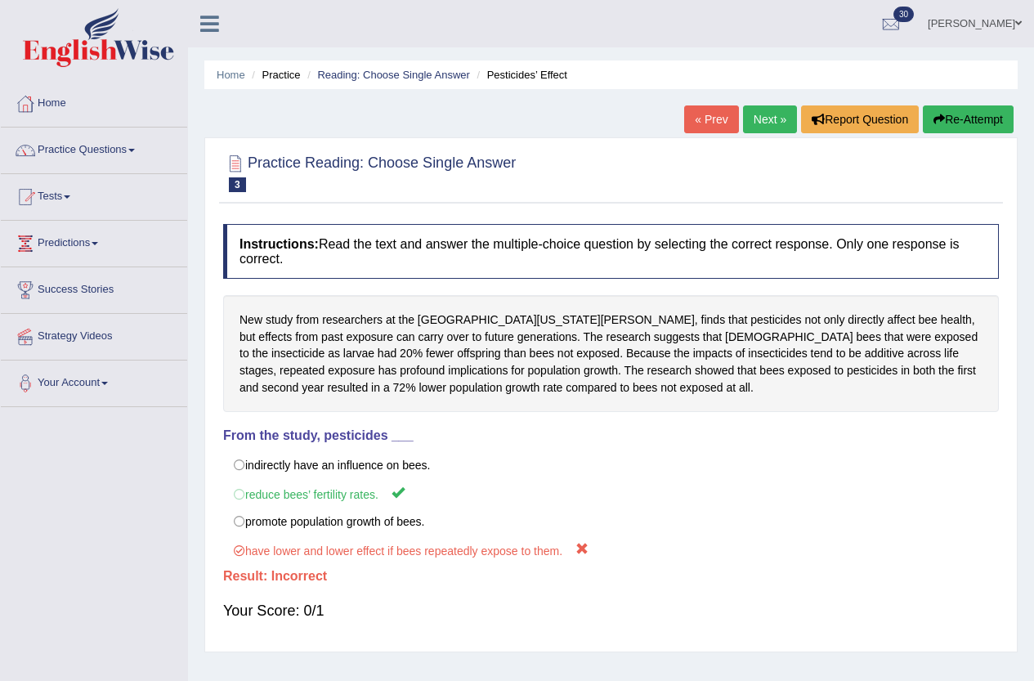
click at [772, 109] on link "Next »" at bounding box center [770, 119] width 54 height 28
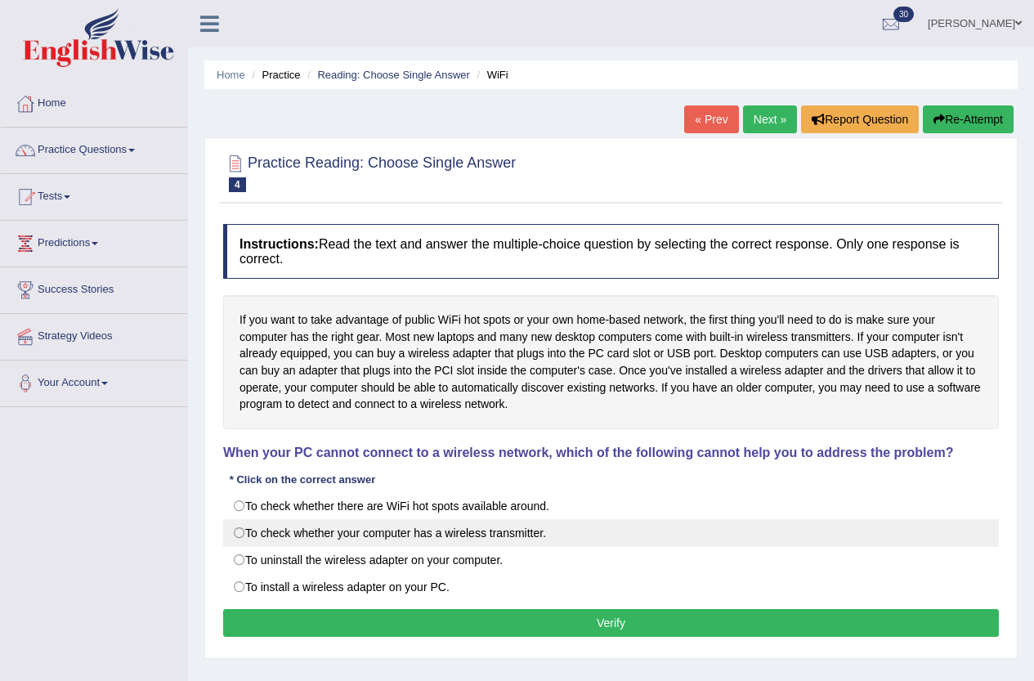
click at [265, 522] on label "To check whether your computer has a wireless transmitter." at bounding box center [611, 533] width 776 height 28
radio input "true"
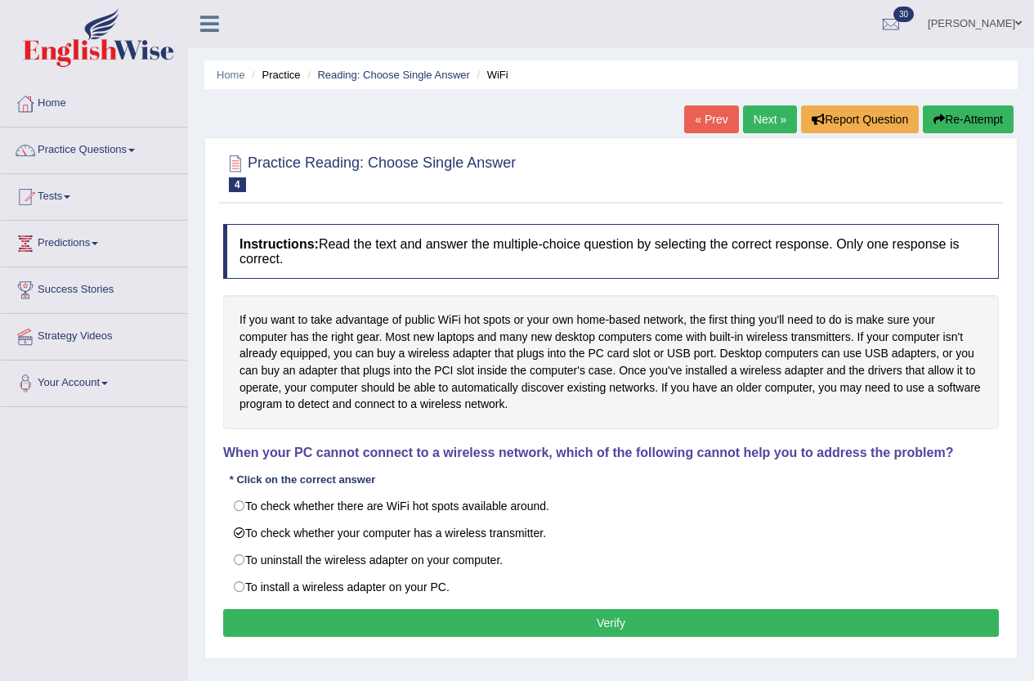
click at [509, 622] on button "Verify" at bounding box center [611, 623] width 776 height 28
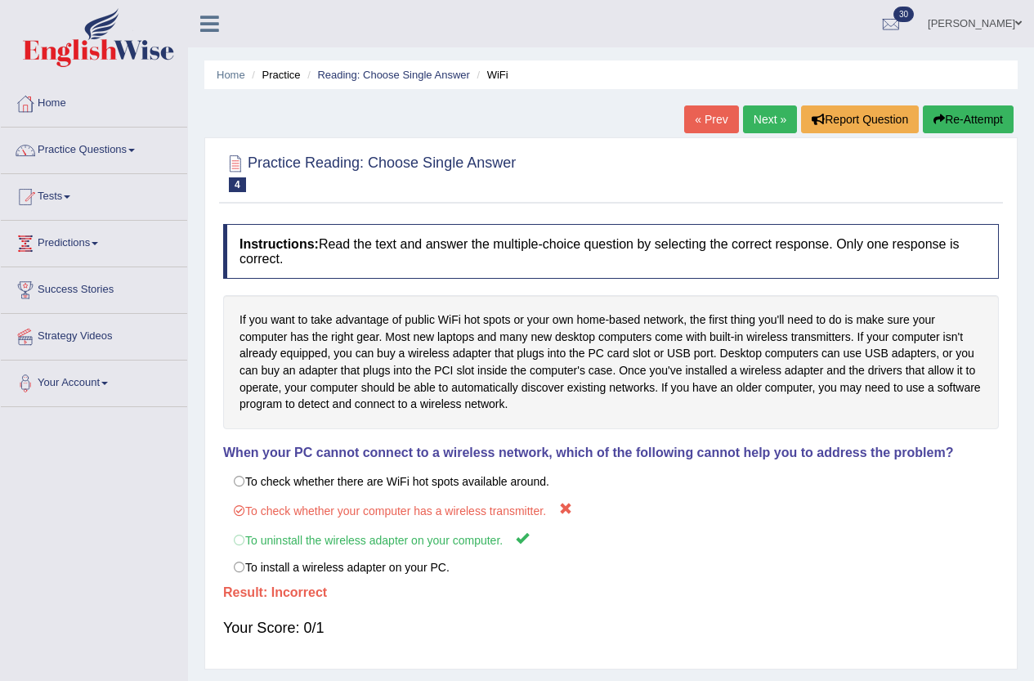
click at [758, 119] on link "Next »" at bounding box center [770, 119] width 54 height 28
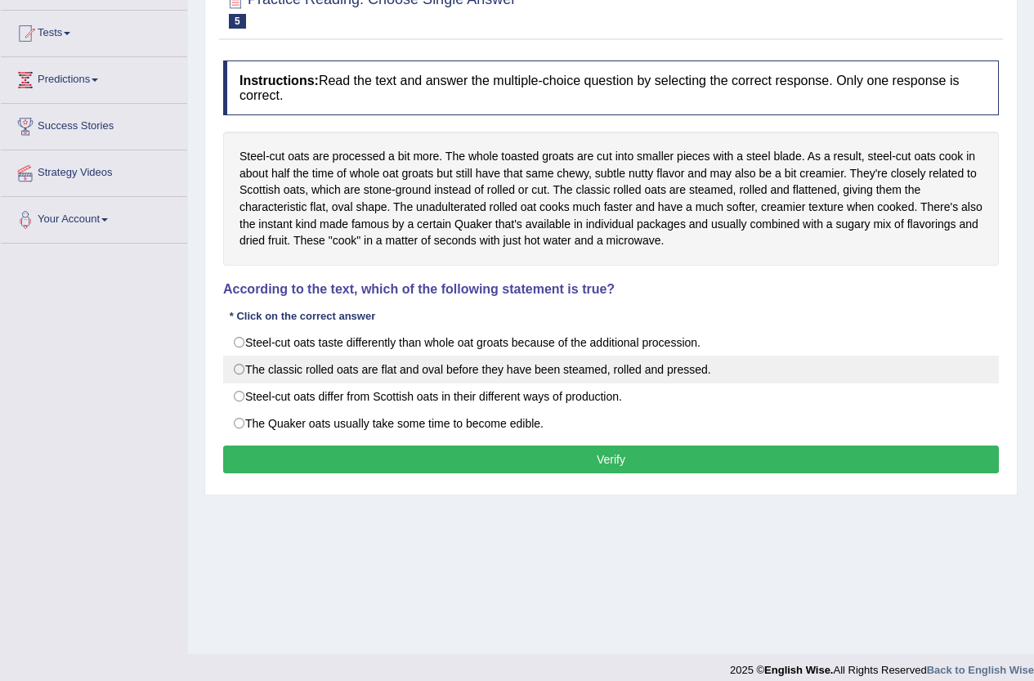
scroll to position [164, 0]
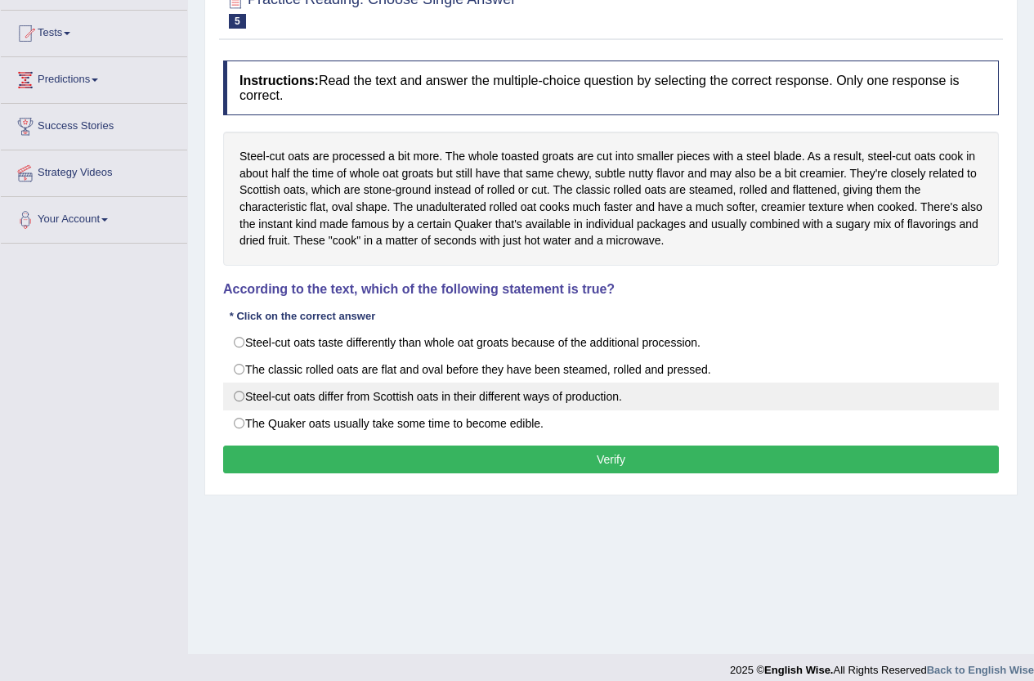
click at [389, 392] on label "Steel-cut oats differ from Scottish oats in their different ways of production." at bounding box center [611, 397] width 776 height 28
radio input "true"
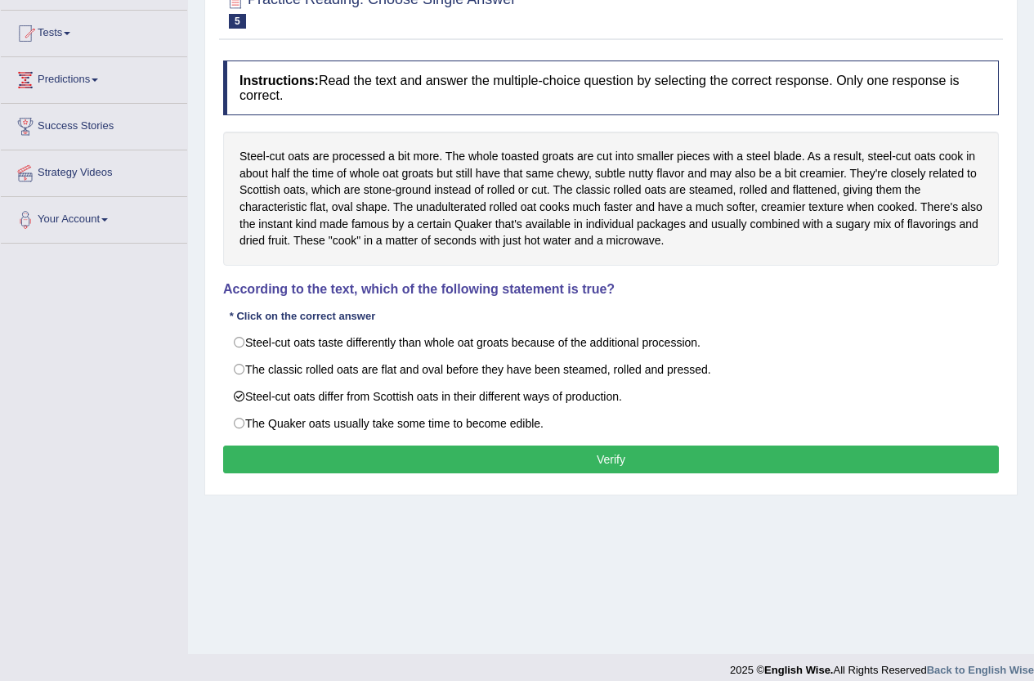
click at [509, 461] on button "Verify" at bounding box center [611, 460] width 776 height 28
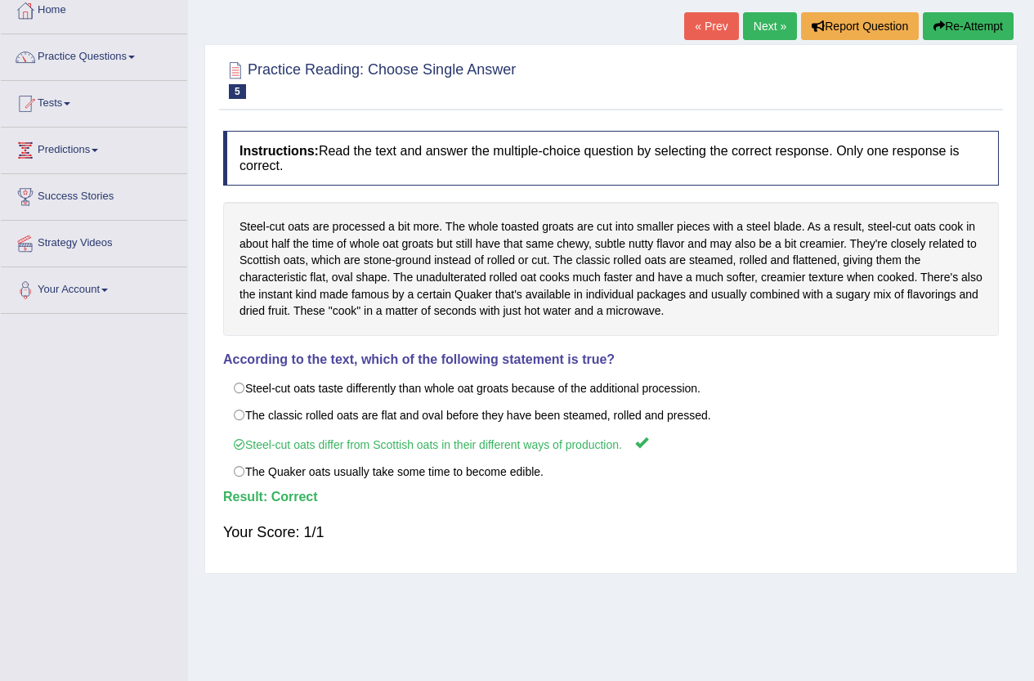
scroll to position [0, 0]
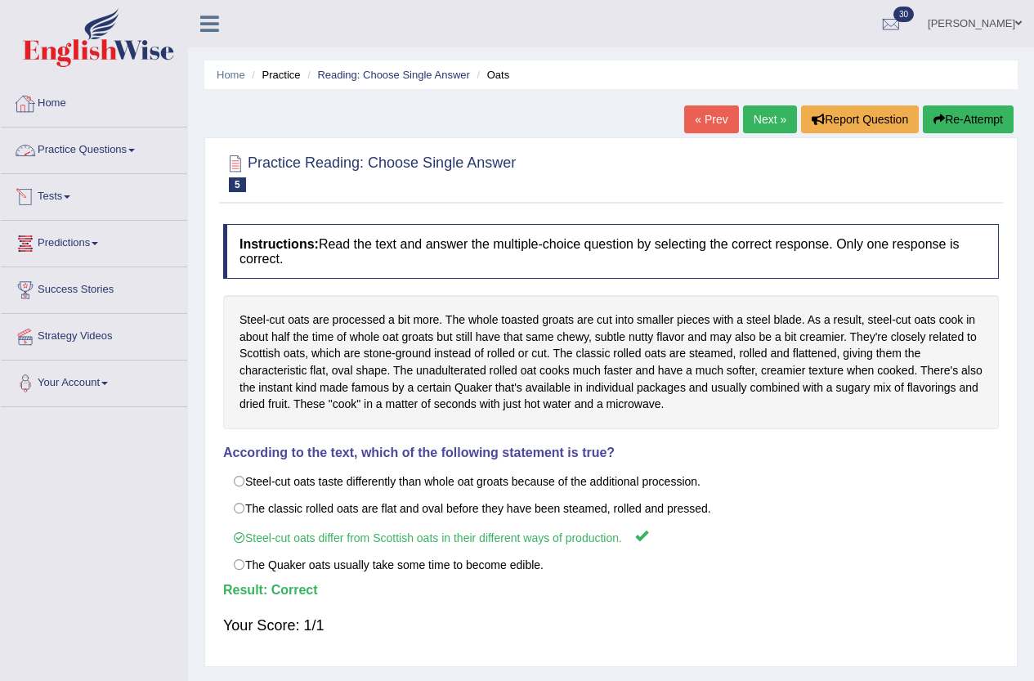
click at [86, 150] on link "Practice Questions" at bounding box center [94, 148] width 186 height 41
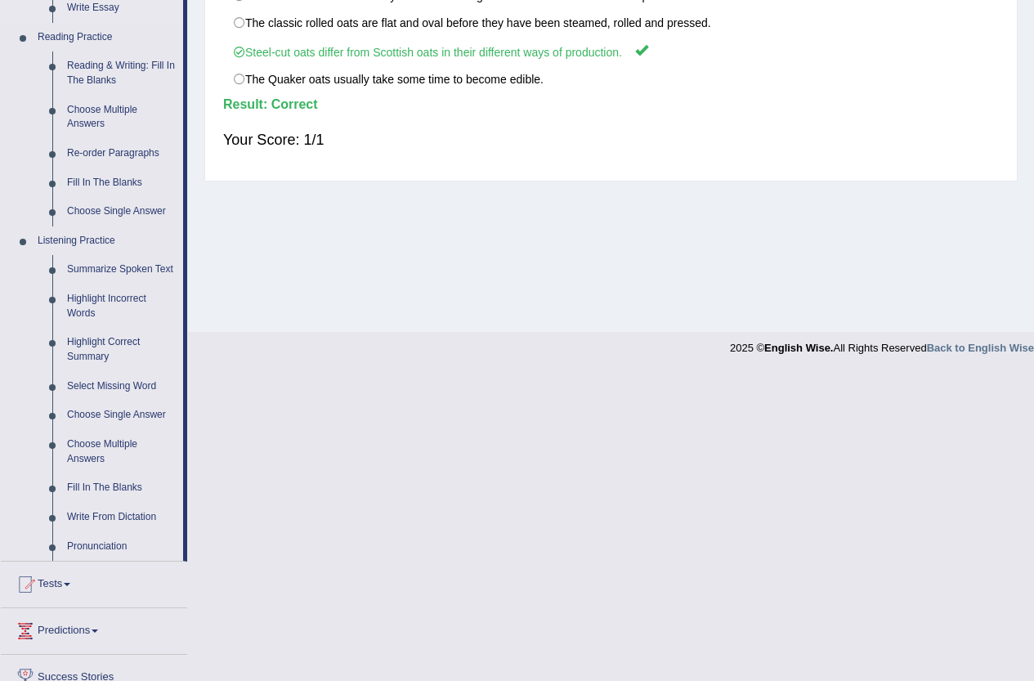
scroll to position [491, 0]
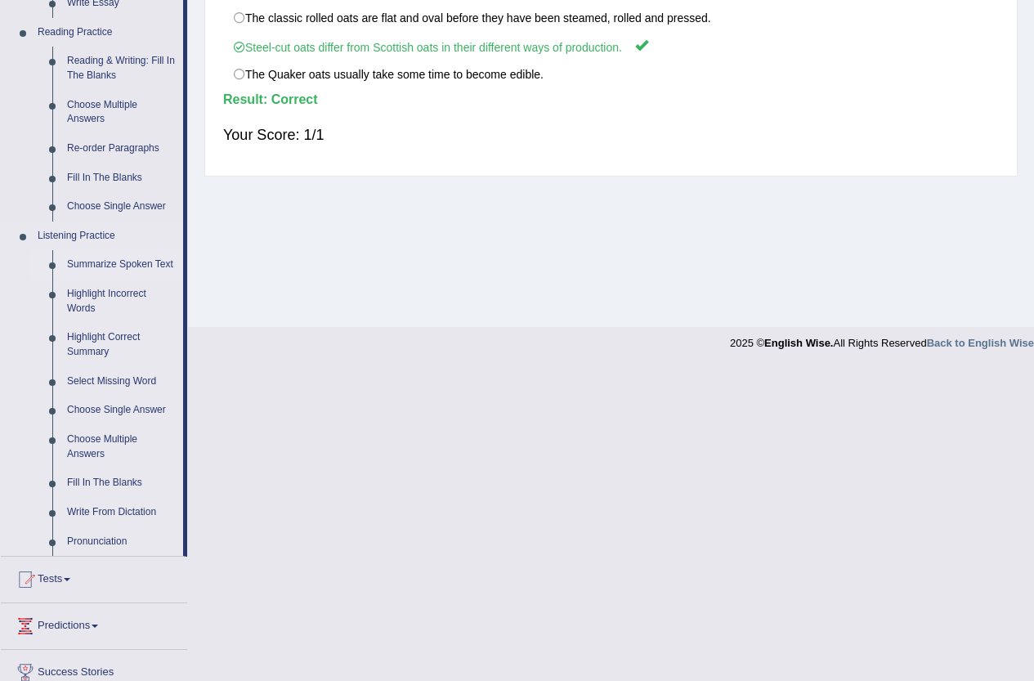
click at [119, 268] on link "Summarize Spoken Text" at bounding box center [121, 264] width 123 height 29
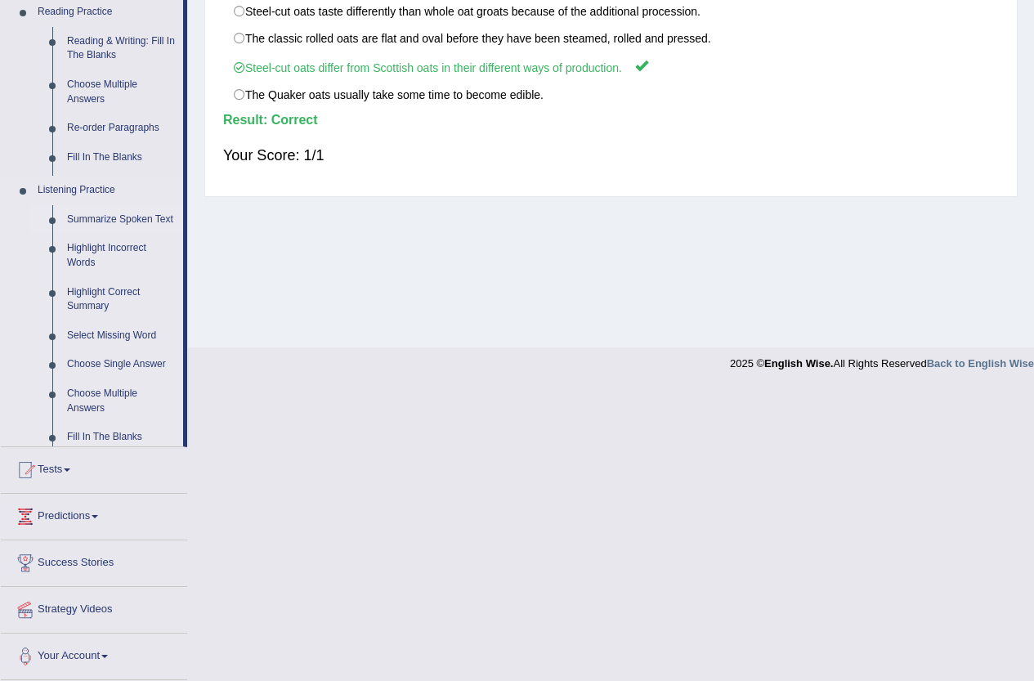
scroll to position [177, 0]
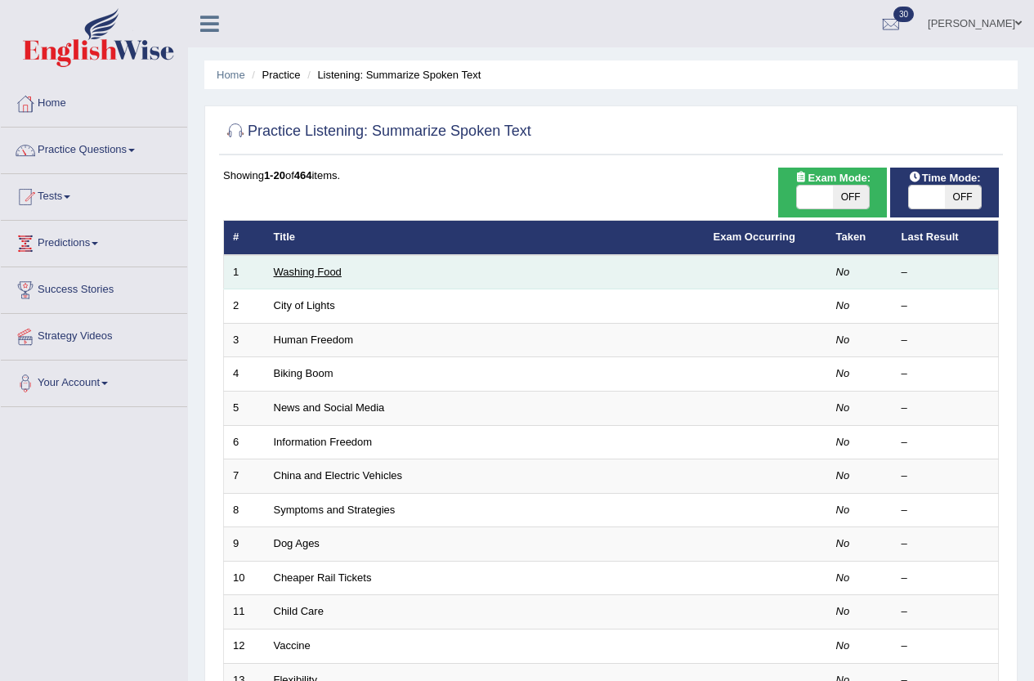
click at [309, 274] on link "Washing Food" at bounding box center [308, 272] width 68 height 12
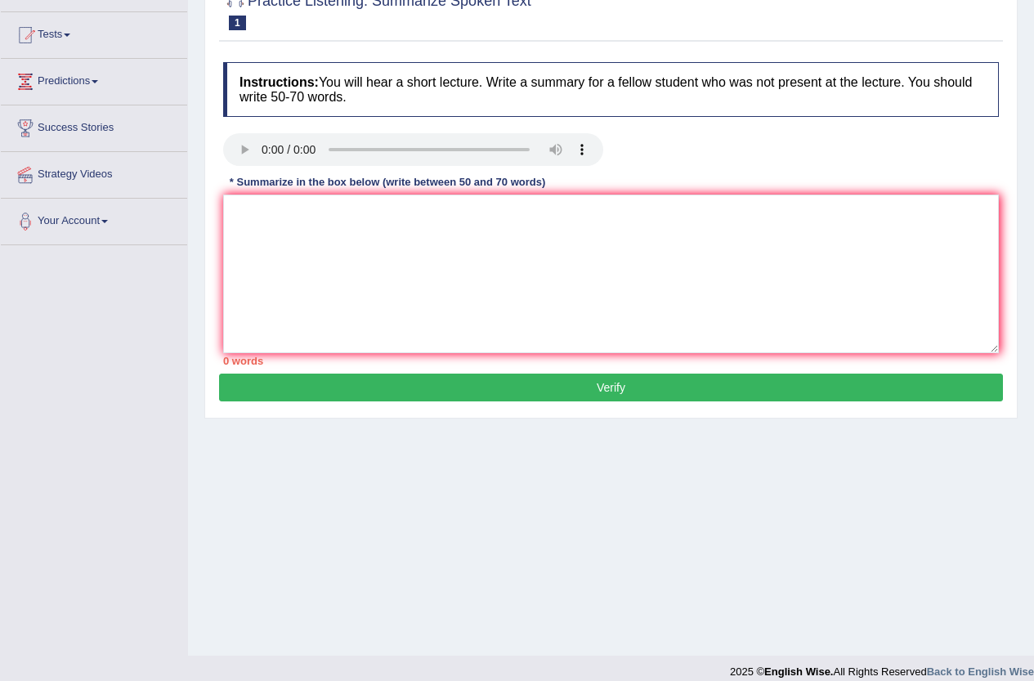
scroll to position [177, 0]
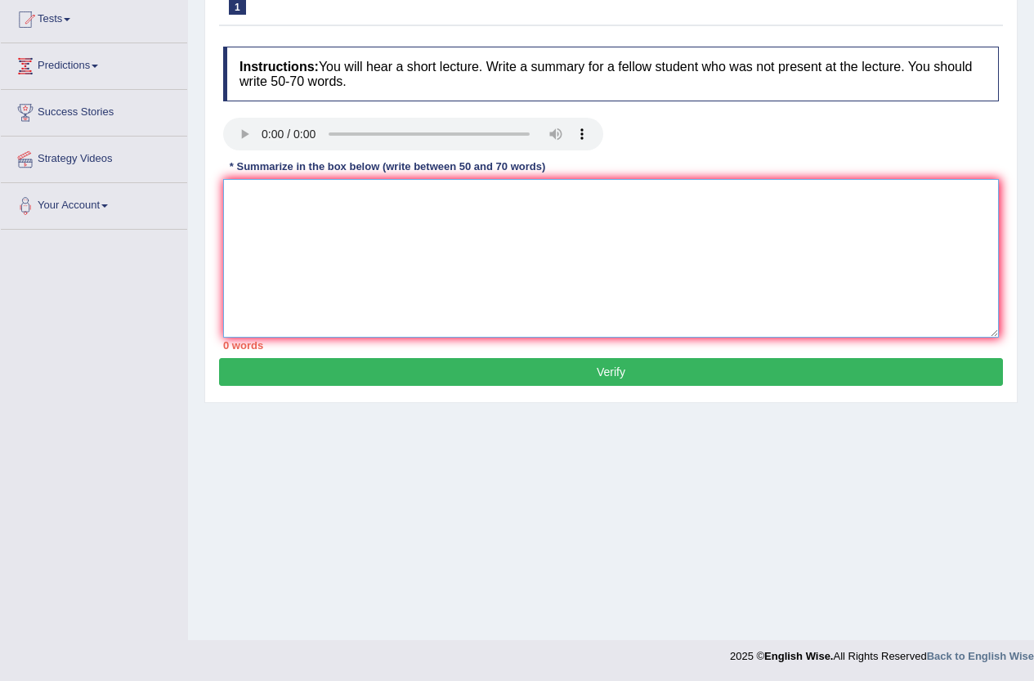
click at [309, 225] on textarea at bounding box center [611, 258] width 776 height 159
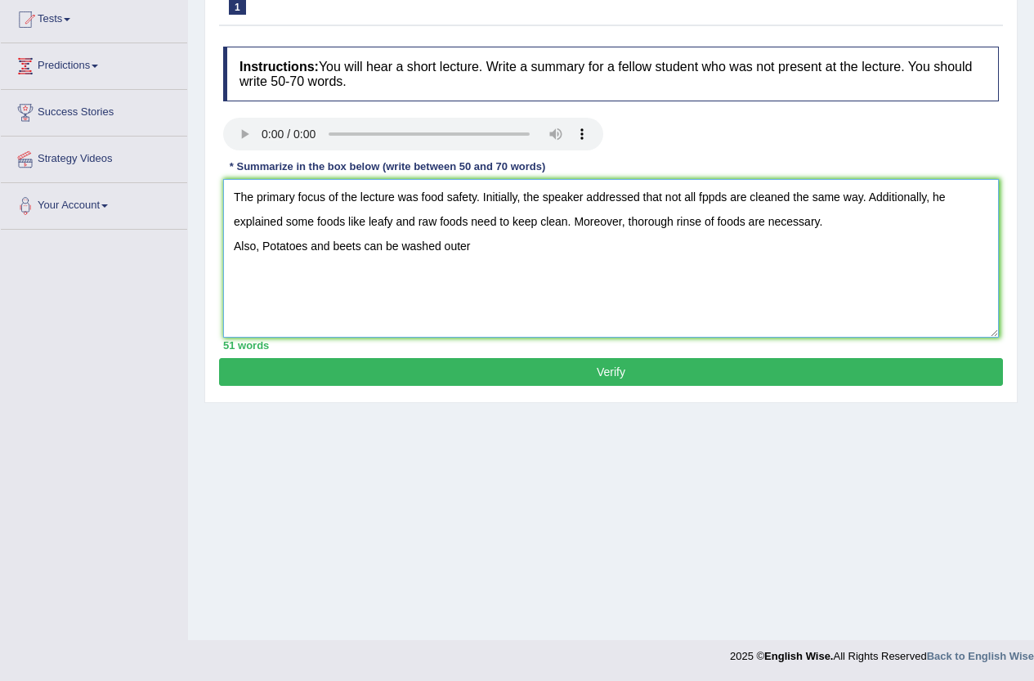
click at [274, 245] on textarea "The primary focus of the lecture was food safety. Initially, the speaker addres…" at bounding box center [611, 258] width 776 height 159
click at [482, 247] on textarea "The primary focus of the lecture was food safety. Initially, the speaker addres…" at bounding box center [611, 258] width 776 height 159
click at [442, 247] on textarea "The primary focus of the lecture was food safety. Initially, the speaker addres…" at bounding box center [611, 258] width 776 height 159
click at [515, 244] on textarea "The primary focus of the lecture was food safety. Initially, the speaker addres…" at bounding box center [611, 258] width 776 height 159
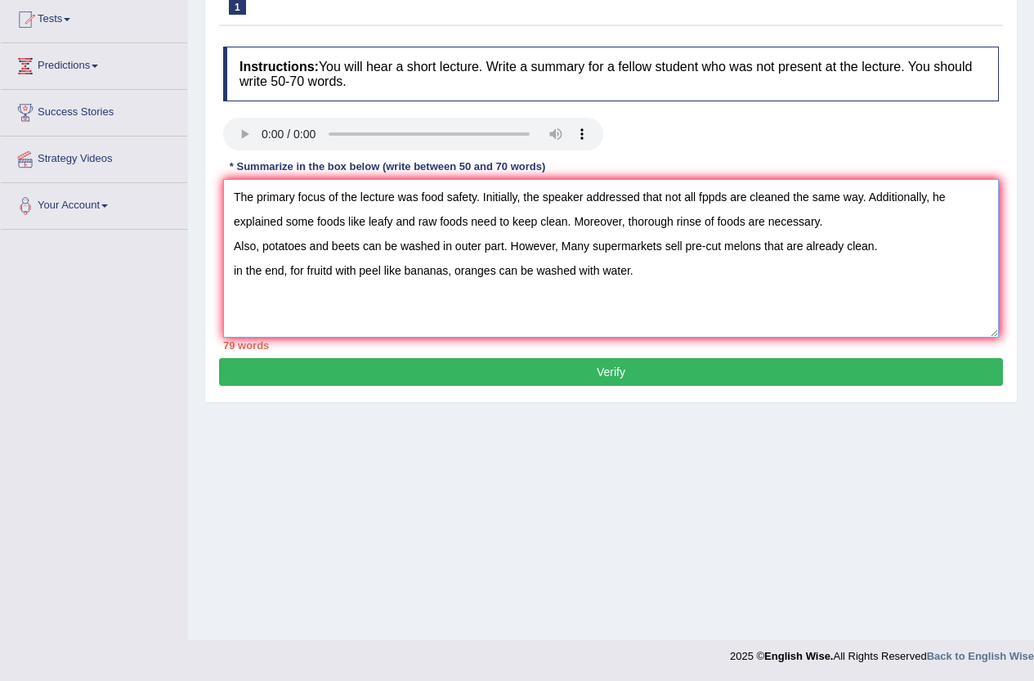
click at [331, 271] on textarea "The primary focus of the lecture was food safety. Initially, the speaker addres…" at bounding box center [611, 258] width 776 height 159
click at [636, 270] on textarea "The primary focus of the lecture was food safety. Initially, the speaker addres…" at bounding box center [611, 258] width 776 height 159
click at [234, 270] on textarea "The primary focus of the lecture was food safety. Initially, the speaker addres…" at bounding box center [611, 258] width 776 height 159
click at [715, 199] on textarea "The primary focus of the lecture was food safety. Initially, the speaker addres…" at bounding box center [611, 258] width 776 height 159
drag, startPoint x: 261, startPoint y: 246, endPoint x: 503, endPoint y: 246, distance: 242.0
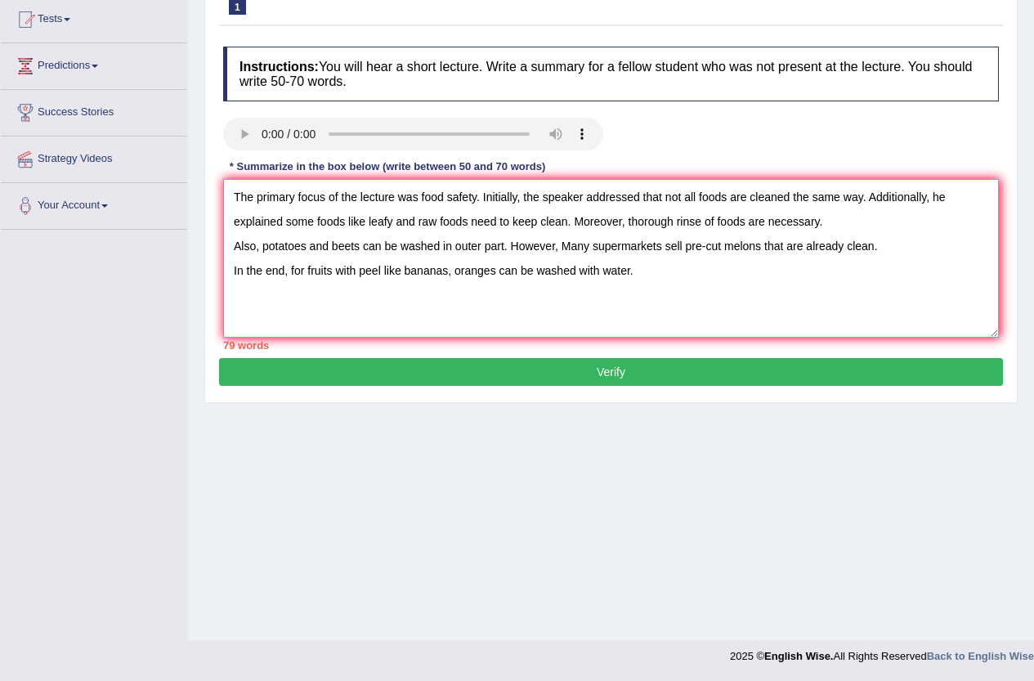
click at [503, 246] on textarea "The primary focus of the lecture was food safety. Initially, the speaker addres…" at bounding box center [611, 258] width 776 height 159
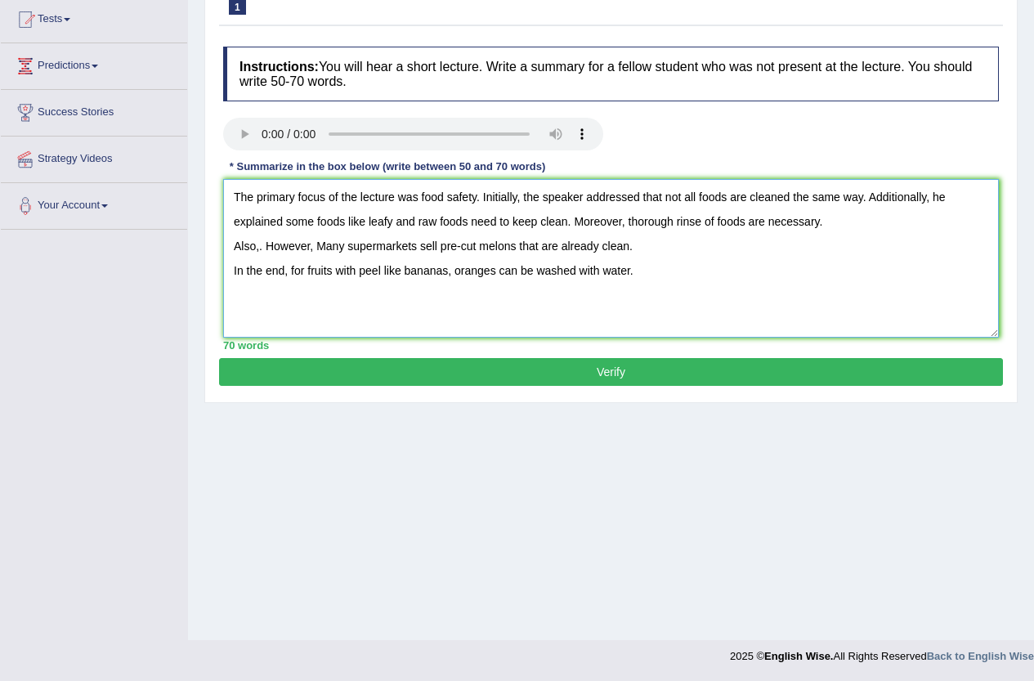
drag, startPoint x: 627, startPoint y: 224, endPoint x: 822, endPoint y: 221, distance: 194.6
click at [822, 221] on textarea "The primary focus of the lecture was food safety. Initially, the speaker addres…" at bounding box center [611, 258] width 776 height 159
paste textarea "potatoes and beets can be washed in outer part"
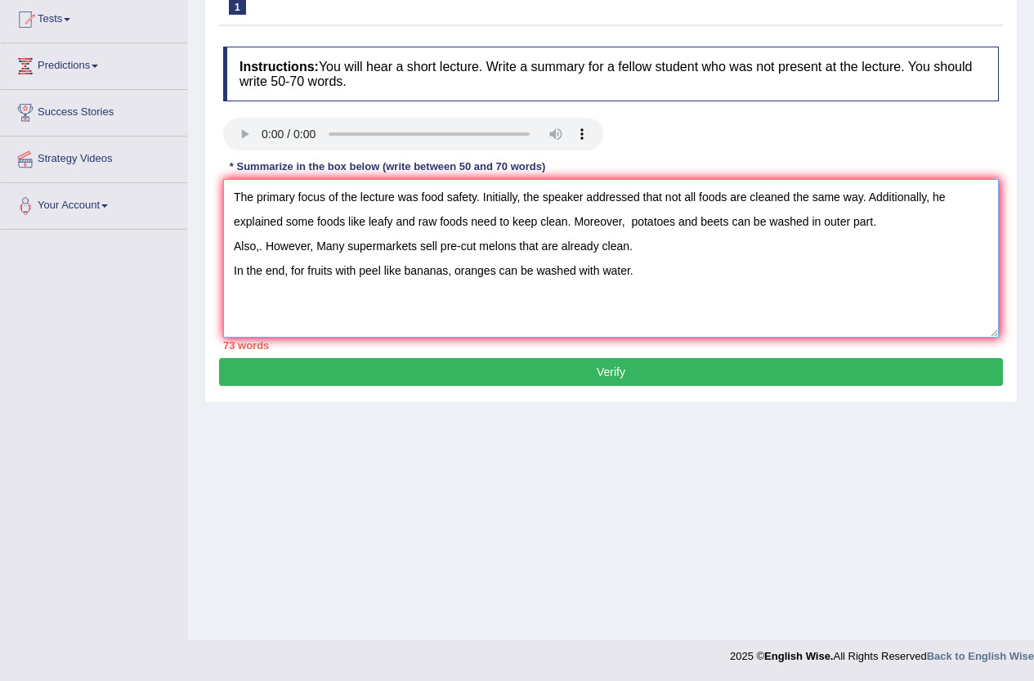
drag, startPoint x: 262, startPoint y: 249, endPoint x: 285, endPoint y: 249, distance: 22.9
click at [264, 249] on textarea "The primary focus of the lecture was food safety. Initially, the speaker addres…" at bounding box center [611, 258] width 776 height 159
drag, startPoint x: 940, startPoint y: 223, endPoint x: 953, endPoint y: 210, distance: 17.9
click at [940, 223] on textarea "The primary focus of the lecture was food safety. Initially, the speaker addres…" at bounding box center [611, 258] width 776 height 159
click at [231, 267] on textarea "The primary focus of the lecture was food safety. Initially, the speaker addres…" at bounding box center [611, 258] width 776 height 159
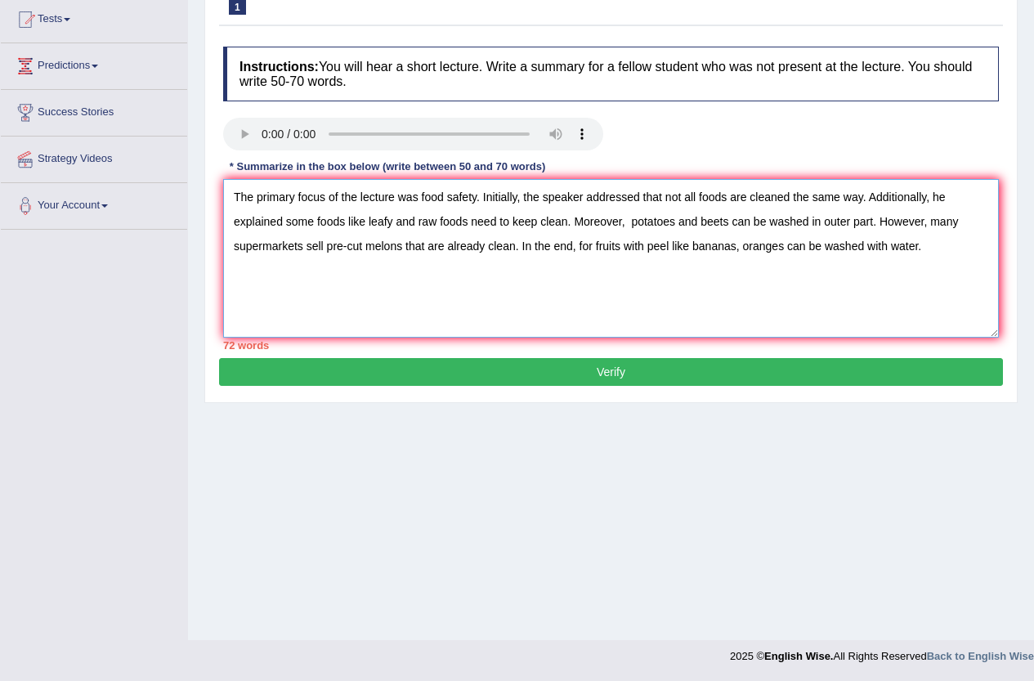
type textarea "The primary focus of the lecture was food safety. Initially, the speaker addres…"
click at [626, 378] on button "Verify" at bounding box center [611, 372] width 784 height 28
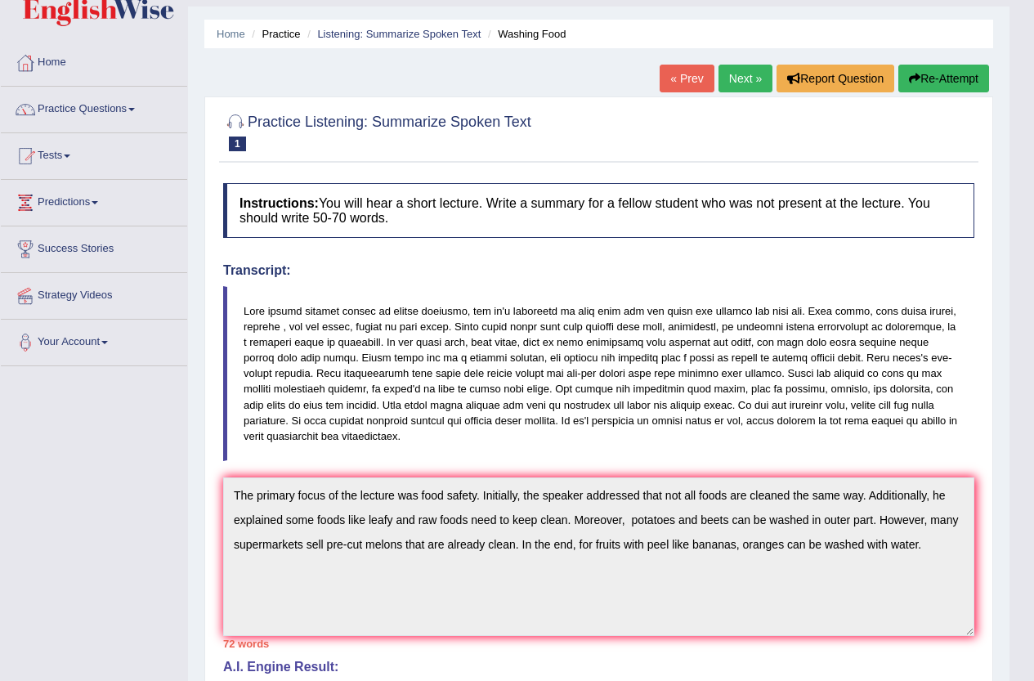
scroll to position [25, 0]
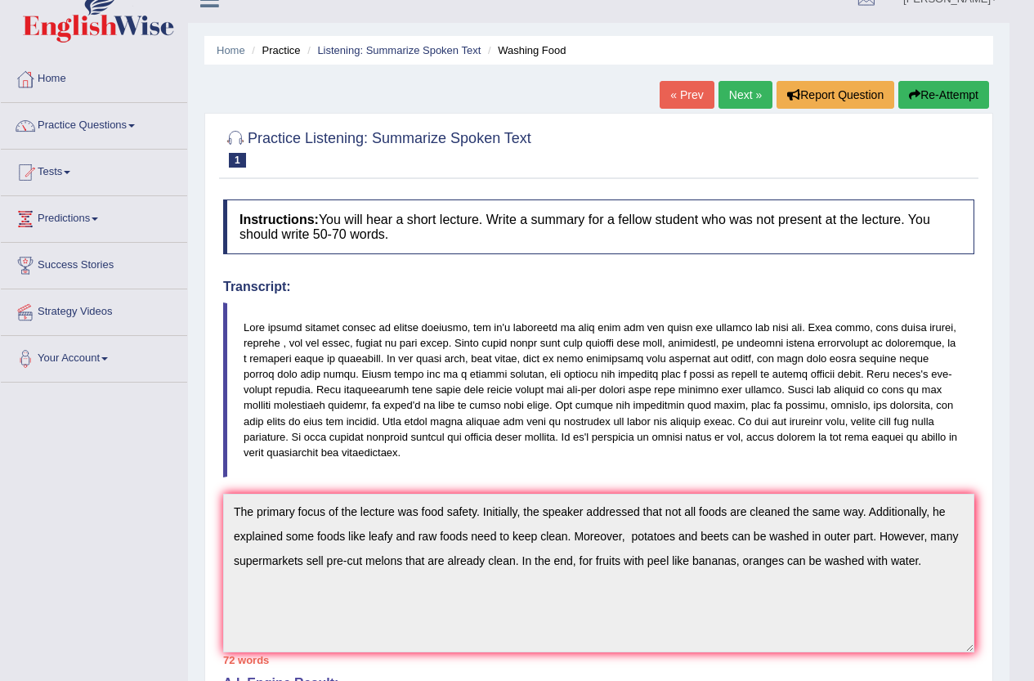
click at [754, 94] on link "Next »" at bounding box center [746, 95] width 54 height 28
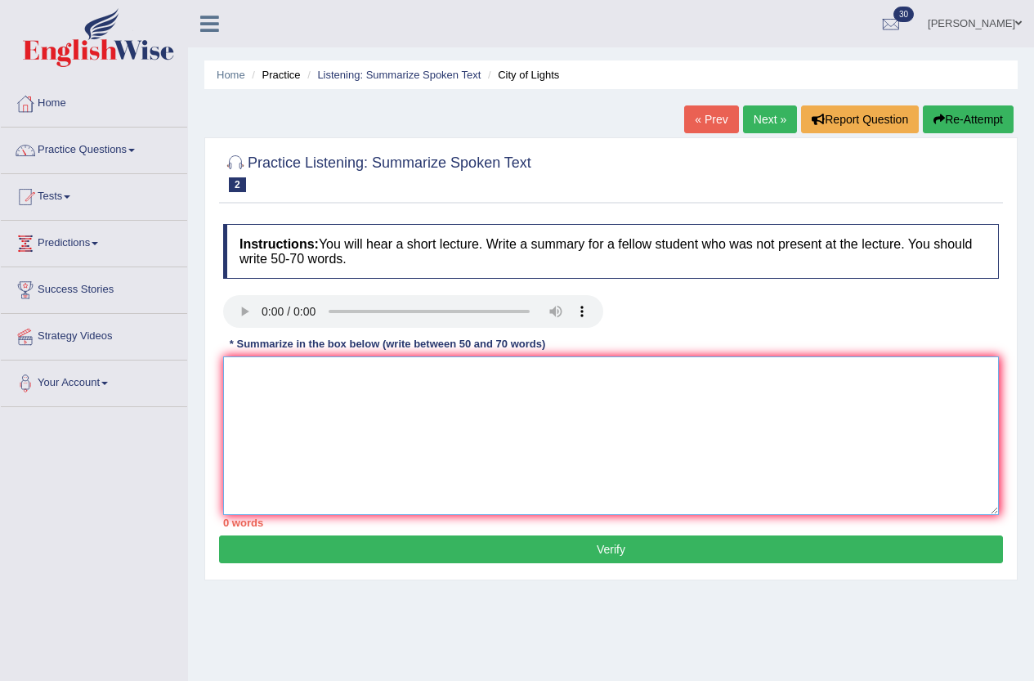
click at [324, 396] on textarea at bounding box center [611, 436] width 776 height 159
click at [462, 369] on textarea "The primary focus of the lecture was lights of festival." at bounding box center [611, 436] width 776 height 159
click at [524, 375] on textarea "The primary focus of the lecture was lights festival." at bounding box center [611, 436] width 776 height 159
drag, startPoint x: 494, startPoint y: 375, endPoint x: 535, endPoint y: 375, distance: 40.9
click at [496, 375] on textarea "The primary focus of the lecture was lights festival. initially," at bounding box center [611, 436] width 776 height 159
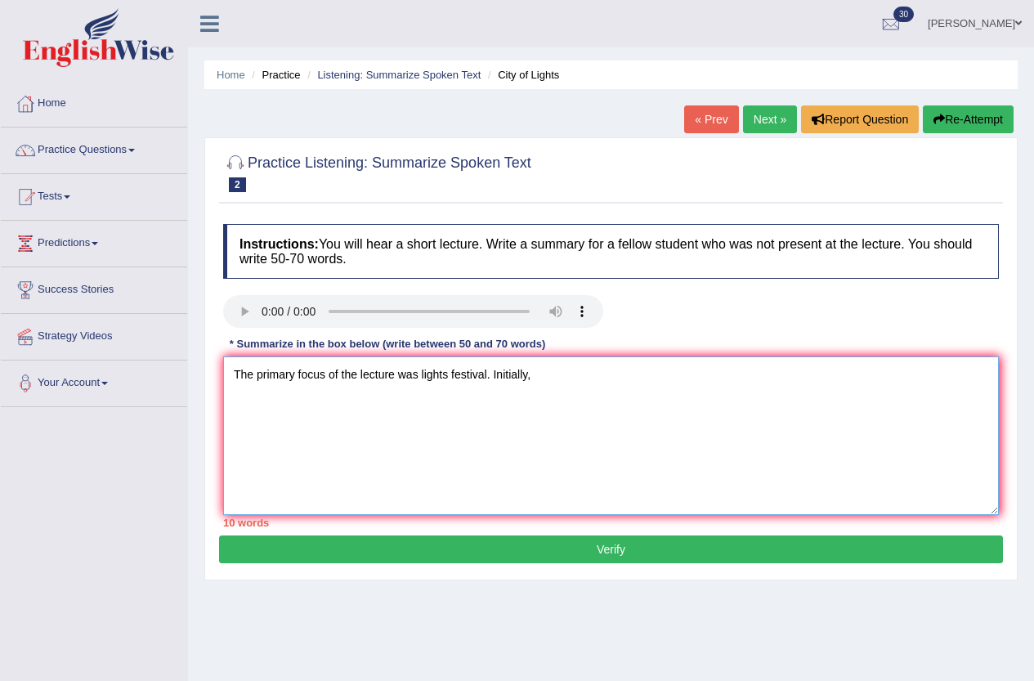
click at [539, 373] on textarea "The primary focus of the lecture was lights festival. Initially," at bounding box center [611, 436] width 776 height 159
click at [927, 375] on textarea "The primary focus of the lecture was lights festival. Initially, the speaker ad…" at bounding box center [611, 436] width 776 height 159
click at [624, 407] on textarea "The primary focus of the lecture was lights festival. Initially, the speaker ad…" at bounding box center [611, 436] width 776 height 159
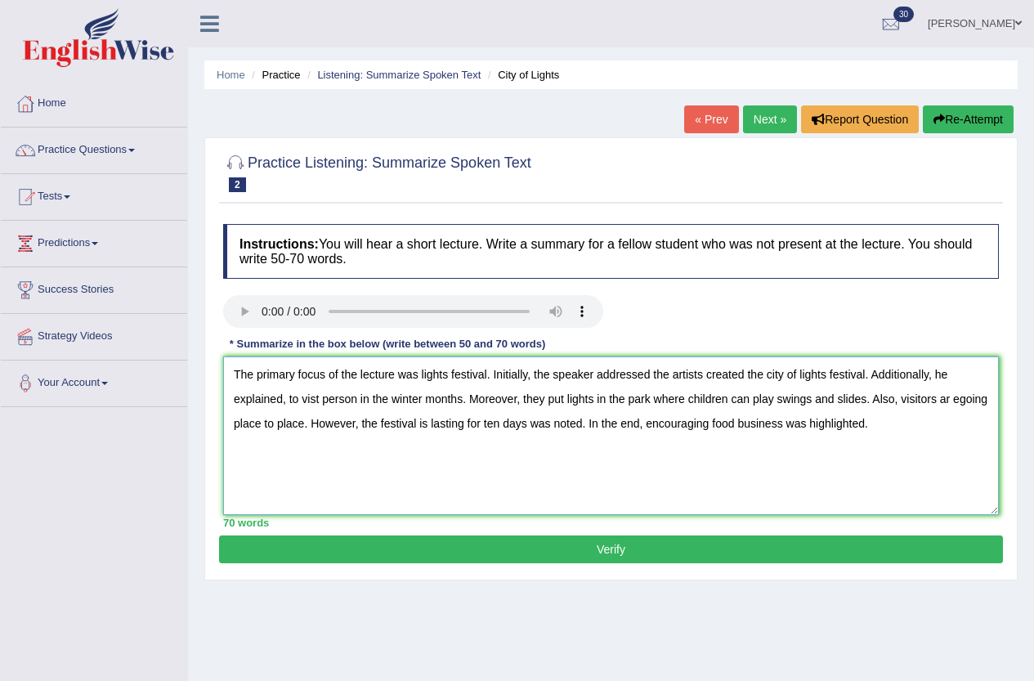
click at [654, 375] on textarea "The primary focus of the lecture was lights festival. Initially, the speaker ad…" at bounding box center [611, 436] width 776 height 159
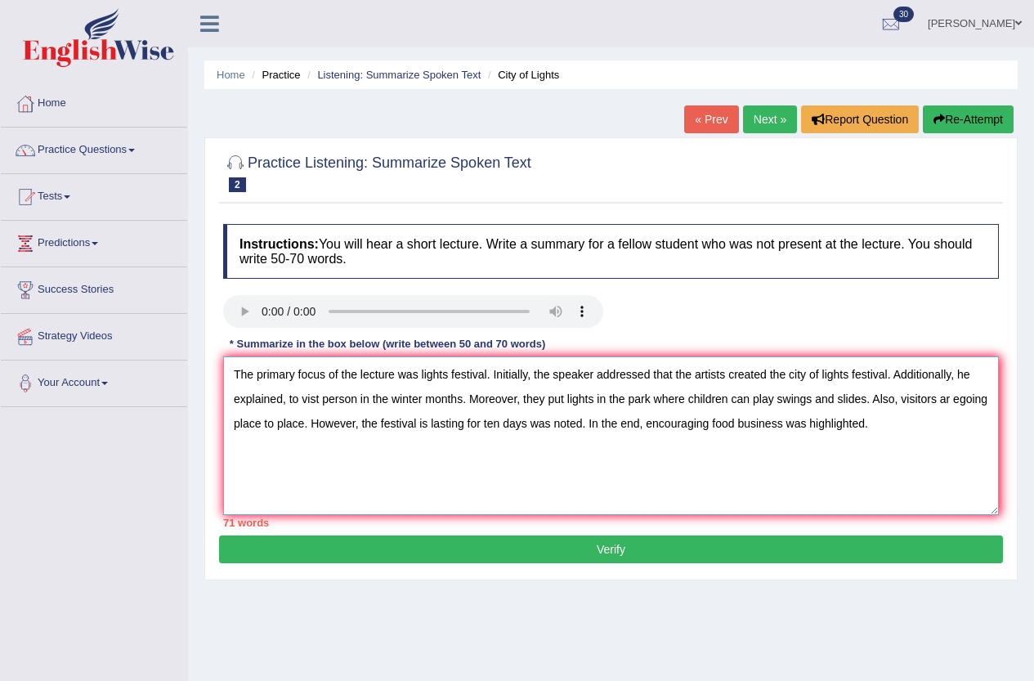
click at [315, 399] on textarea "The primary focus of the lecture was lights festival. Initially, the speaker ad…" at bounding box center [611, 436] width 776 height 159
drag, startPoint x: 358, startPoint y: 400, endPoint x: 281, endPoint y: 409, distance: 77.4
click at [281, 409] on textarea "The primary focus of the lecture was lights festival. Initially, the speaker ad…" at bounding box center [611, 436] width 776 height 159
click at [990, 394] on textarea "The primary focus of the lecture was lights festival. Initially, the speaker ad…" at bounding box center [611, 436] width 776 height 159
type textarea "The primary focus of the lecture was lights festival. Initially, the speaker ad…"
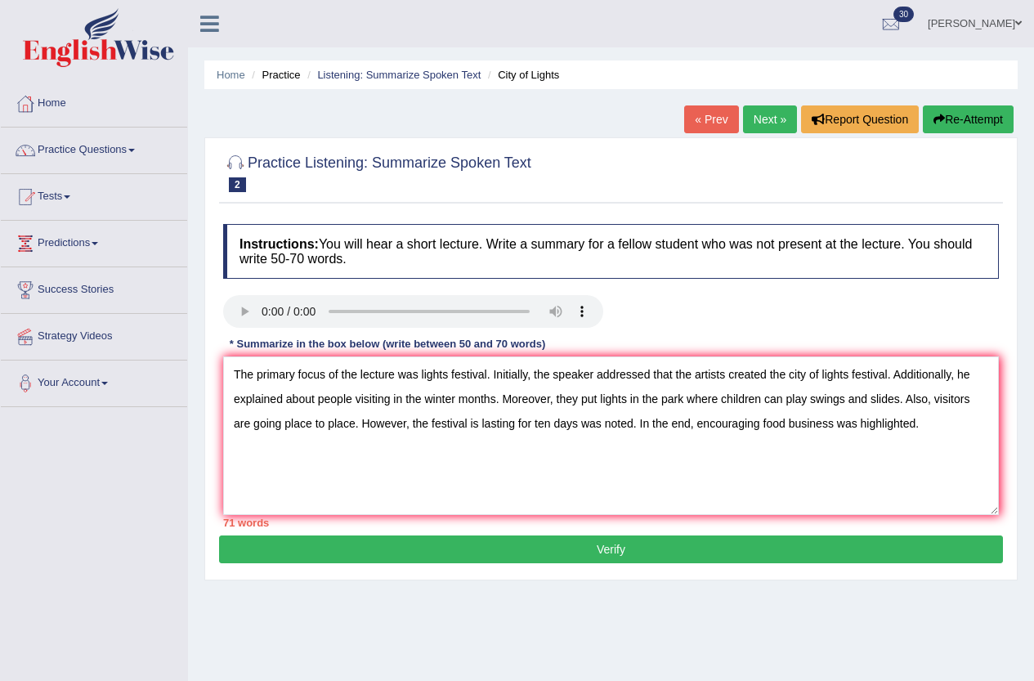
click at [608, 548] on button "Verify" at bounding box center [611, 550] width 784 height 28
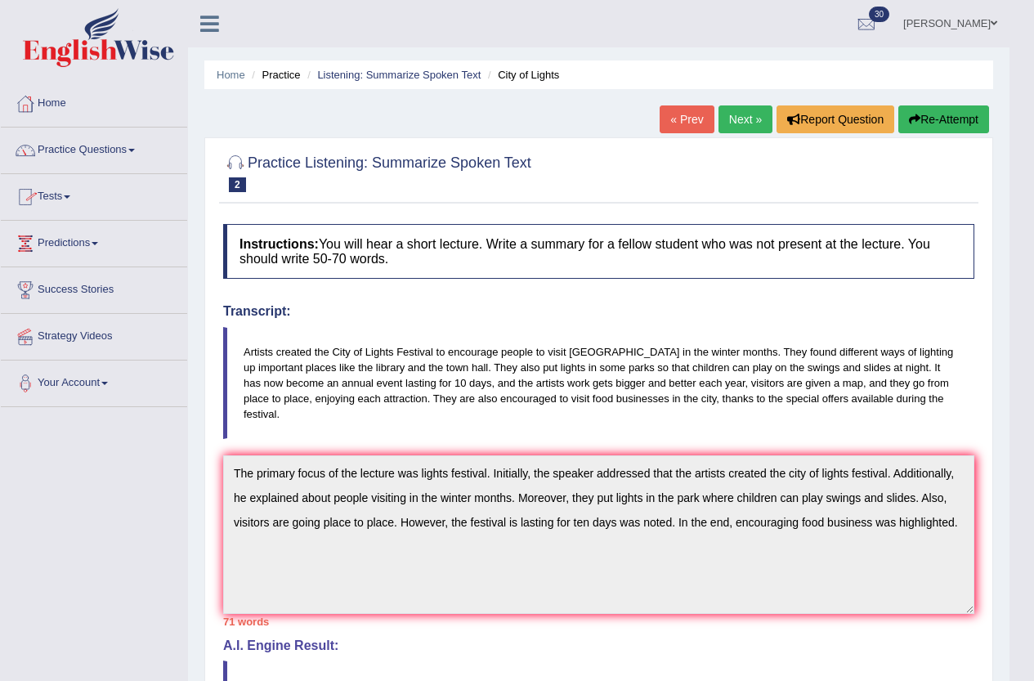
click at [978, 15] on link "Maya Gurung" at bounding box center [950, 21] width 119 height 43
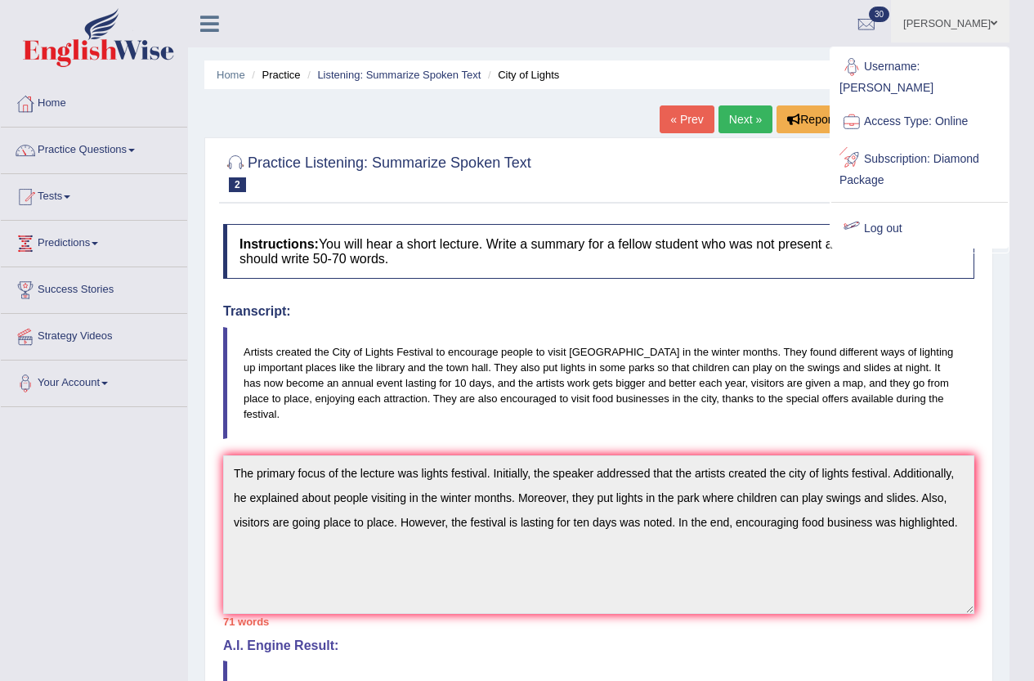
click at [893, 210] on link "Log out" at bounding box center [920, 229] width 177 height 38
